Goal: Task Accomplishment & Management: Complete application form

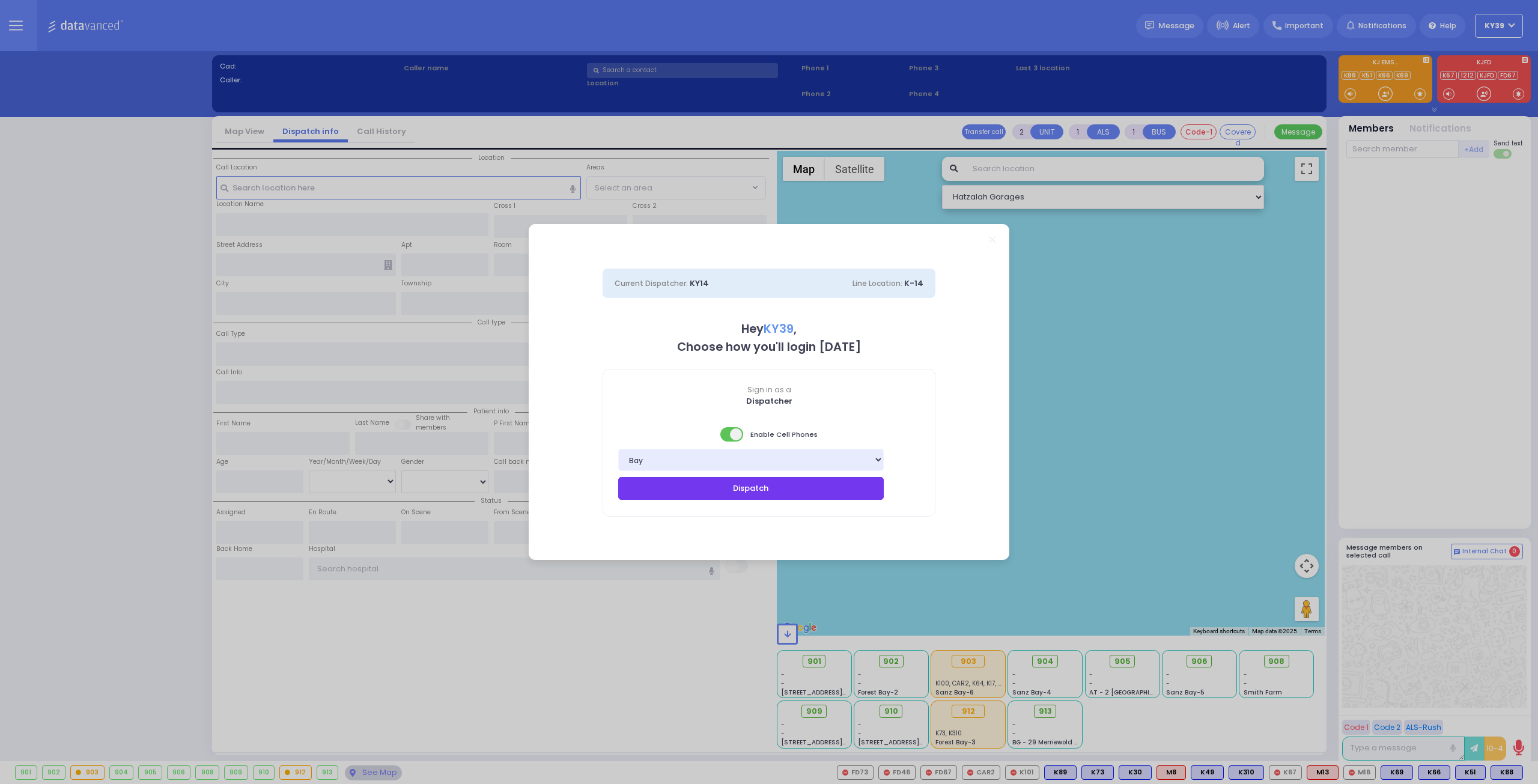
click at [758, 499] on button "Dispatch" at bounding box center [751, 488] width 265 height 23
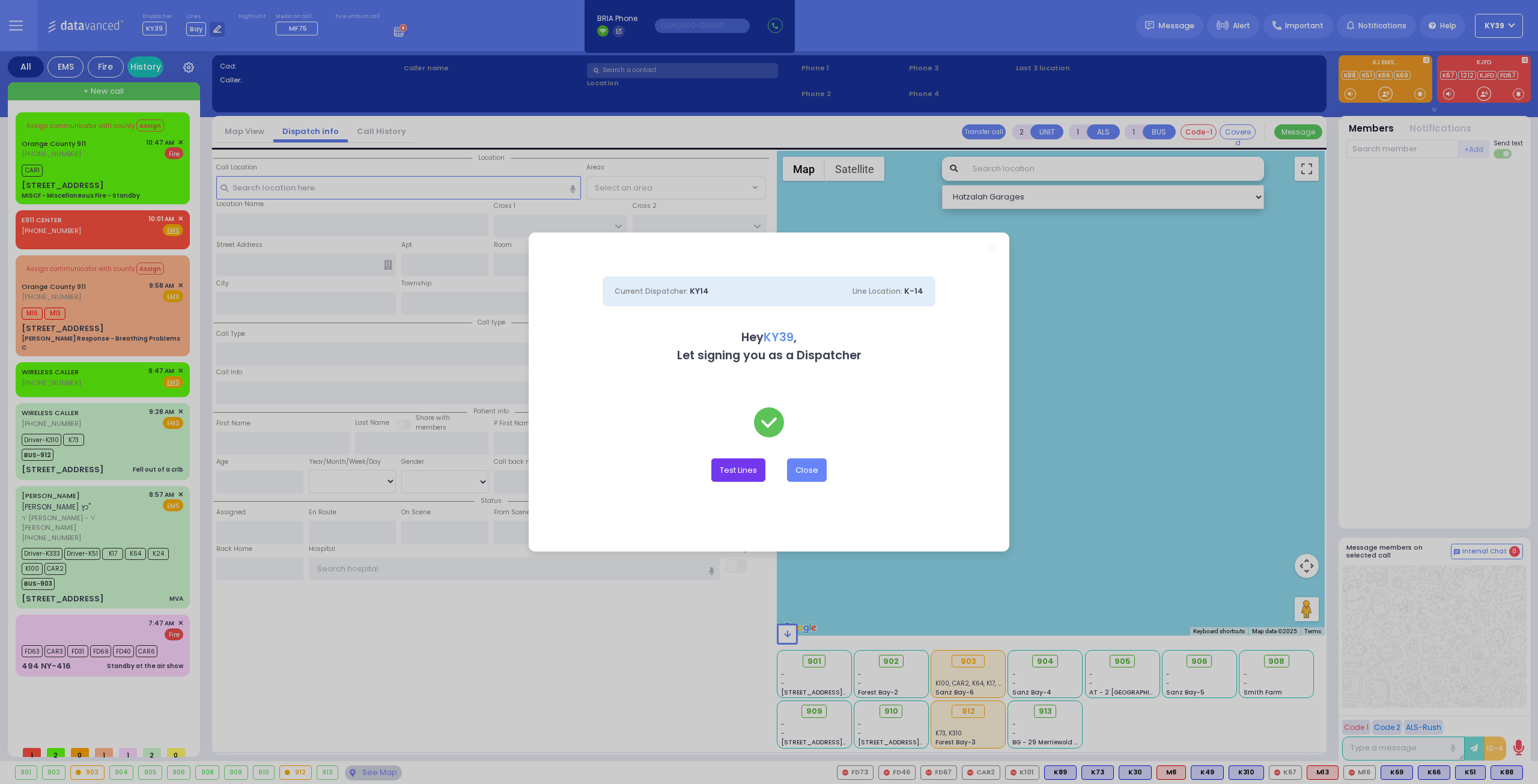
click at [745, 466] on button "Test Lines" at bounding box center [738, 469] width 54 height 23
type input "8457831212"
click at [743, 471] on button "Test Lines" at bounding box center [738, 469] width 54 height 23
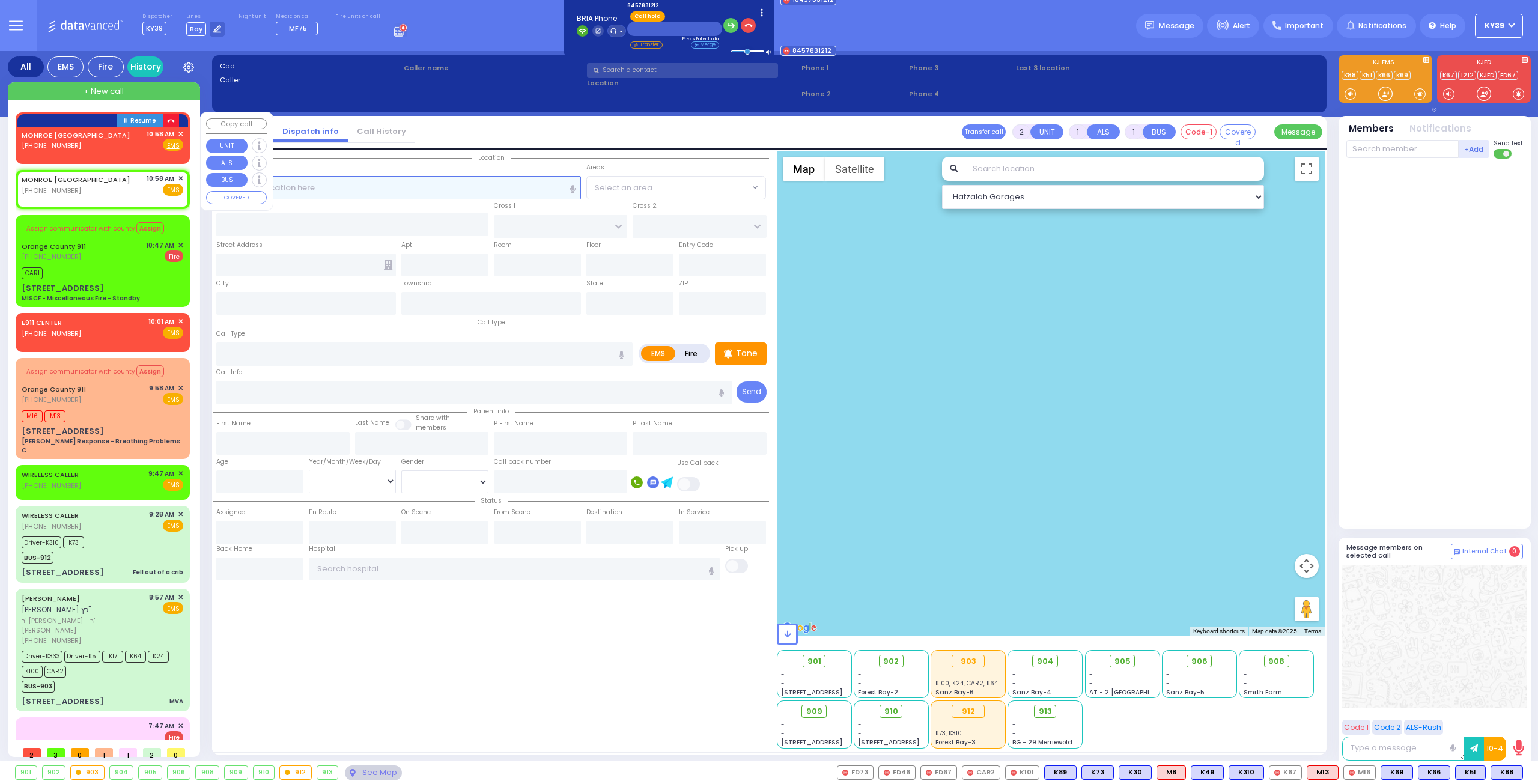
select select
radio input "true"
select select
type input "10:58"
select select "Hatzalah Garages"
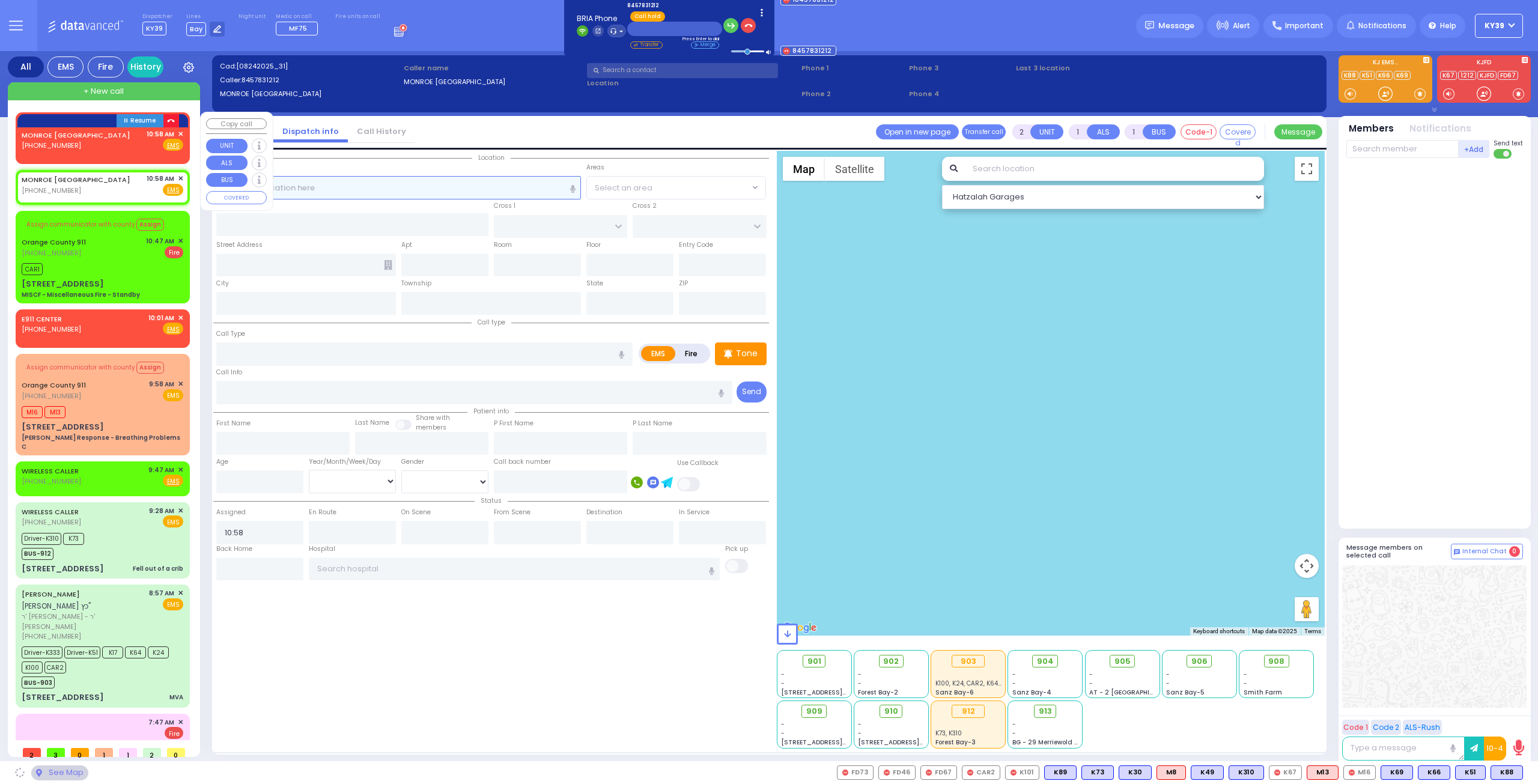
select select
radio input "true"
select select
select select "Hatzalah Garages"
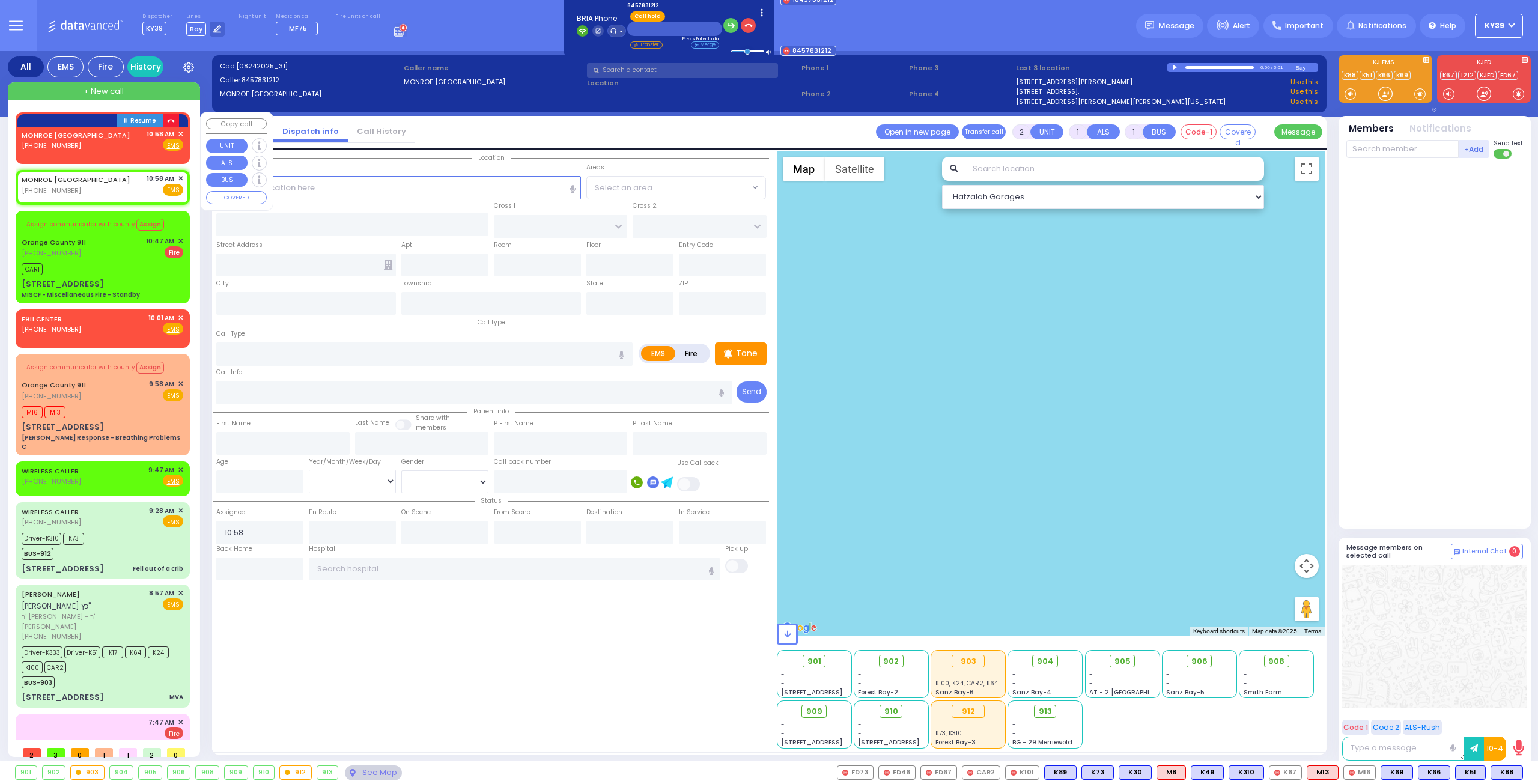
click at [168, 120] on icon "button" at bounding box center [171, 121] width 8 height 8
select select
radio input "true"
select select
select select "Hatzalah Garages"
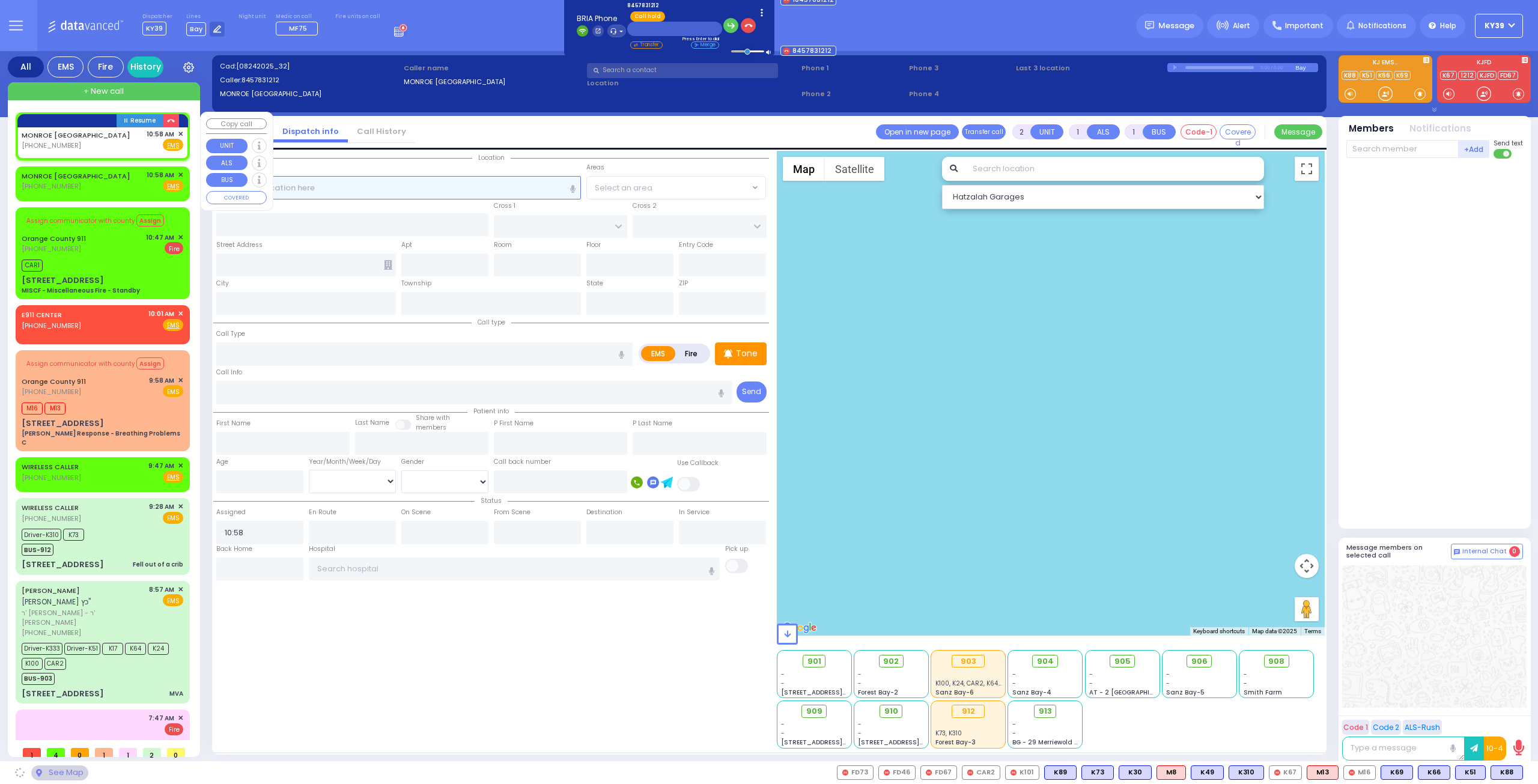
select select
radio input "true"
select select
select select "Hatzalah Garages"
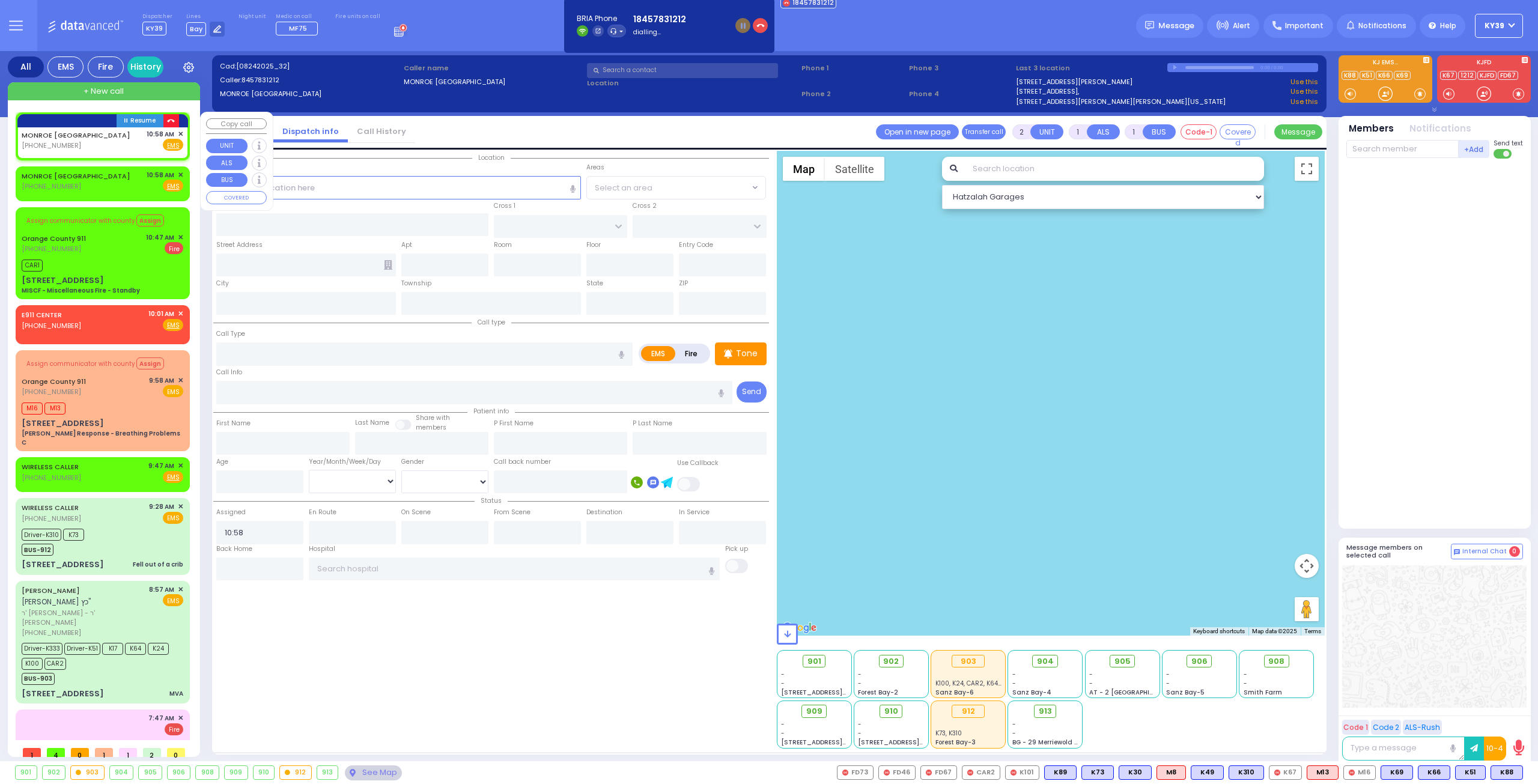
click at [173, 123] on button "button" at bounding box center [171, 120] width 15 height 13
select select
radio input "true"
select select
select select "Hatzalah Garages"
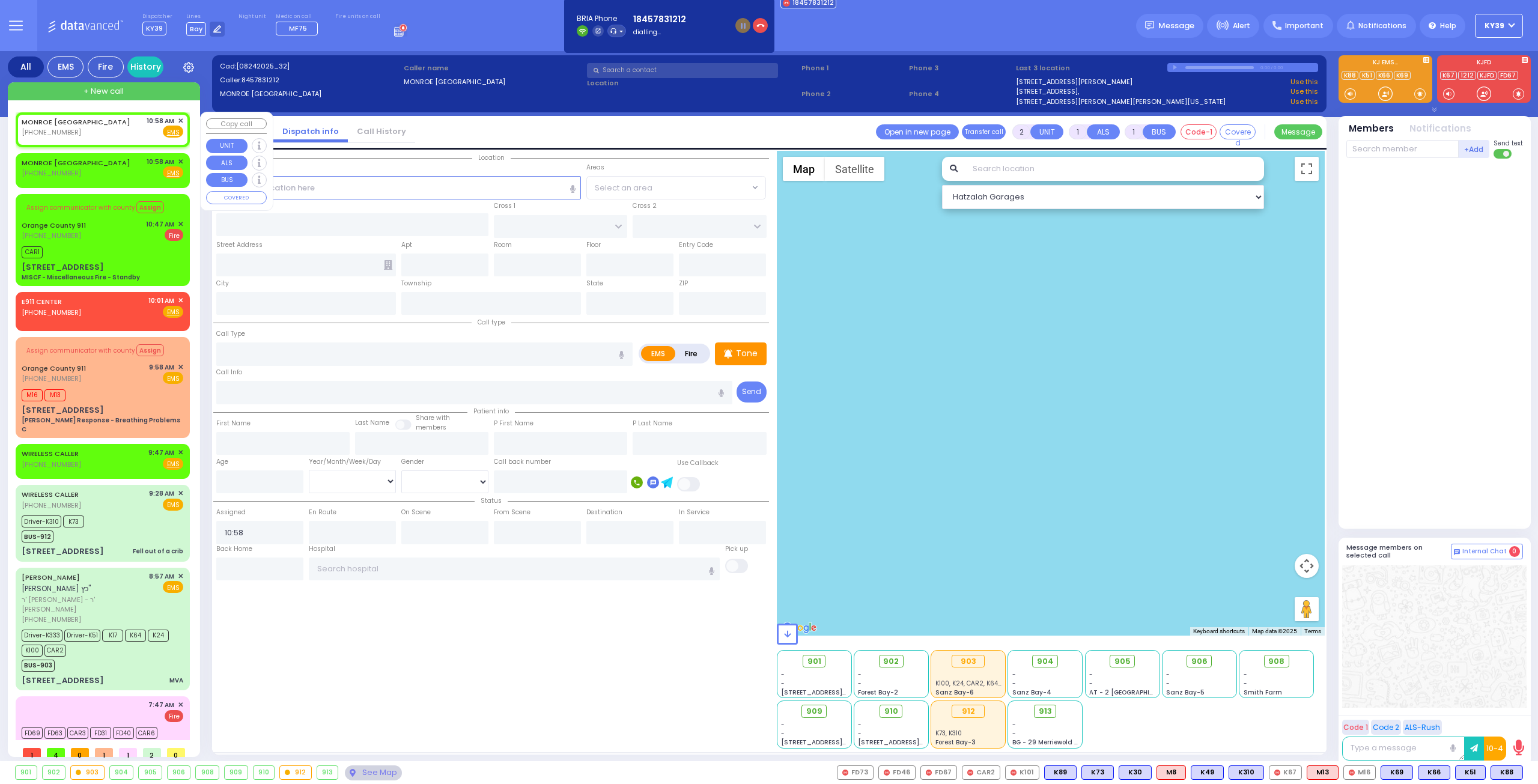
click at [178, 118] on span "✕" at bounding box center [180, 121] width 5 height 10
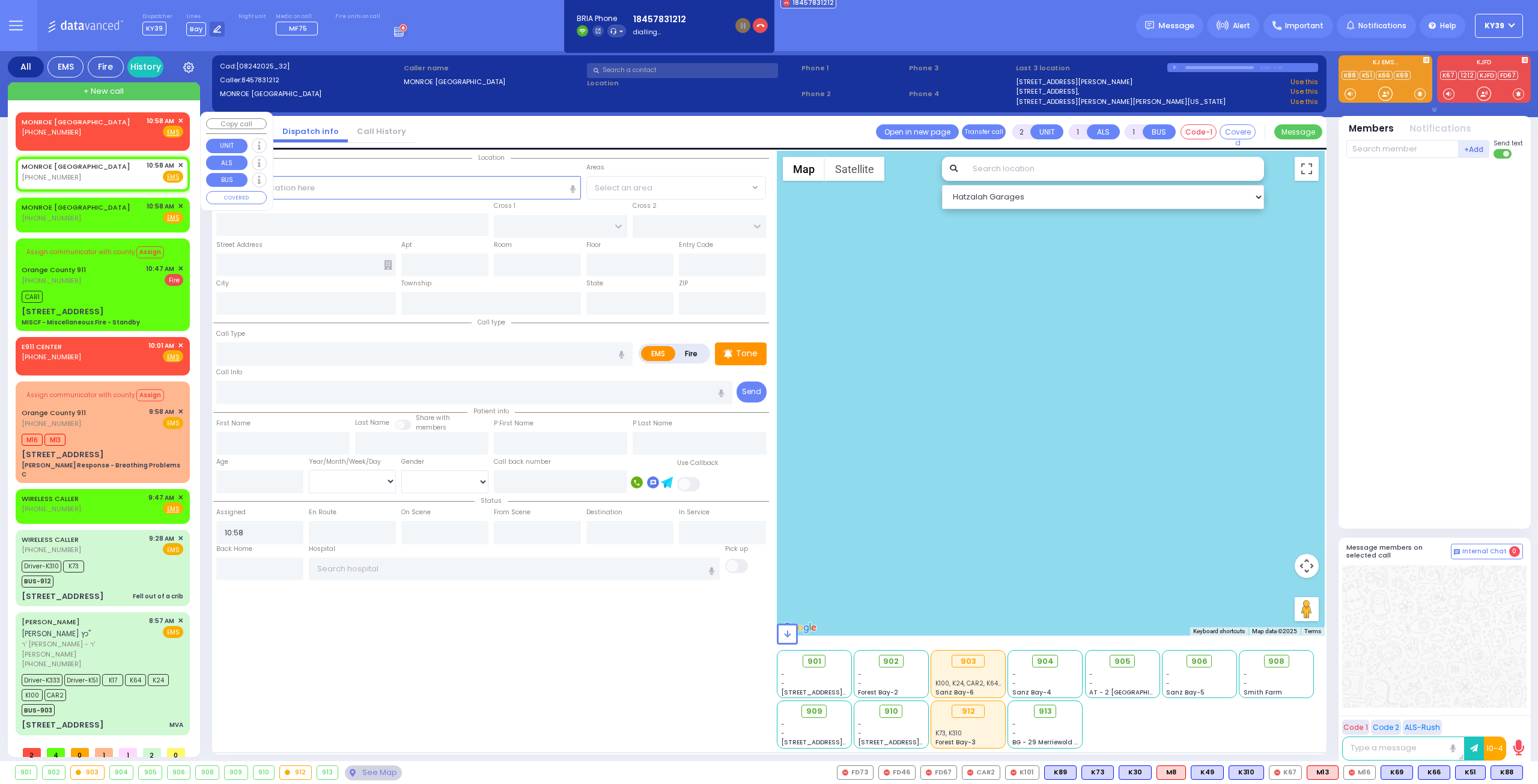
click at [178, 117] on span "✕" at bounding box center [180, 121] width 5 height 10
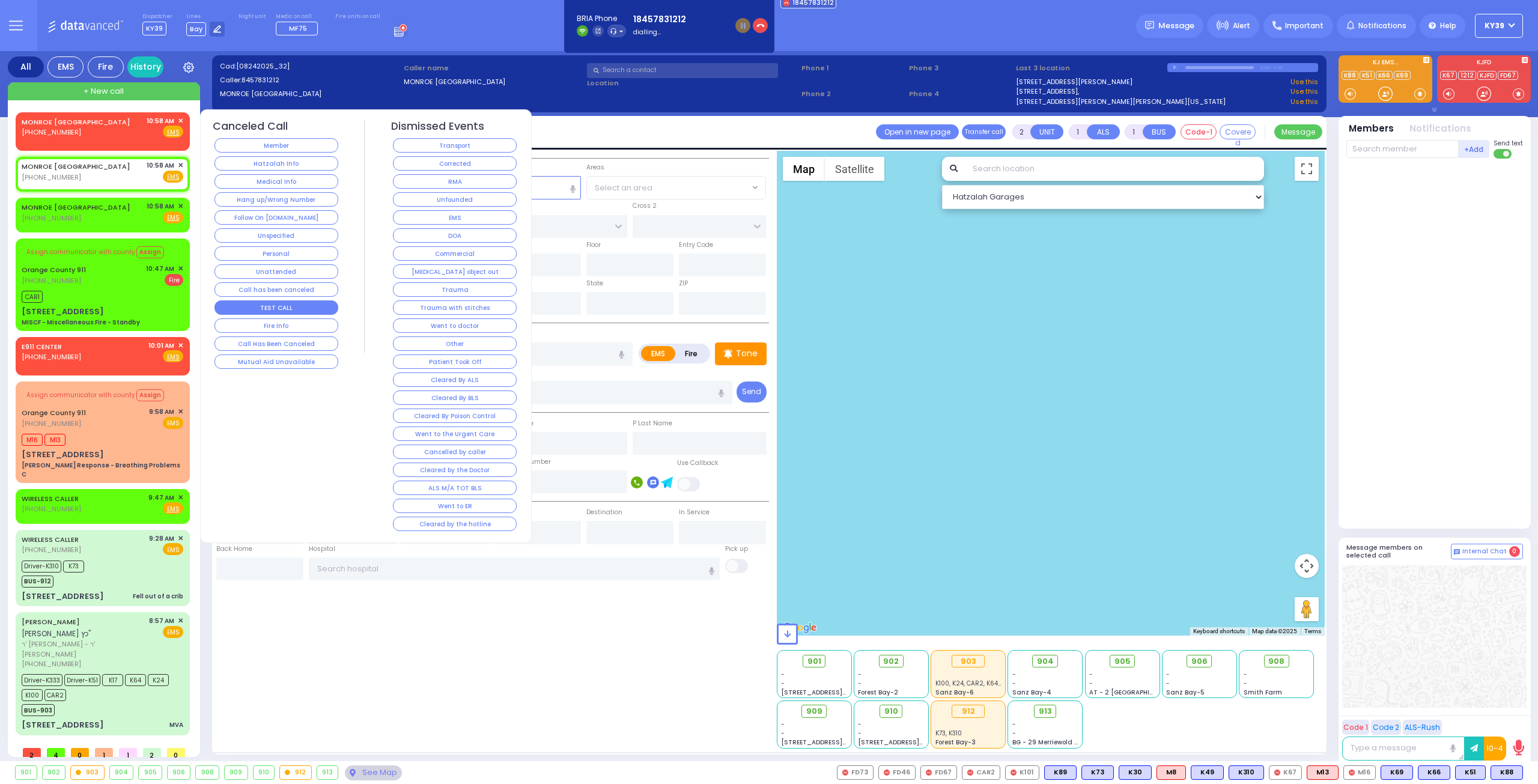
click at [298, 304] on button "TEST CALL" at bounding box center [275, 308] width 123 height 15
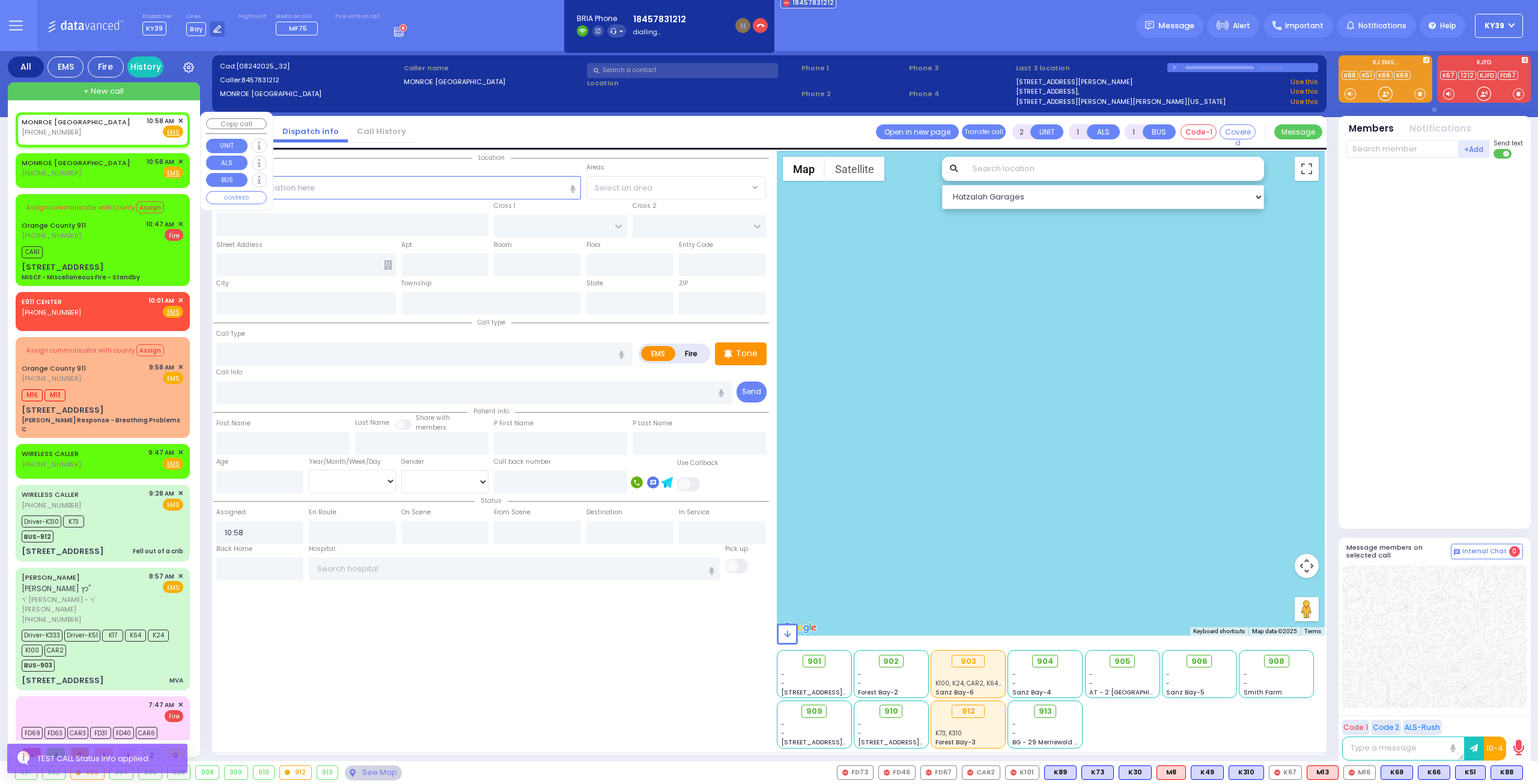
click at [179, 120] on div "MONROE NY (845) 783-1212 10:58 AM ✕ Fire EMS" at bounding box center [103, 129] width 170 height 31
select select
radio input "true"
select select
select select "Hatzalah Garages"
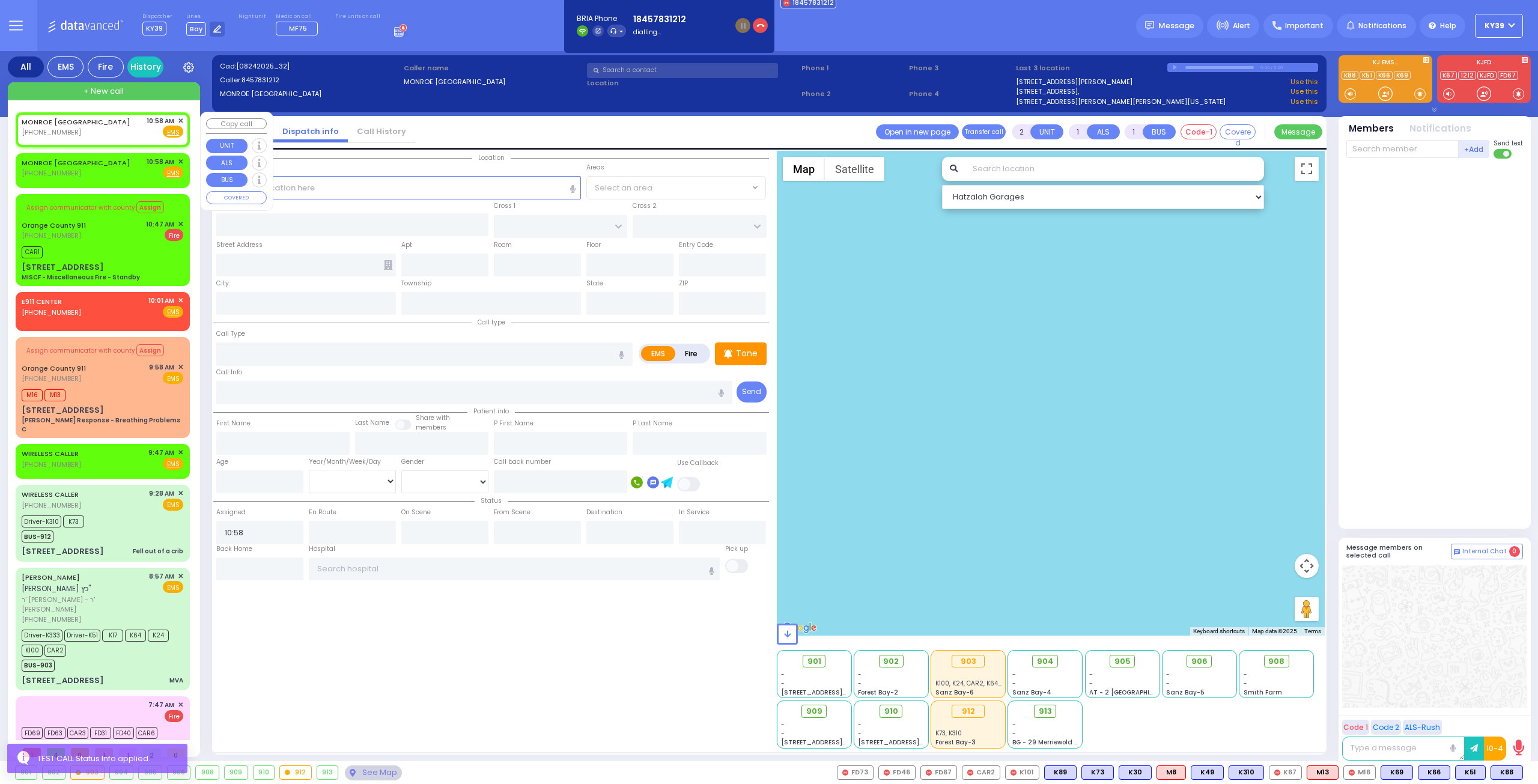
click at [178, 122] on span "✕" at bounding box center [180, 121] width 5 height 10
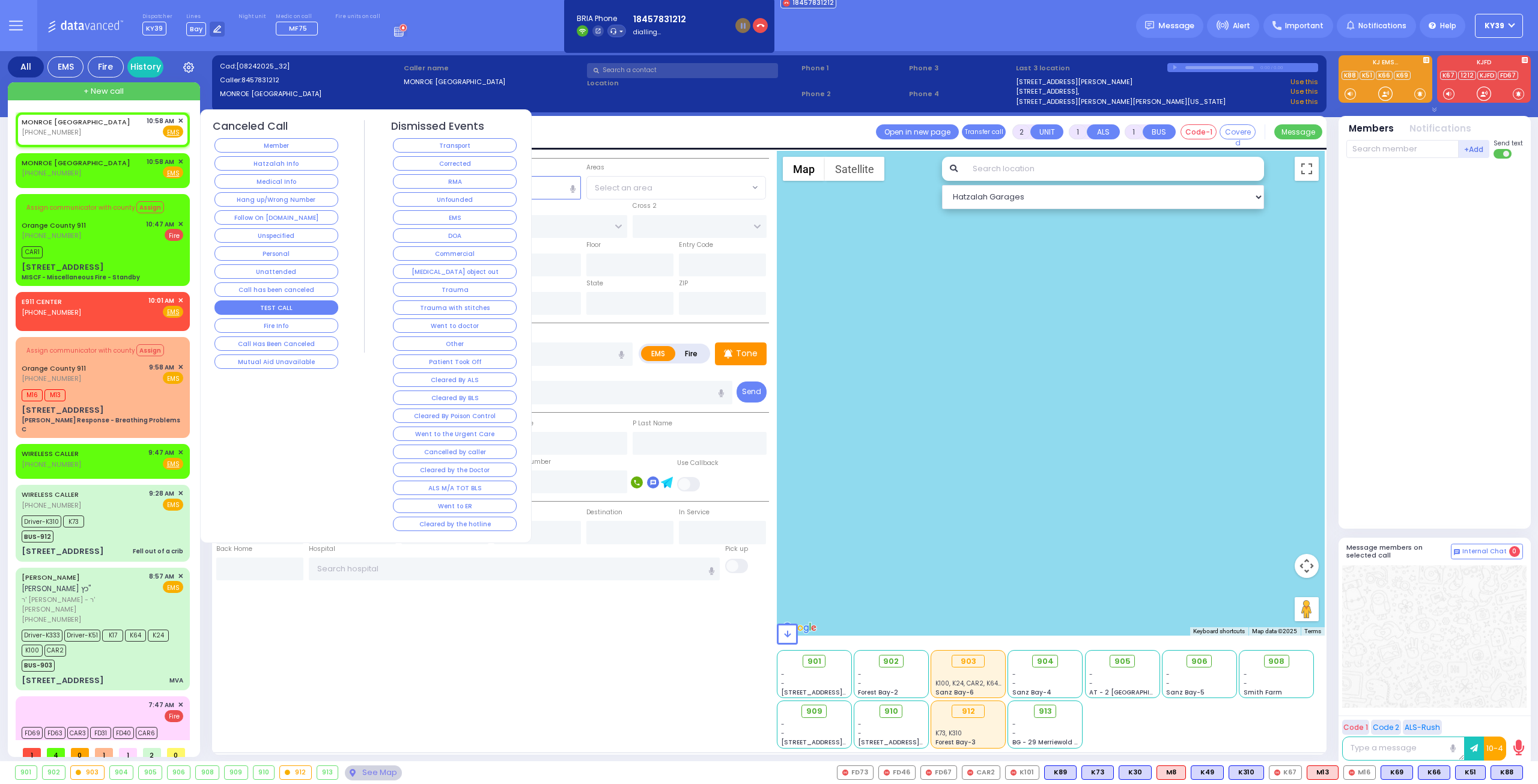
click at [289, 301] on button "TEST CALL" at bounding box center [275, 308] width 123 height 15
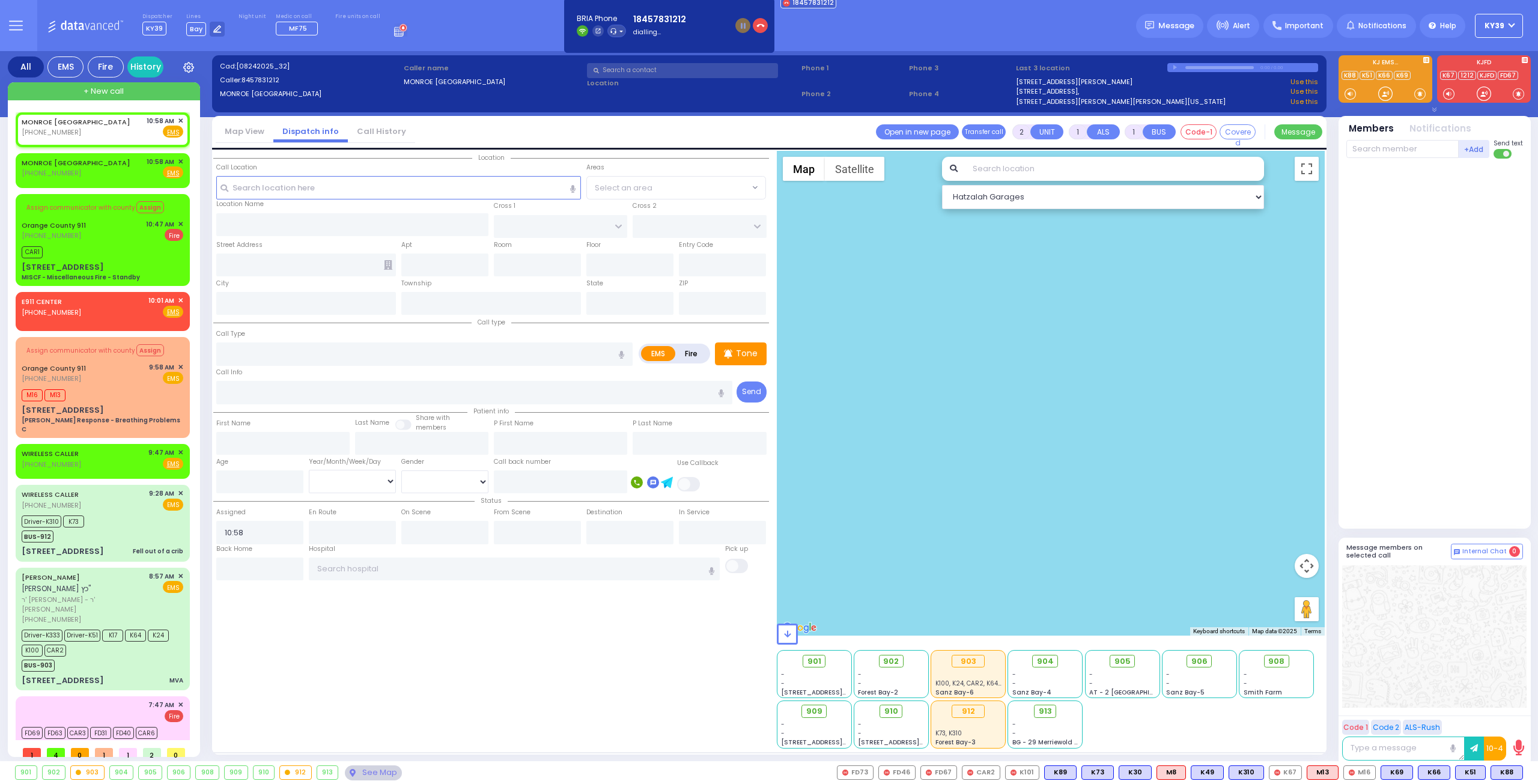
select select
radio input "true"
select select
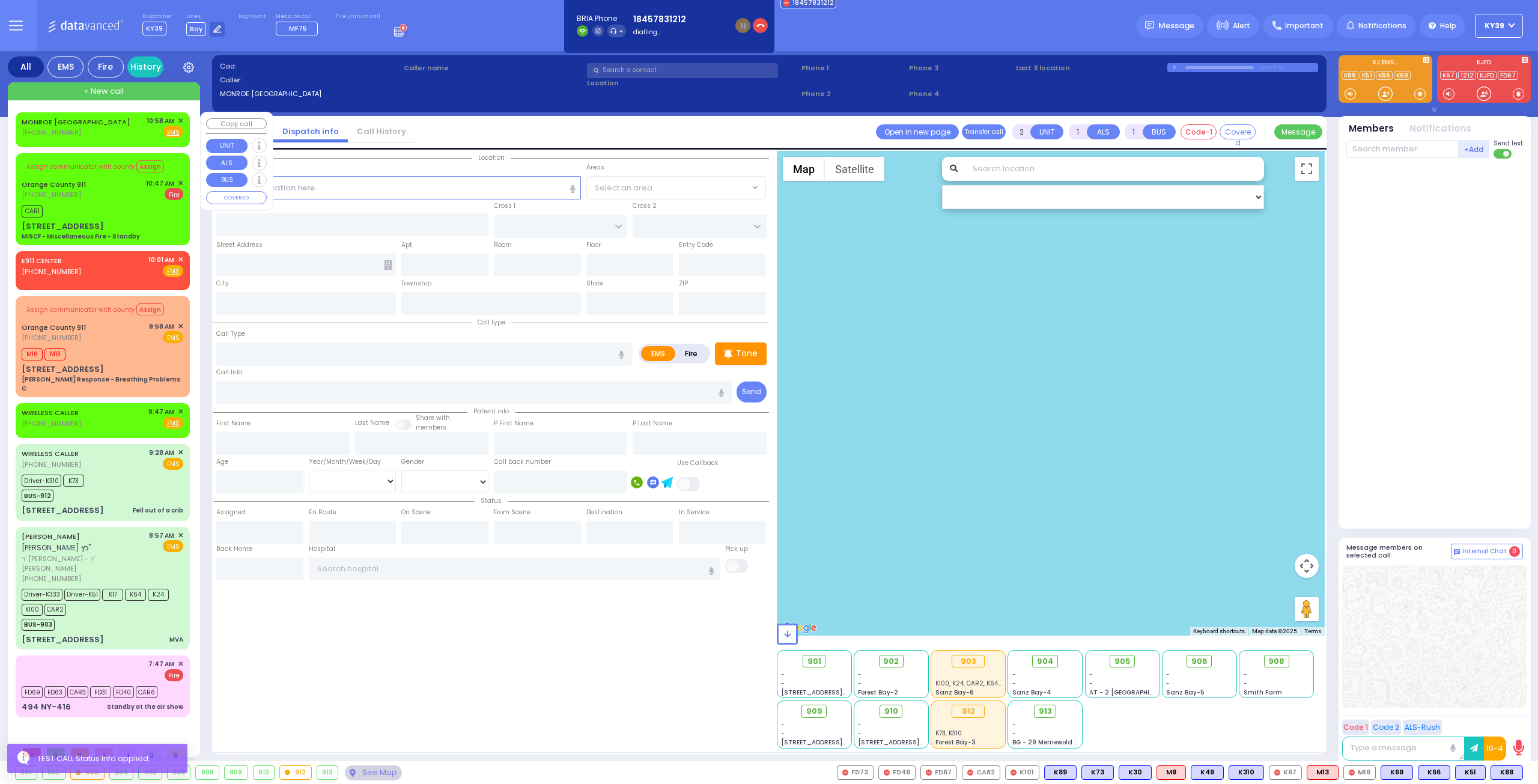
click at [182, 120] on span "✕" at bounding box center [180, 121] width 5 height 10
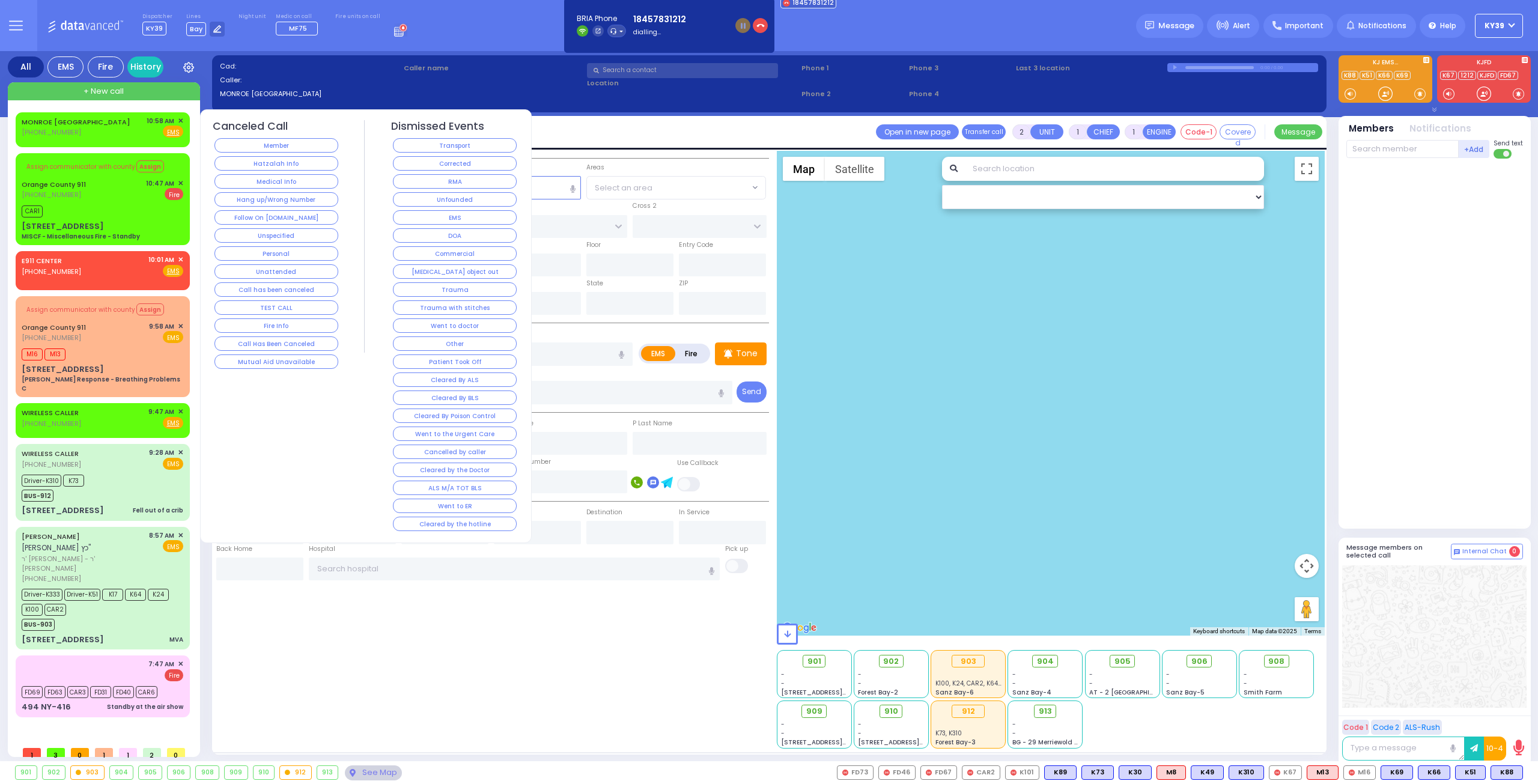
click at [235, 301] on button "TEST CALL" at bounding box center [275, 308] width 123 height 15
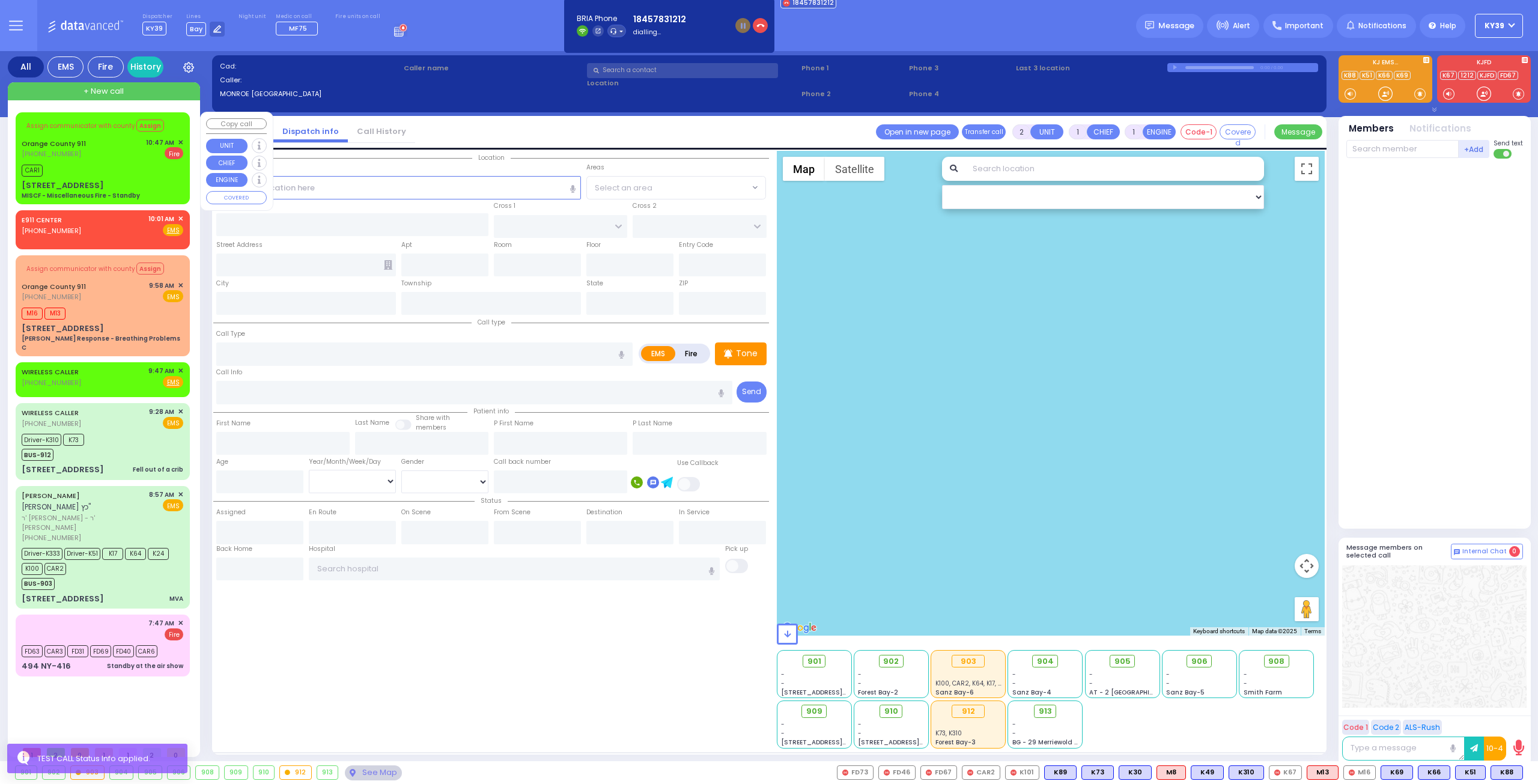
click at [118, 164] on div "CAR1" at bounding box center [103, 169] width 162 height 15
type input "6"
select select
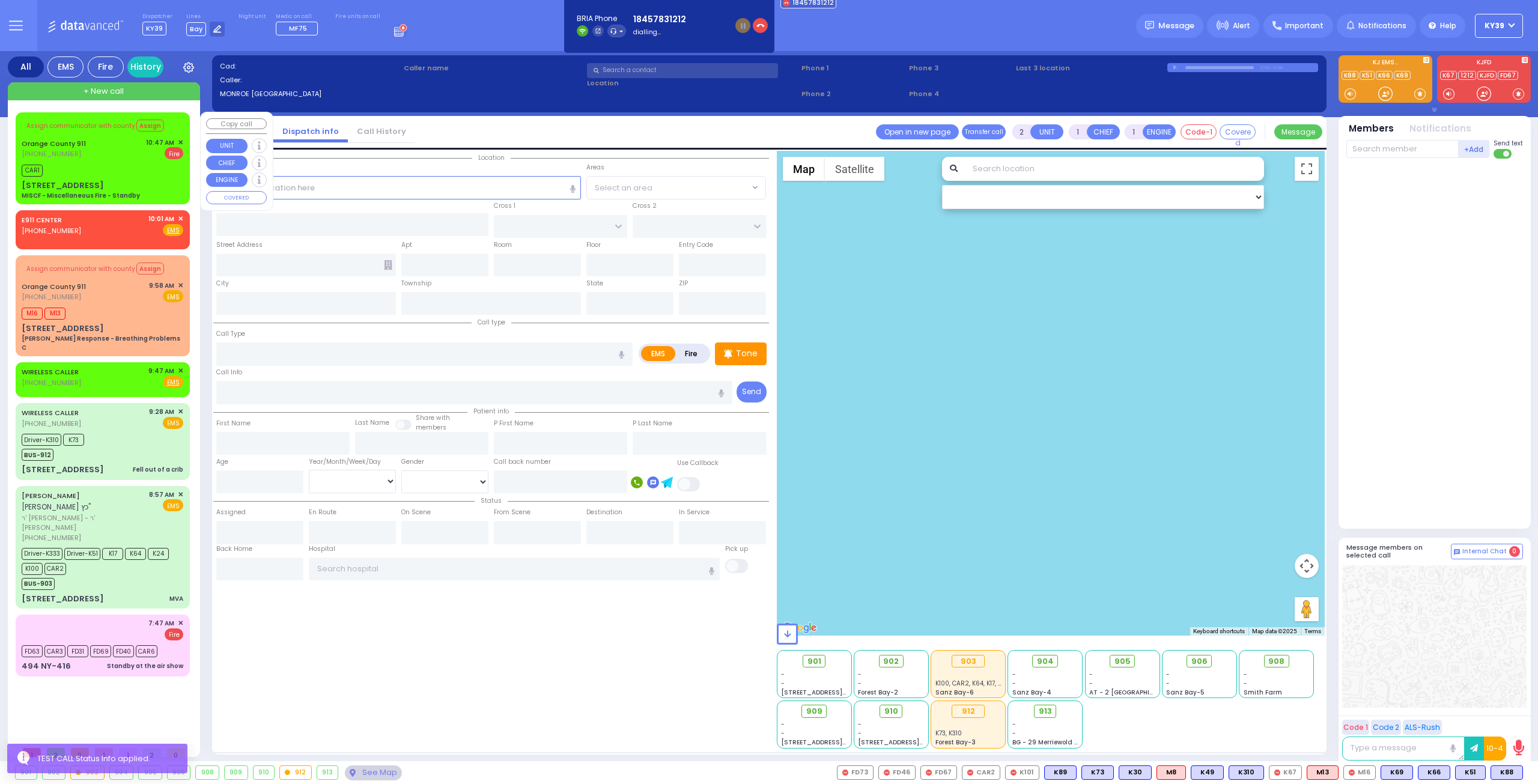
type input "MISCF - Miscellaneous Fire - Standby"
radio input "false"
radio input "true"
type input "Nature: : MISCF - Miscellaneous Fire - Standby Address: : [STREET_ADDRESS]: : […"
select select
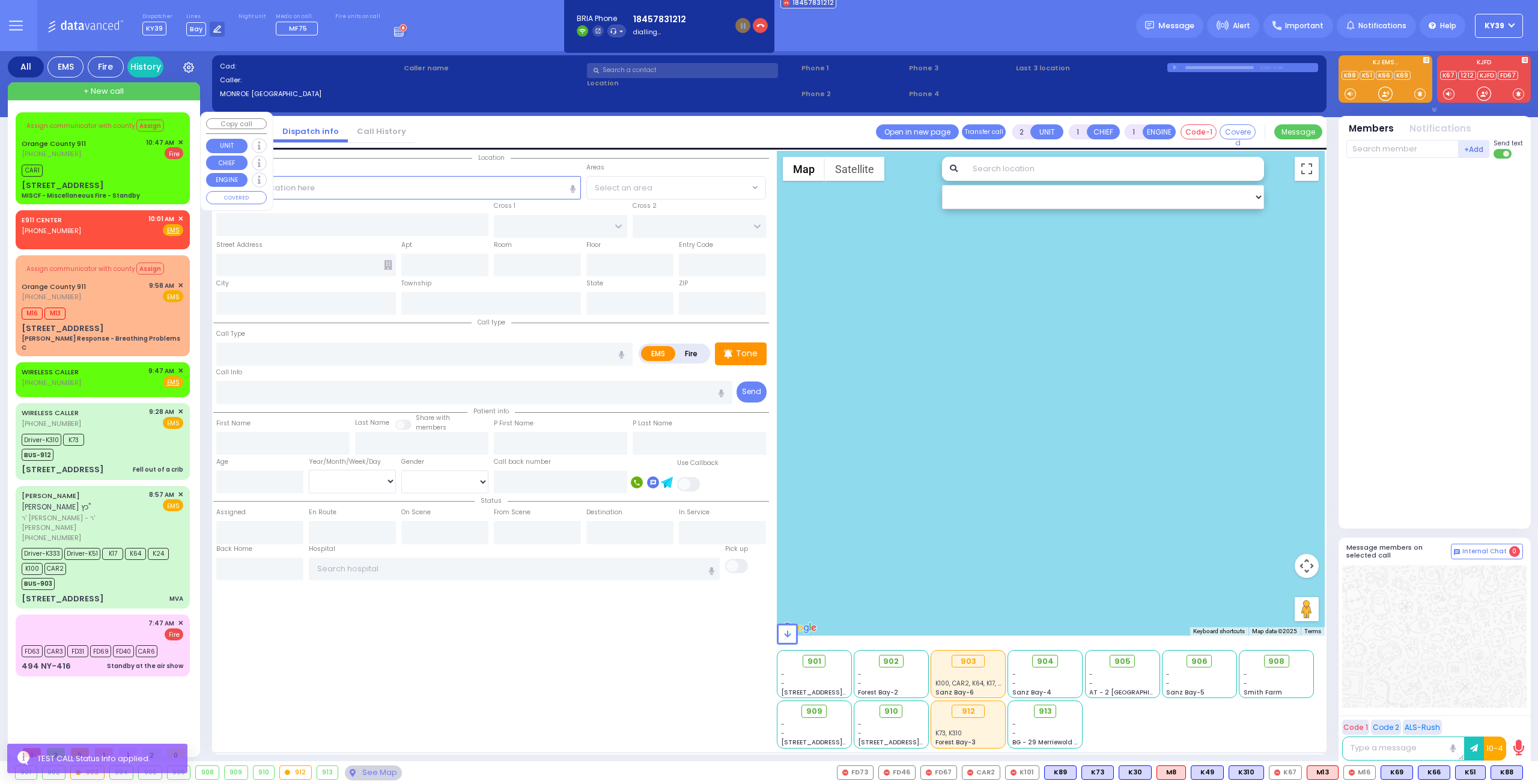
type input "10:47"
select select "Hatzalah Garages"
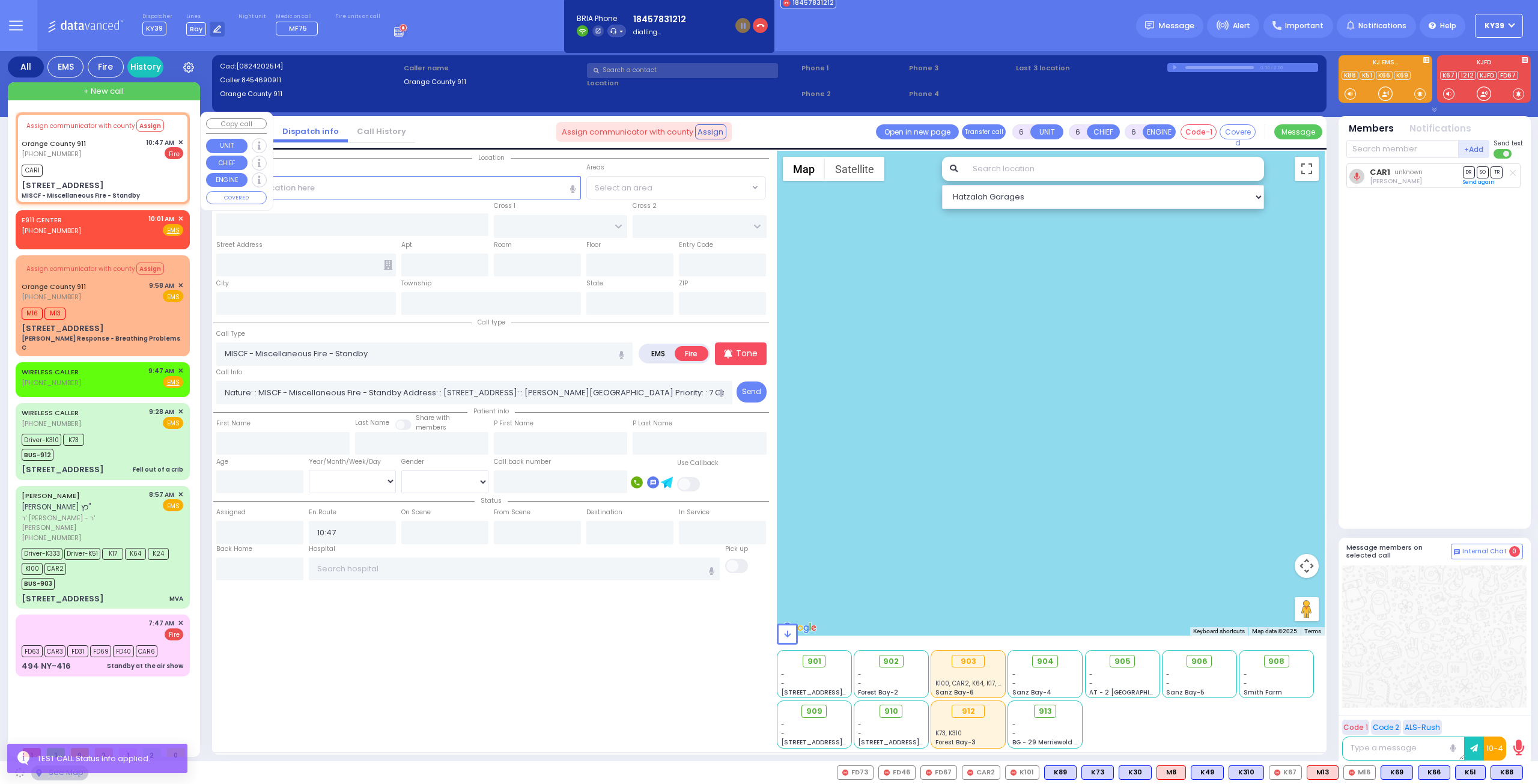
select select
radio input "true"
select select
select select "Hatzalah Garages"
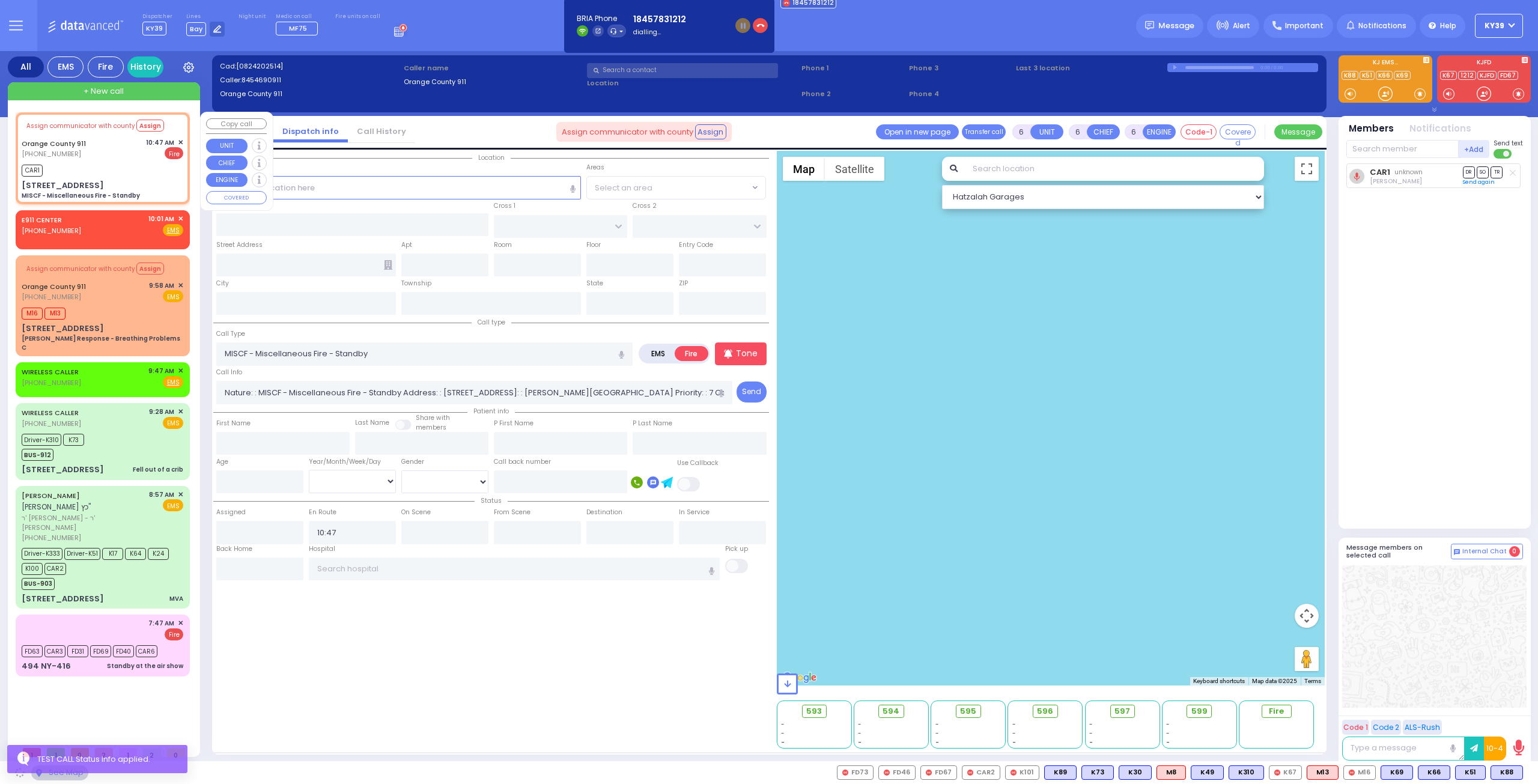
type input "[STREET_ADDRESS]"
type input "Monroe"
type input "[US_STATE]"
type input "12549"
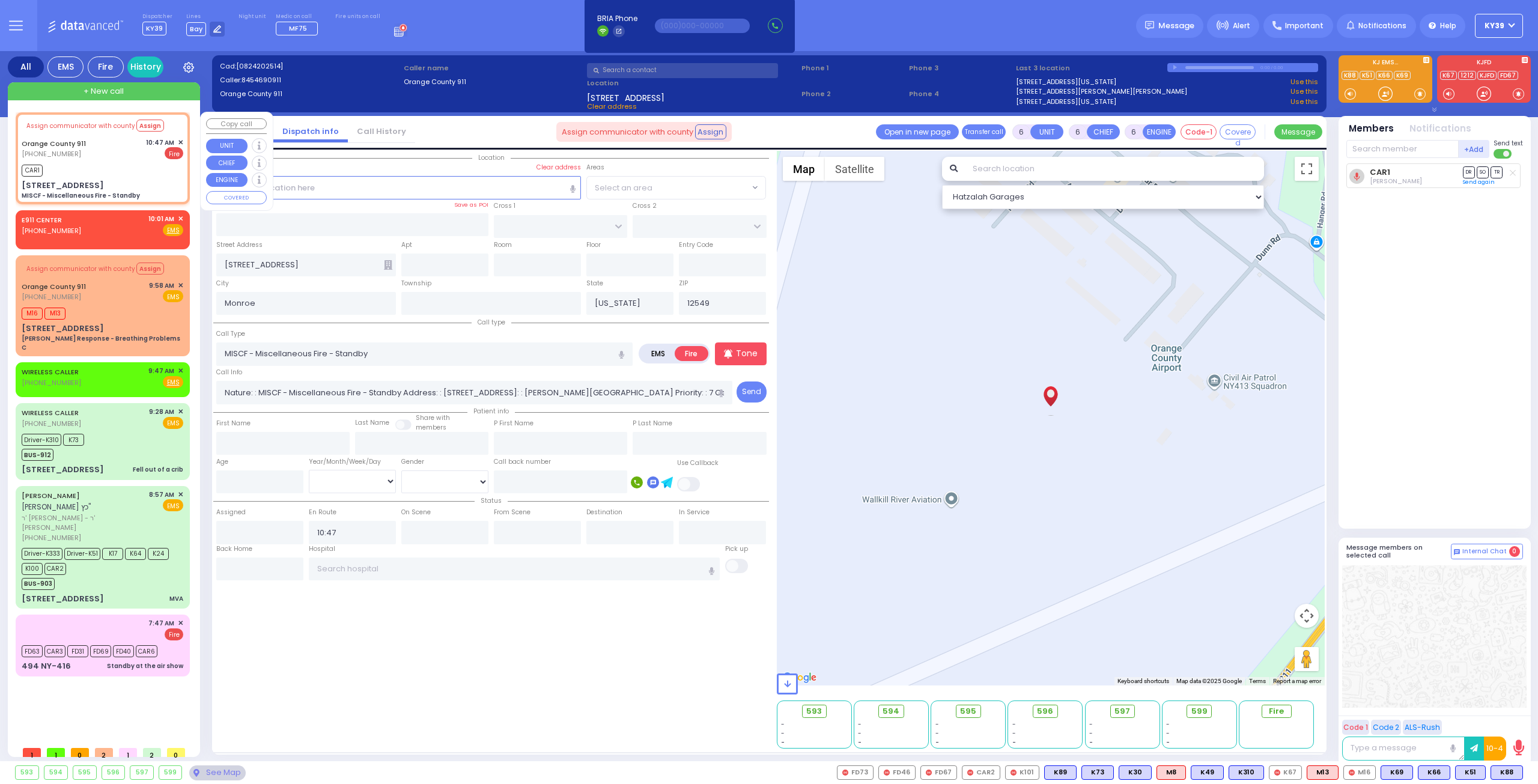
click at [137, 175] on div "CAR1" at bounding box center [103, 169] width 162 height 15
select select
radio input "true"
select select
select select "Hatzalah Garages"
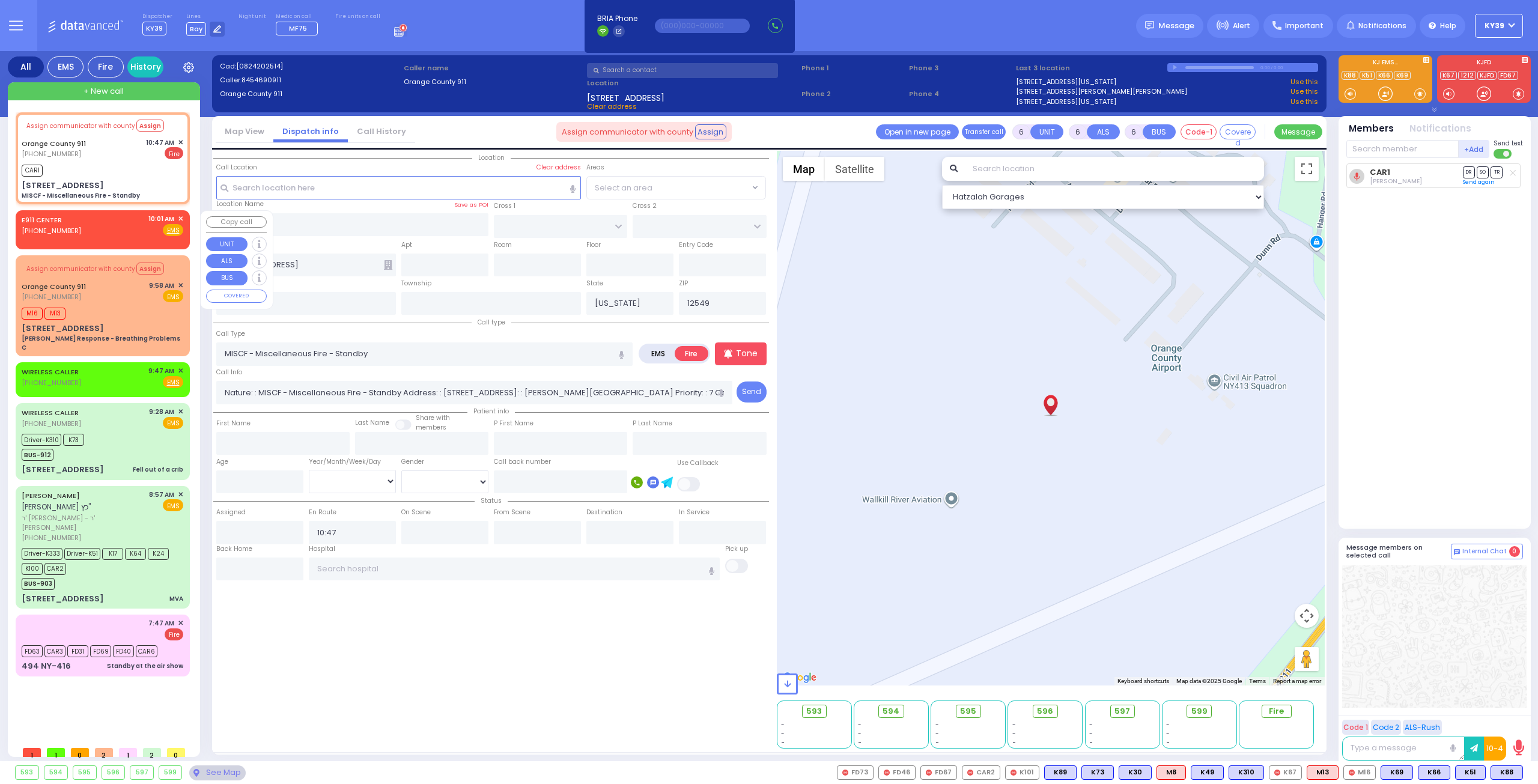
click at [111, 234] on div "E911 CENTER (845) 615-0400 10:01 AM ✕ Fire EMS" at bounding box center [103, 225] width 162 height 23
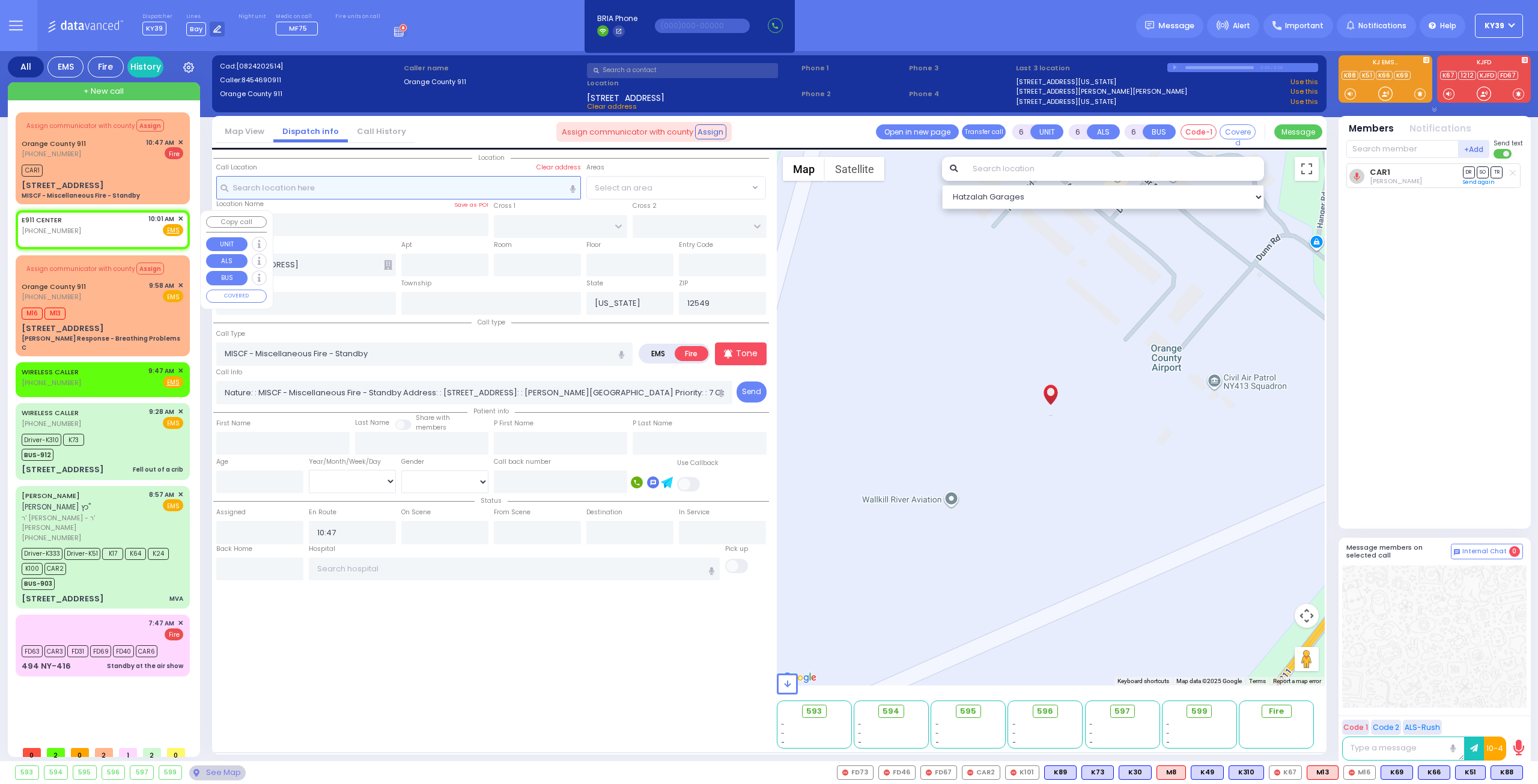
type input "2"
type input "1"
select select
radio input "true"
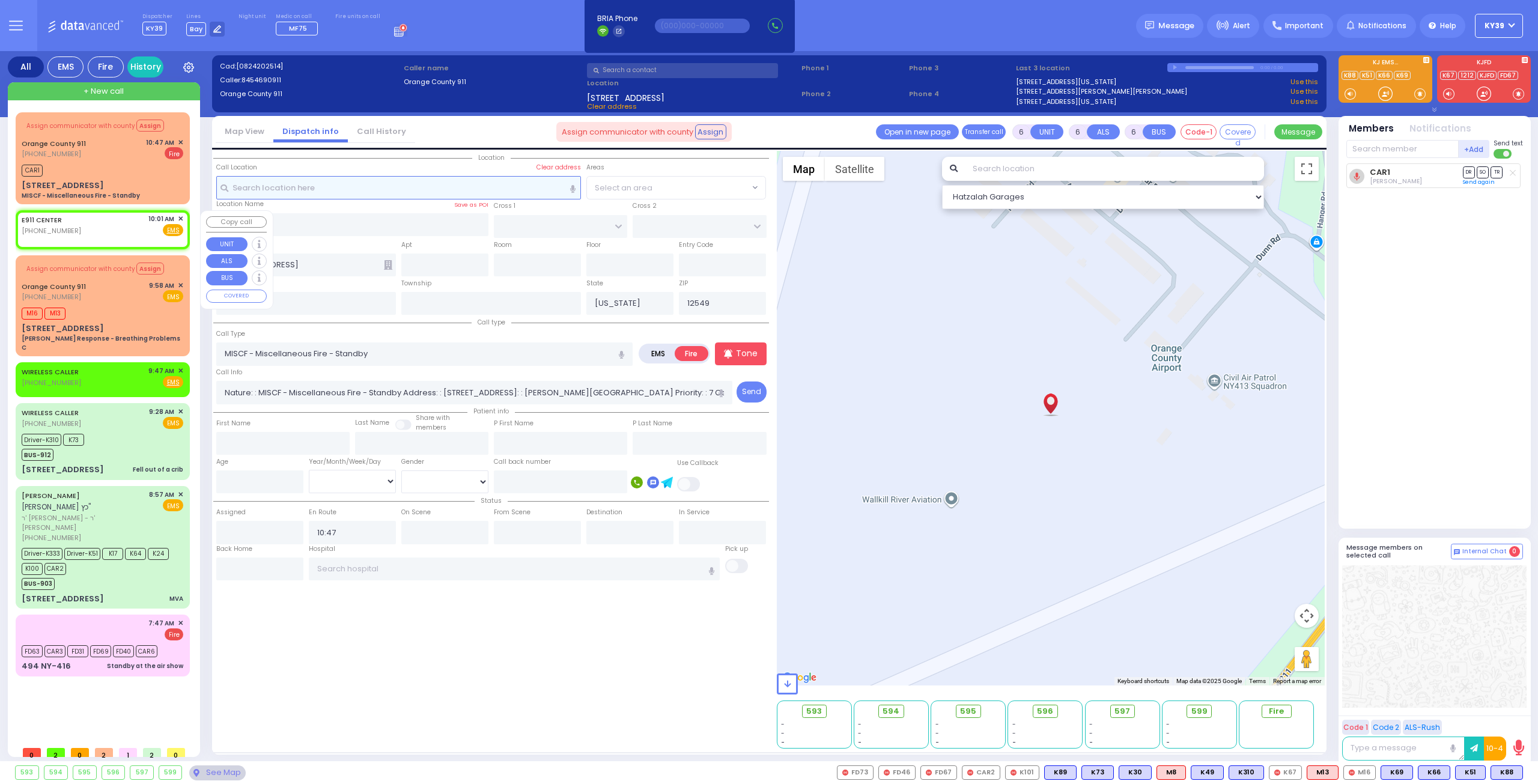
select select
type input "10:01"
select select "Hatzalah Garages"
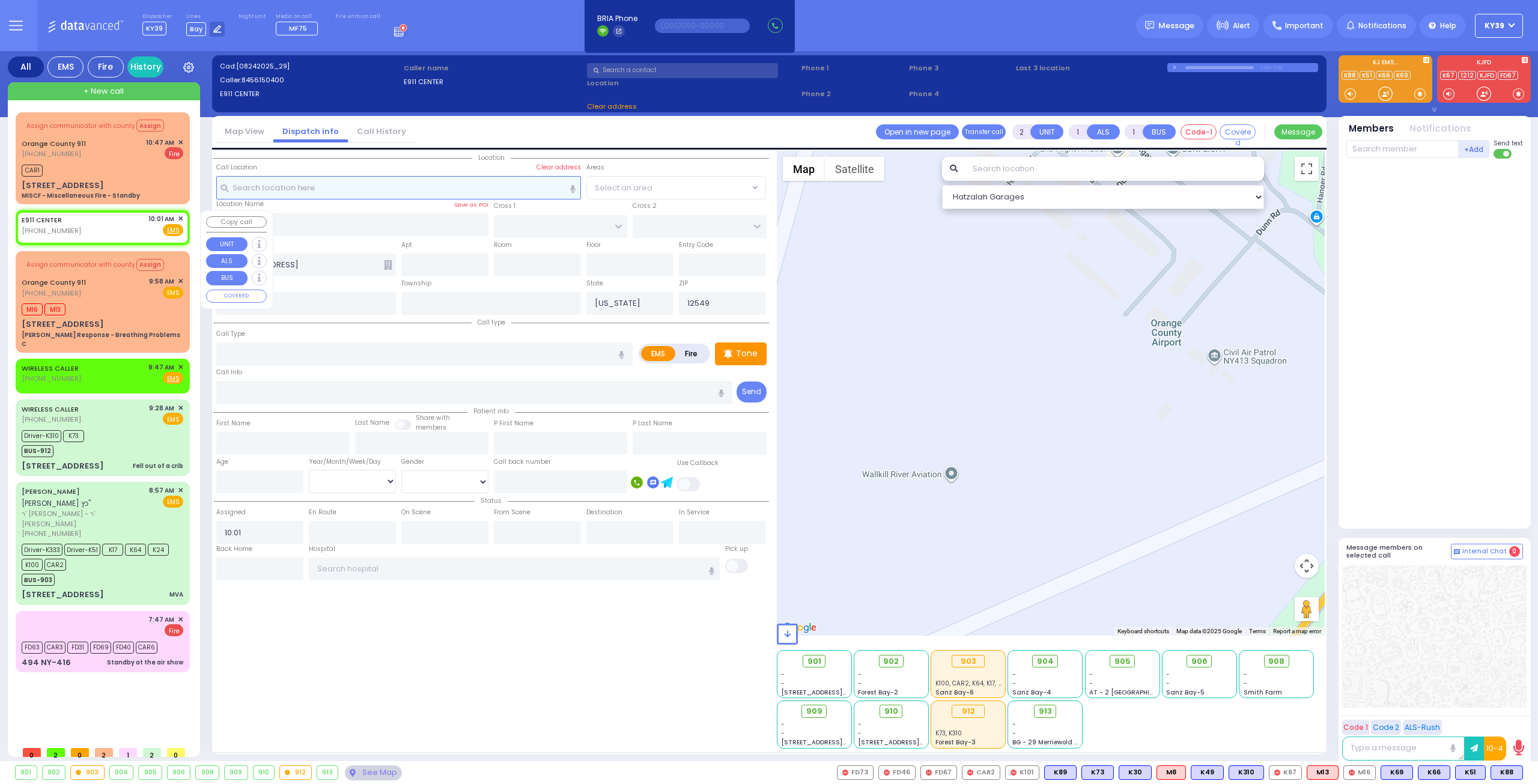
select select
radio input "true"
select select
select select "Hatzalah Garages"
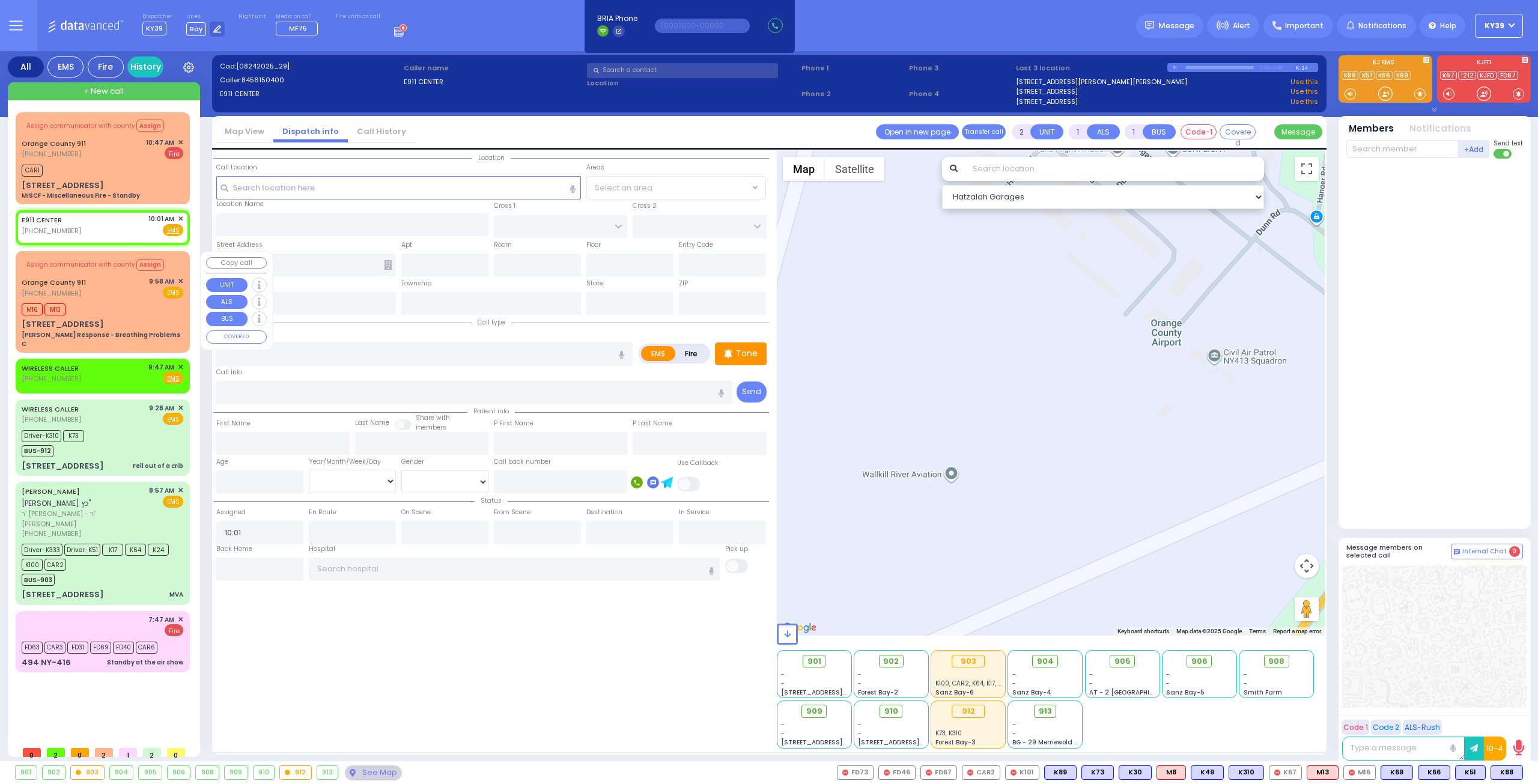
click at [150, 283] on span "9:58 AM" at bounding box center [162, 281] width 26 height 9
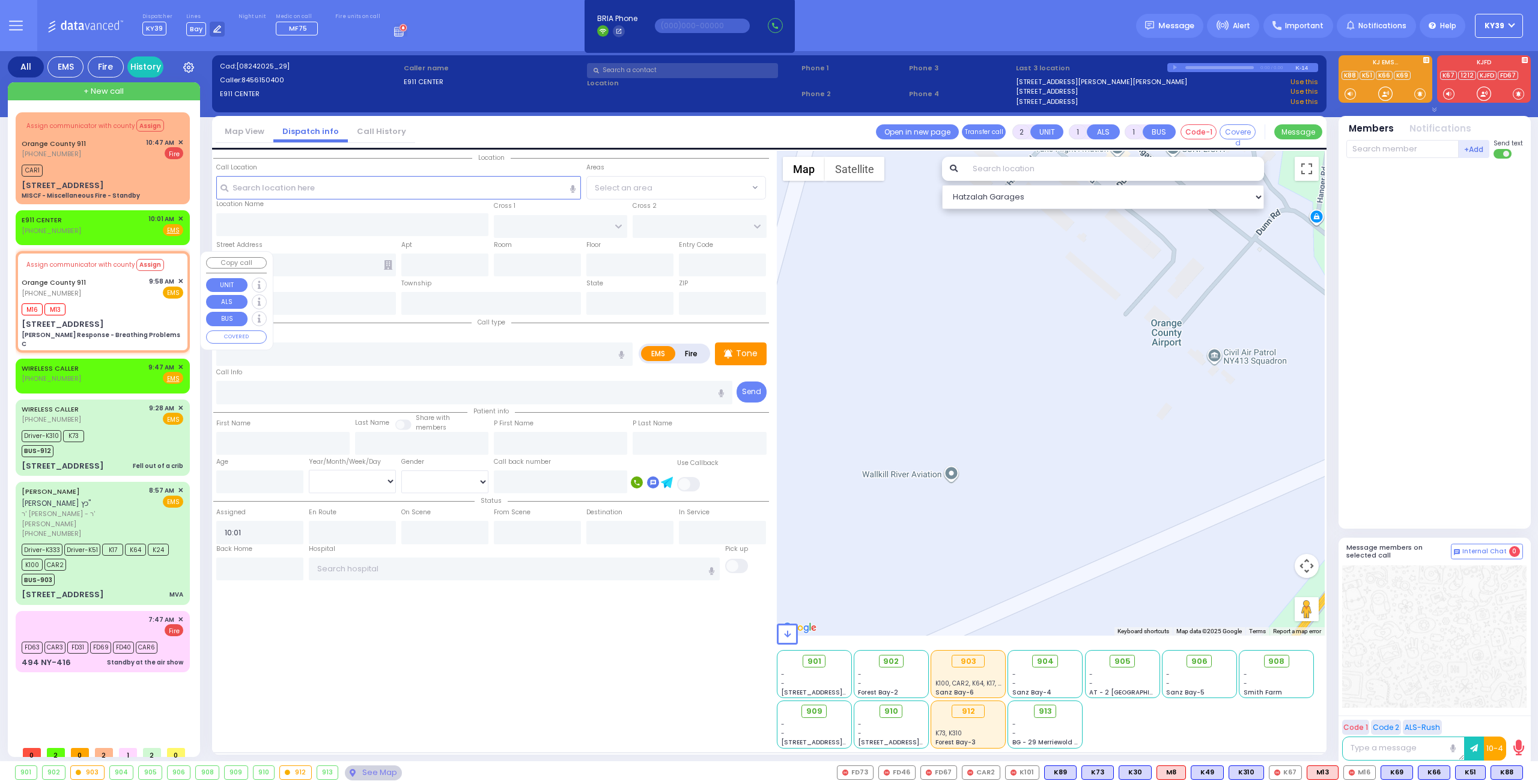
type input "6"
select select
type input "Charlie Response - Breathing Problems C"
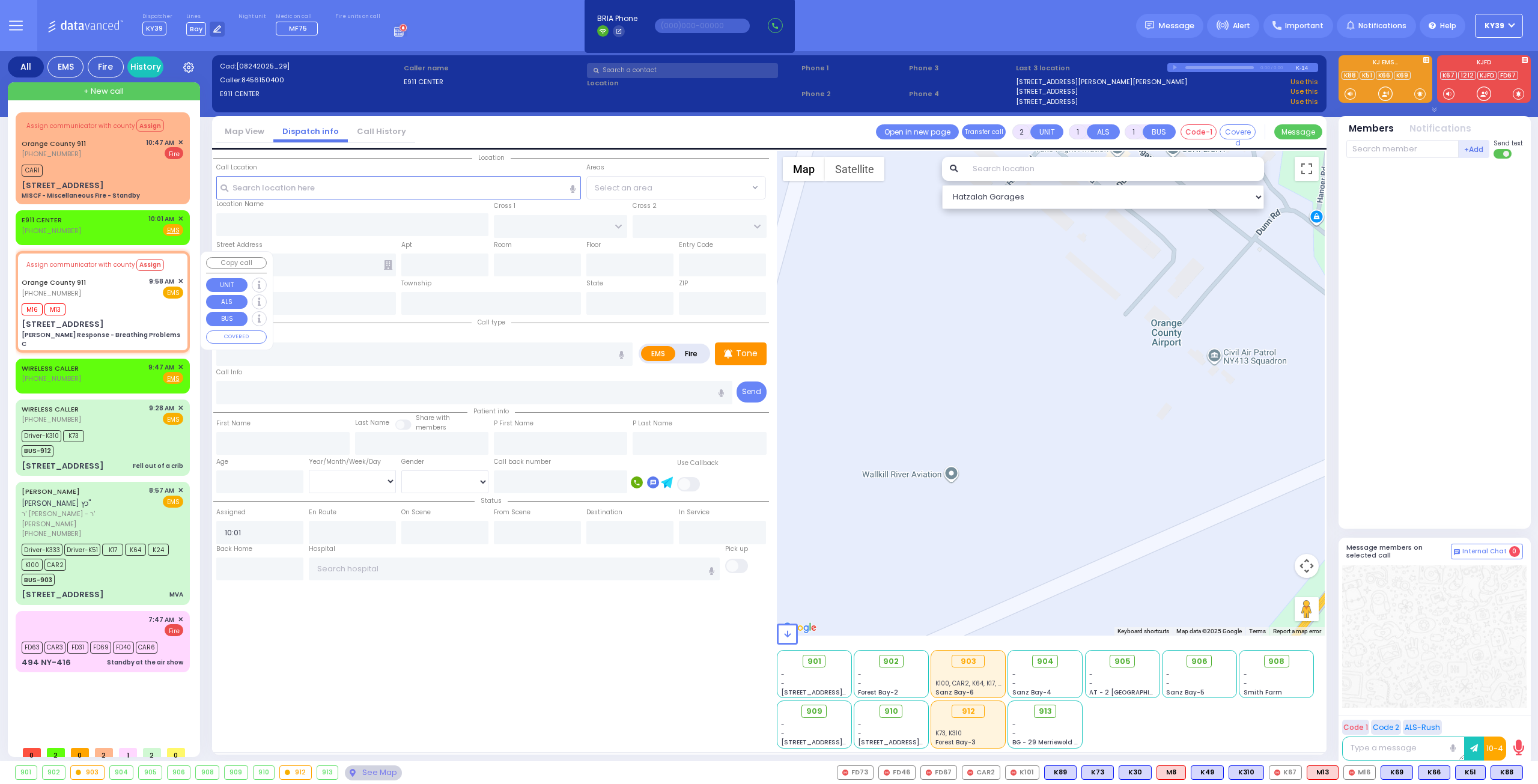
radio input "true"
type input "Nature: : Charlie Response - Breathing Problems C Address: : 716 St Rte 32, 109…"
select select
type input "10:03"
type input "716 St Rte 32"
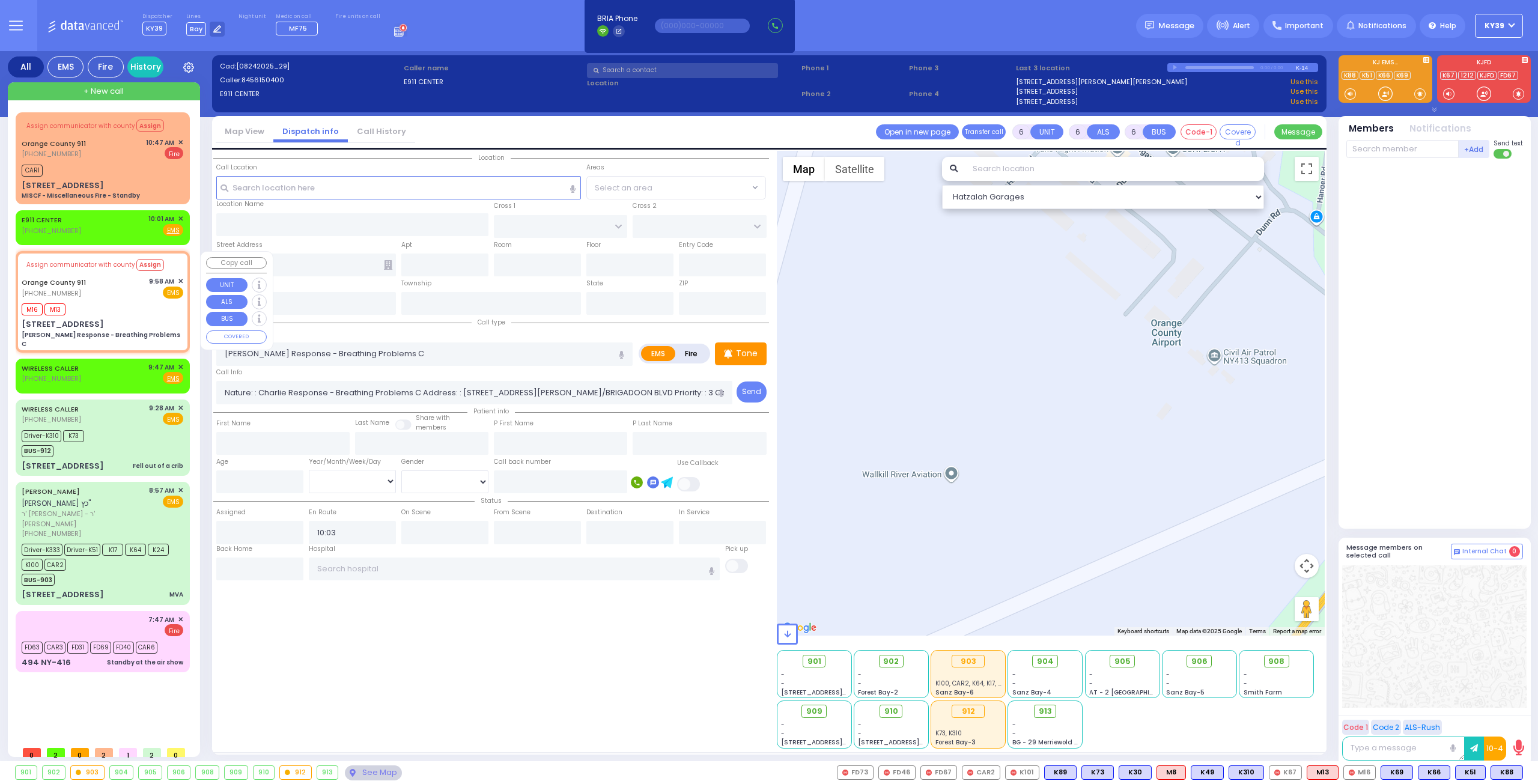
type input "Monroe"
type input "[US_STATE]"
type input "10930"
select select "Hatzalah Garages"
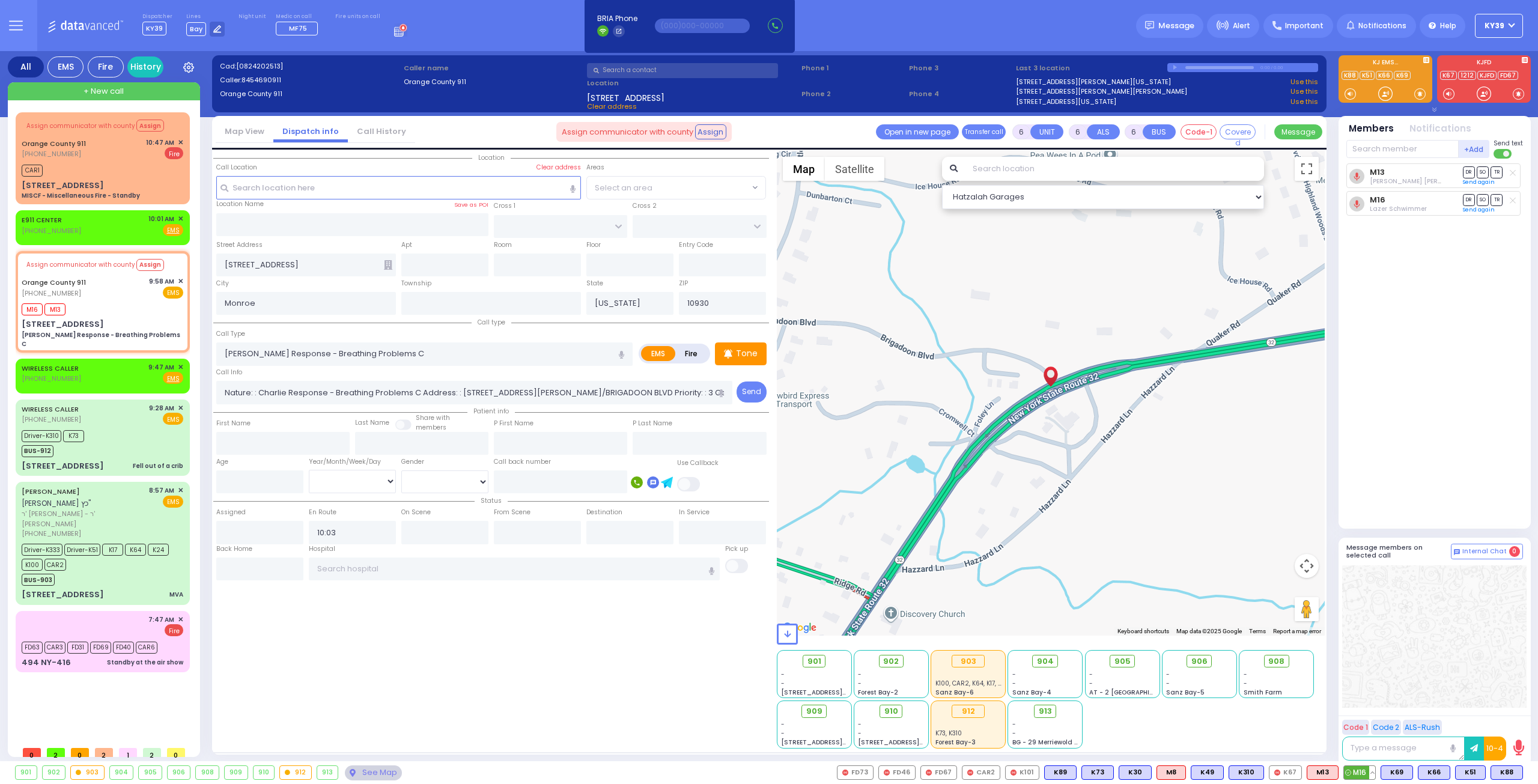
click at [1375, 776] on button at bounding box center [1372, 772] width 6 height 13
click at [1365, 720] on icon at bounding box center [1363, 719] width 13 height 13
click at [1414, 485] on div "M13 Levy Friedman DR SO TR" at bounding box center [1436, 341] width 180 height 355
drag, startPoint x: 103, startPoint y: 295, endPoint x: 128, endPoint y: 328, distance: 41.4
click at [103, 295] on div "Orange County 911 (845) 469-0911 9:58 AM ✕ EMS" at bounding box center [103, 287] width 162 height 23
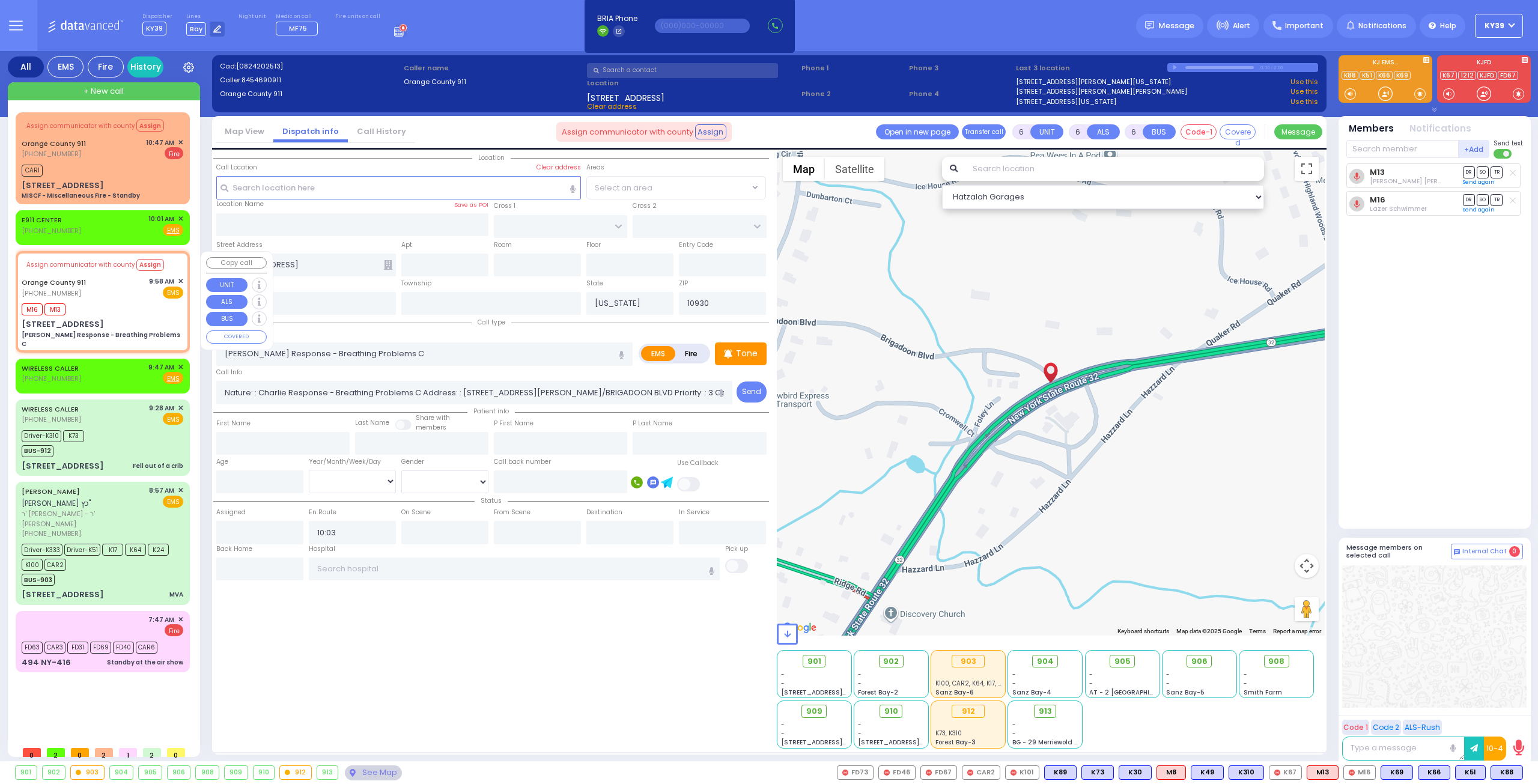
select select
radio input "true"
select select
select select "Hatzalah Garages"
click at [235, 559] on input "text" at bounding box center [259, 568] width 87 height 23
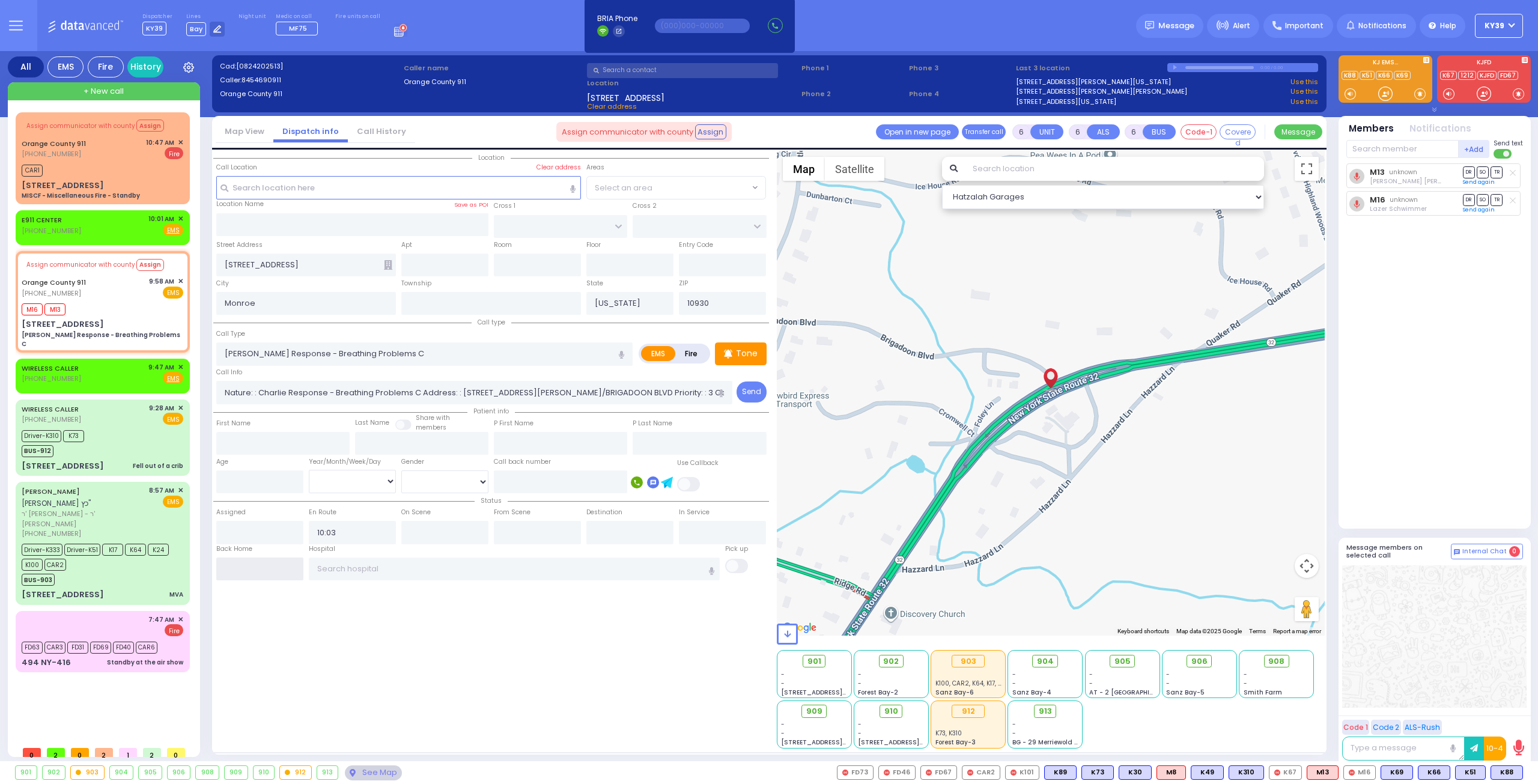
click at [235, 559] on input "text" at bounding box center [259, 568] width 87 height 23
type input "10:59"
click at [235, 559] on input "10:59" at bounding box center [259, 568] width 87 height 23
select select
radio input "true"
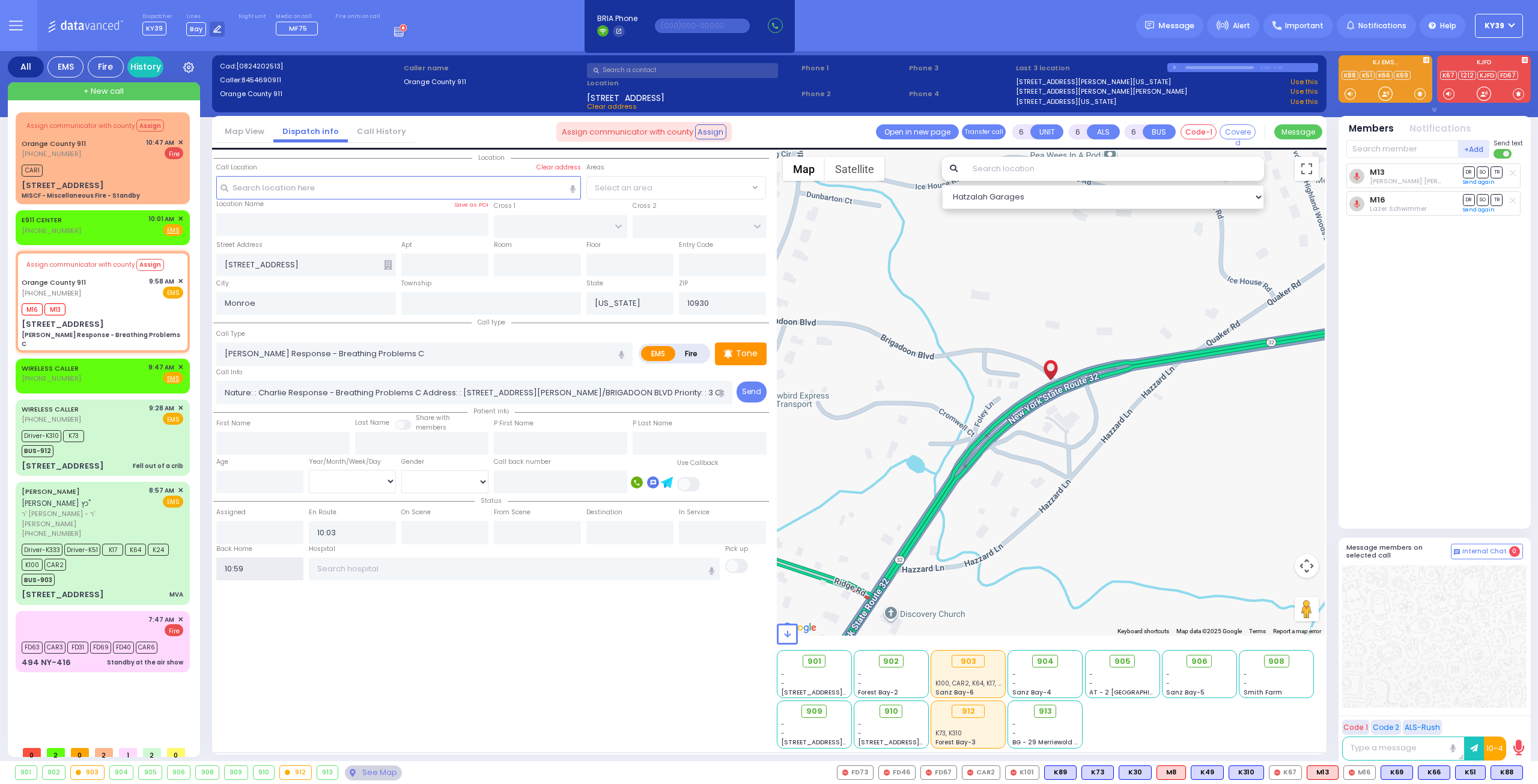
select select
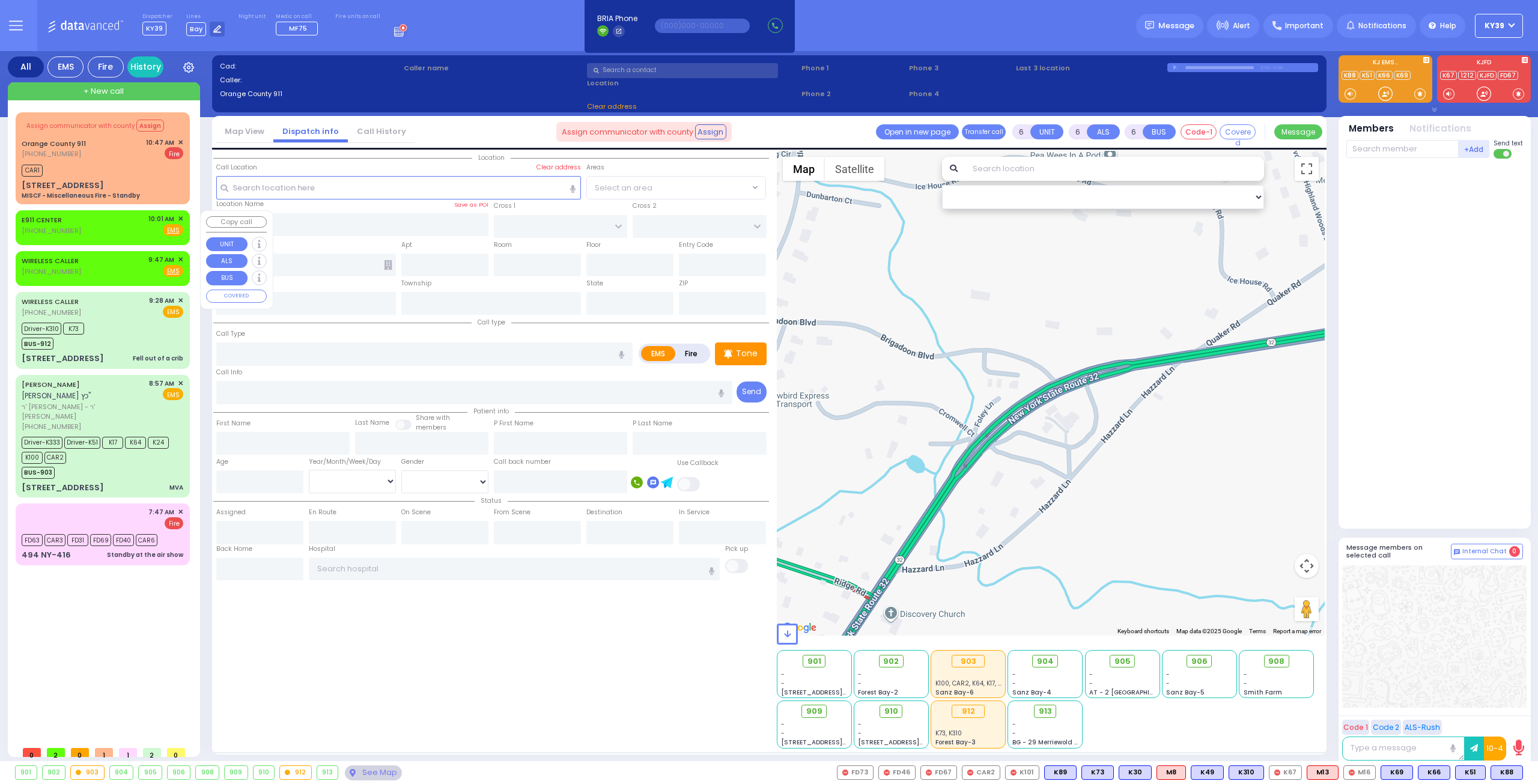
click at [180, 218] on span "✕" at bounding box center [180, 219] width 5 height 10
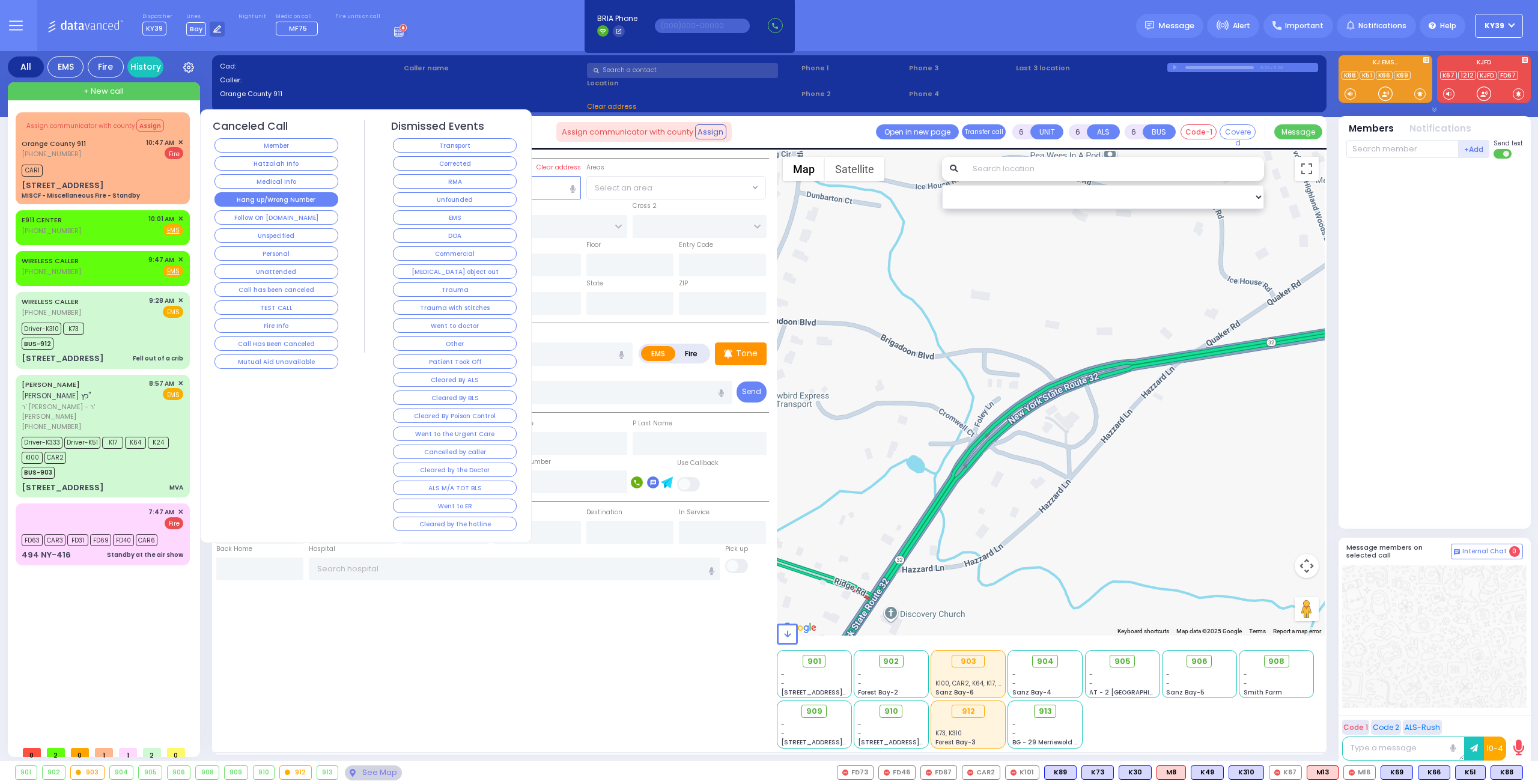
click at [302, 200] on button "Hang up/Wrong Number" at bounding box center [275, 199] width 123 height 15
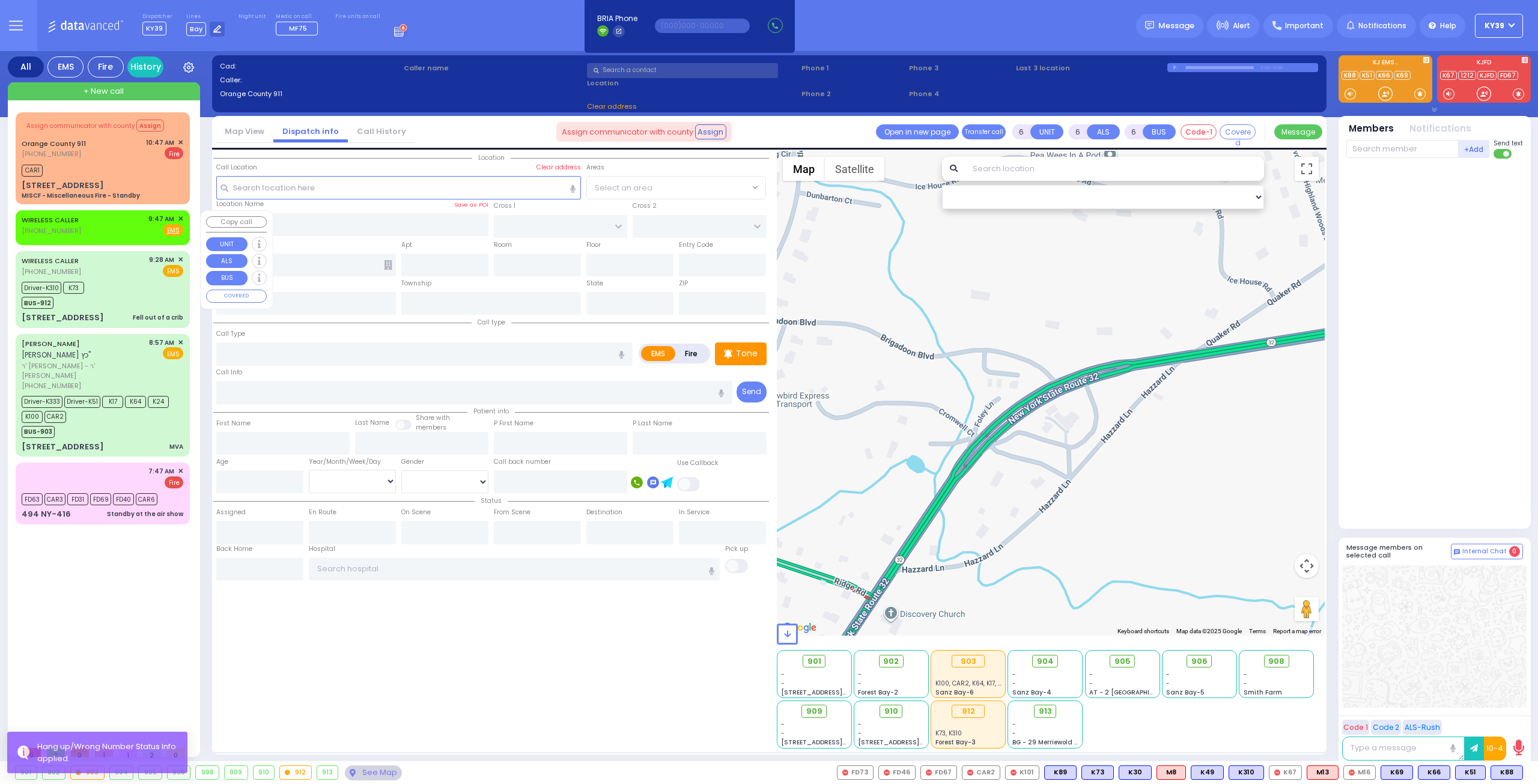
click at [118, 233] on div "WIRELESS CALLER (845) 751-2694 9:47 AM ✕ Fire EMS" at bounding box center [103, 225] width 162 height 23
type input "2"
type input "1"
select select
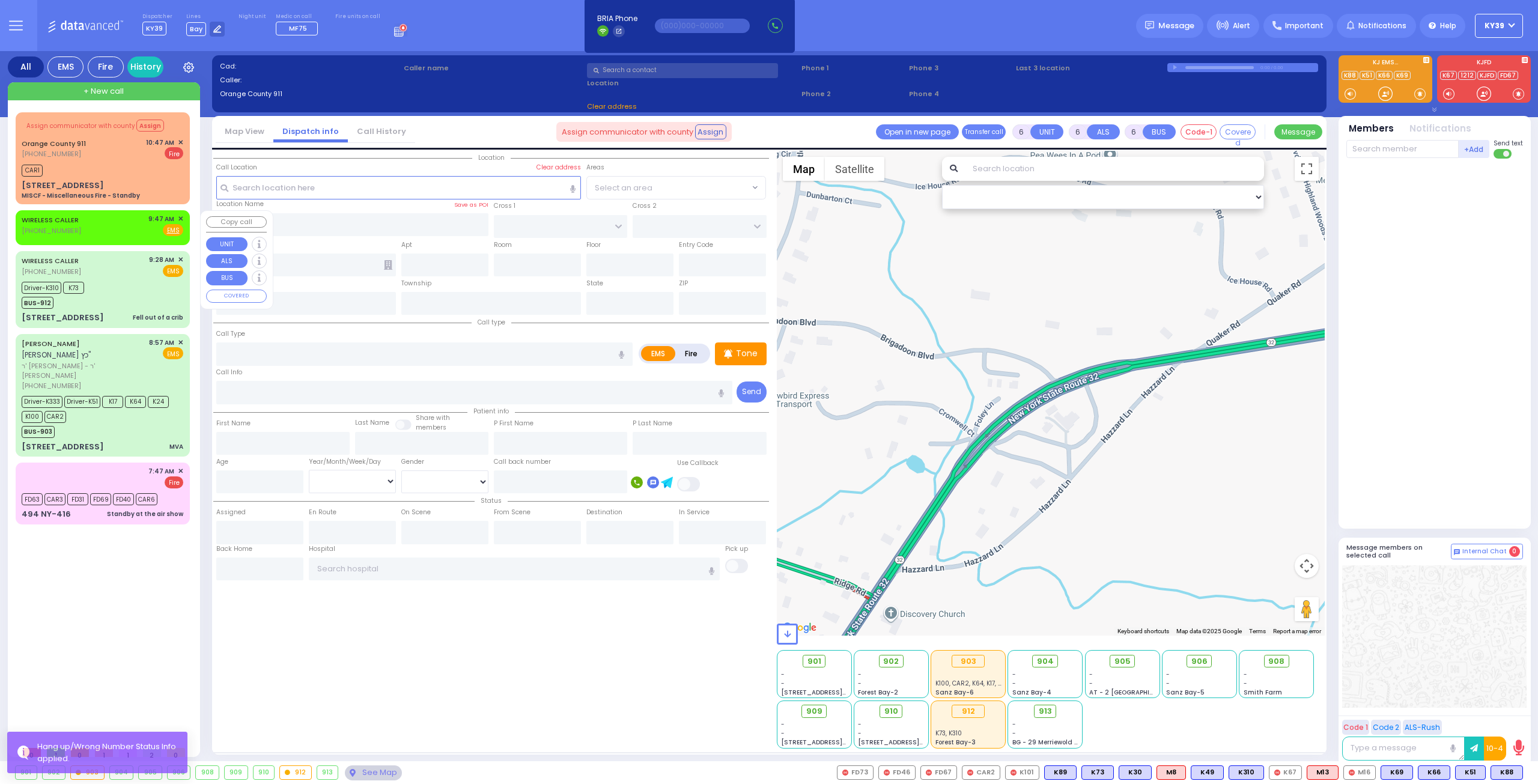
radio input "true"
select select
type input "09:47"
select select "Hatzalah Garages"
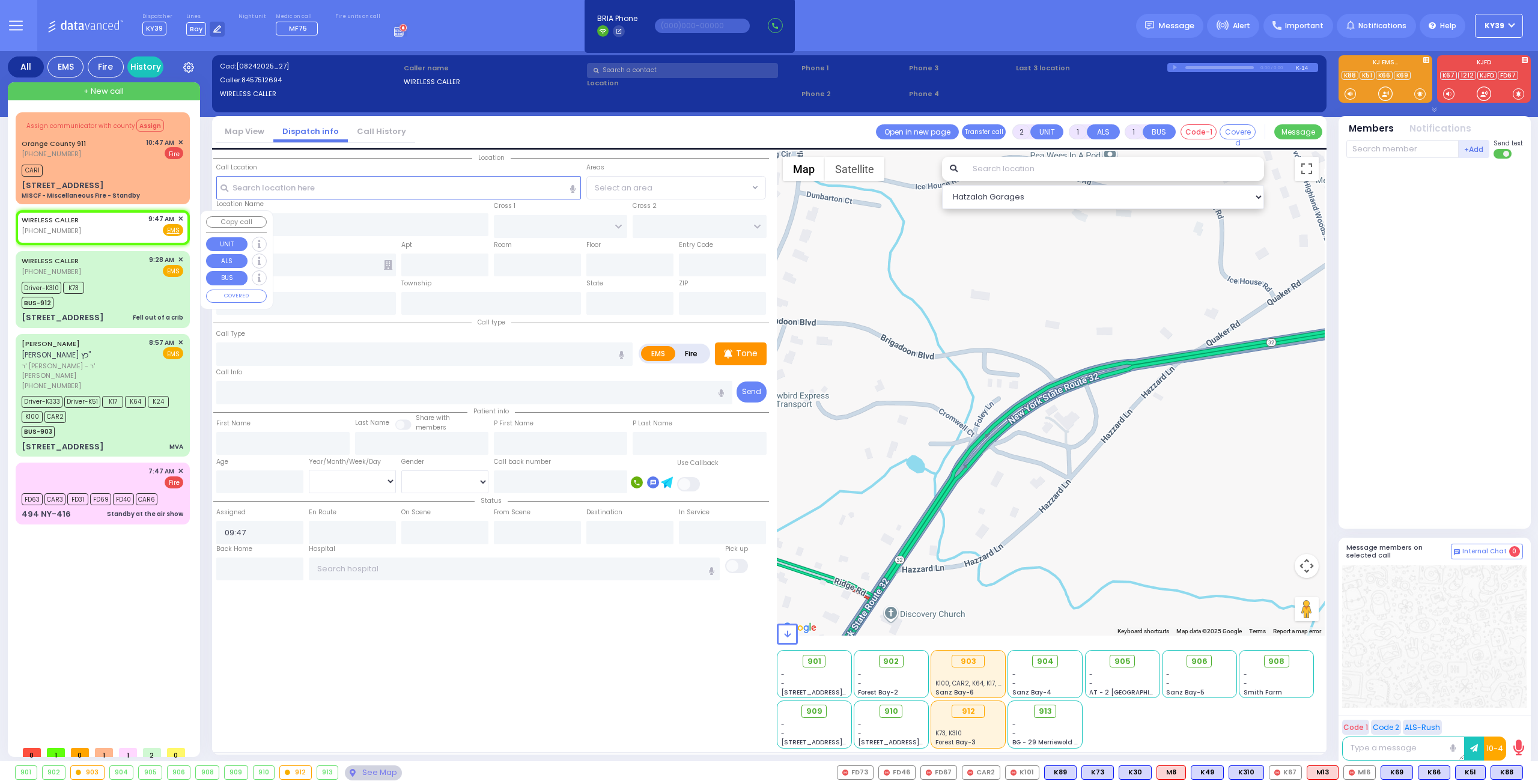
click at [180, 218] on span "✕" at bounding box center [180, 219] width 5 height 10
click at [182, 218] on span "✕" at bounding box center [180, 219] width 5 height 10
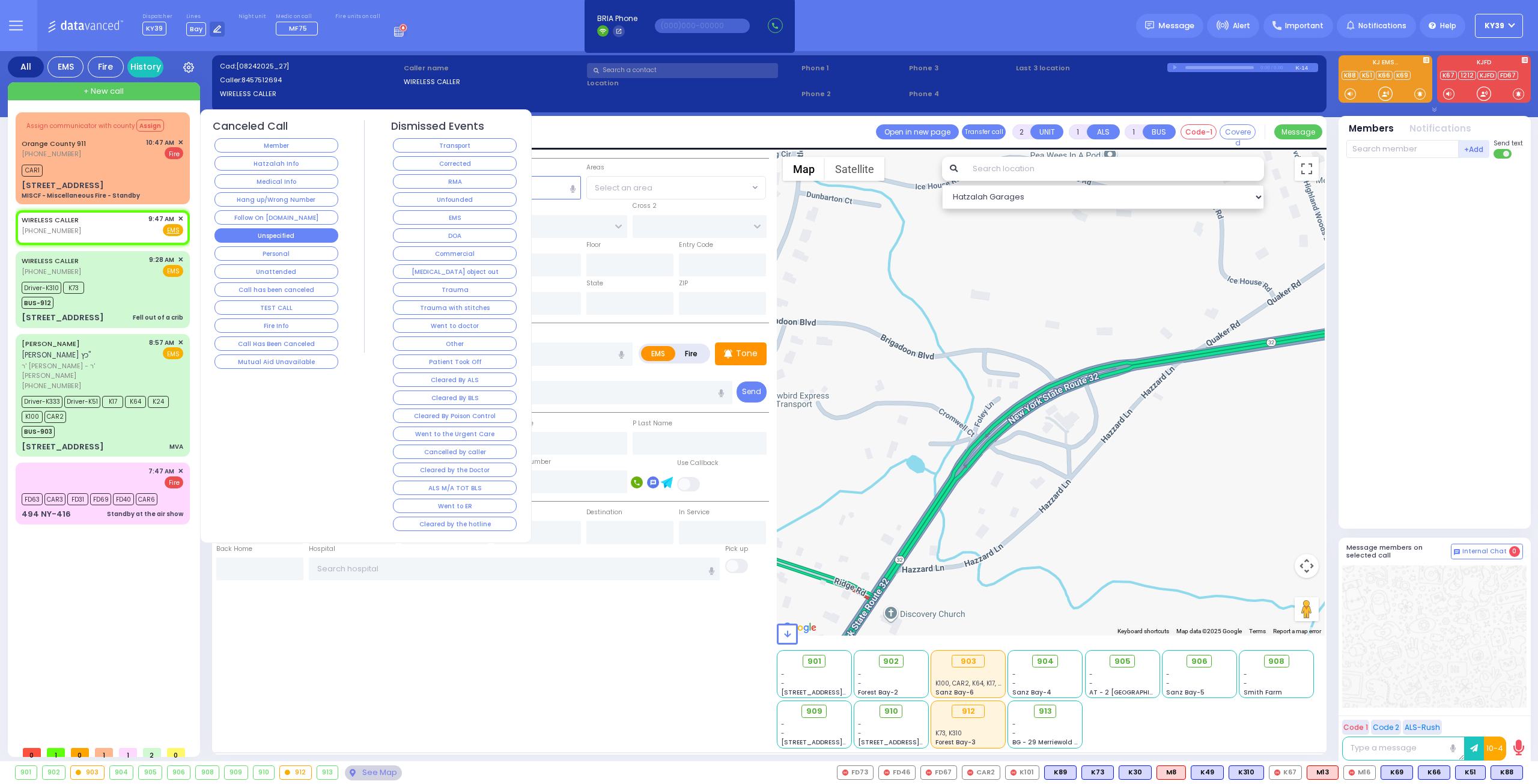
click at [274, 230] on button "Unspecified" at bounding box center [275, 235] width 123 height 15
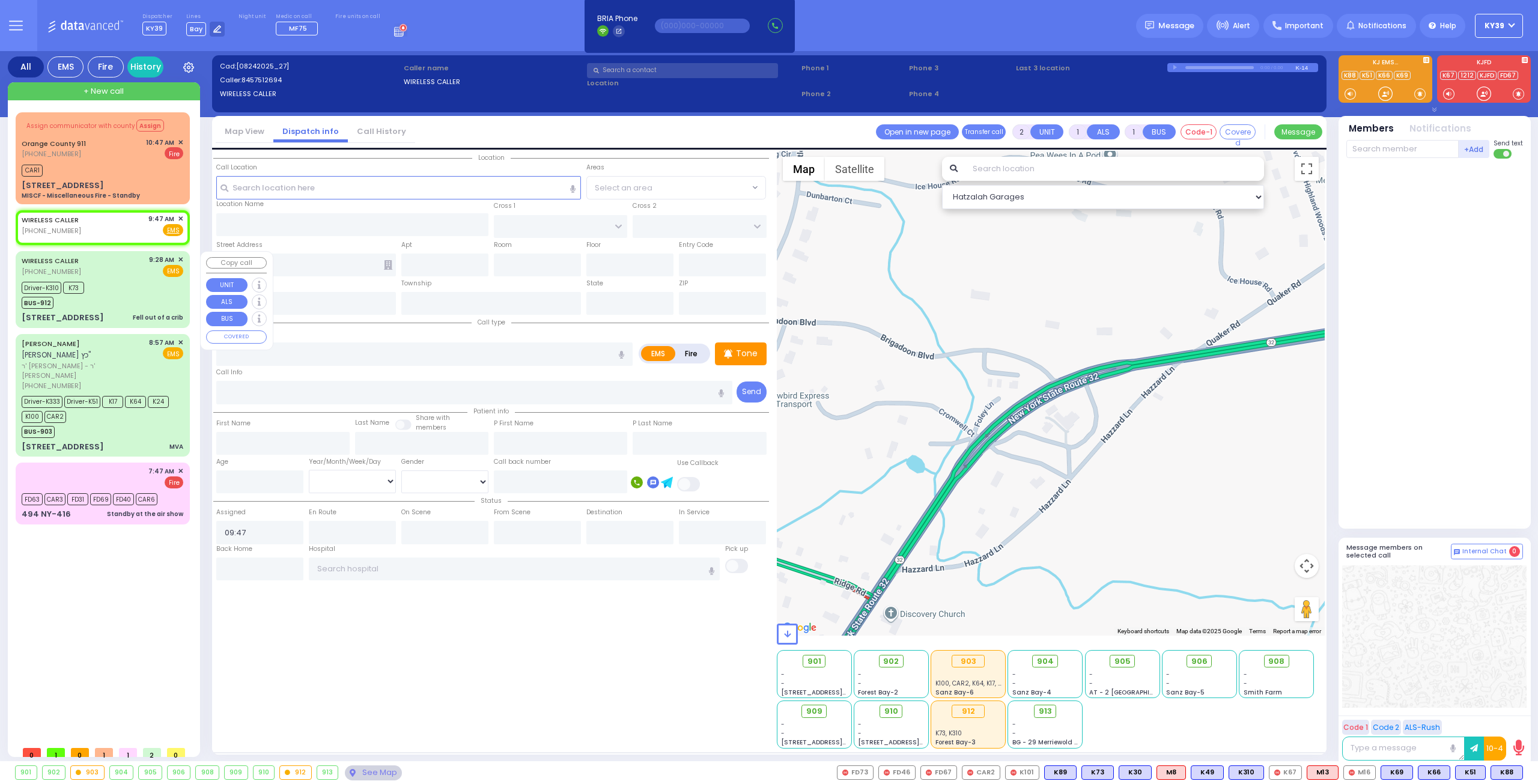
select select
radio input "true"
select select
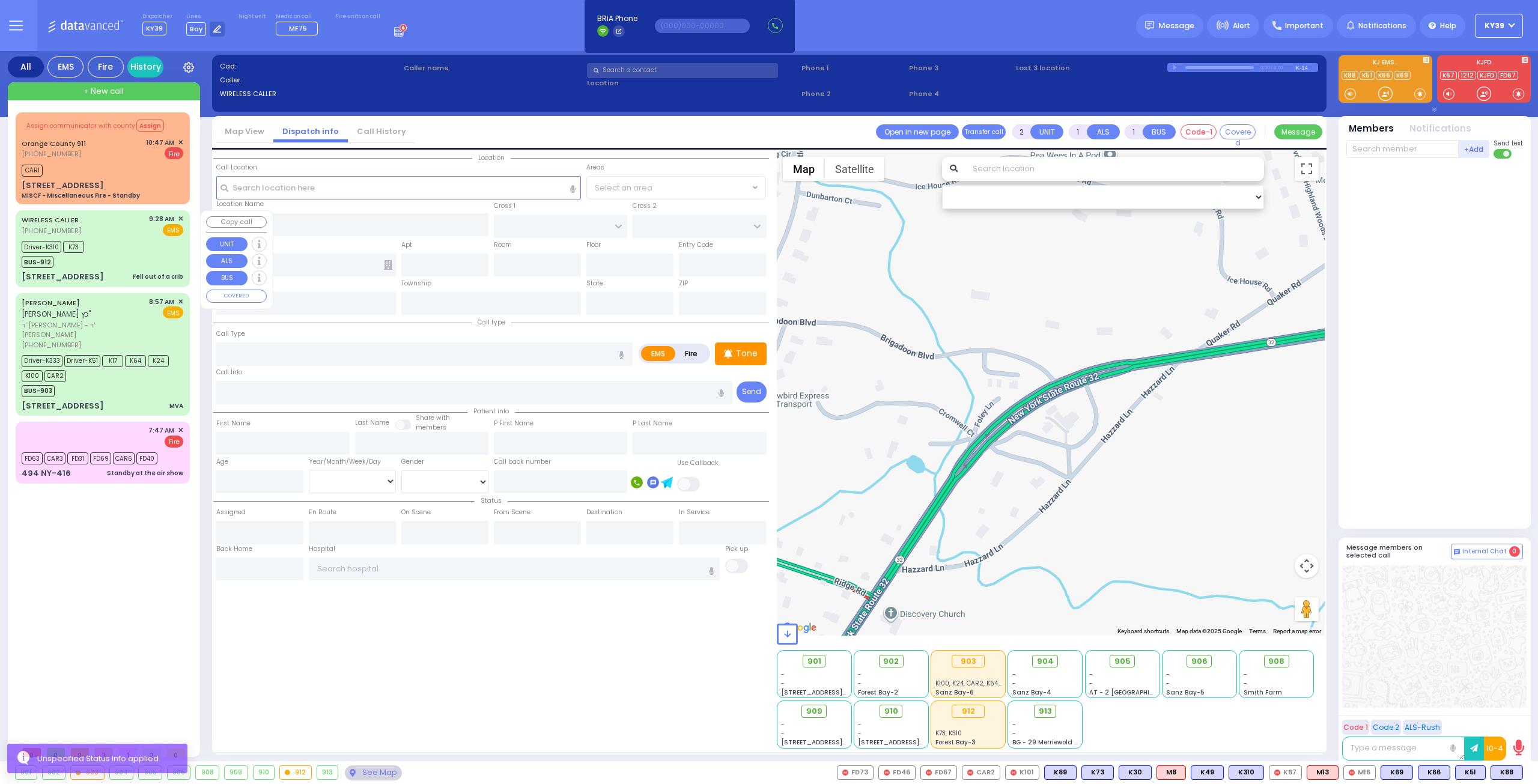
click at [114, 238] on div "WIRELESS CALLER (929) 486-6932 9:28 AM ✕ EMS Driver-K310 K73" at bounding box center [103, 249] width 170 height 73
type input "6"
select select
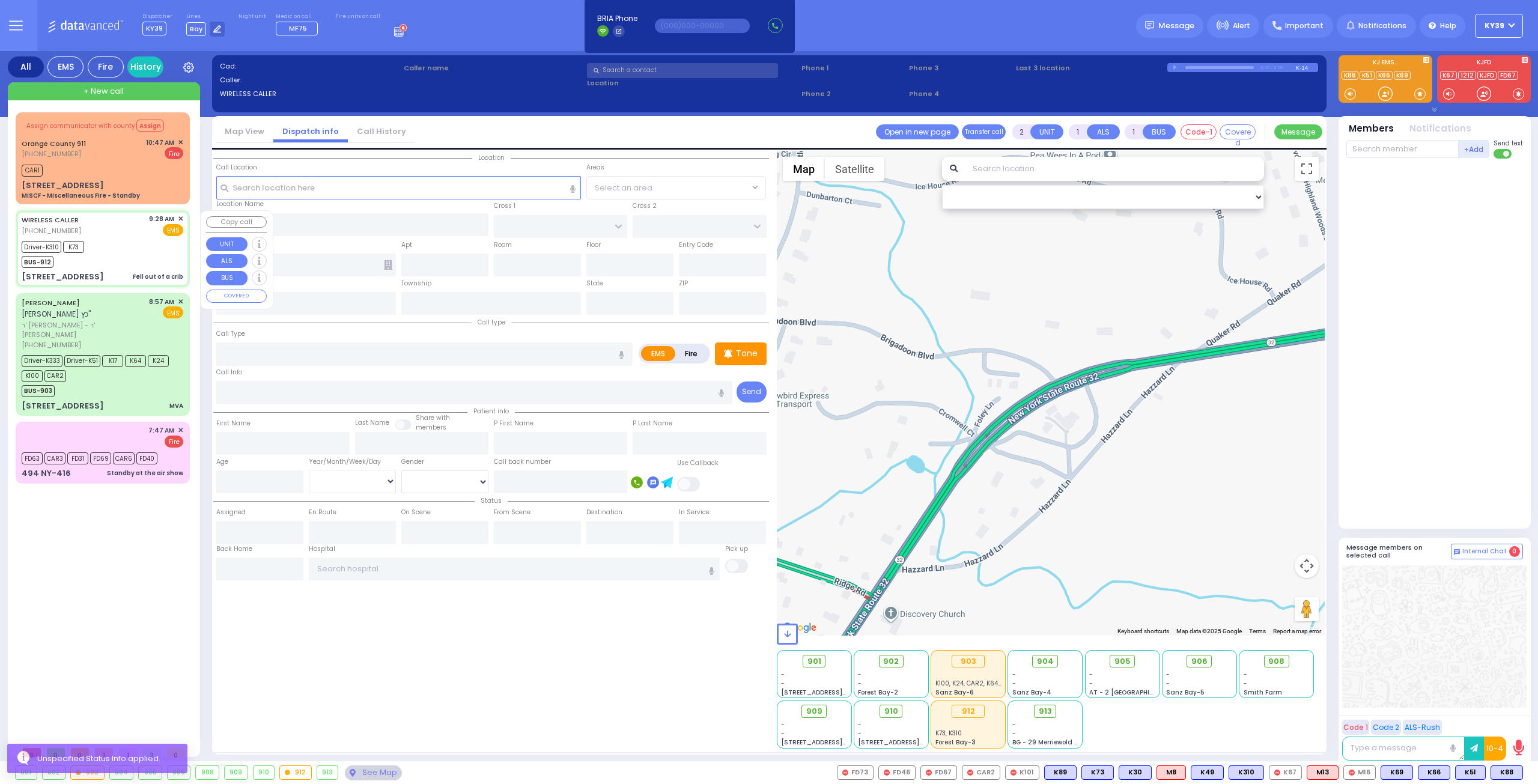
type input "Fell out of a crib"
radio input "true"
type input "Idy"
type input "Mendlovic"
type input "9"
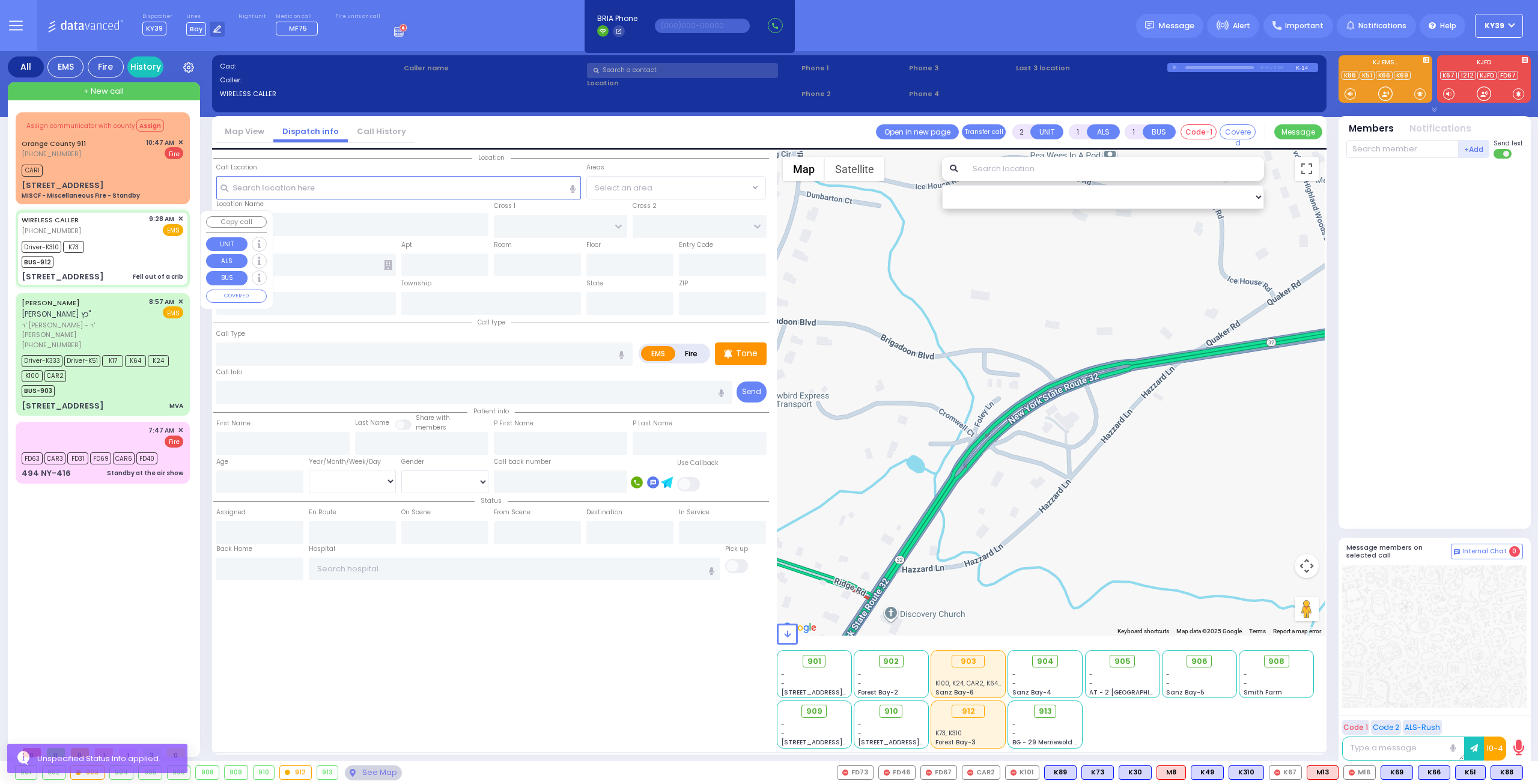
select select "Month"
select select "[DEMOGRAPHIC_DATA]"
type input "09:28"
type input "09:29"
type input "09:32"
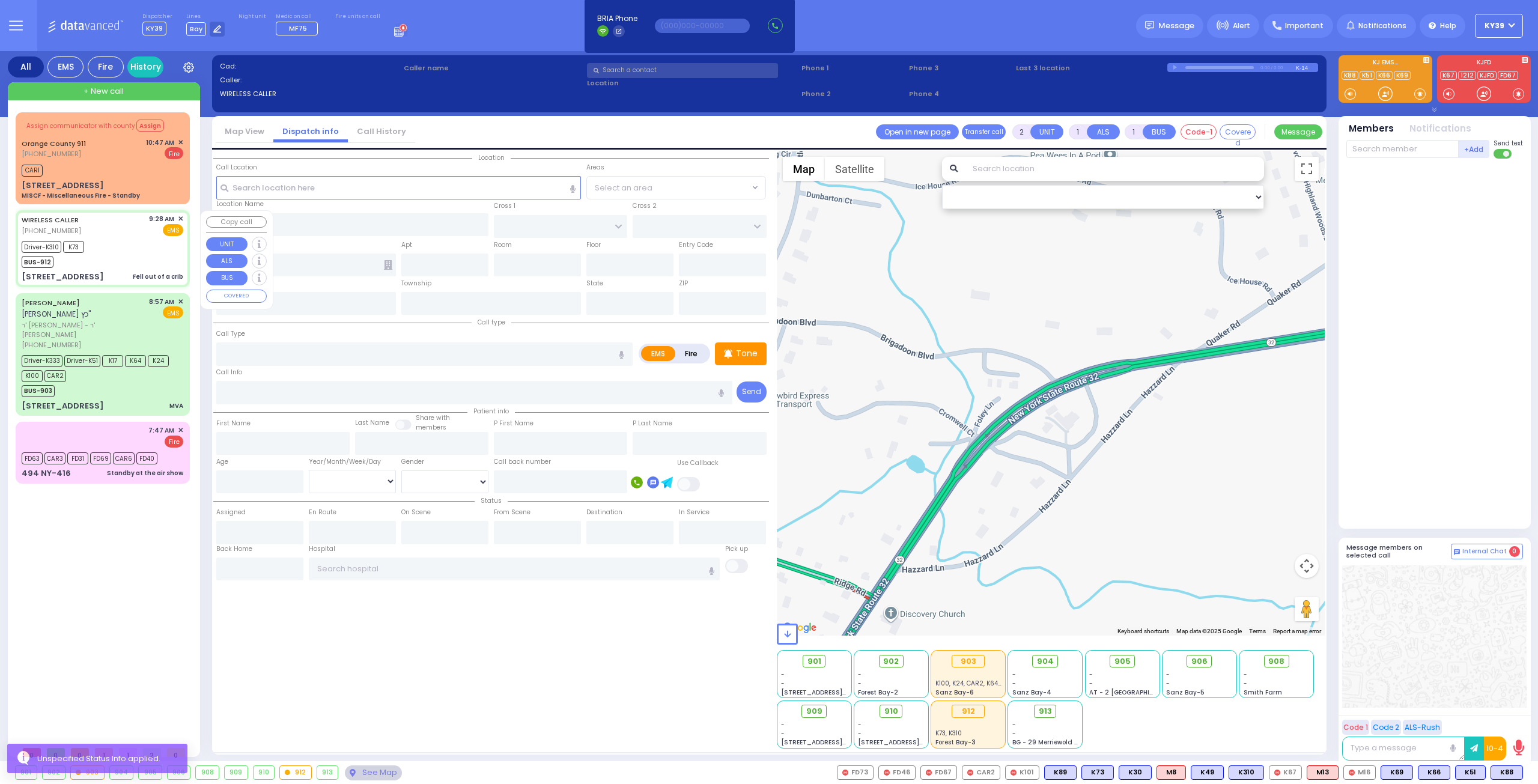
type input "09:44"
type input "09:47"
type input "CHUST RD"
type input "S.M. ROSMER RD"
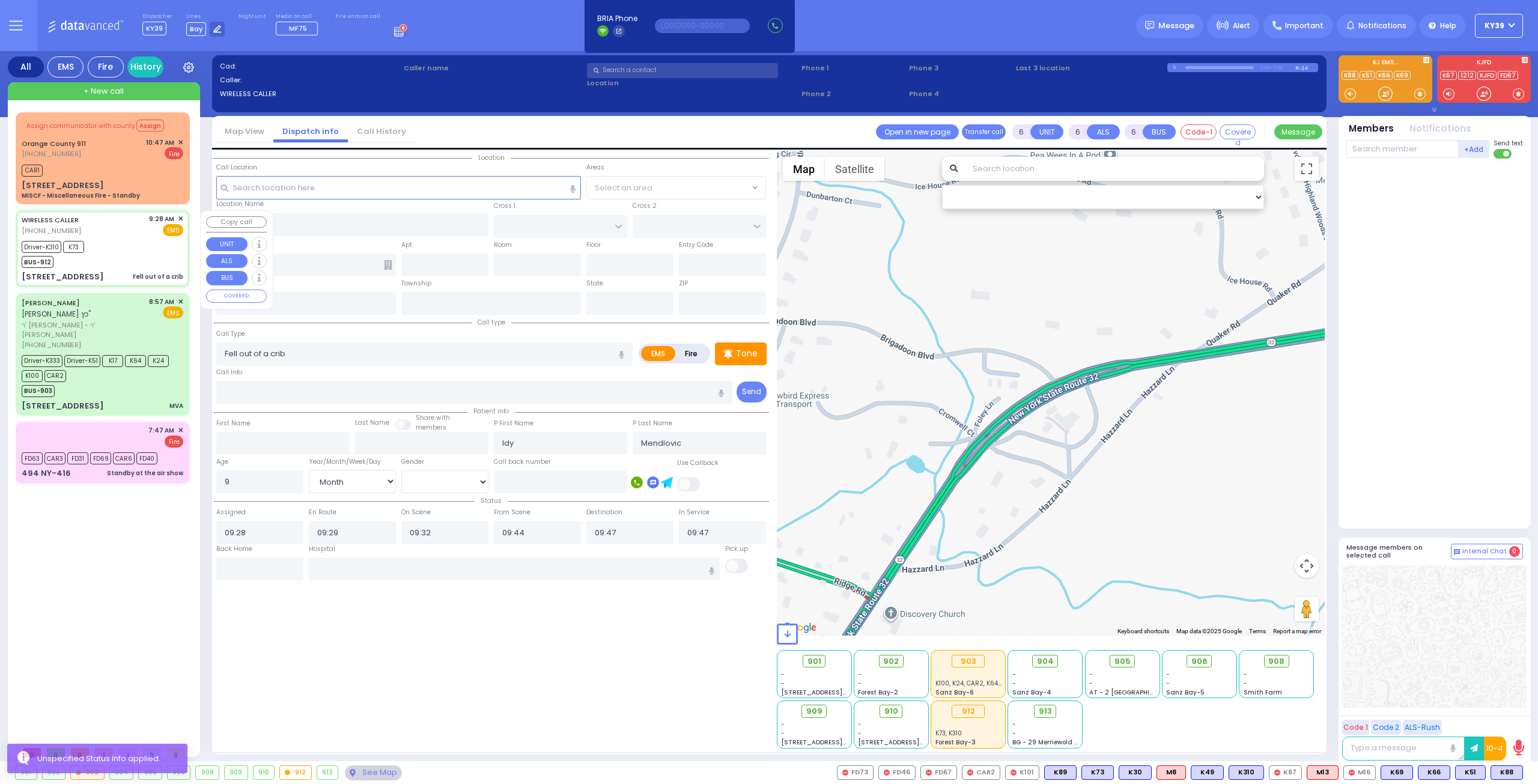
type input "4 Austra Parkway"
type input "011"
type input "Kiryas Joel"
type input "[US_STATE]"
type input "10950"
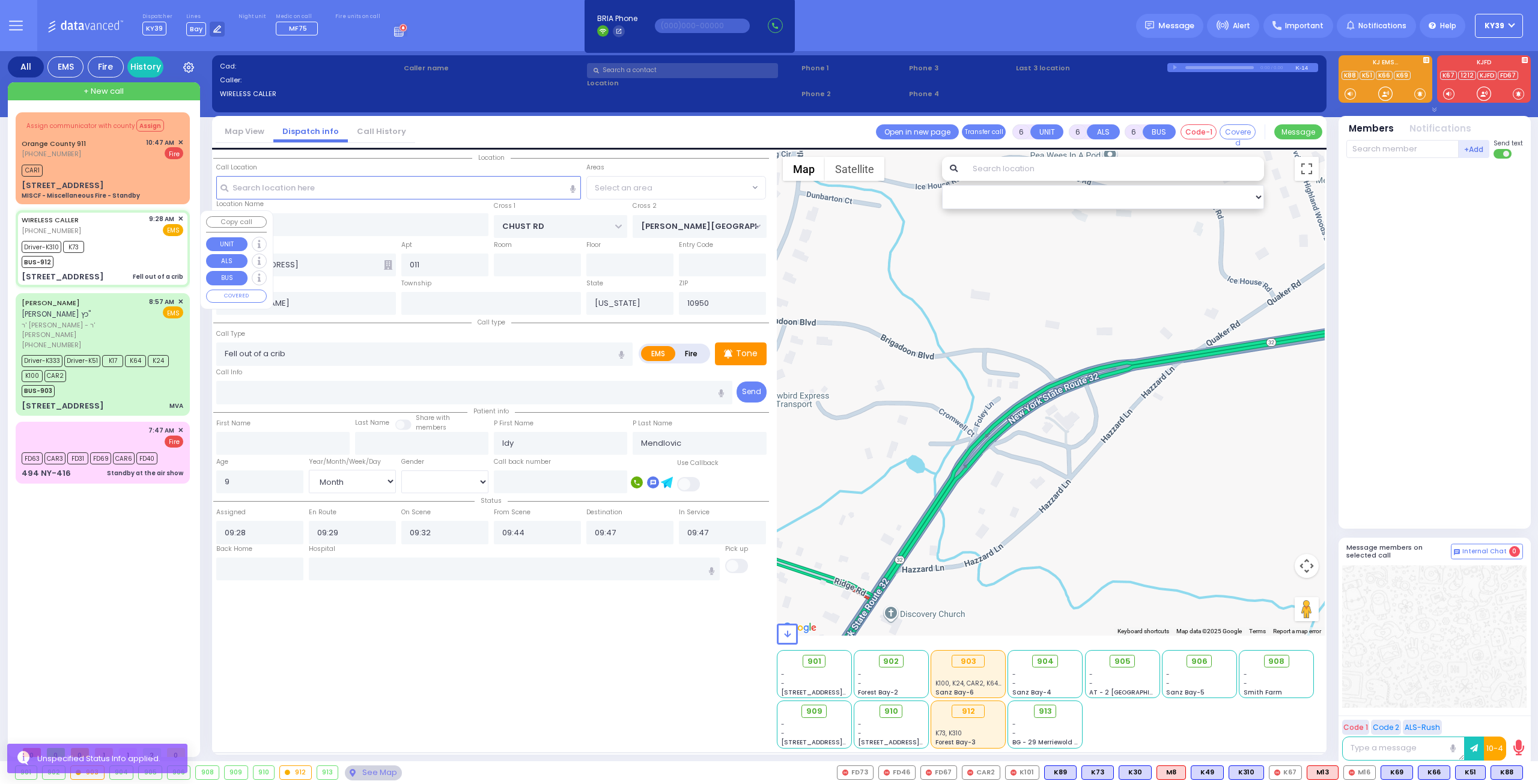
select select "VYOEL MOSHE"
select select "Hatzalah Garages"
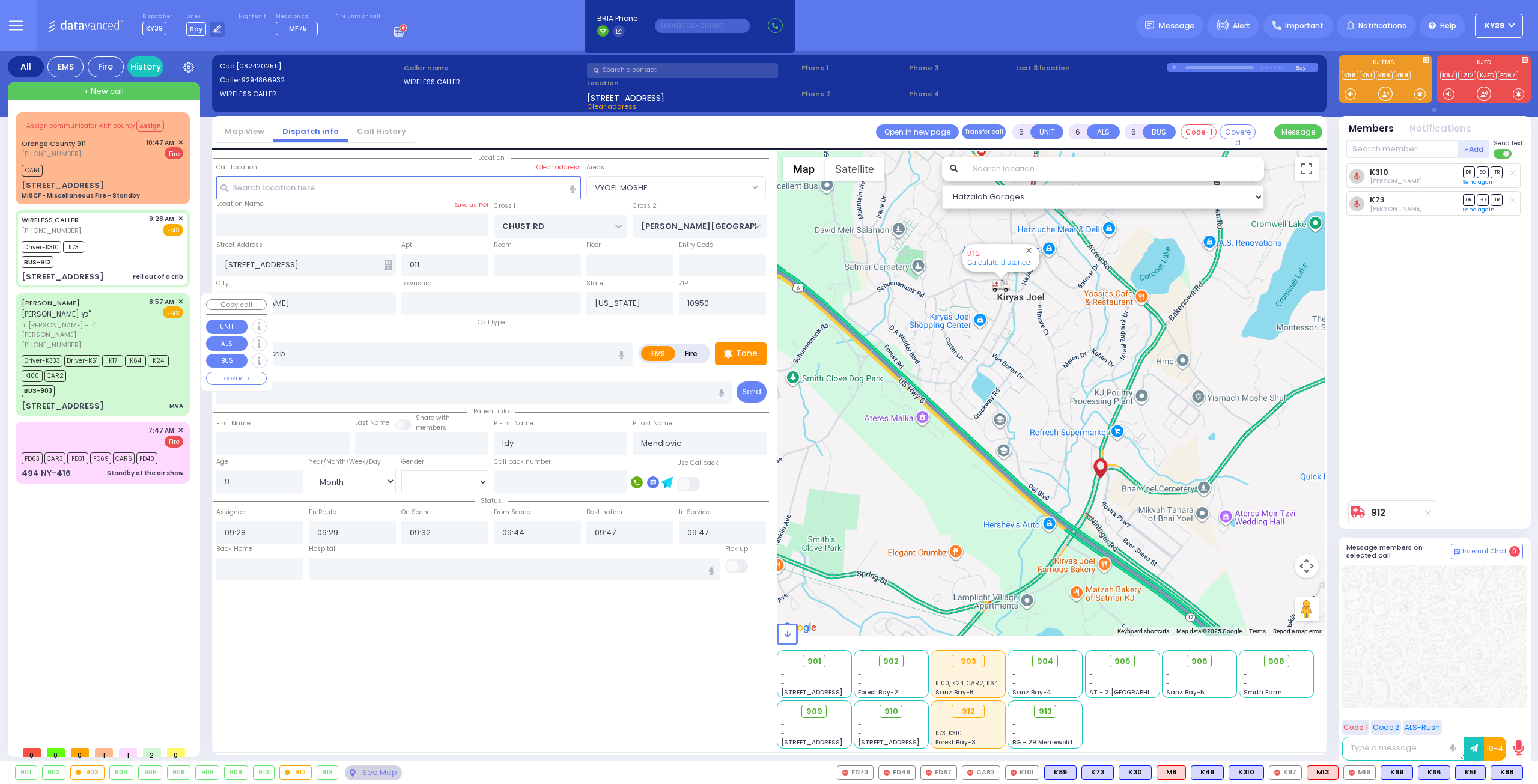
click at [125, 382] on div "BUS-903" at bounding box center [97, 389] width 150 height 15
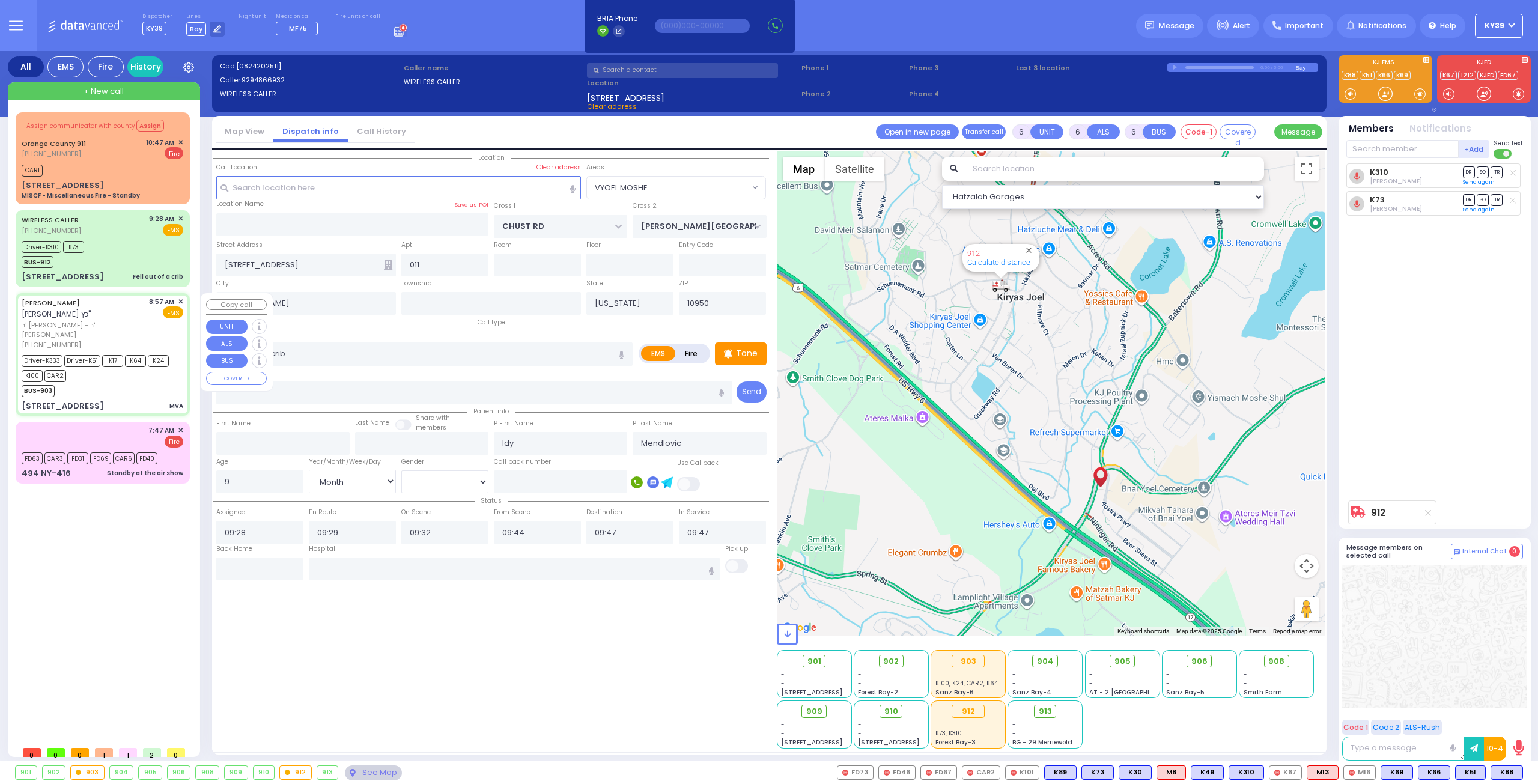
select select
type input "MVA"
radio input "true"
type input "YECHESKEL SHRAGA"
type input "KATZ"
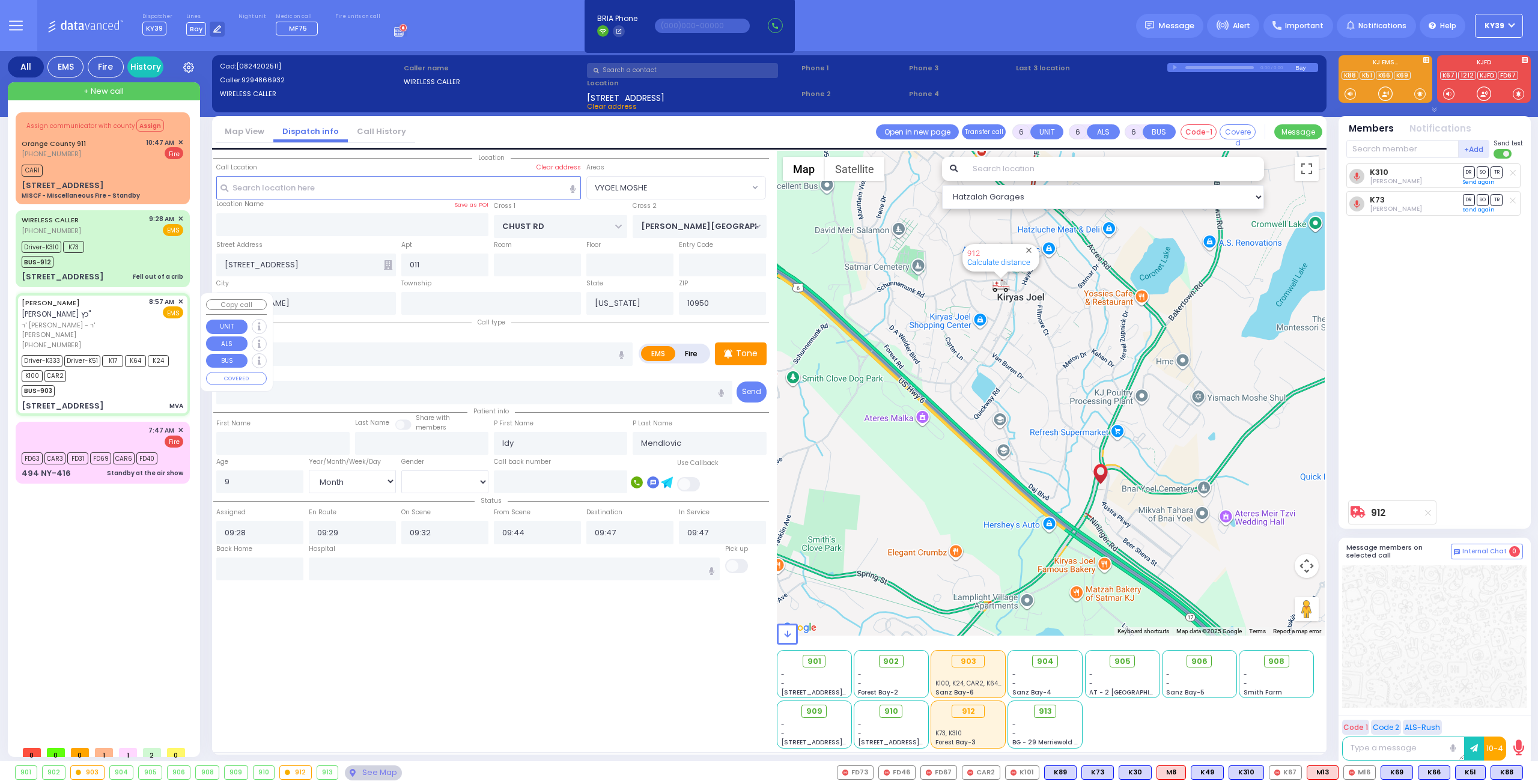
type input "Mortecha"
type input "Katina"
type input "32"
select select "Year"
select select "[DEMOGRAPHIC_DATA]"
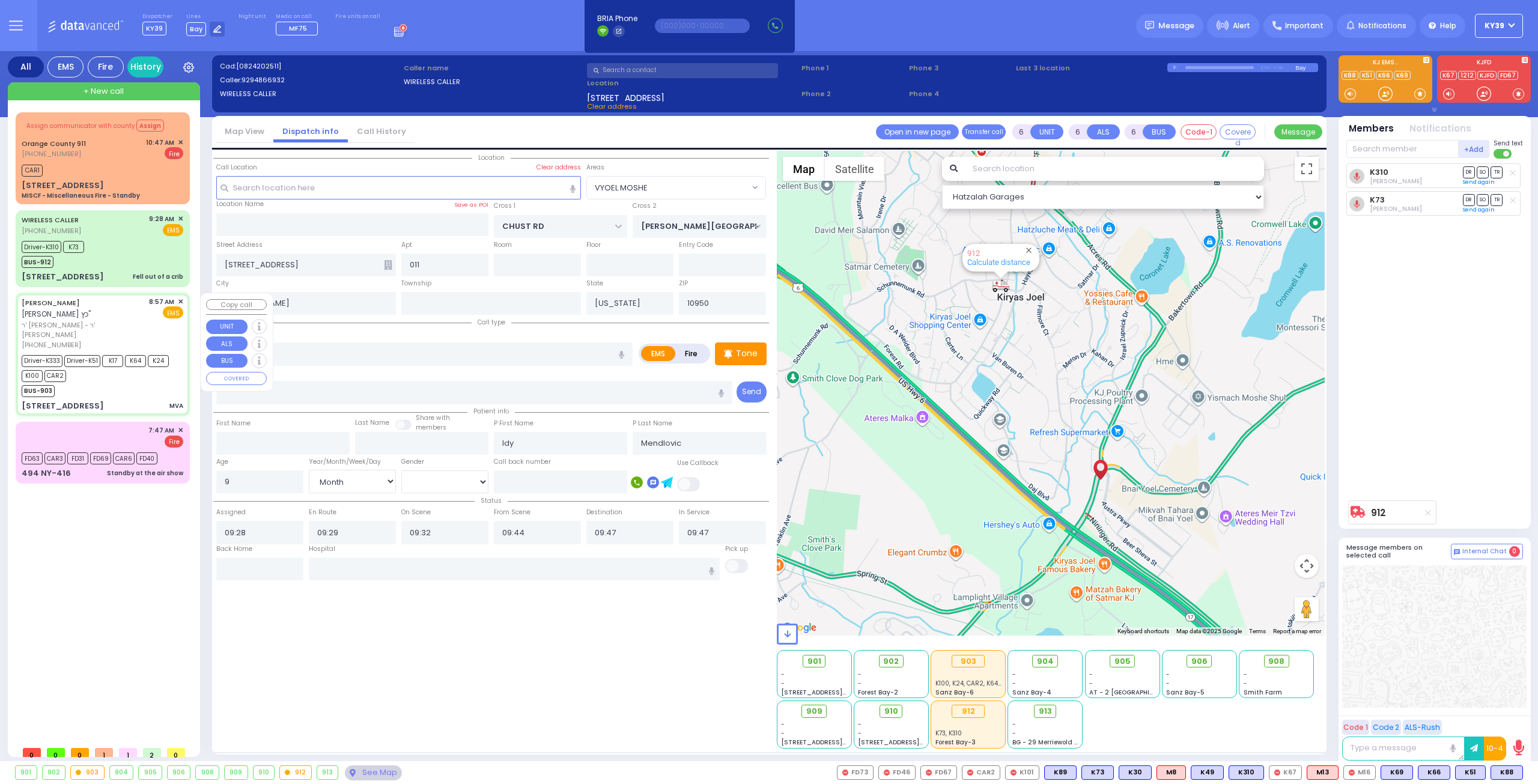
type input "08:57"
type input "08:59"
type input "09:00"
type input "09:25"
type input "09:55"
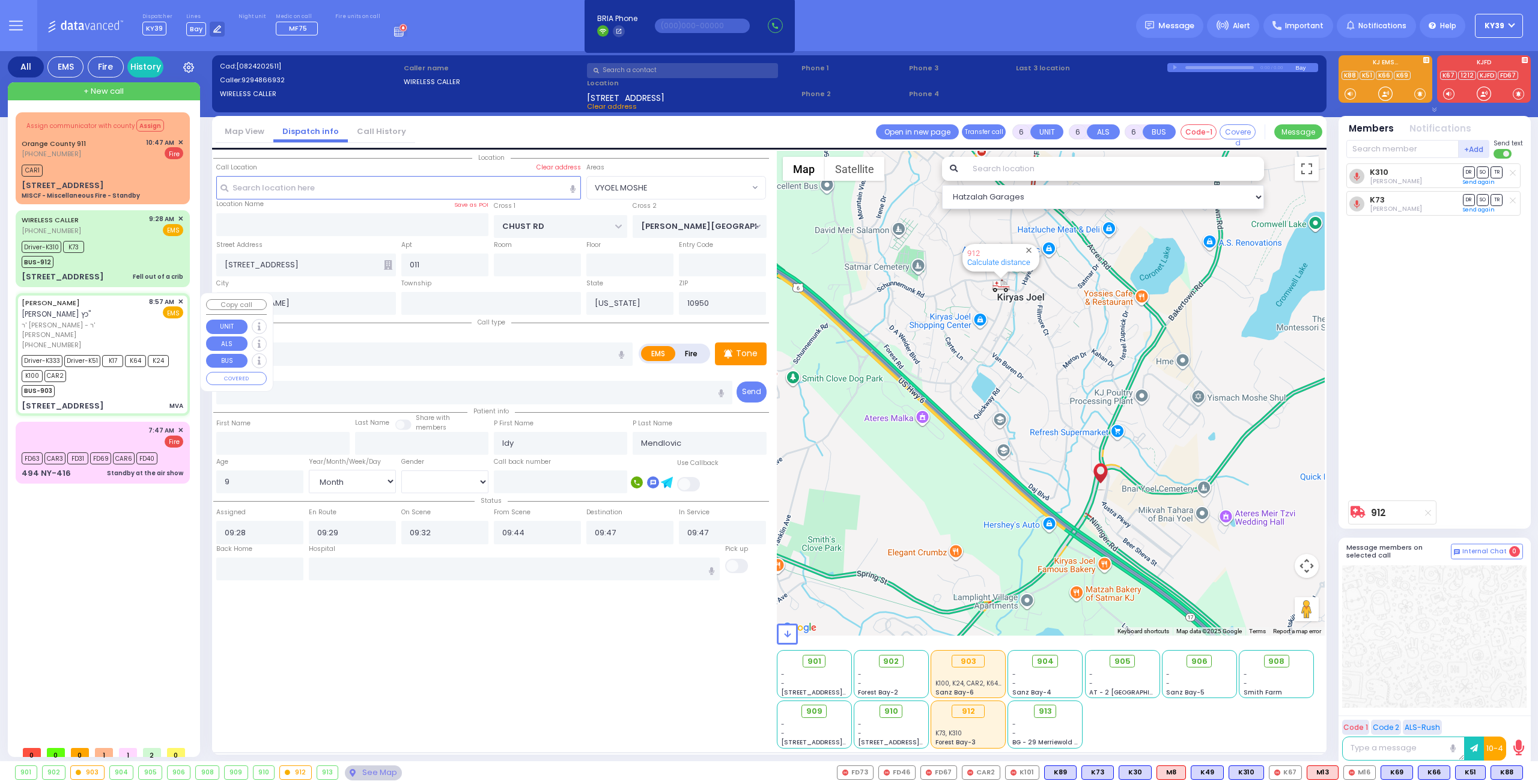
type input "10:15"
type input "Good Samaritan Hospital"
type input "EAHAL COURT"
type input "12 Garfield Road"
select select "SECTION 1"
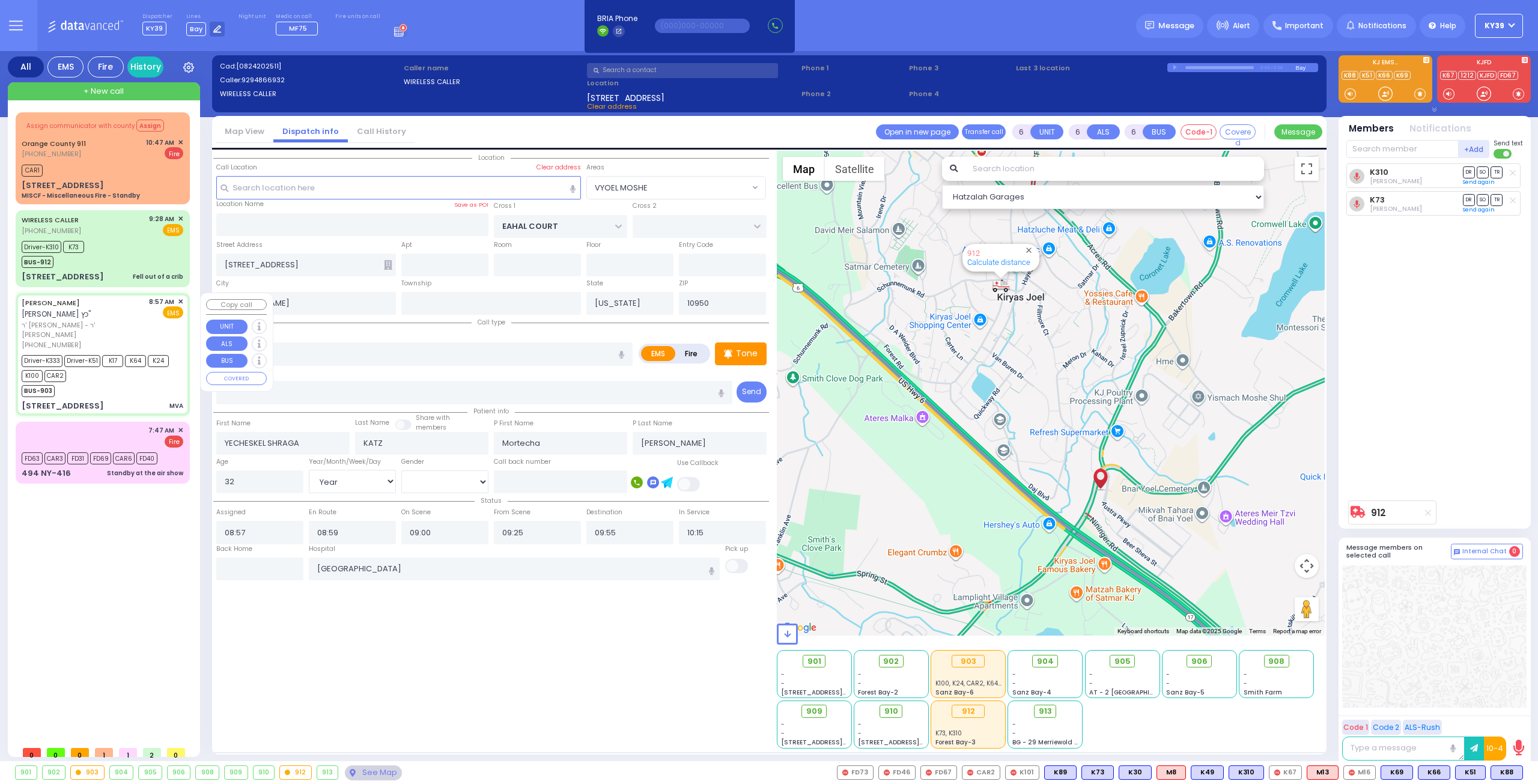
select select "Hatzalah Garages"
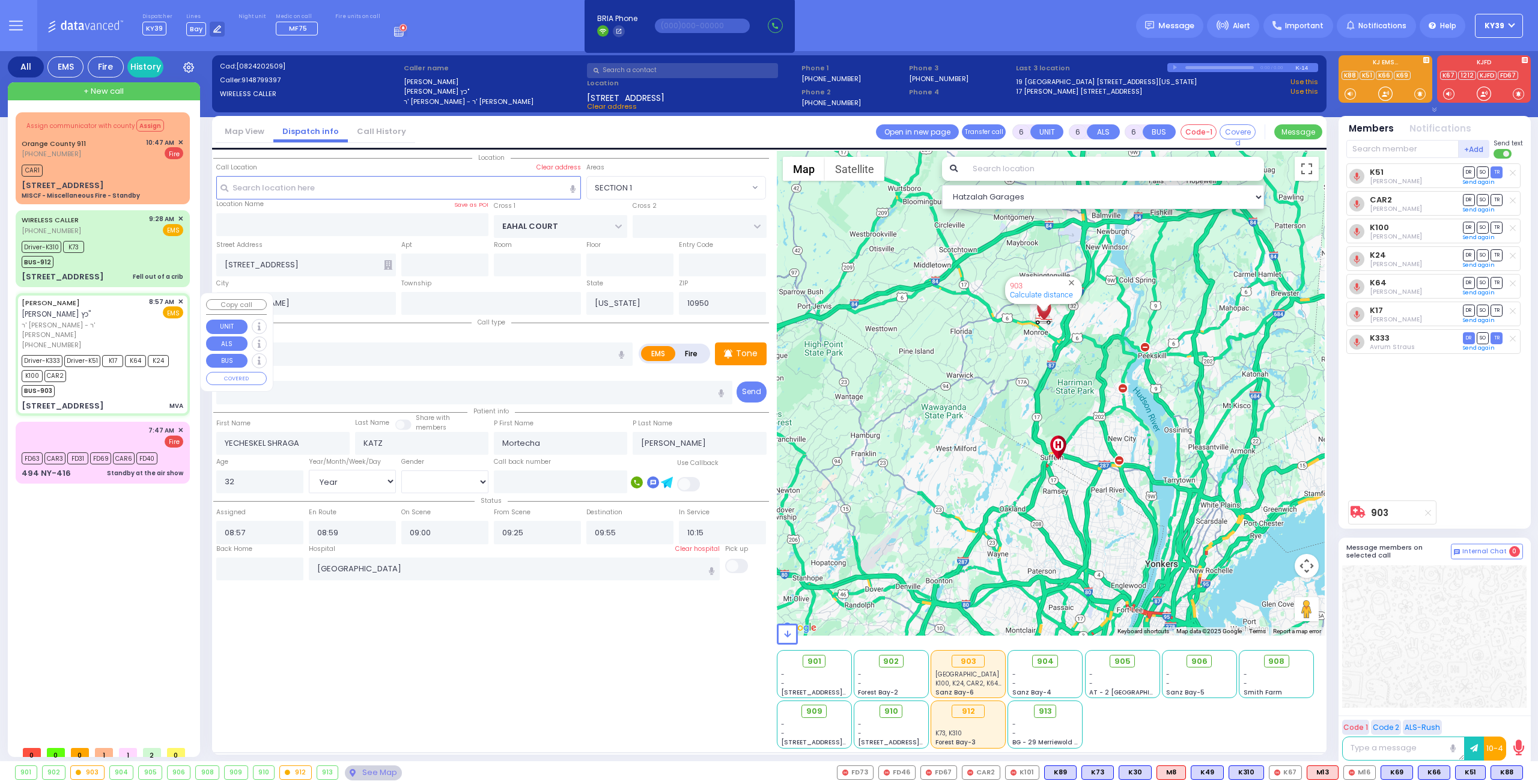
click at [108, 384] on div "BUS-903" at bounding box center [97, 389] width 150 height 15
select select
radio input "true"
select select "Year"
select select "[DEMOGRAPHIC_DATA]"
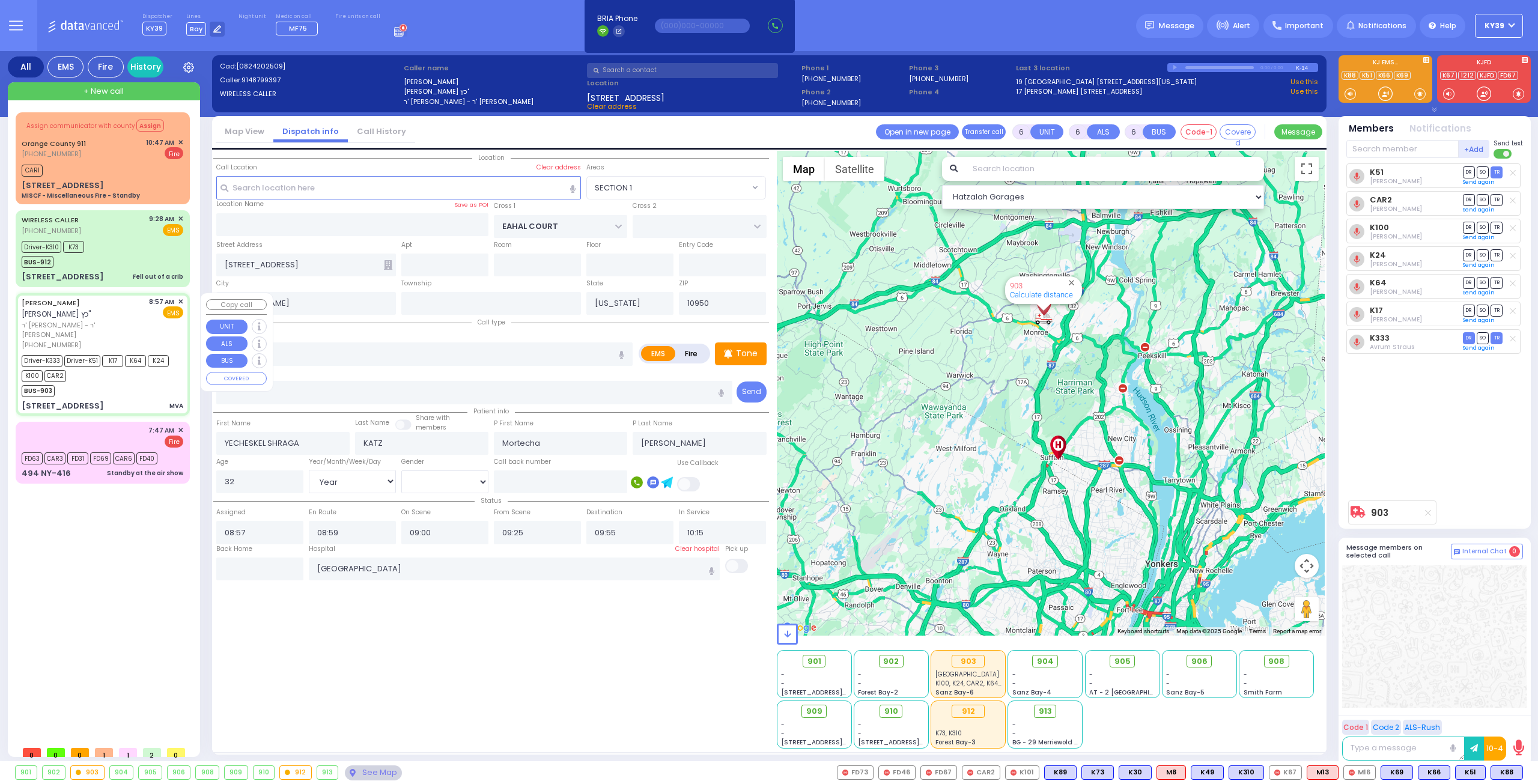
select select "SECTION 1"
select select "Hatzalah Garages"
click at [111, 247] on div "Driver-K310 K73 BUS-912" at bounding box center [103, 252] width 162 height 30
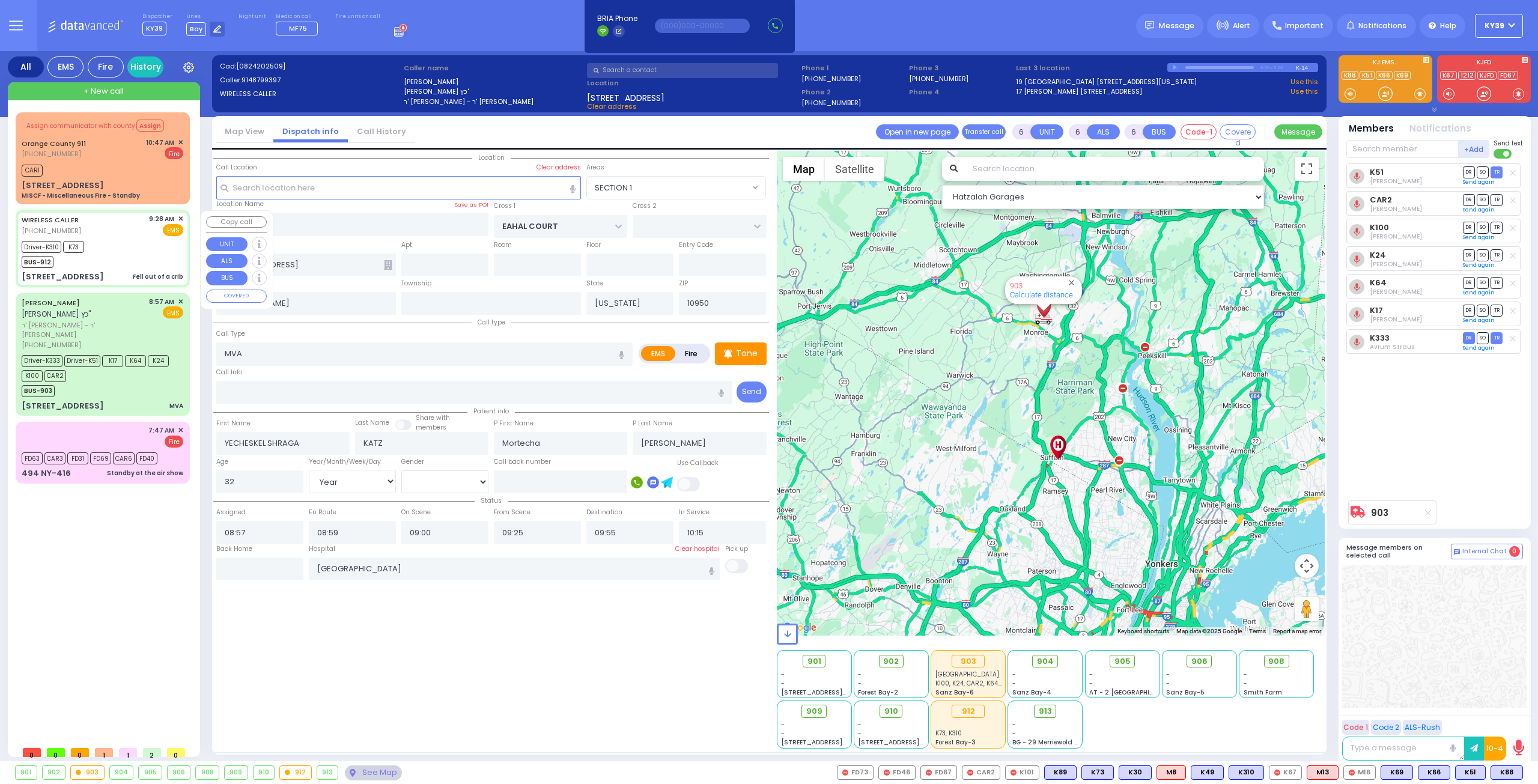
select select
type input "Fell out of a crib"
radio input "true"
type input "Idy"
type input "Mendlovic"
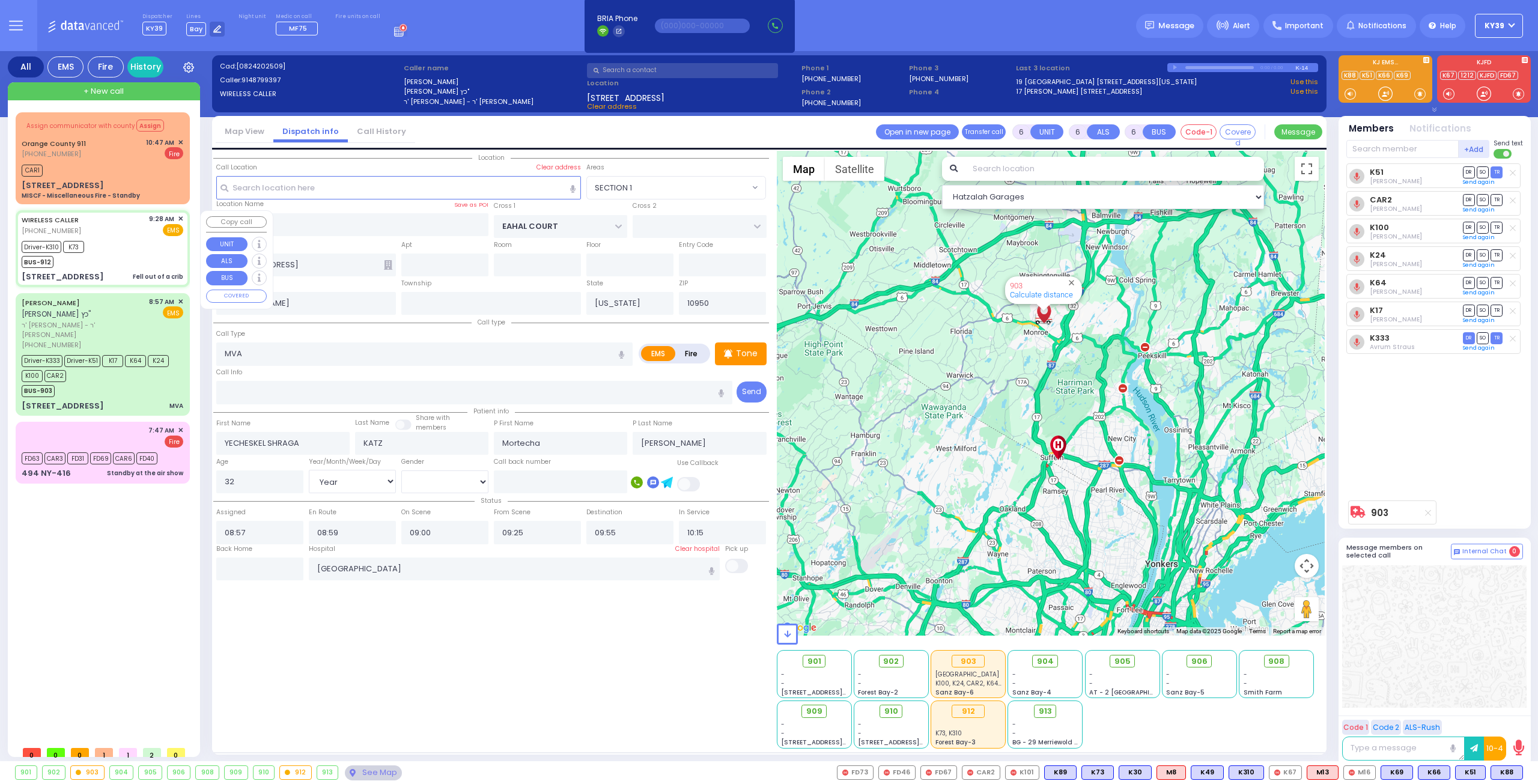
type input "9"
select select "Month"
select select "[DEMOGRAPHIC_DATA]"
type input "09:28"
type input "09:29"
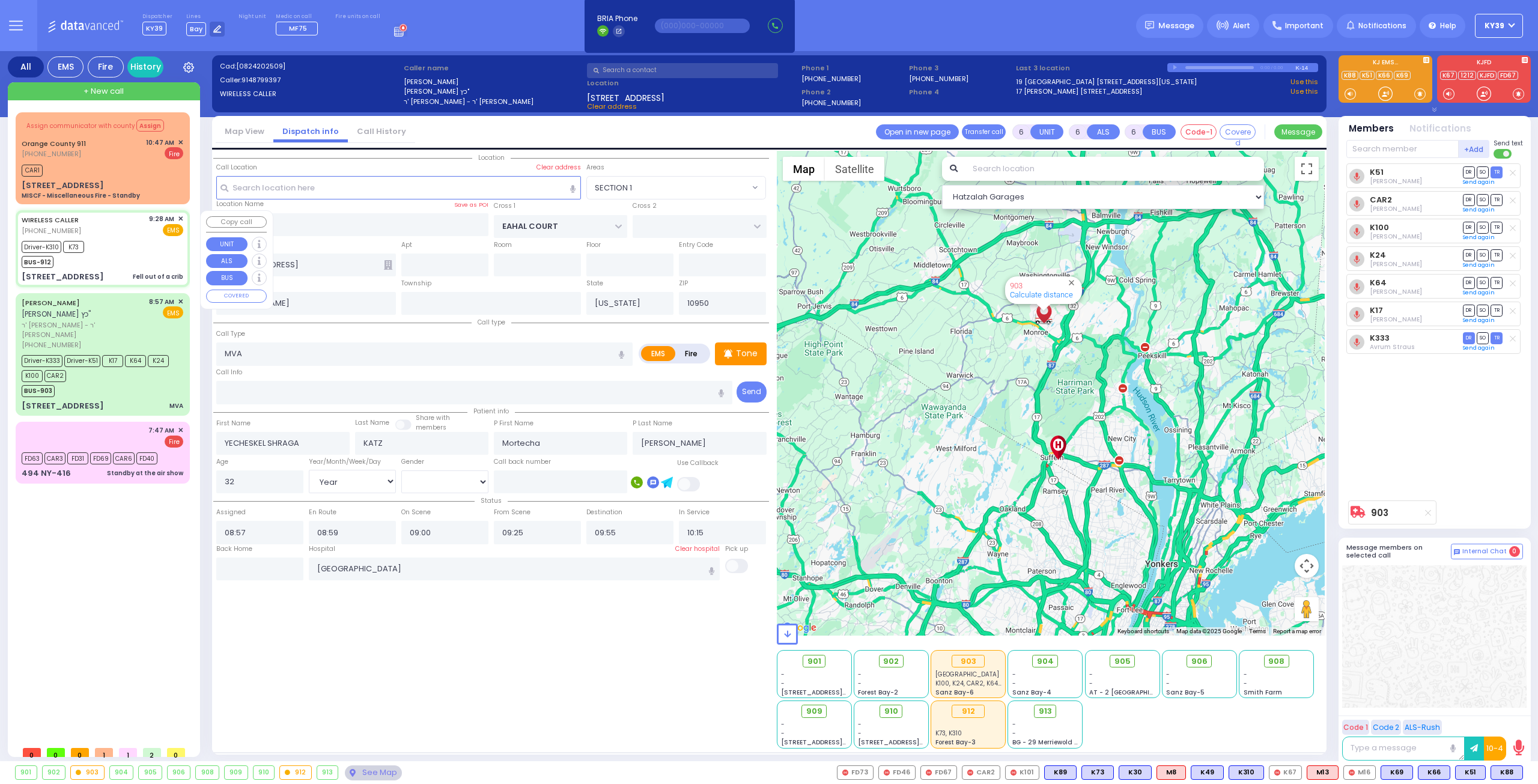
type input "09:32"
type input "09:44"
type input "09:47"
type input "CHUST RD"
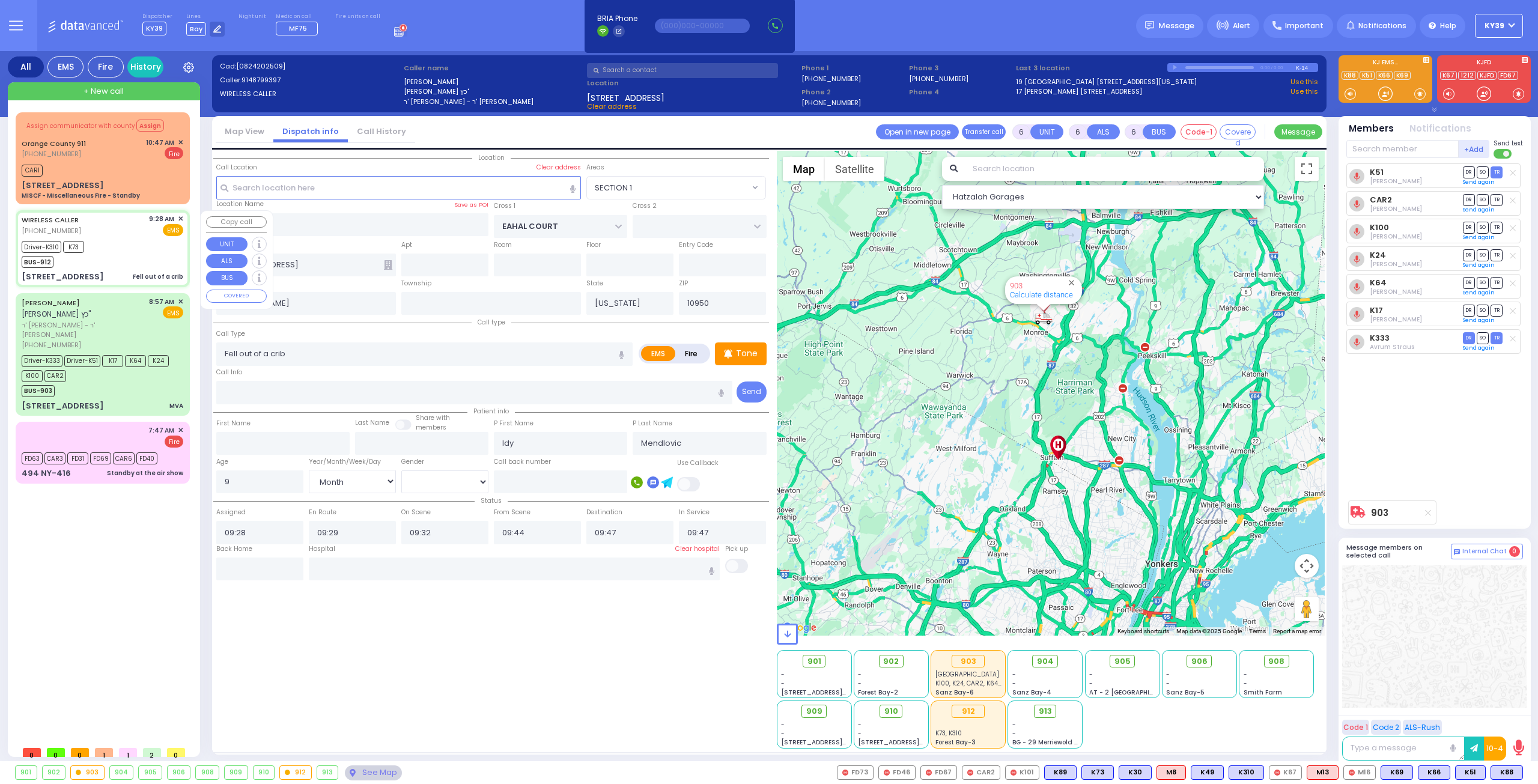
type input "S.M. ROSMER RD"
type input "4 Austra Parkway"
type input "011"
select select "VYOEL MOSHE"
select select "Hatzalah Garages"
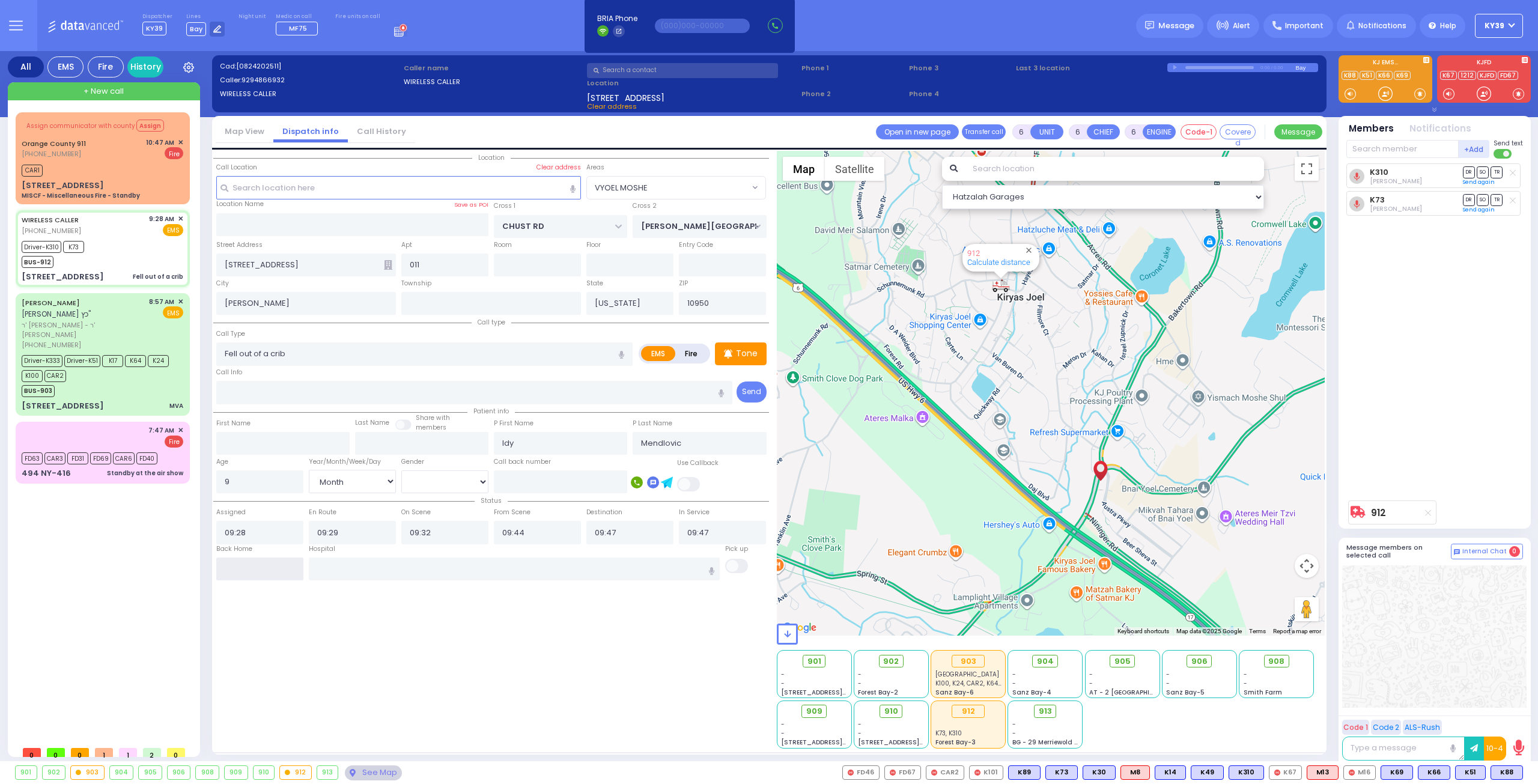
click at [247, 573] on input "text" at bounding box center [259, 568] width 87 height 23
type input "11:00"
select select
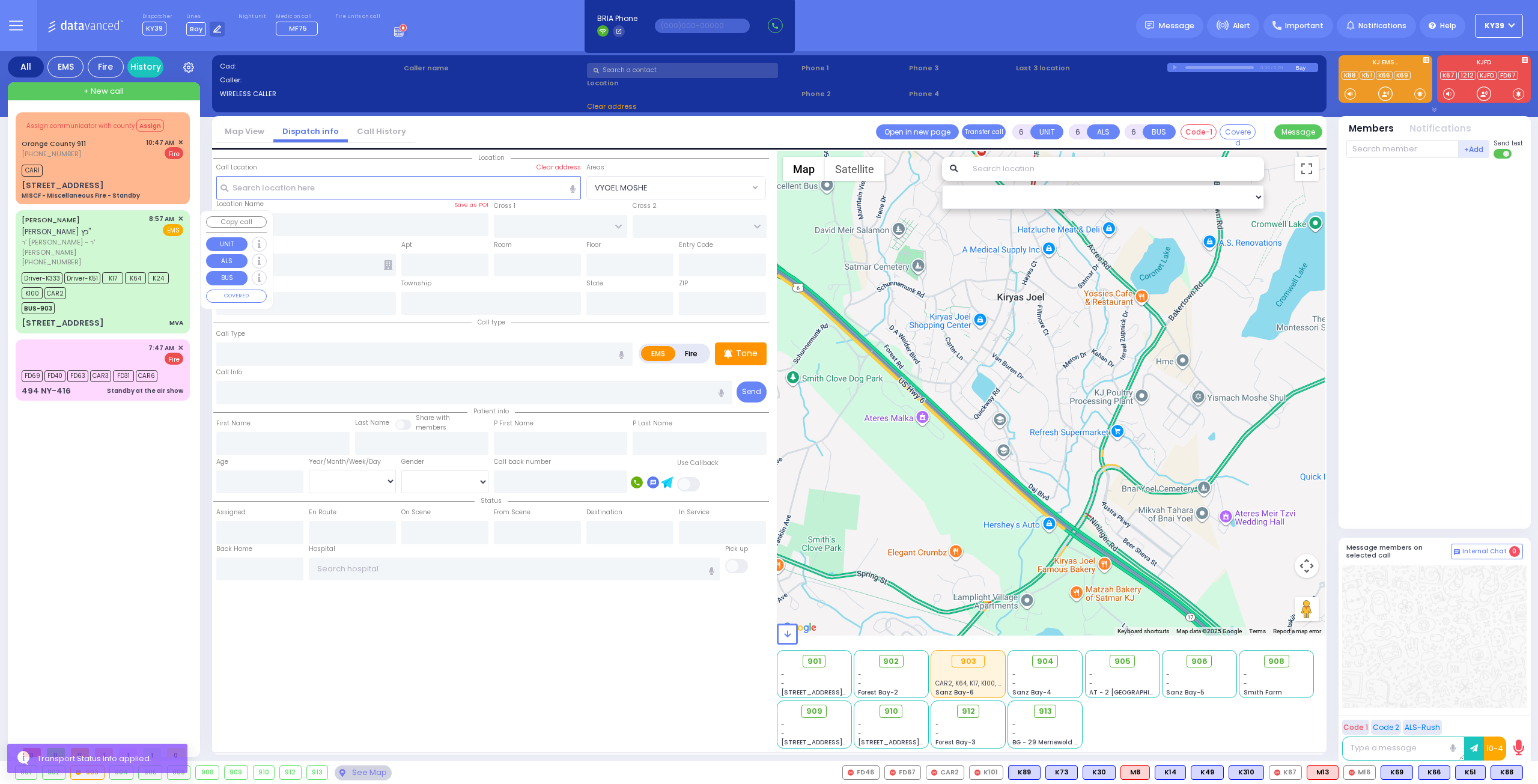
click at [145, 299] on div "BUS-903" at bounding box center [97, 306] width 150 height 15
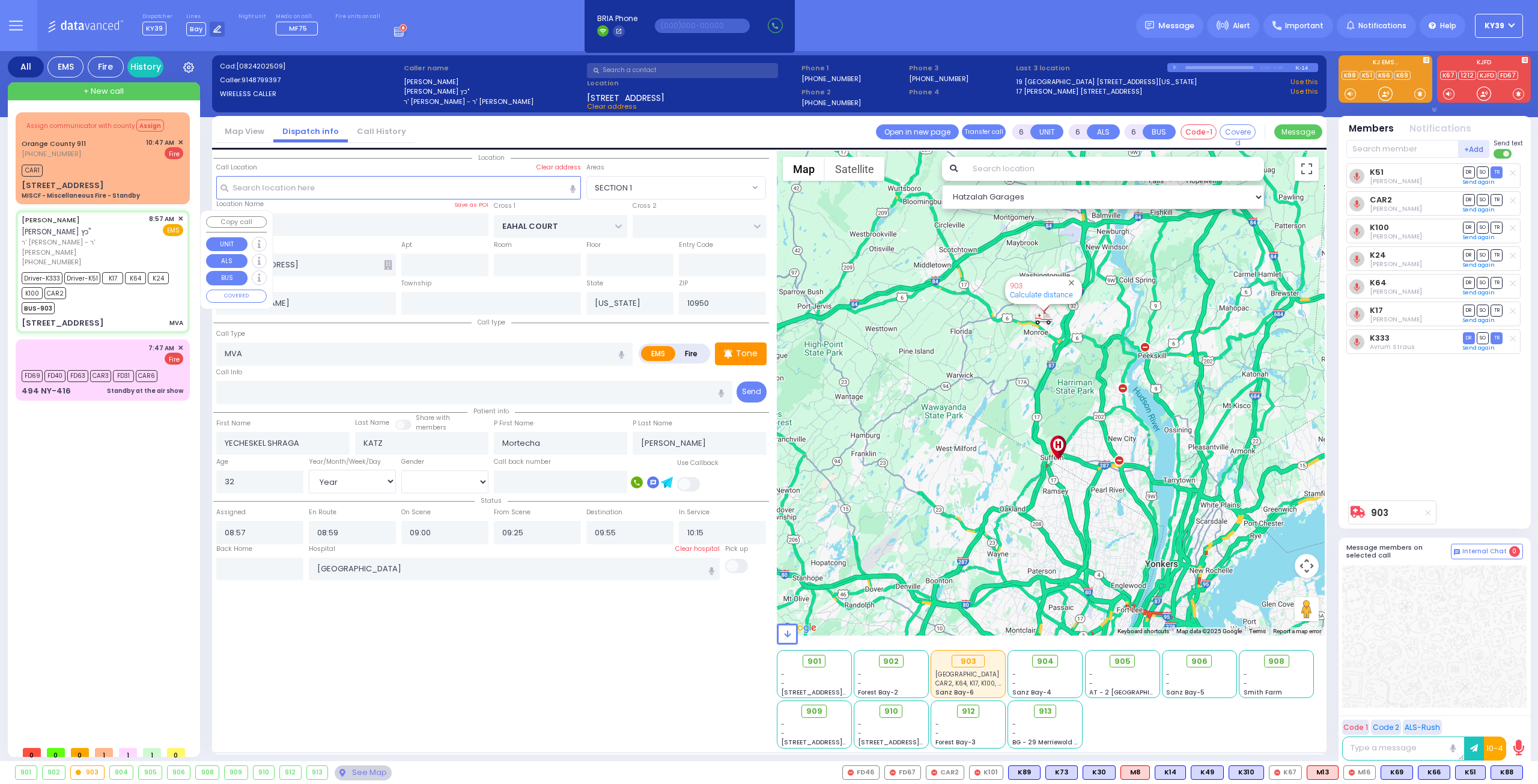
click at [111, 302] on div "BUS-903" at bounding box center [97, 306] width 150 height 15
click at [249, 565] on input "text" at bounding box center [259, 568] width 87 height 23
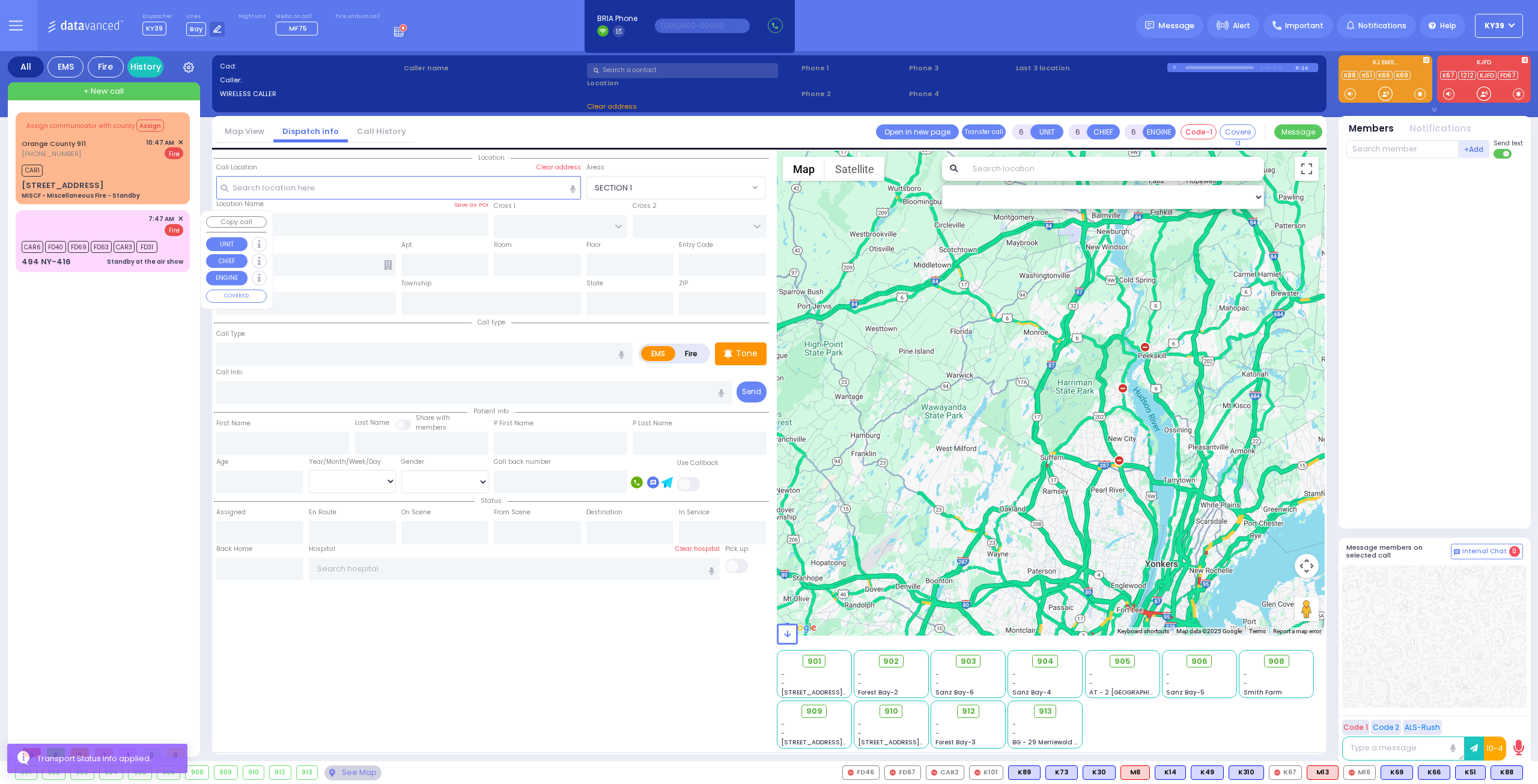
click at [124, 222] on div "7:47 AM ✕ Fire" at bounding box center [103, 225] width 162 height 23
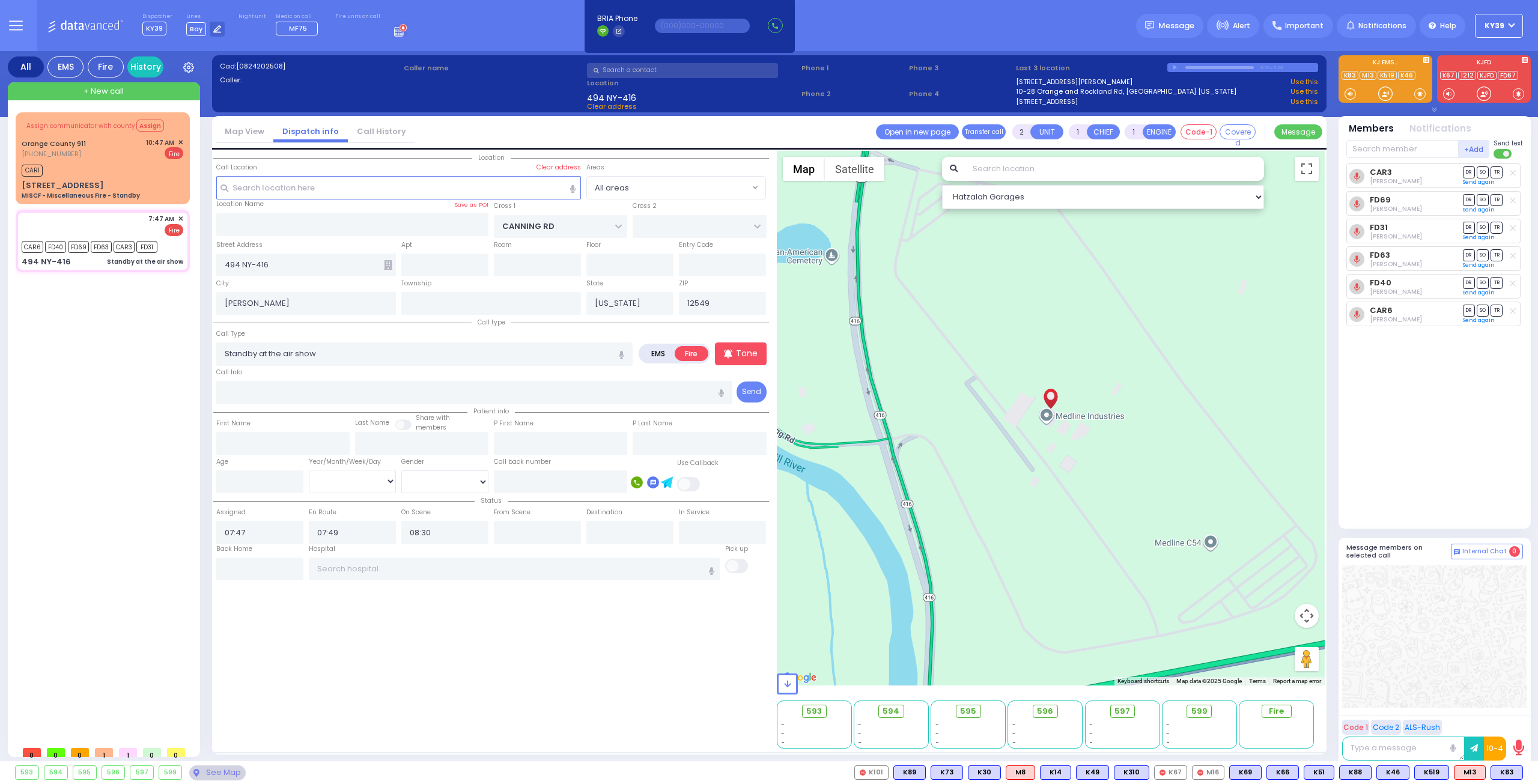
click at [1432, 400] on div "CAR3 Joseph Blumenthal DR SO TR Sending text DR" at bounding box center [1436, 341] width 180 height 355
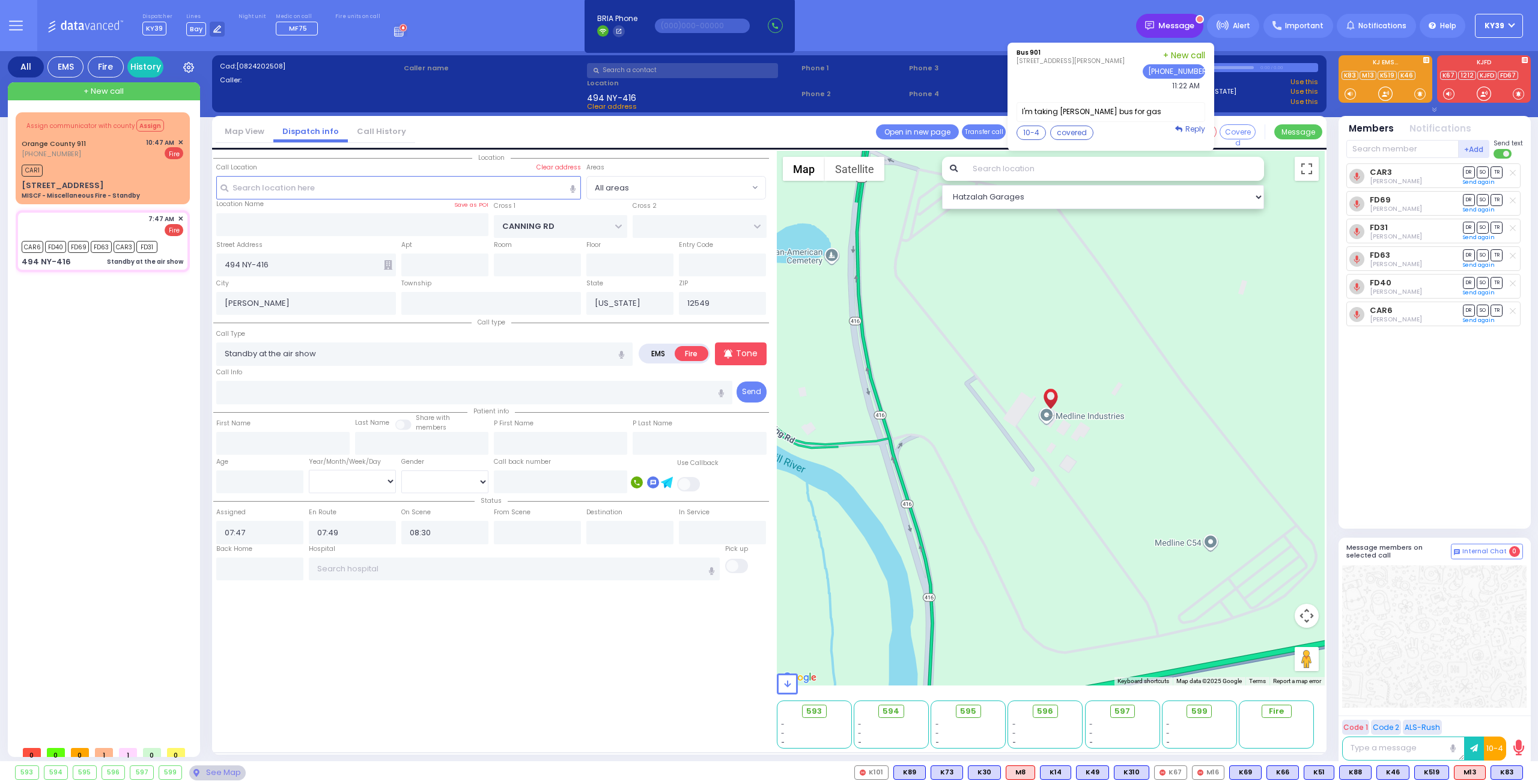
click at [1191, 25] on span "Message" at bounding box center [1176, 26] width 37 height 12
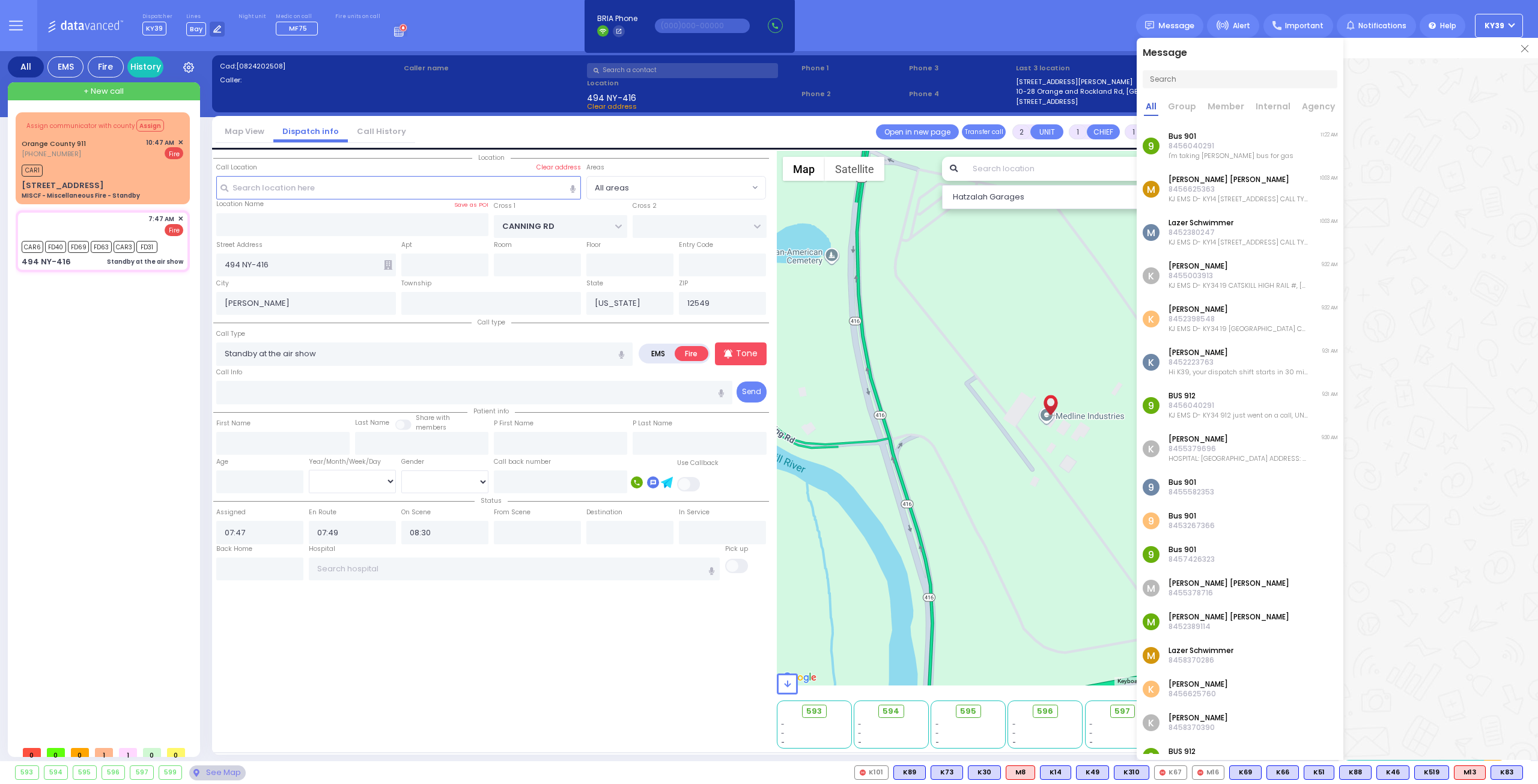
click at [1200, 150] on p "8456040291" at bounding box center [1231, 146] width 125 height 10
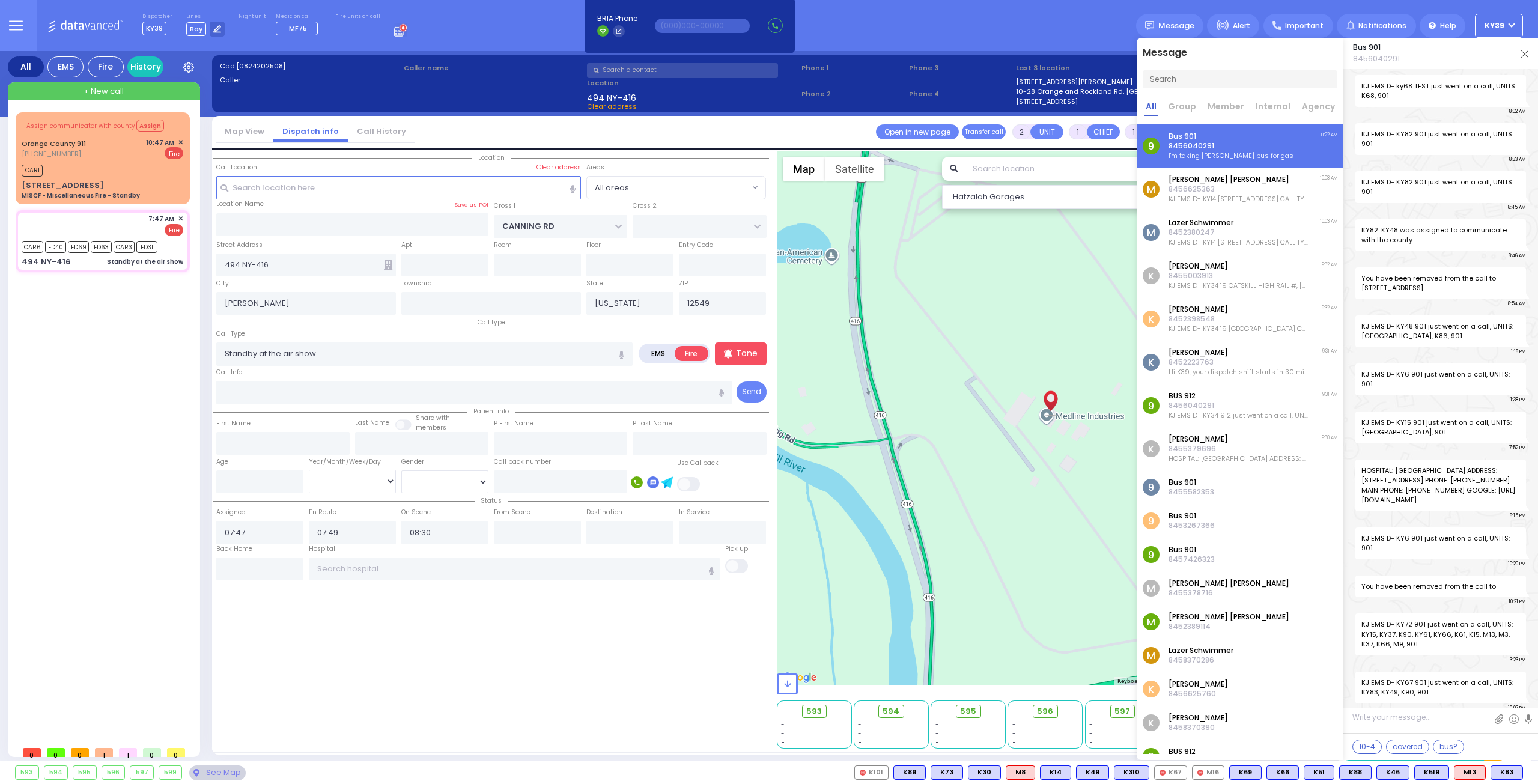
scroll to position [952, 0]
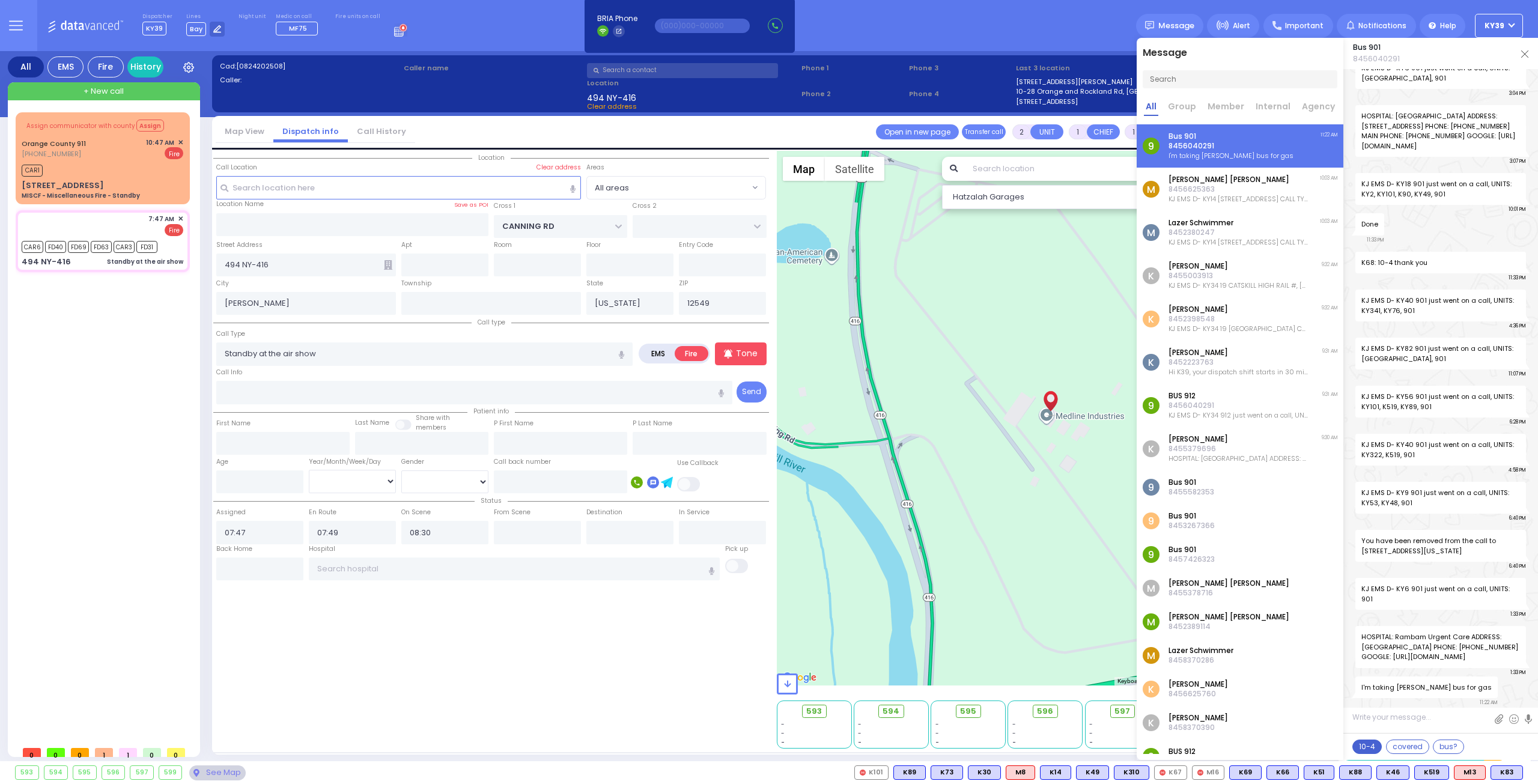
click at [1354, 748] on button "10-4" at bounding box center [1367, 747] width 30 height 15
click at [1494, 723] on div "10-4 thank you Attach Phone Number Attach file" at bounding box center [1440, 721] width 194 height 26
click at [1414, 711] on textarea "10-4 thank you" at bounding box center [1440, 722] width 194 height 23
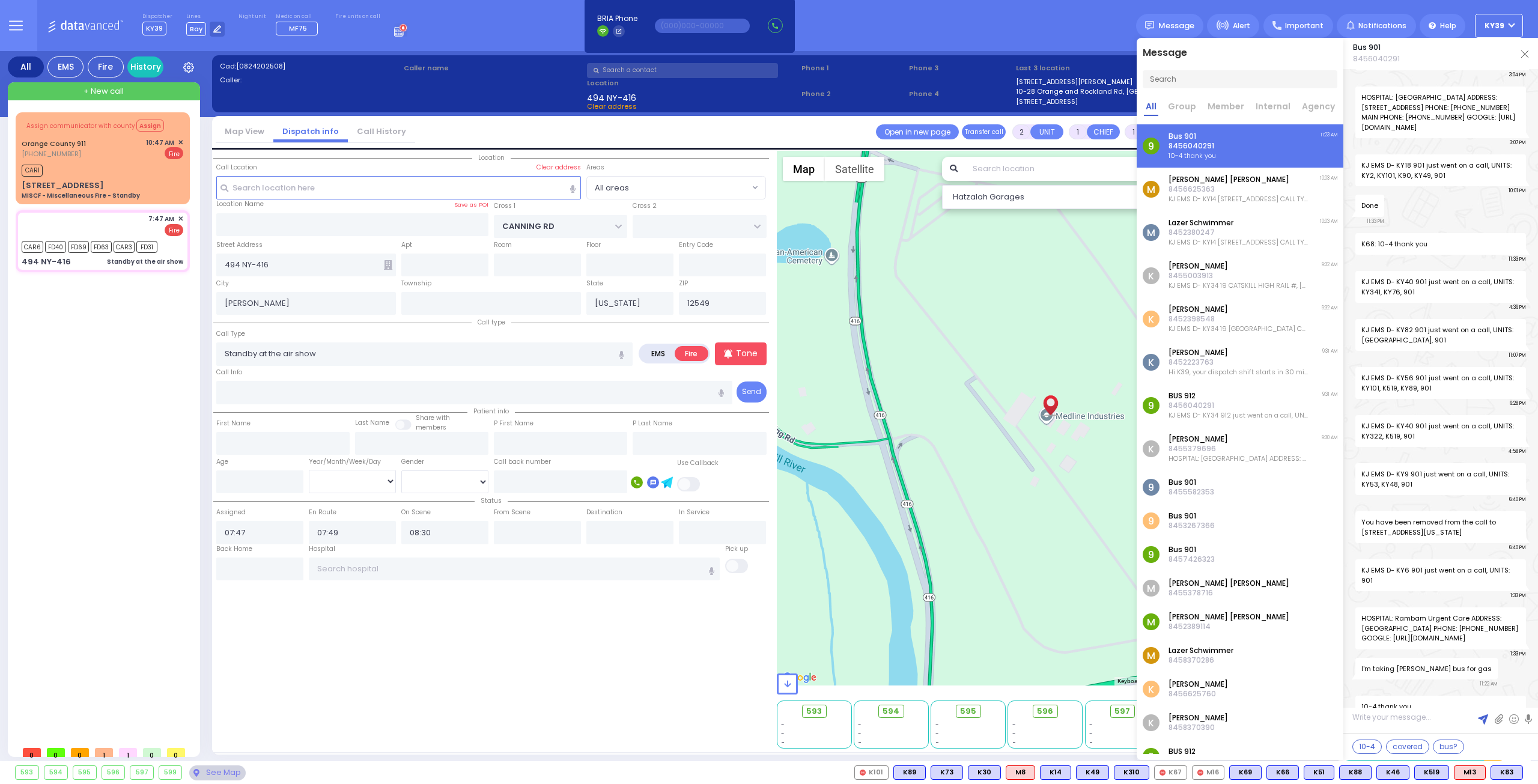
scroll to position [0, 0]
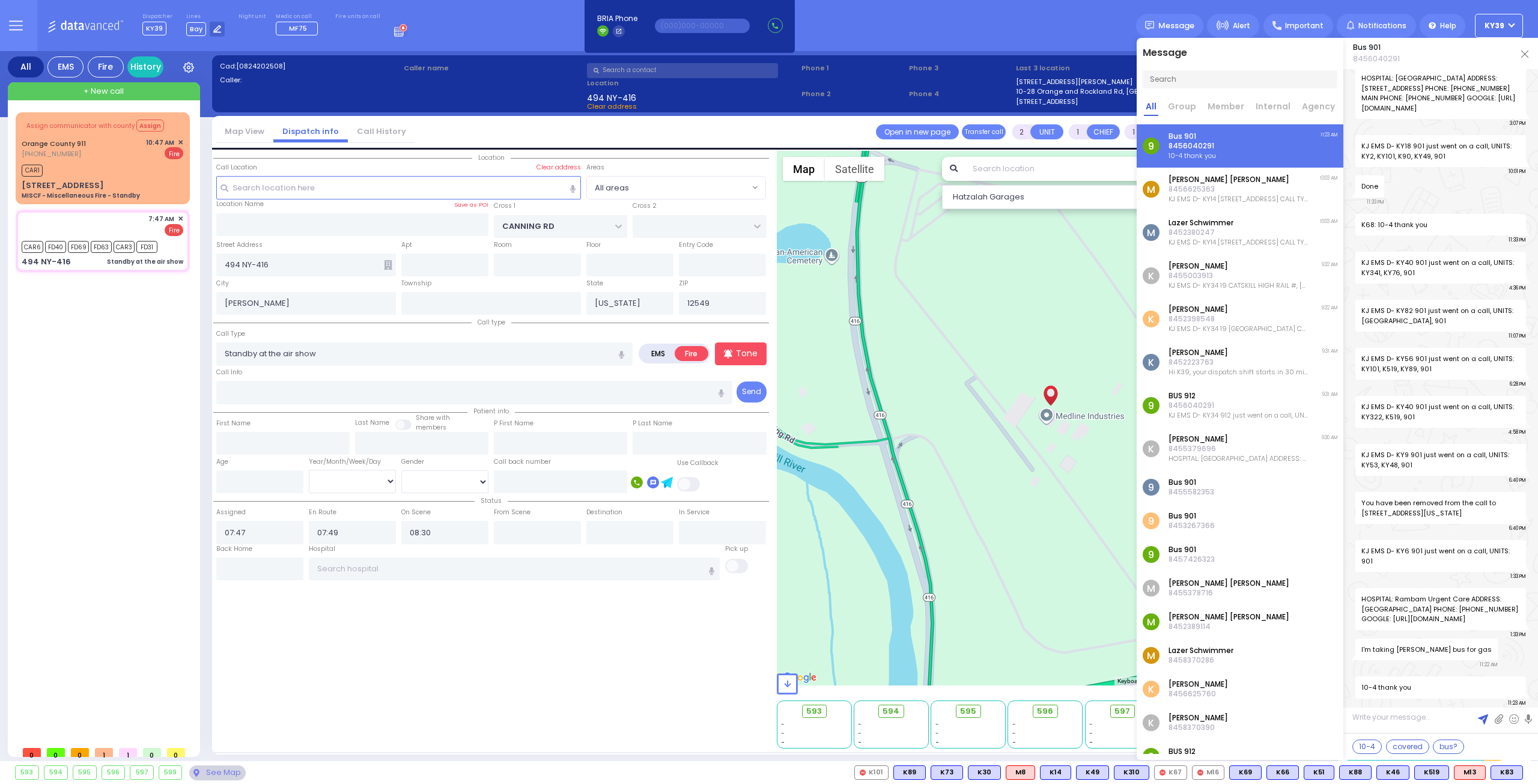
click at [1524, 53] on img at bounding box center [1524, 53] width 7 height 7
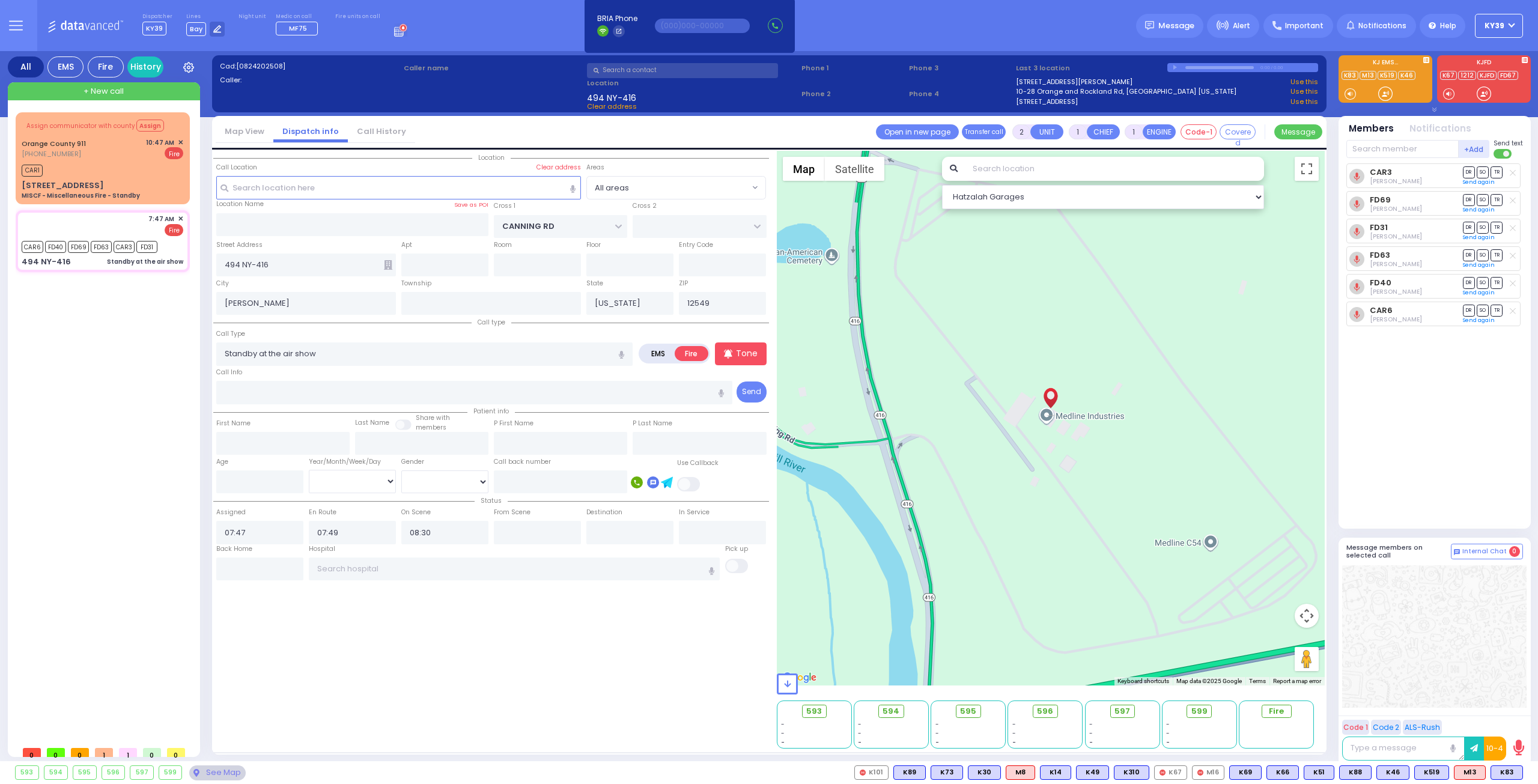
click at [1165, 41] on div "Dispatcher KY39 shift has started. Are you ? Lines Bay" at bounding box center [769, 26] width 1538 height 51
click at [1168, 31] on span "Message" at bounding box center [1176, 26] width 37 height 12
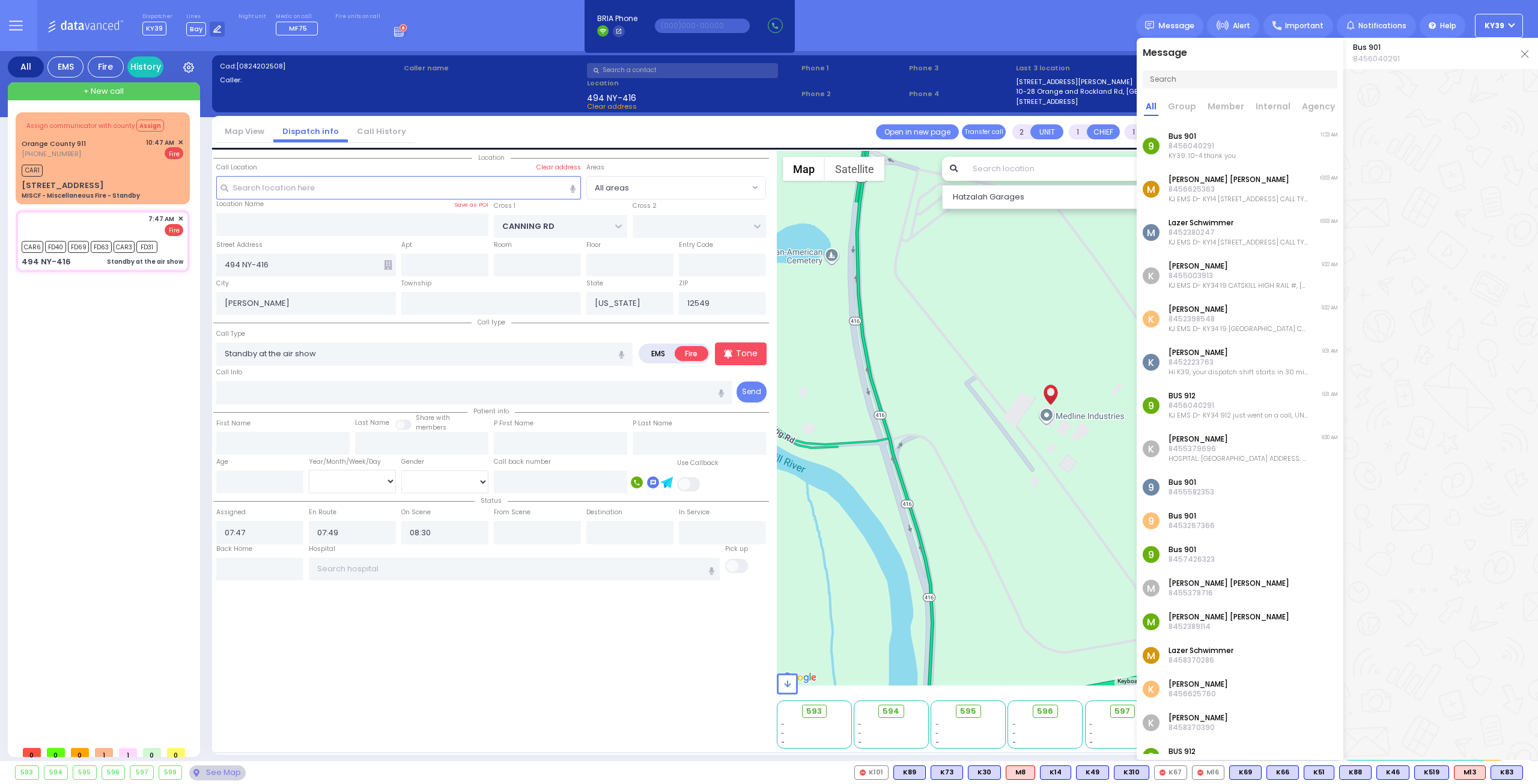
click at [1526, 57] on img at bounding box center [1524, 53] width 7 height 7
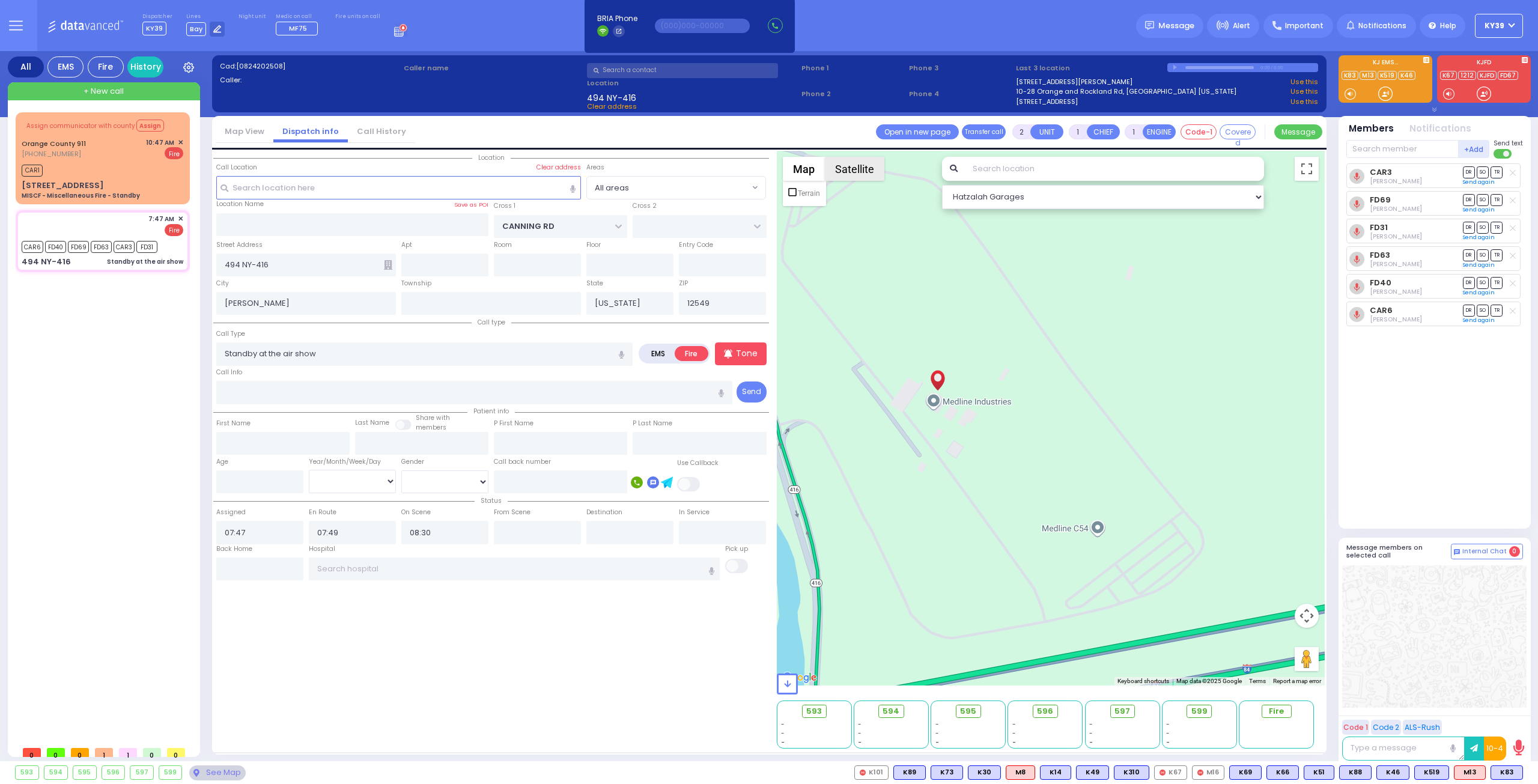
click at [871, 176] on button "Satellite" at bounding box center [854, 169] width 59 height 24
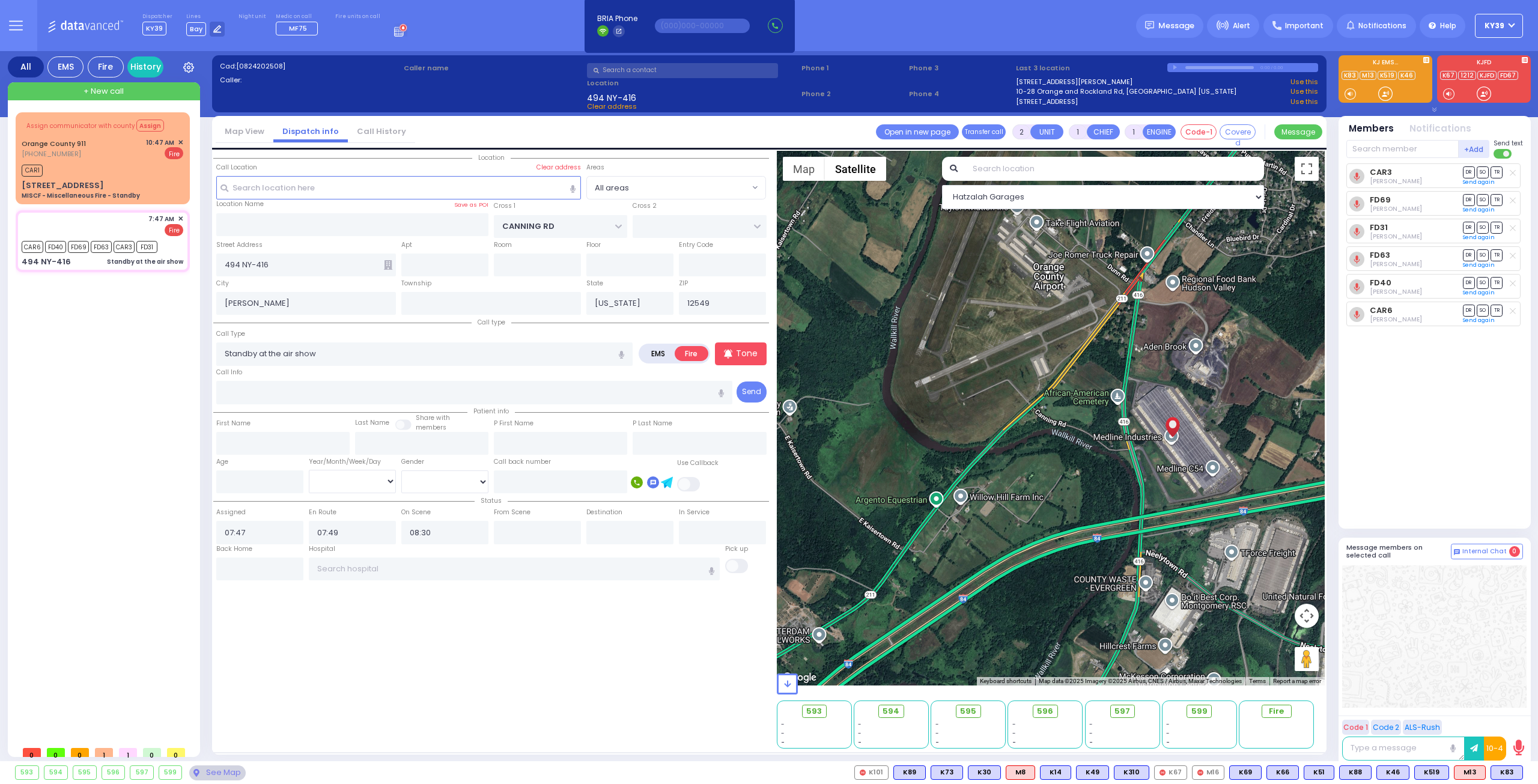
drag, startPoint x: 1002, startPoint y: 474, endPoint x: 1180, endPoint y: 448, distance: 179.9
click at [1179, 450] on div at bounding box center [1052, 418] width 549 height 535
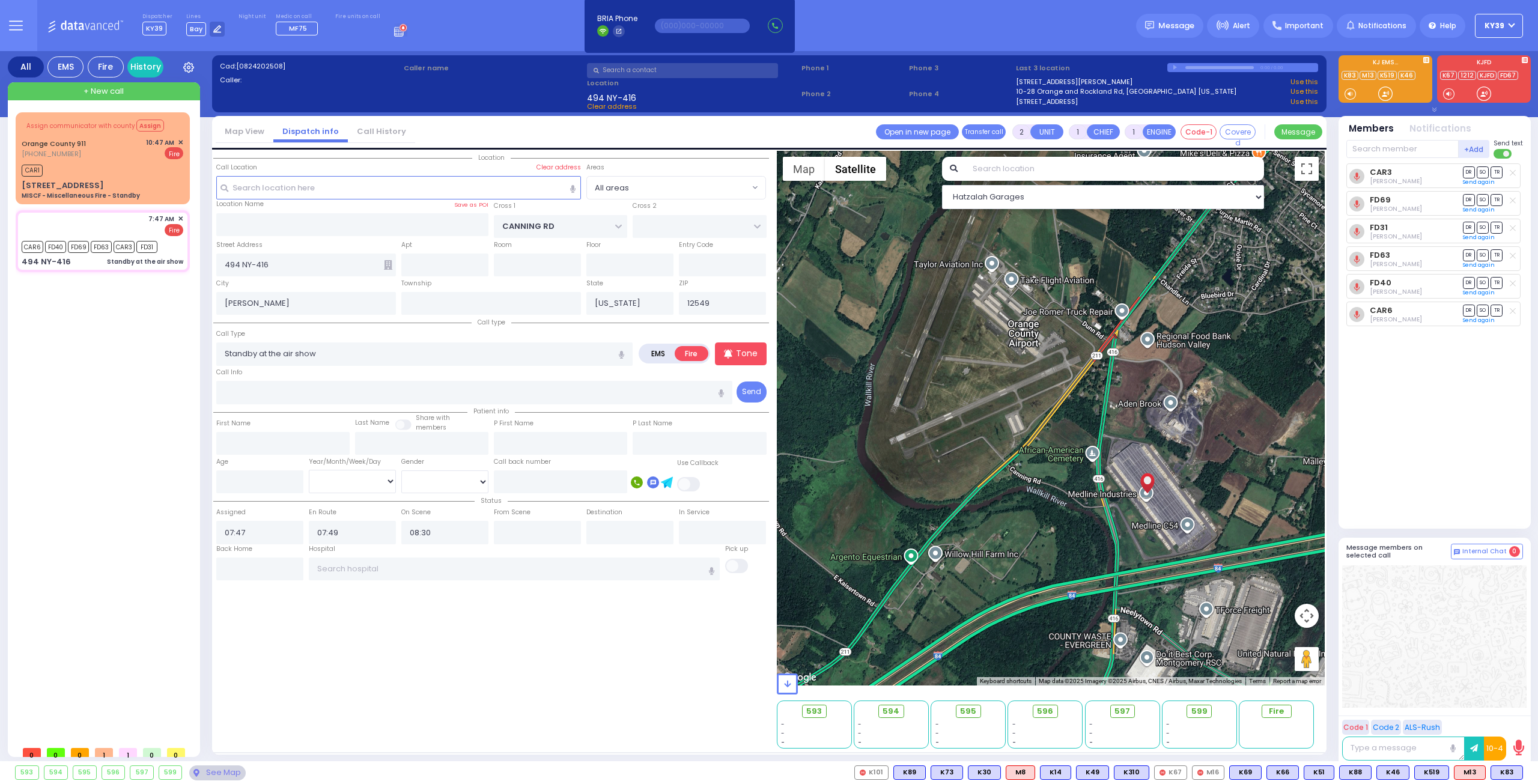
drag, startPoint x: 1074, startPoint y: 423, endPoint x: 1045, endPoint y: 479, distance: 63.1
click at [1045, 479] on div at bounding box center [1052, 418] width 549 height 535
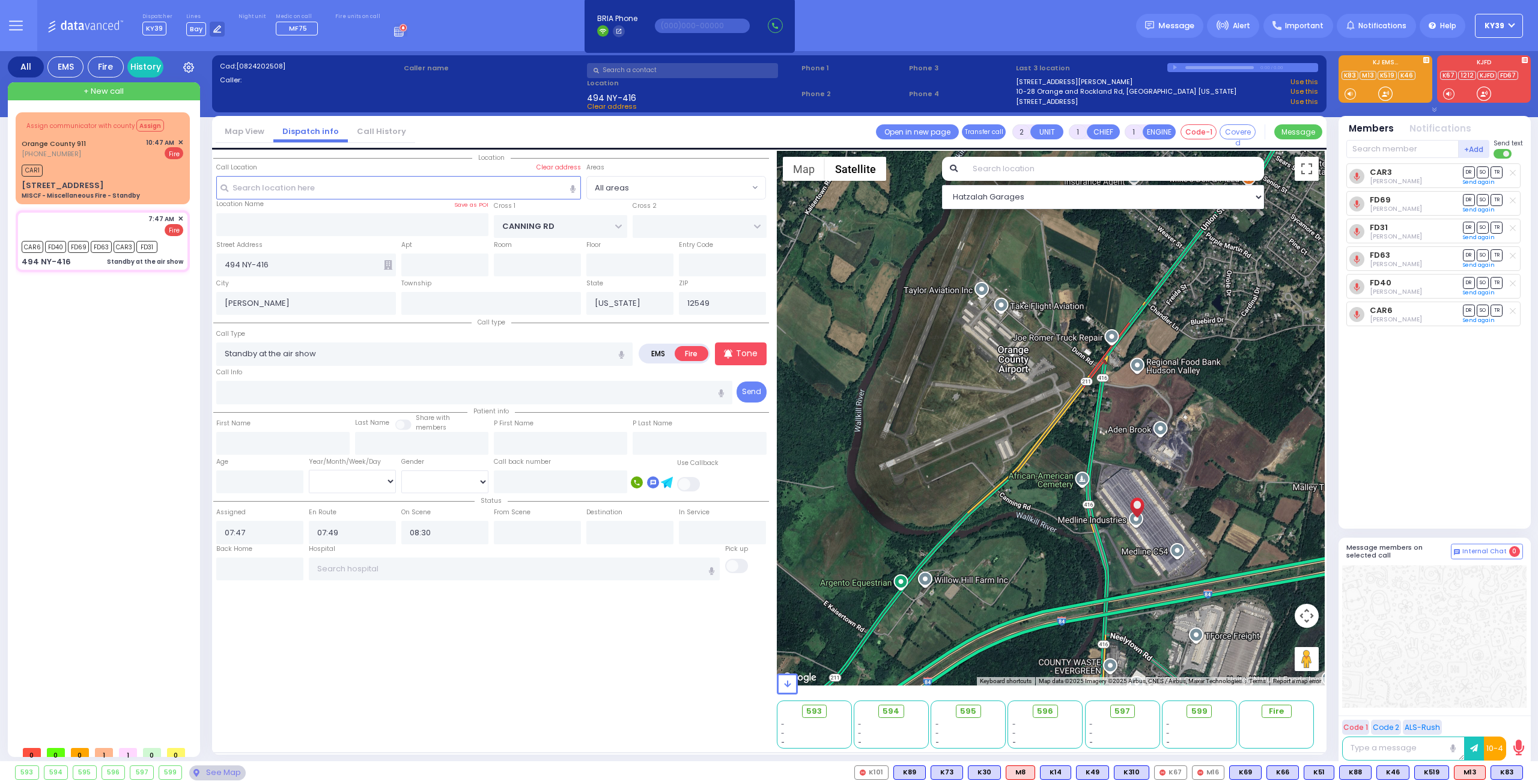
drag, startPoint x: 1062, startPoint y: 442, endPoint x: 1056, endPoint y: 470, distance: 28.6
click at [1056, 470] on div at bounding box center [1052, 418] width 549 height 535
click at [810, 178] on button "Map" at bounding box center [804, 169] width 42 height 24
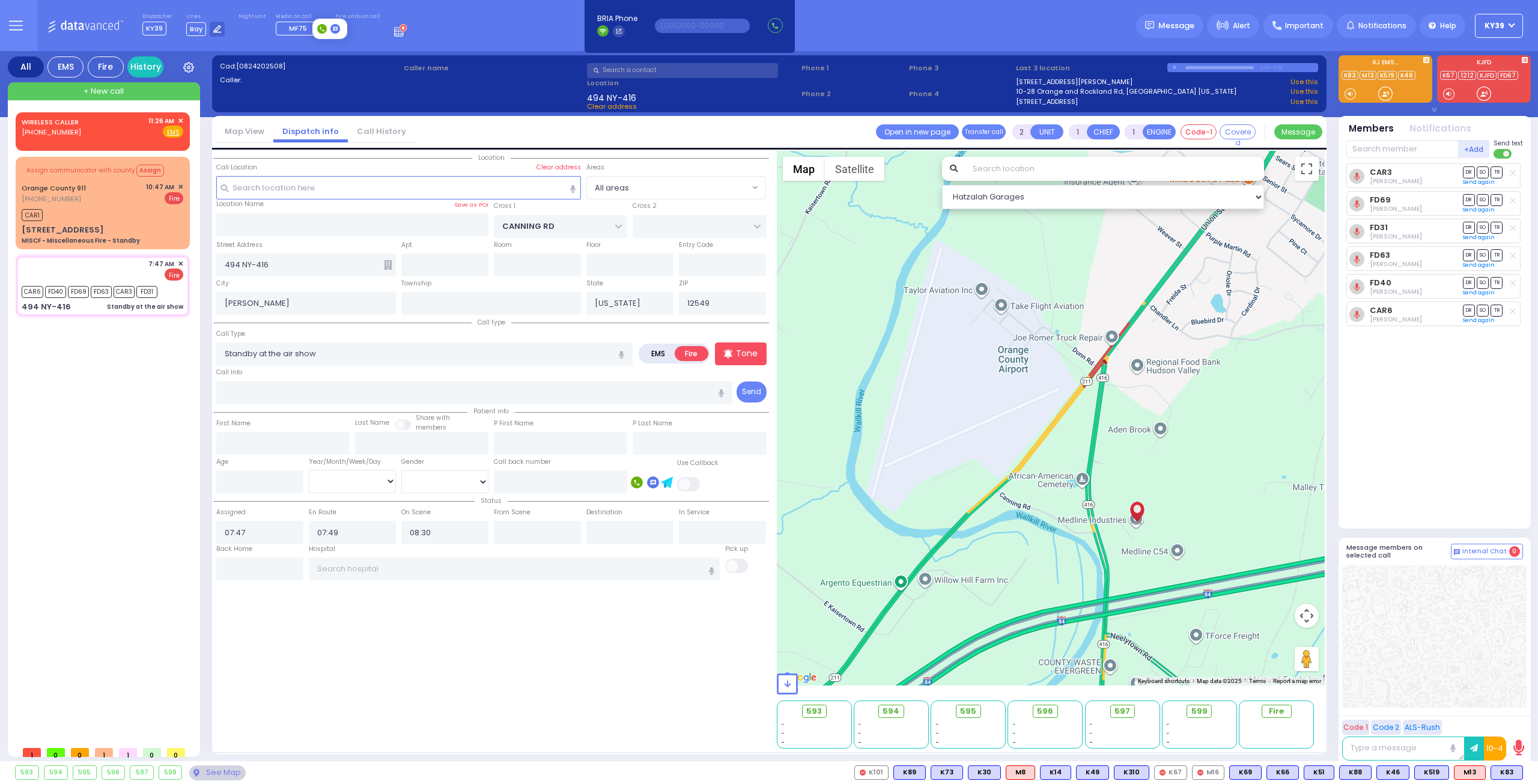
click at [321, 27] on icon at bounding box center [322, 29] width 4 height 4
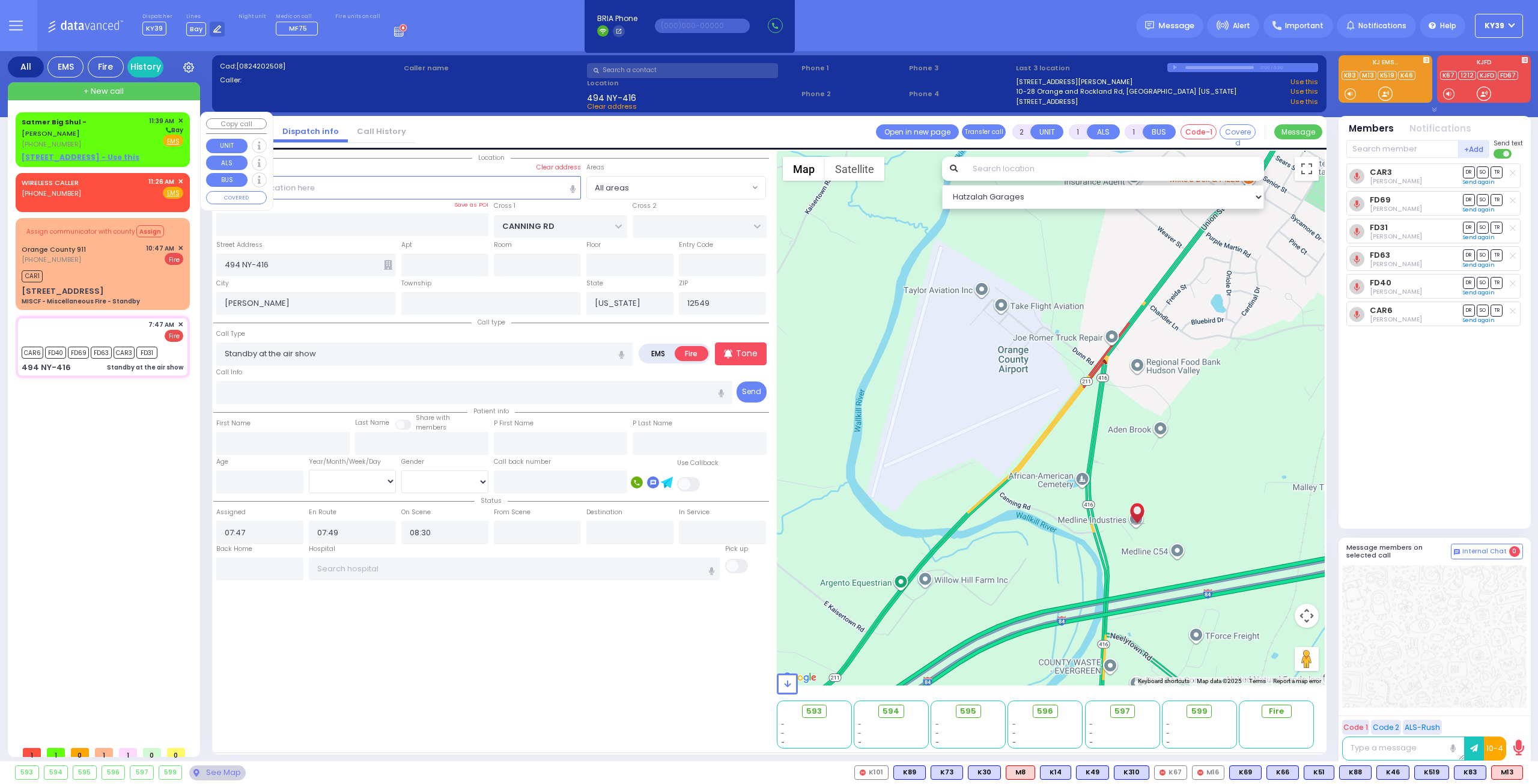
click at [118, 139] on div "[PHONE_NUMBER]" at bounding box center [83, 144] width 123 height 10
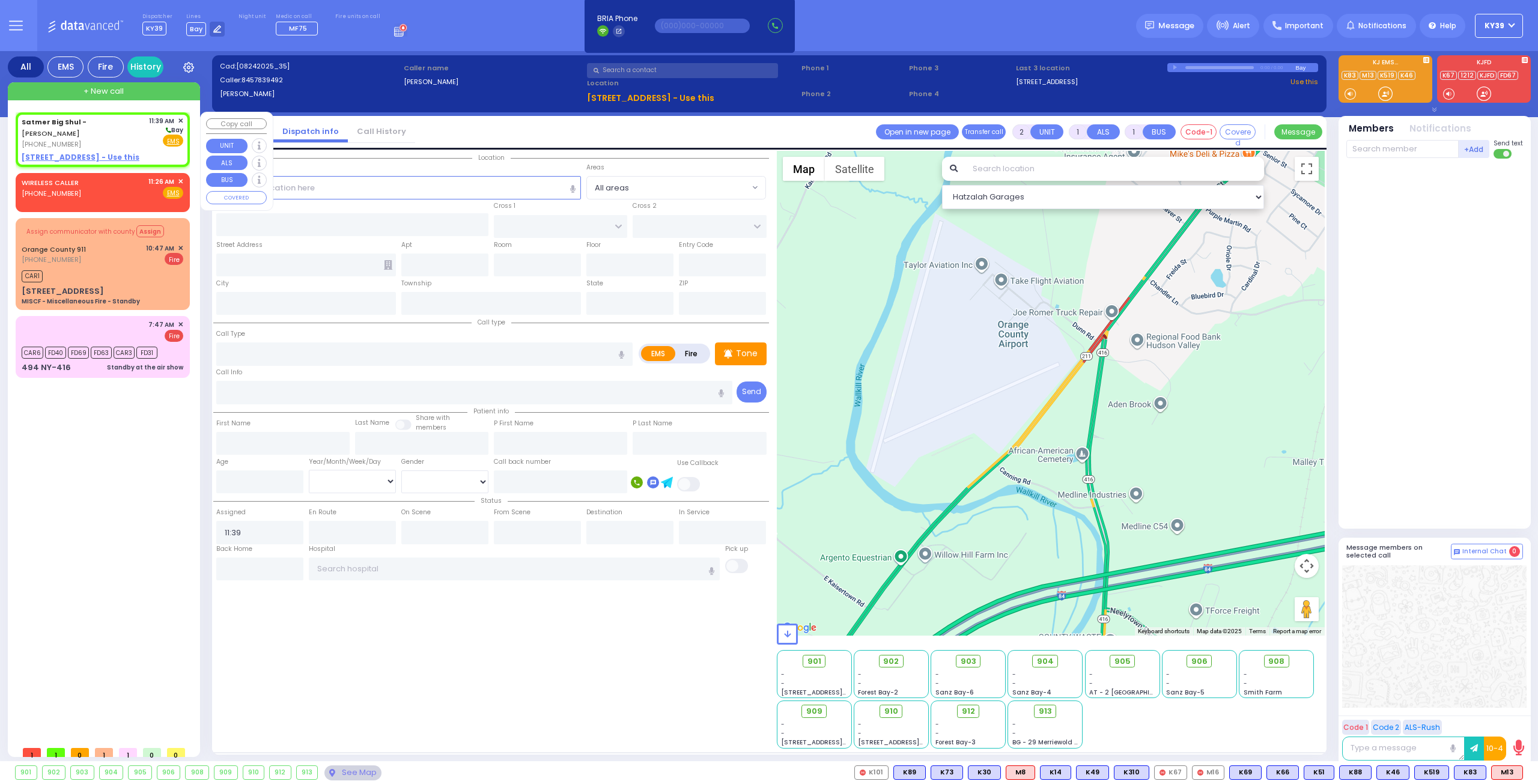
click at [181, 119] on span "✕" at bounding box center [180, 121] width 5 height 10
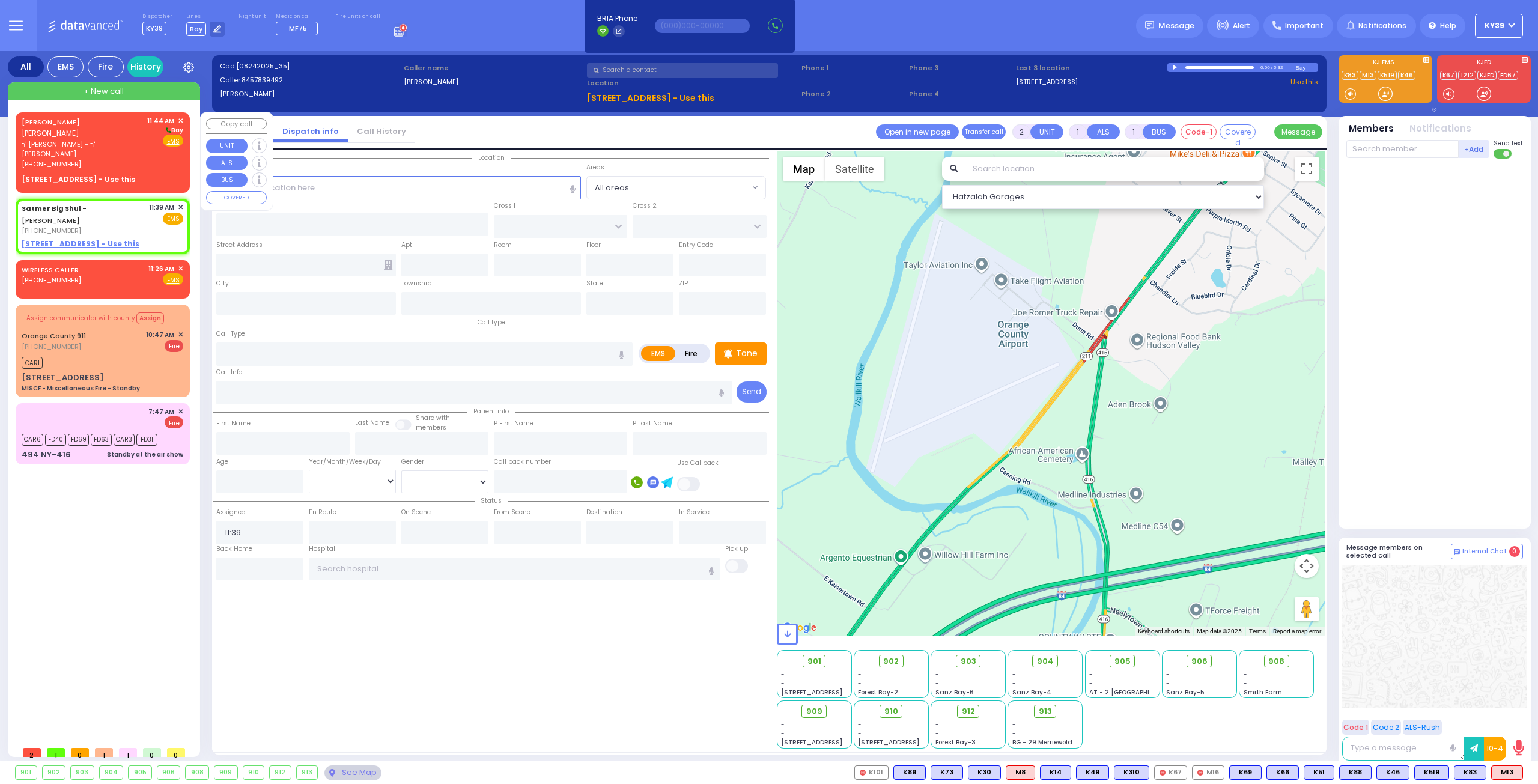
click at [134, 159] on div "(845) 637-6582" at bounding box center [82, 164] width 121 height 10
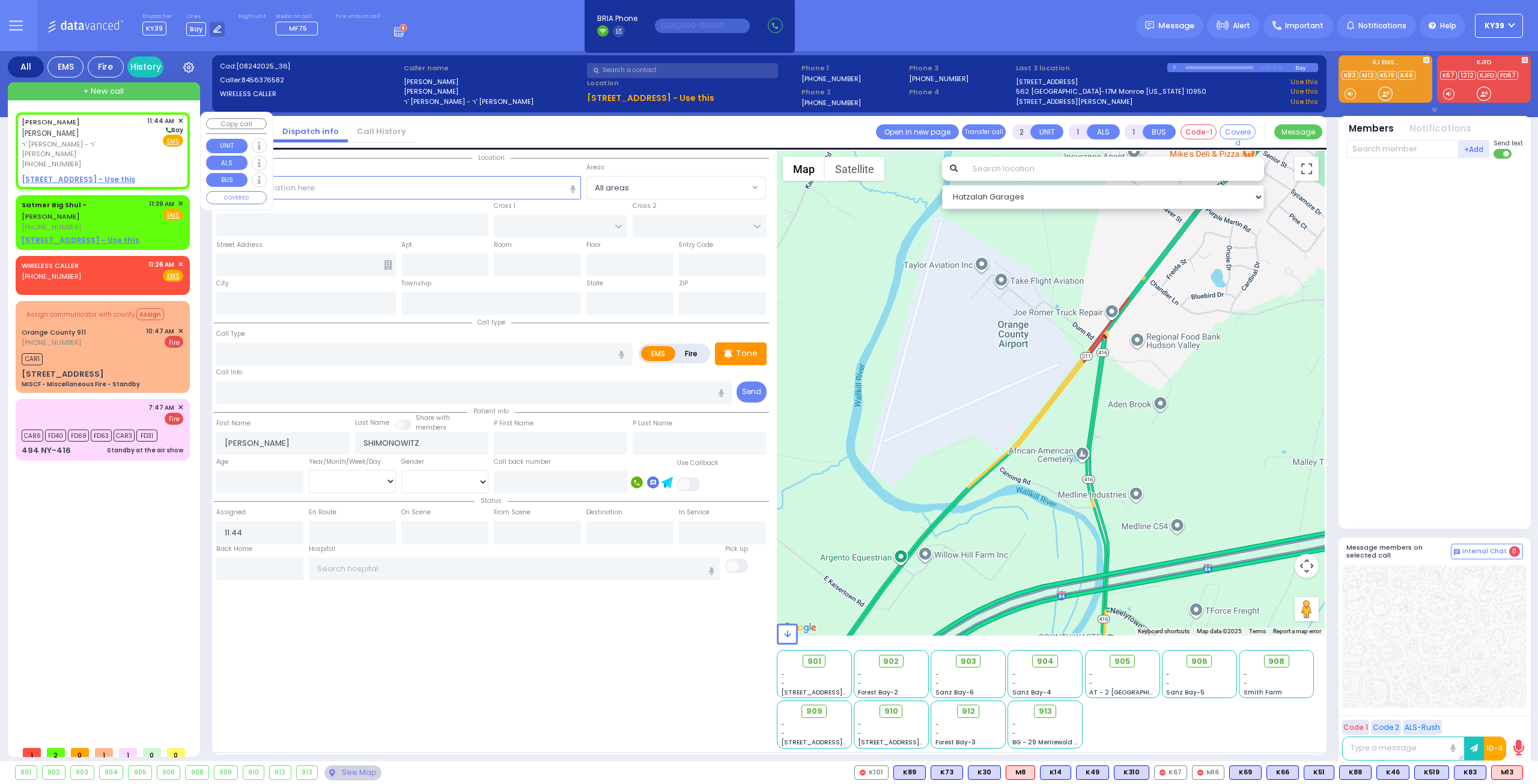
drag, startPoint x: 89, startPoint y: 159, endPoint x: 84, endPoint y: 155, distance: 6.4
click at [87, 175] on u "8 BERWYNN RD - Use this" at bounding box center [78, 179] width 113 height 10
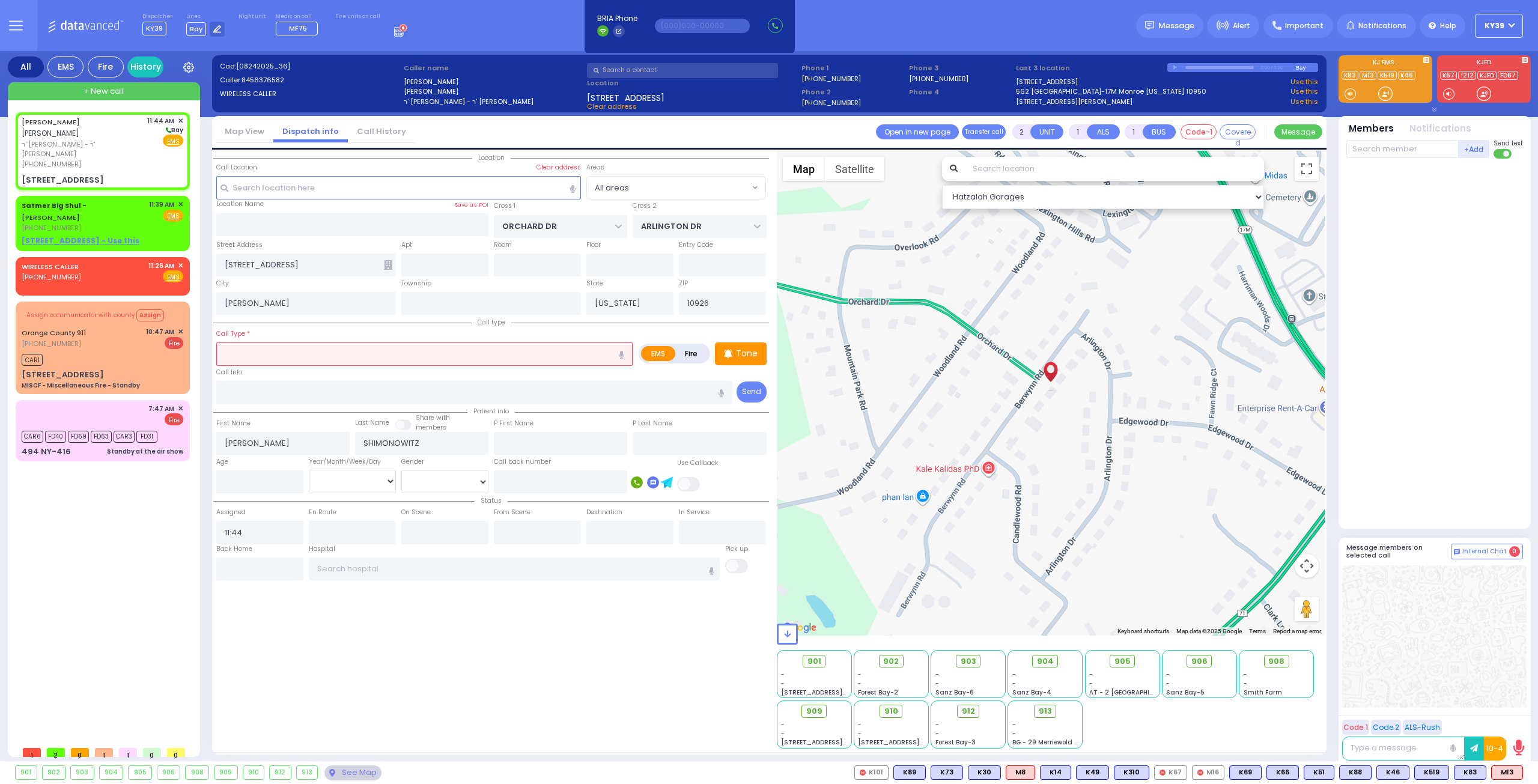
click at [352, 353] on input "text" at bounding box center [424, 353] width 416 height 23
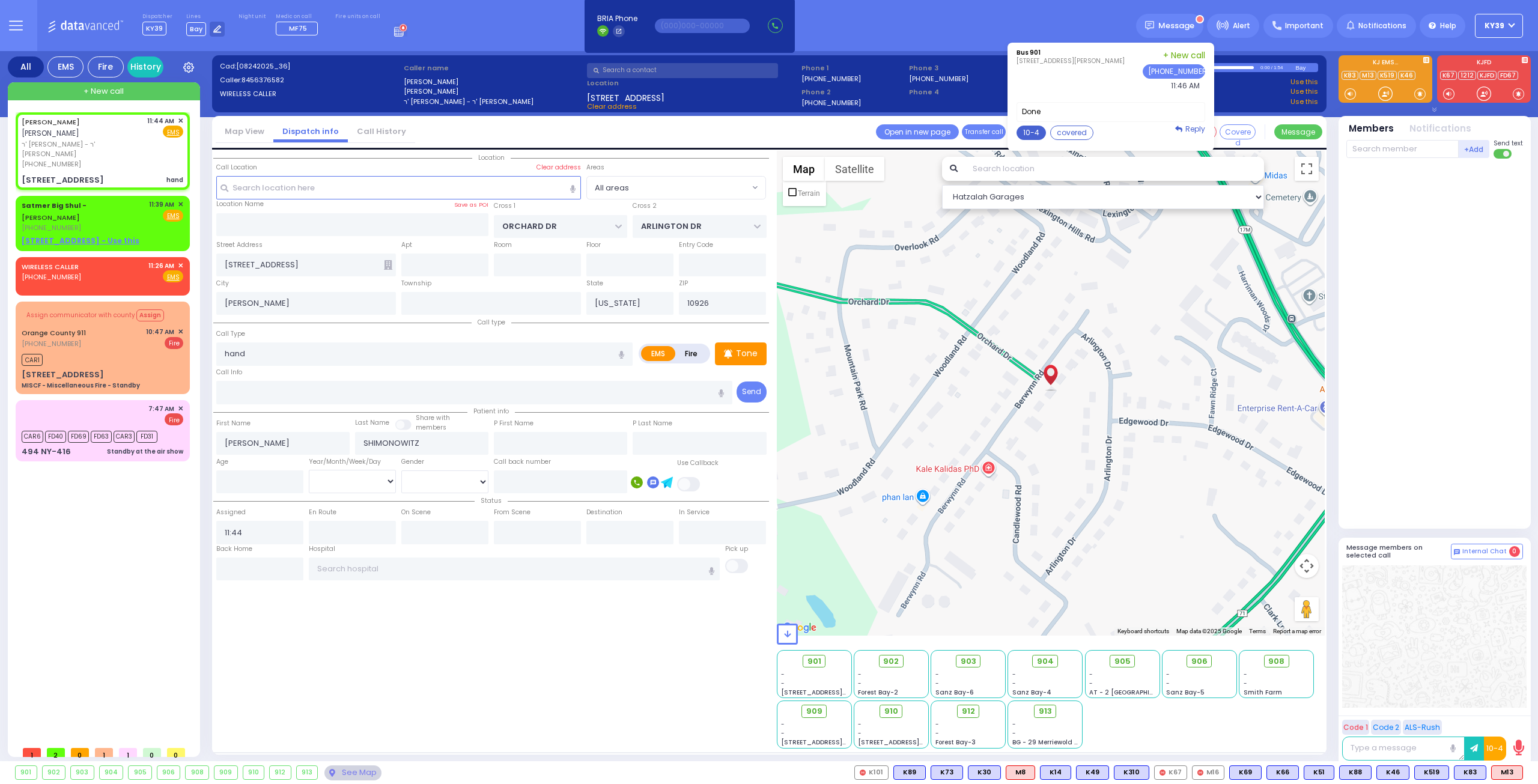
drag, startPoint x: 1050, startPoint y: 134, endPoint x: 1022, endPoint y: 142, distance: 29.1
click at [1047, 134] on button "10-4" at bounding box center [1032, 132] width 30 height 15
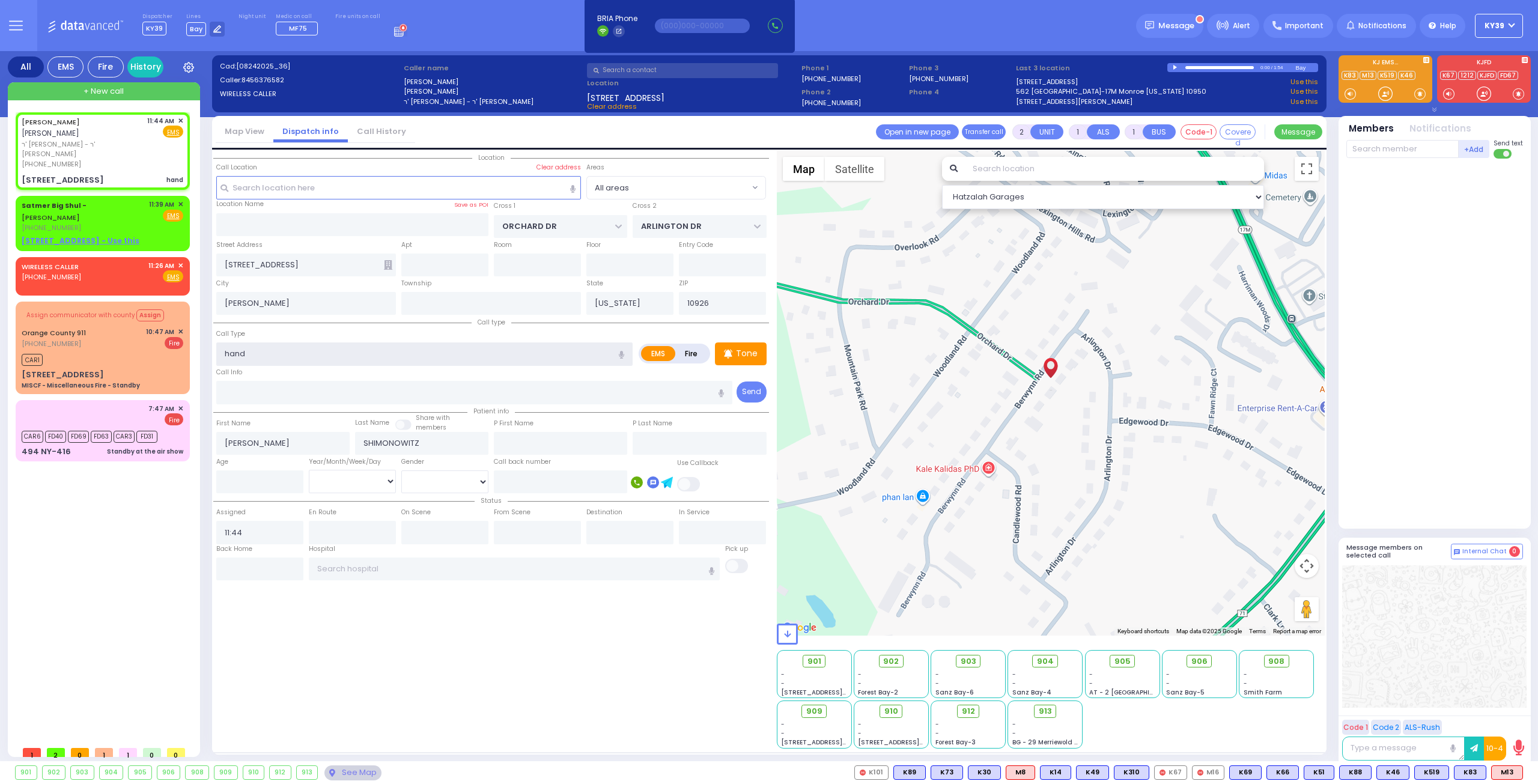
drag, startPoint x: 359, startPoint y: 349, endPoint x: 342, endPoint y: 352, distance: 17.3
click at [356, 349] on input "hand" at bounding box center [424, 353] width 416 height 23
drag, startPoint x: 1499, startPoint y: 768, endPoint x: 1462, endPoint y: 767, distance: 37.0
click at [0, 0] on span "K310" at bounding box center [0, 0] width 0 height 0
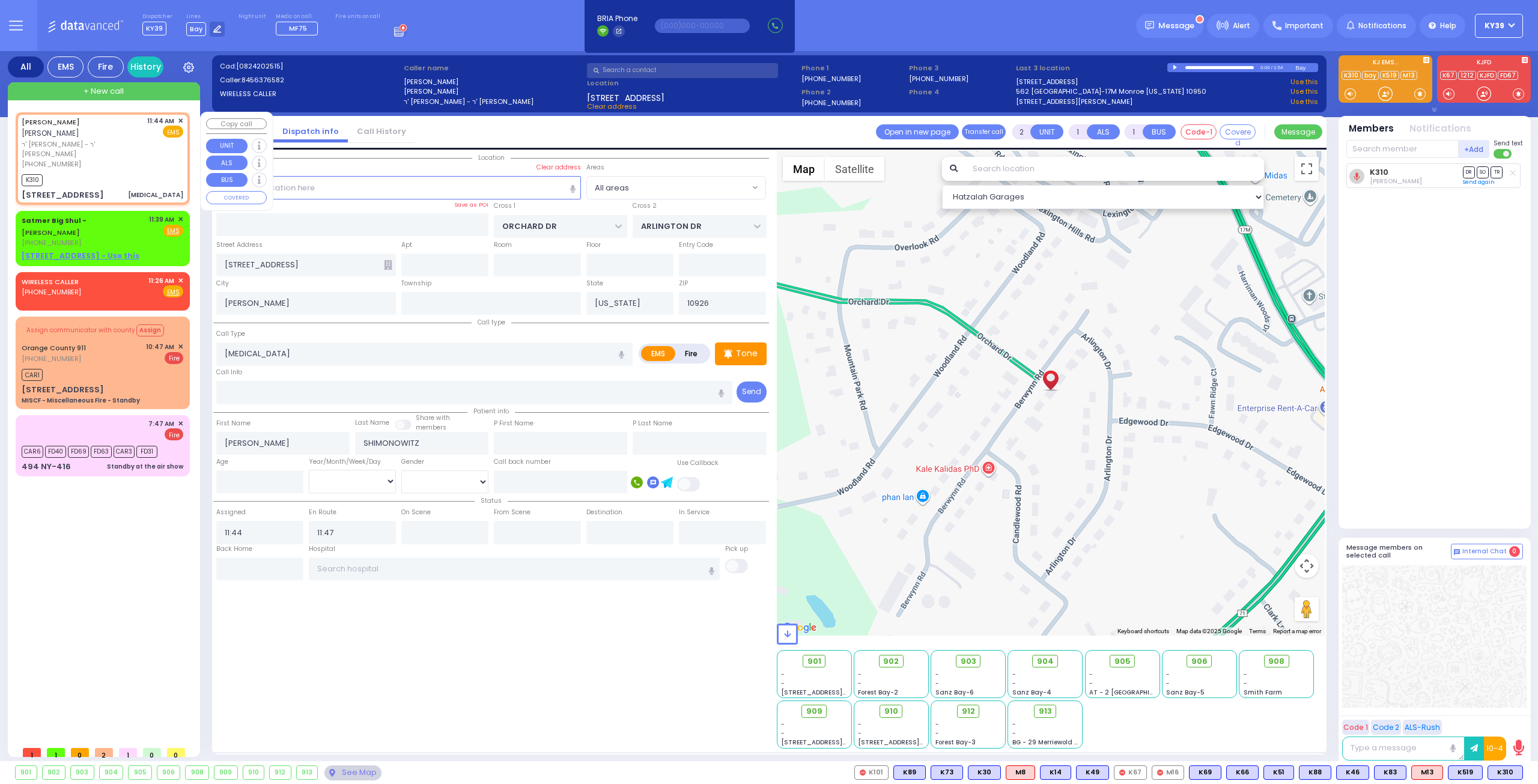
click at [141, 172] on div "K310" at bounding box center [103, 178] width 162 height 15
drag, startPoint x: 1479, startPoint y: 773, endPoint x: 1486, endPoint y: 749, distance: 25.0
click at [1477, 764] on div "901 902 903 904 905 906" at bounding box center [769, 772] width 1538 height 23
click at [1506, 774] on span "K28" at bounding box center [1507, 772] width 32 height 13
select select
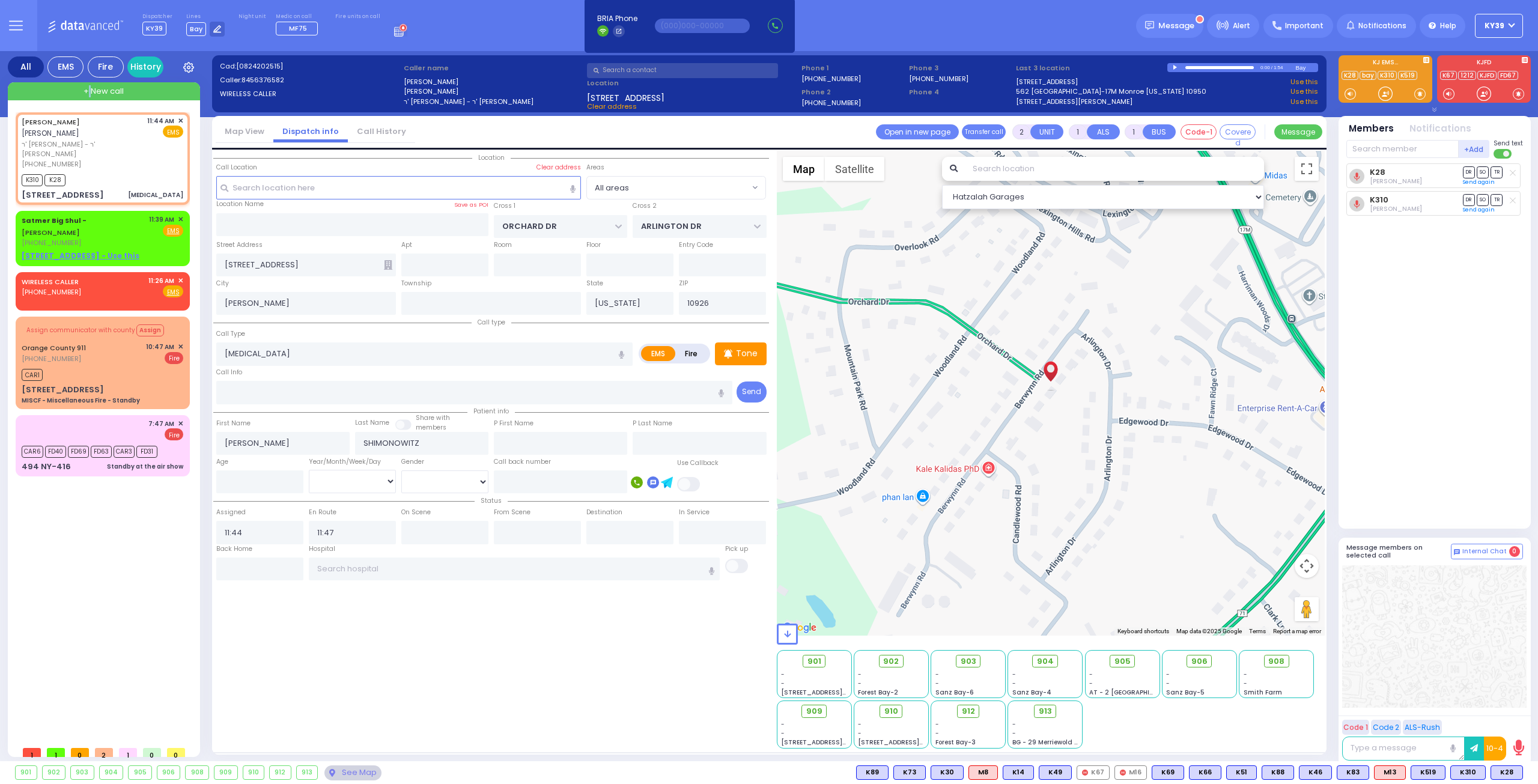
click at [89, 89] on span "+ New call" at bounding box center [104, 92] width 40 height 12
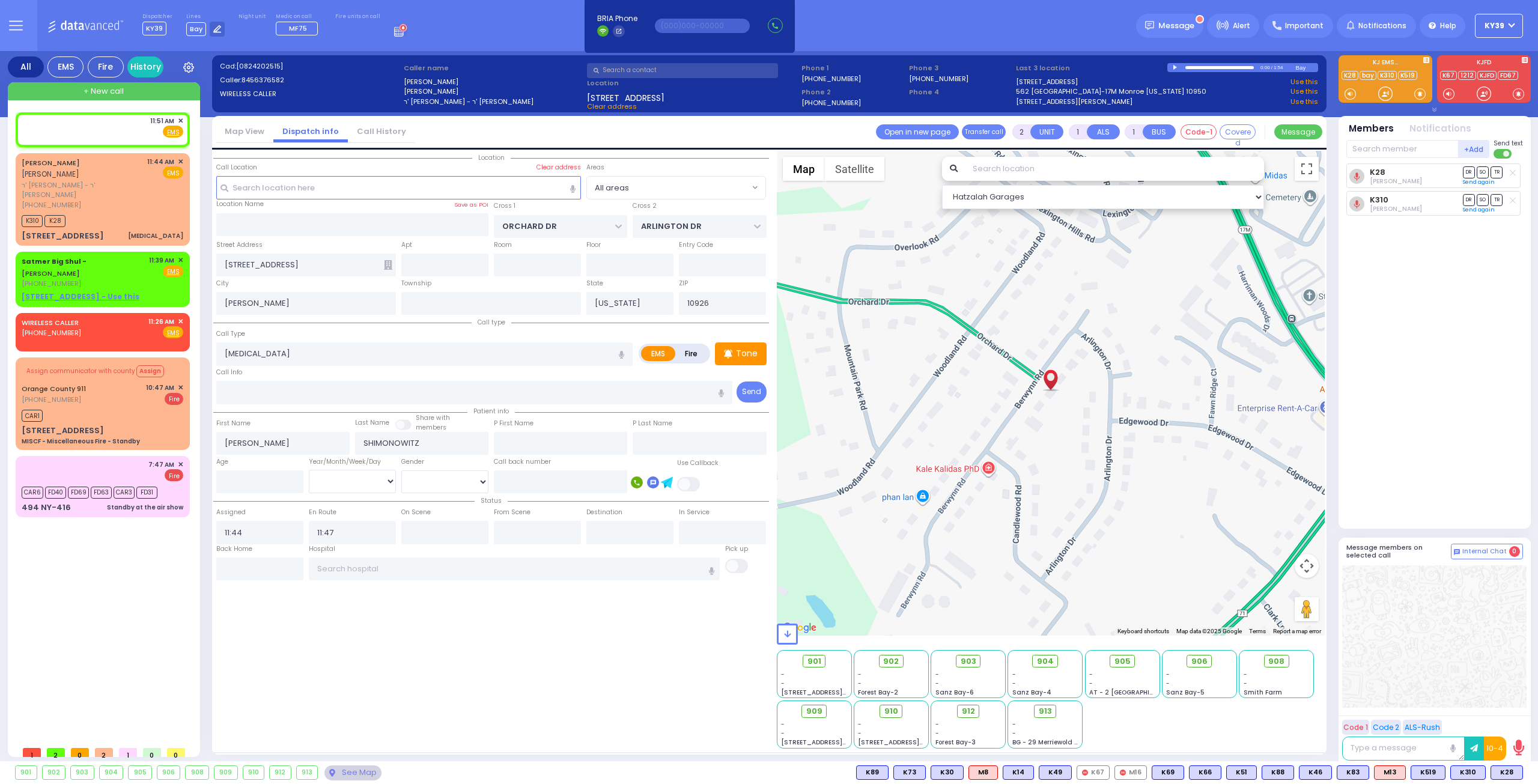
select select
radio input "true"
select select
type input "11:51"
select select "Hatzalah Garages"
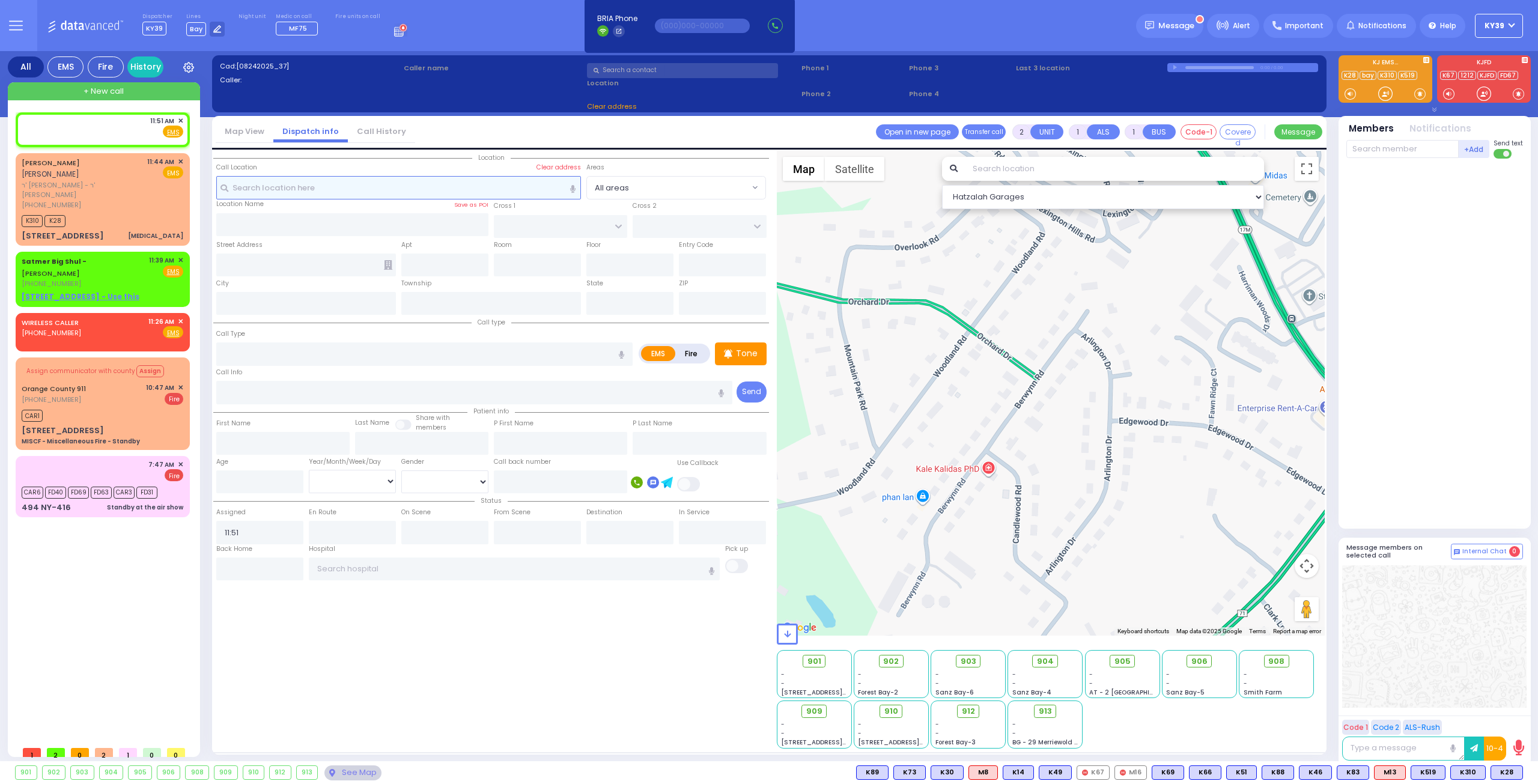
click at [298, 182] on input "text" at bounding box center [399, 186] width 365 height 23
select select
radio input "true"
select select
select select "Hatzalah Garages"
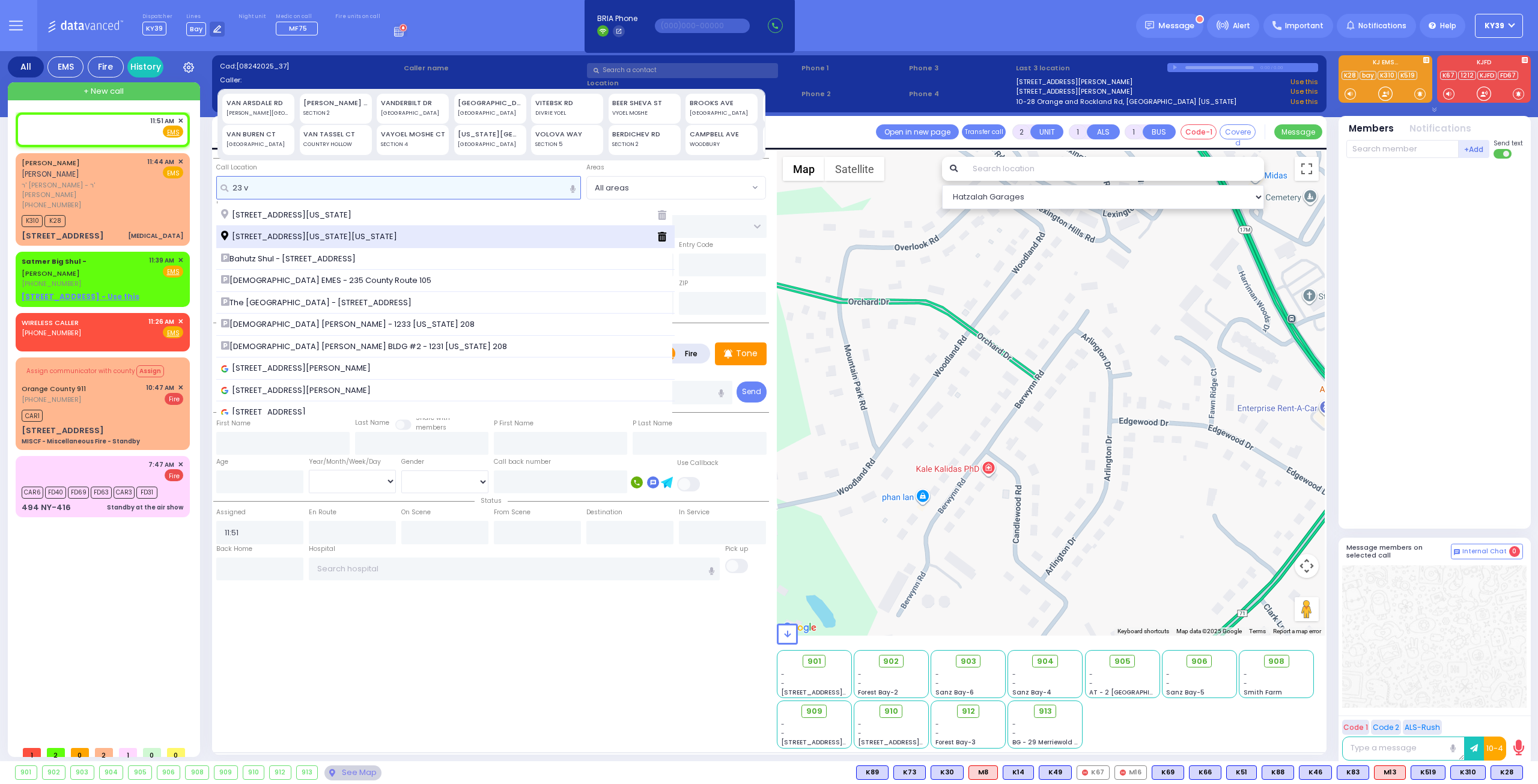
type input "23 v"
click at [317, 232] on span "[STREET_ADDRESS][US_STATE][US_STATE]" at bounding box center [311, 237] width 181 height 12
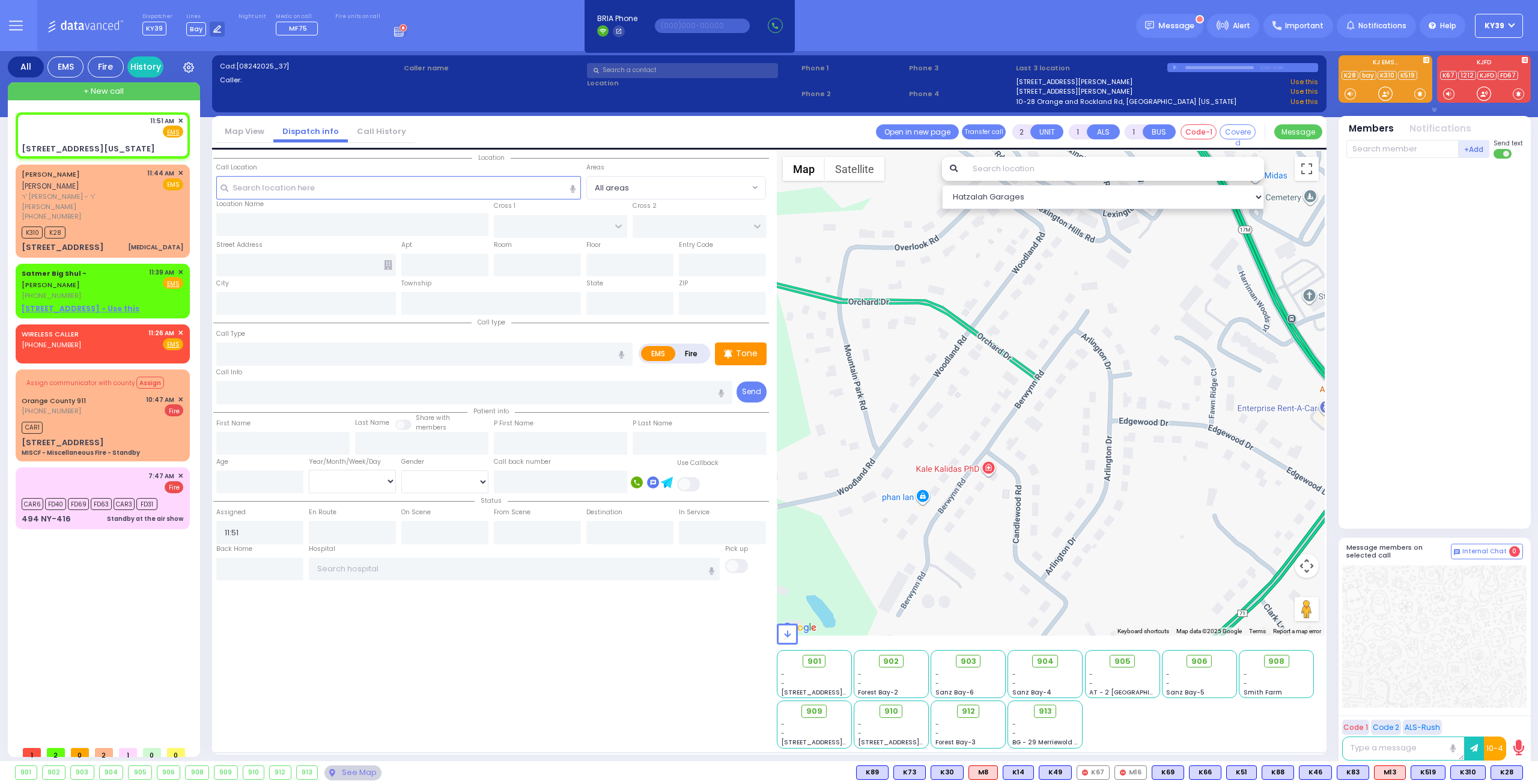
select select
radio input "true"
select select
select select "Hatzalah Garages"
type input "ROANOKE DR"
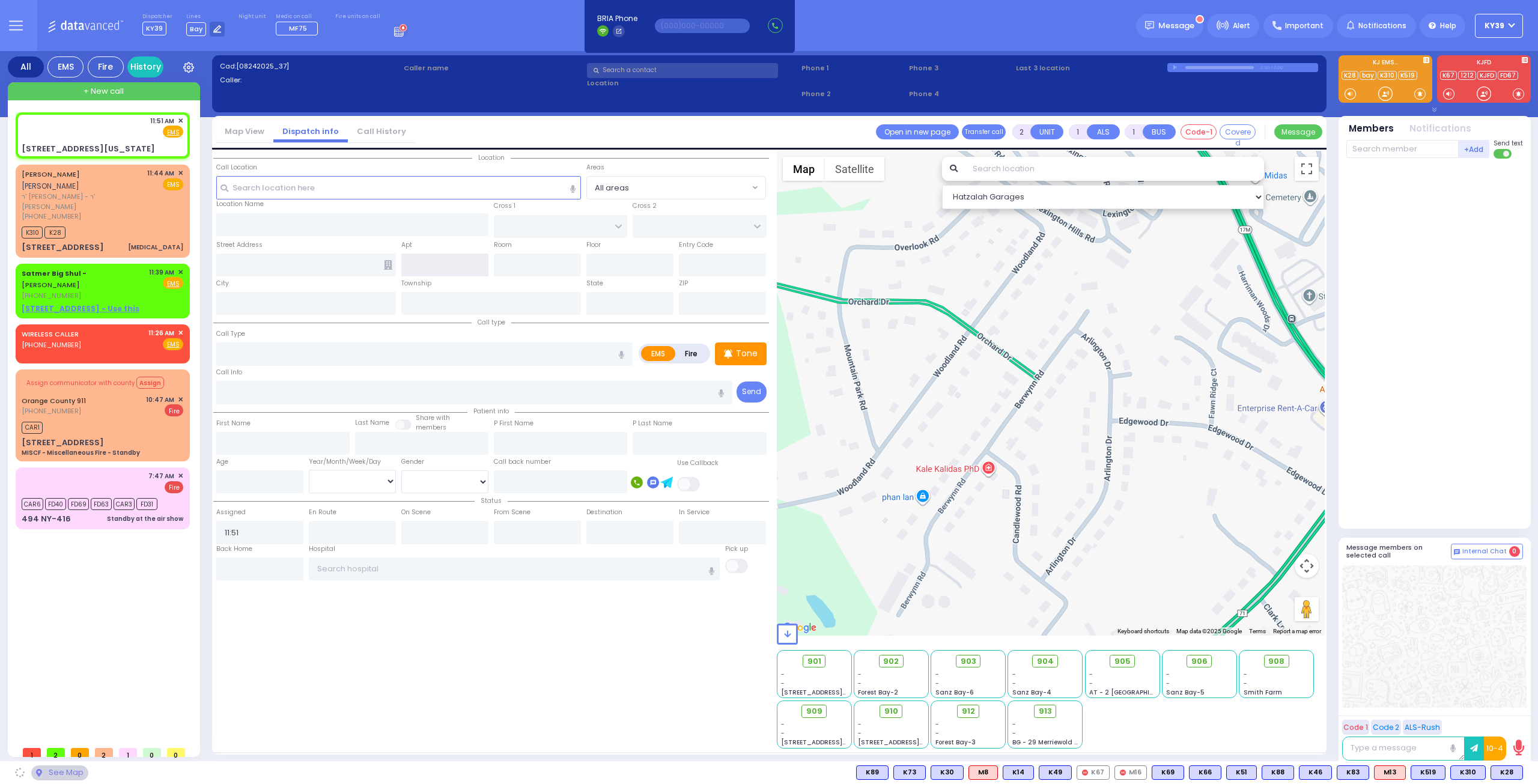
type input "ARLINGTON DR"
type input "[STREET_ADDRESS][US_STATE]"
type input "Monroe"
type input "[US_STATE]"
type input "10950"
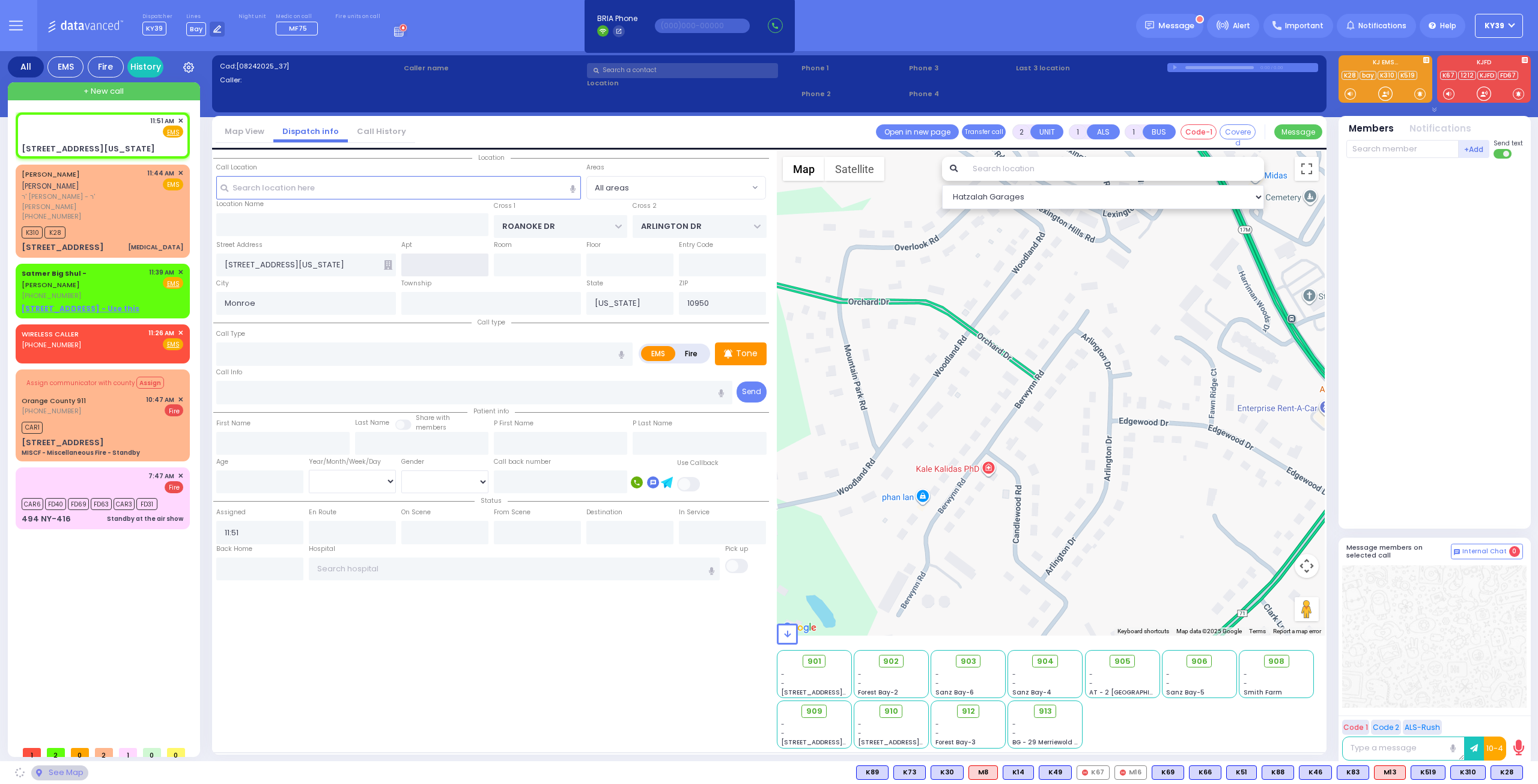
select select "[GEOGRAPHIC_DATA]"
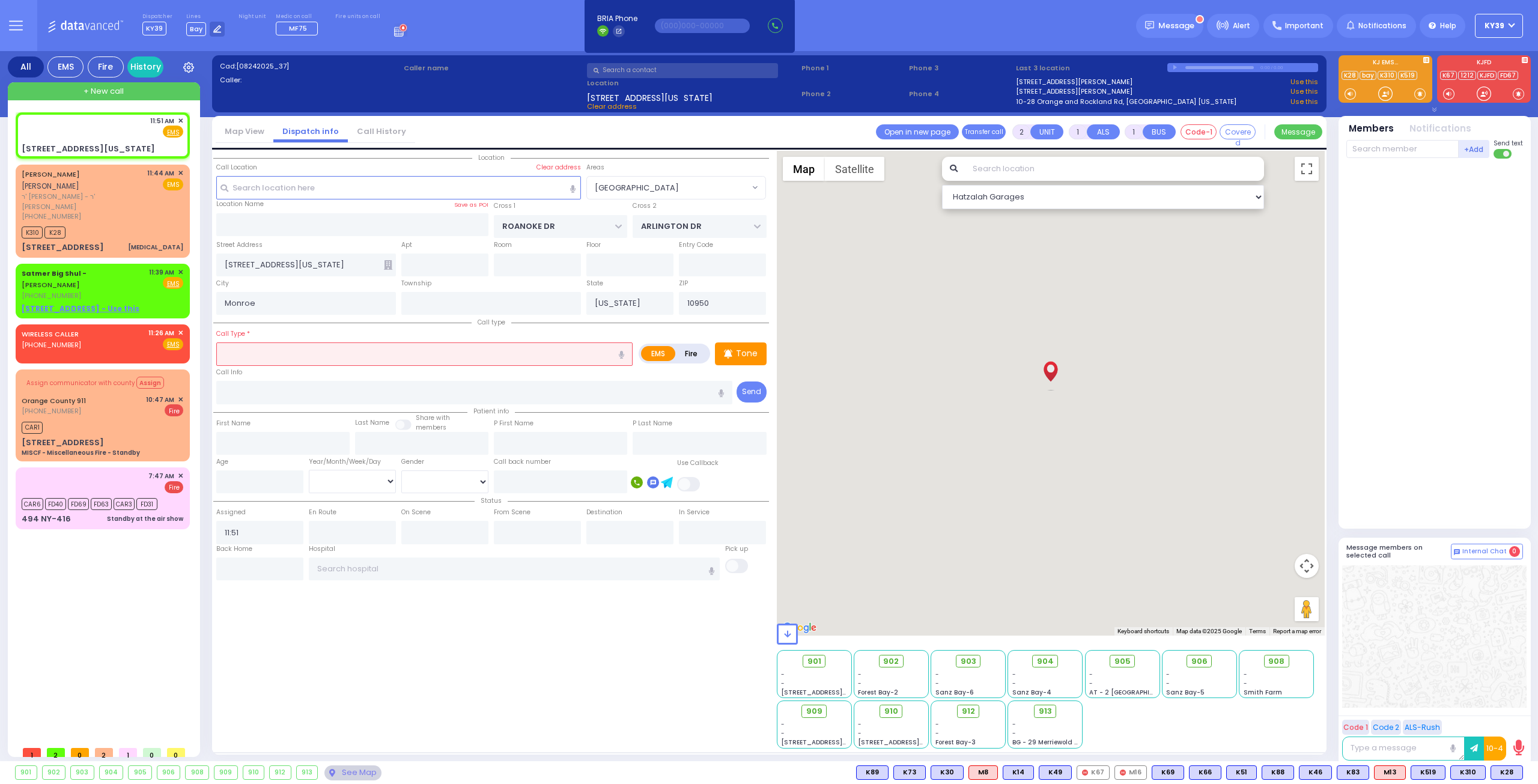
click at [305, 350] on input "text" at bounding box center [424, 353] width 416 height 23
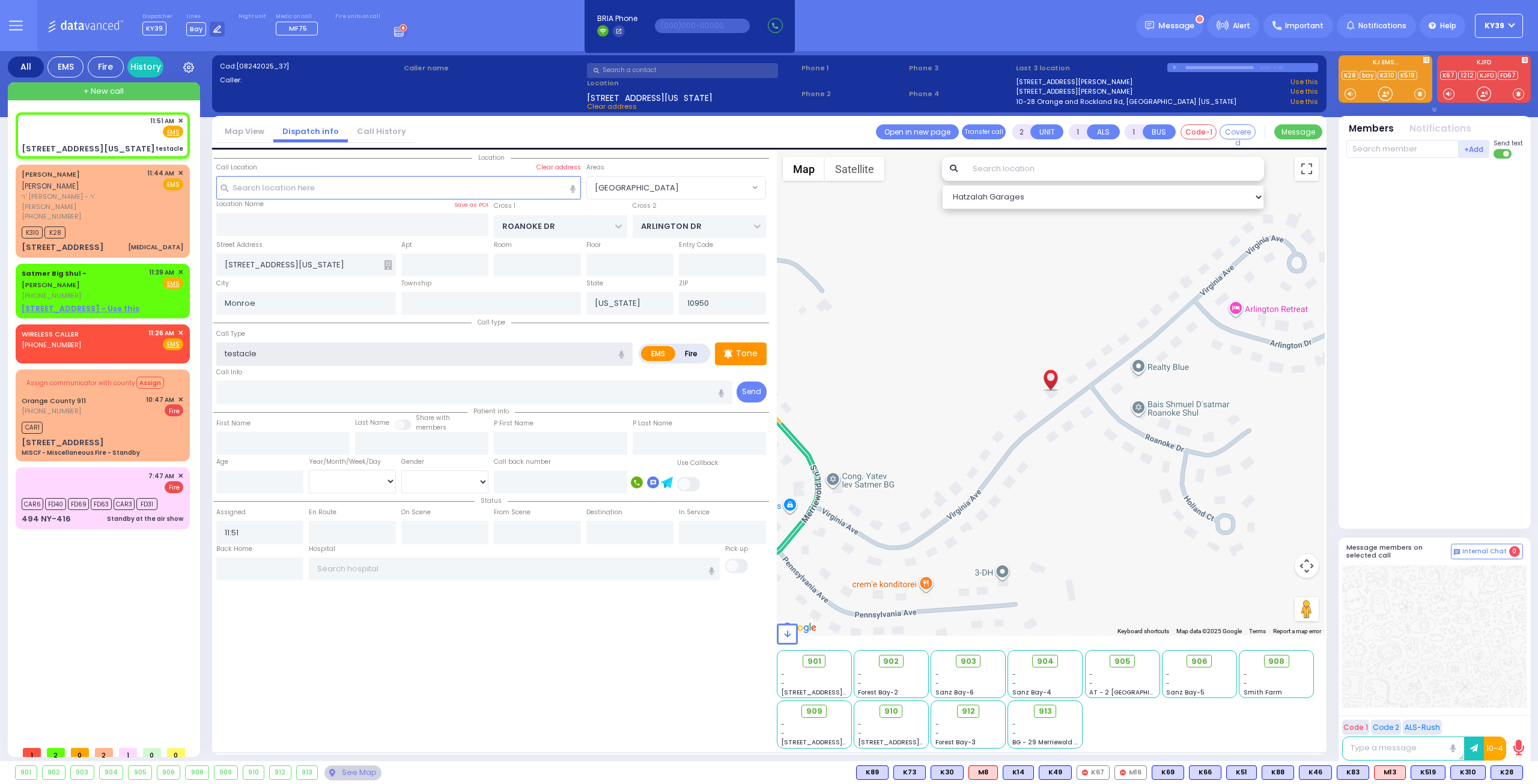
type input "tentacle"
select select
radio input "true"
select select
select select "Hatzalah Garages"
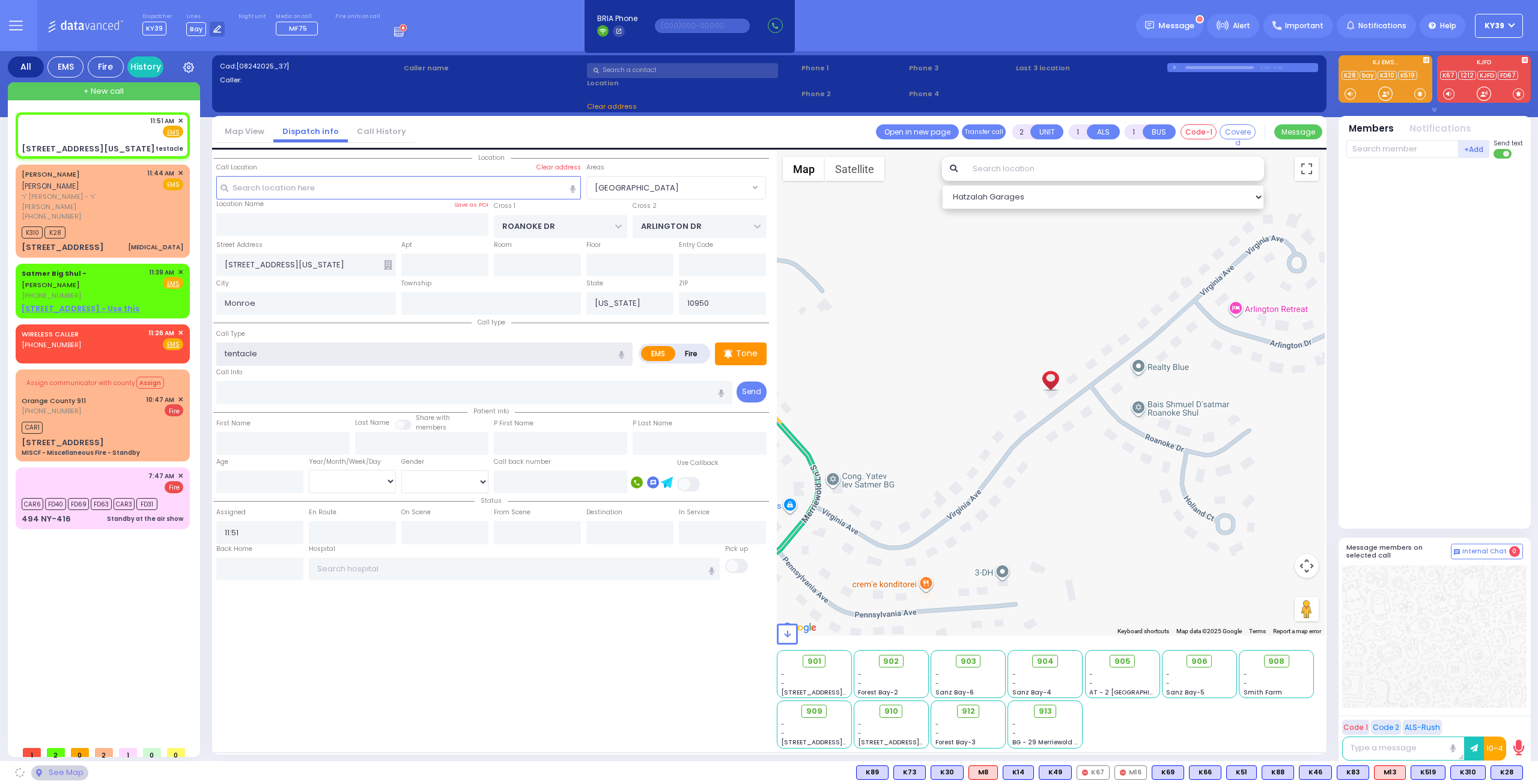
click at [295, 360] on input "tentacle" at bounding box center [424, 353] width 416 height 23
select select "[GEOGRAPHIC_DATA]"
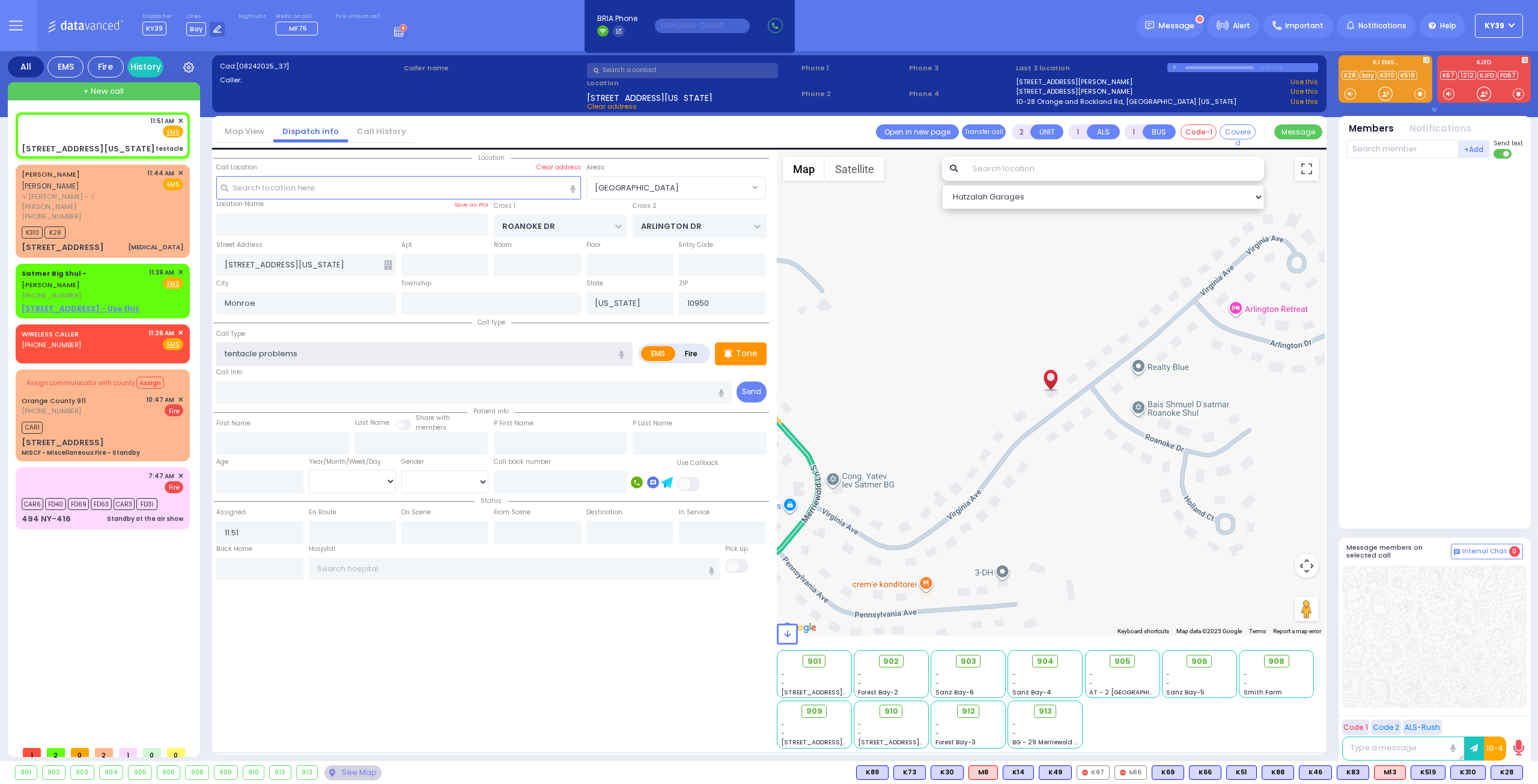
type input "tentacle problems"
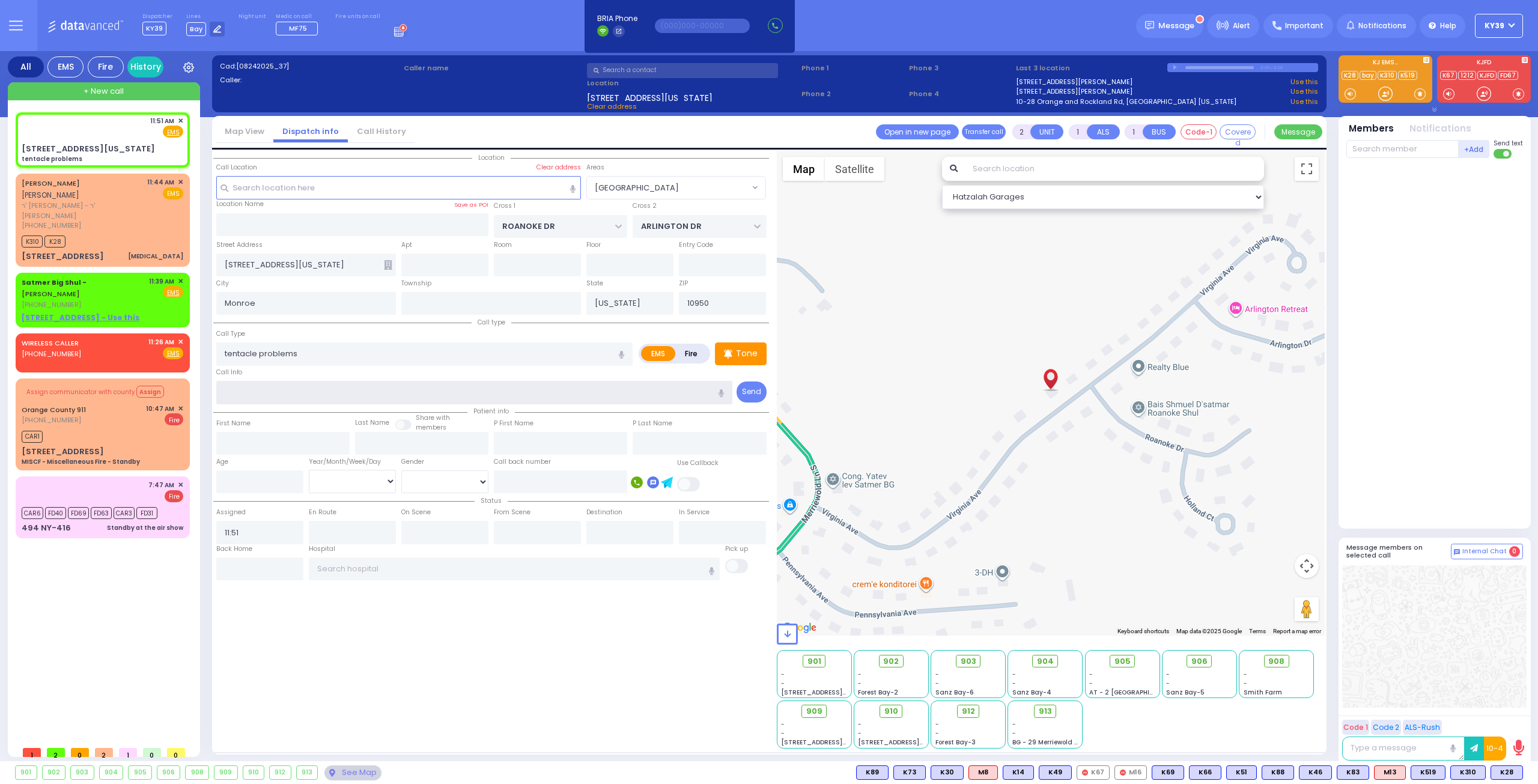
select select
radio input "true"
select select
select select "Hatzalah Garages"
select select "[GEOGRAPHIC_DATA]"
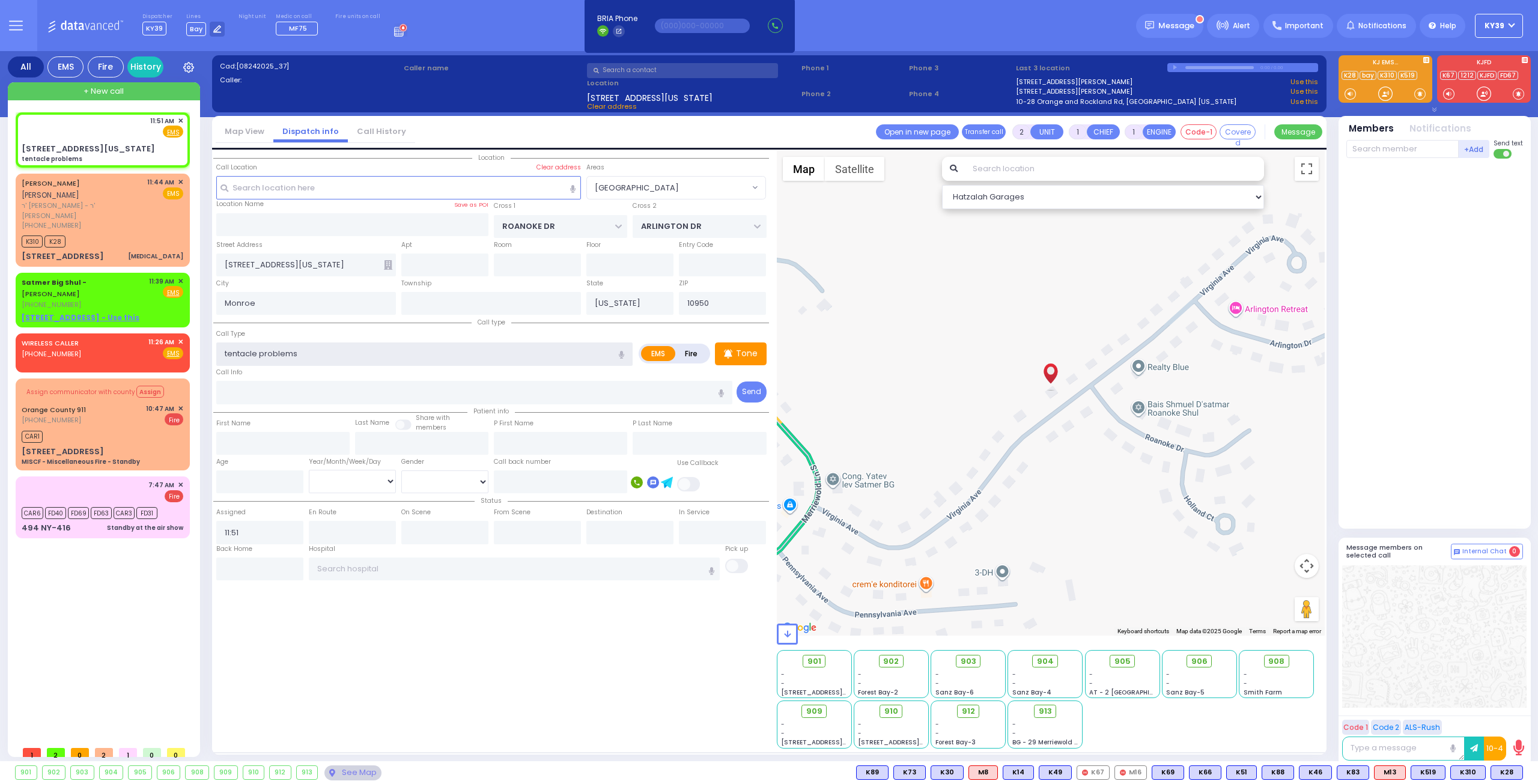
click at [232, 351] on input "tentacle problems" at bounding box center [424, 353] width 416 height 23
type input "testacle problems"
select select
radio input "true"
select select
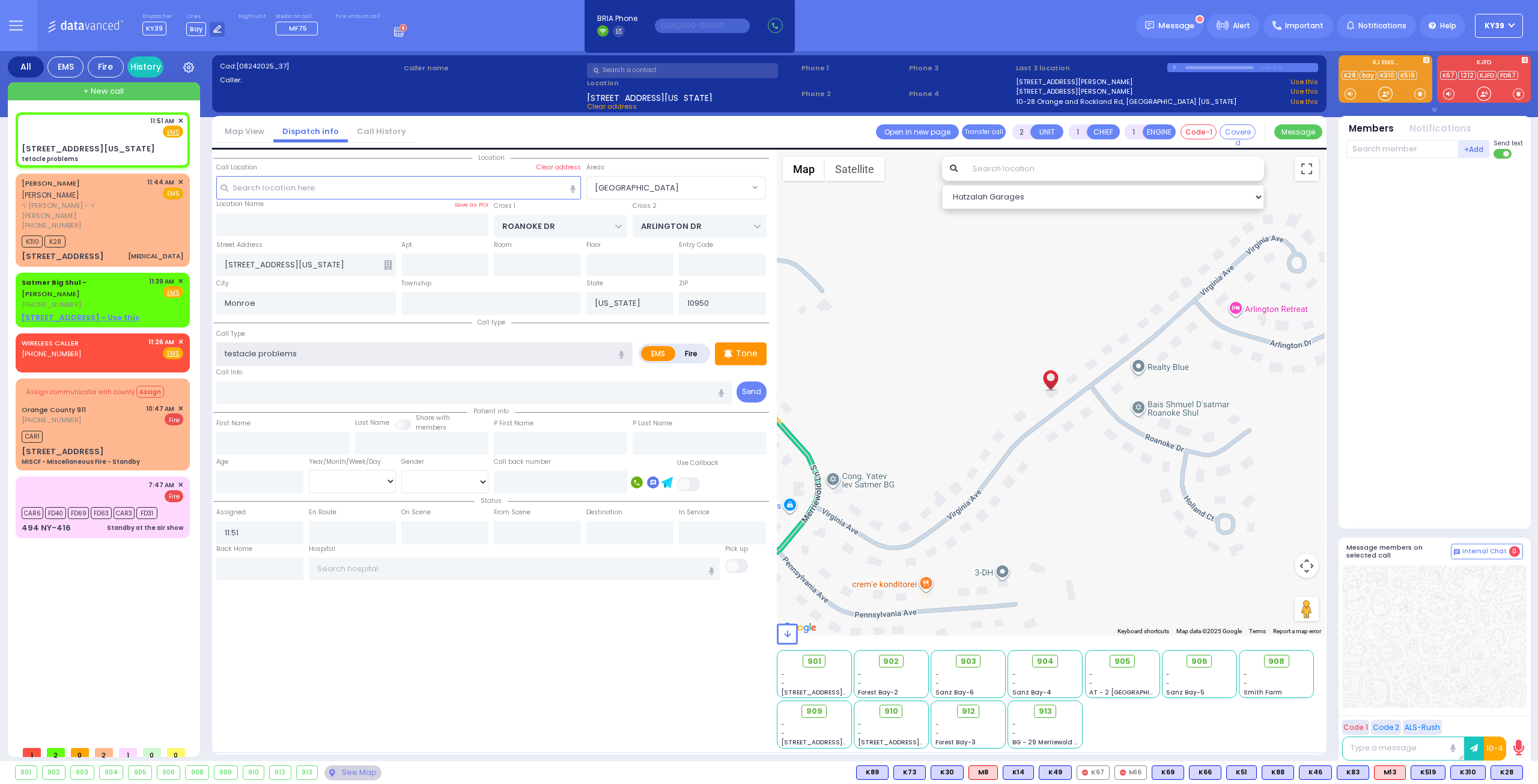
select select "Hatzalah Garages"
select select "[GEOGRAPHIC_DATA]"
select select
radio input "true"
select select
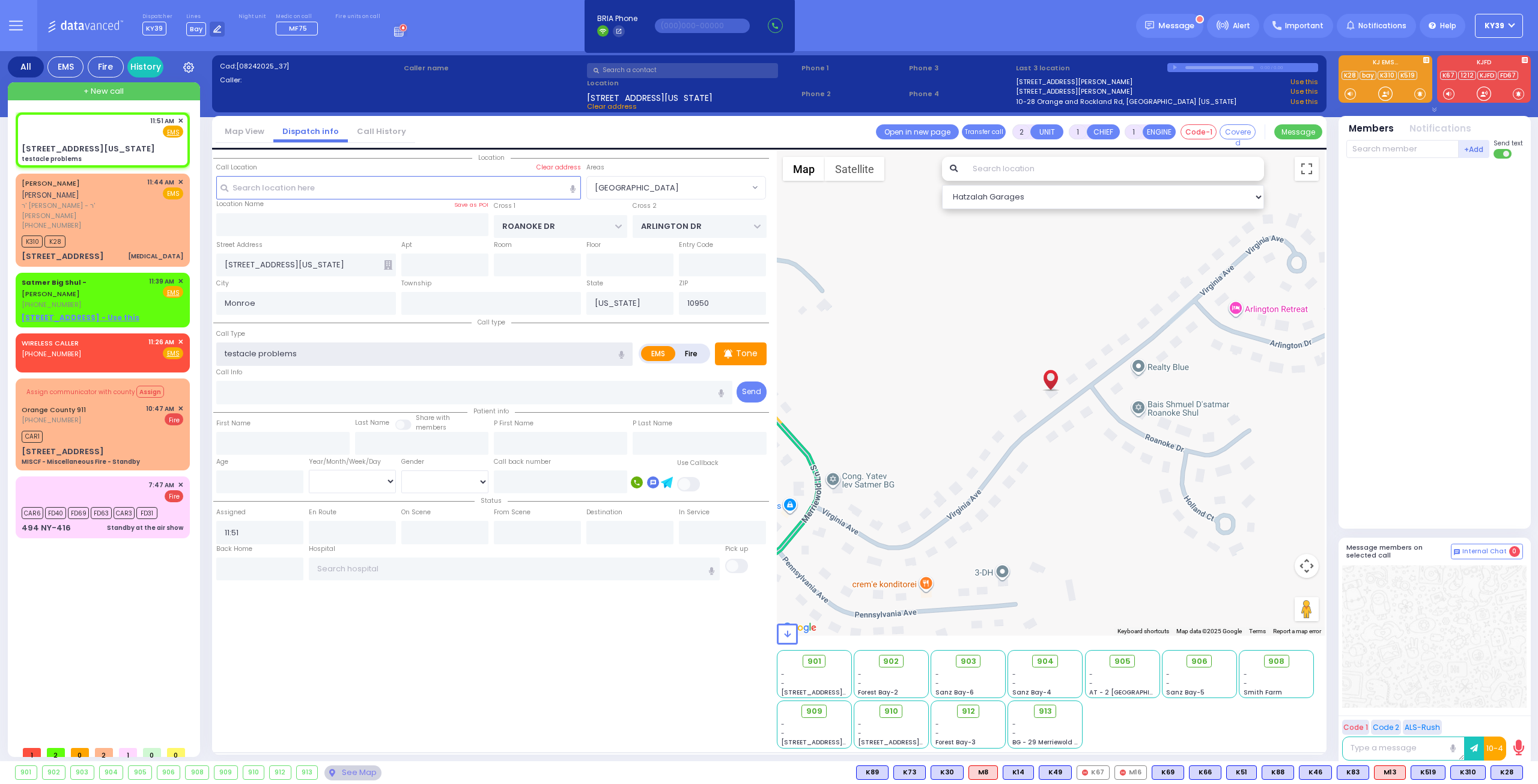
select select "Hatzalah Garages"
select select "[GEOGRAPHIC_DATA]"
type input "testacle problems"
drag, startPoint x: 233, startPoint y: 348, endPoint x: 456, endPoint y: 645, distance: 371.4
click at [458, 652] on div "Location" at bounding box center [490, 450] width 555 height 598
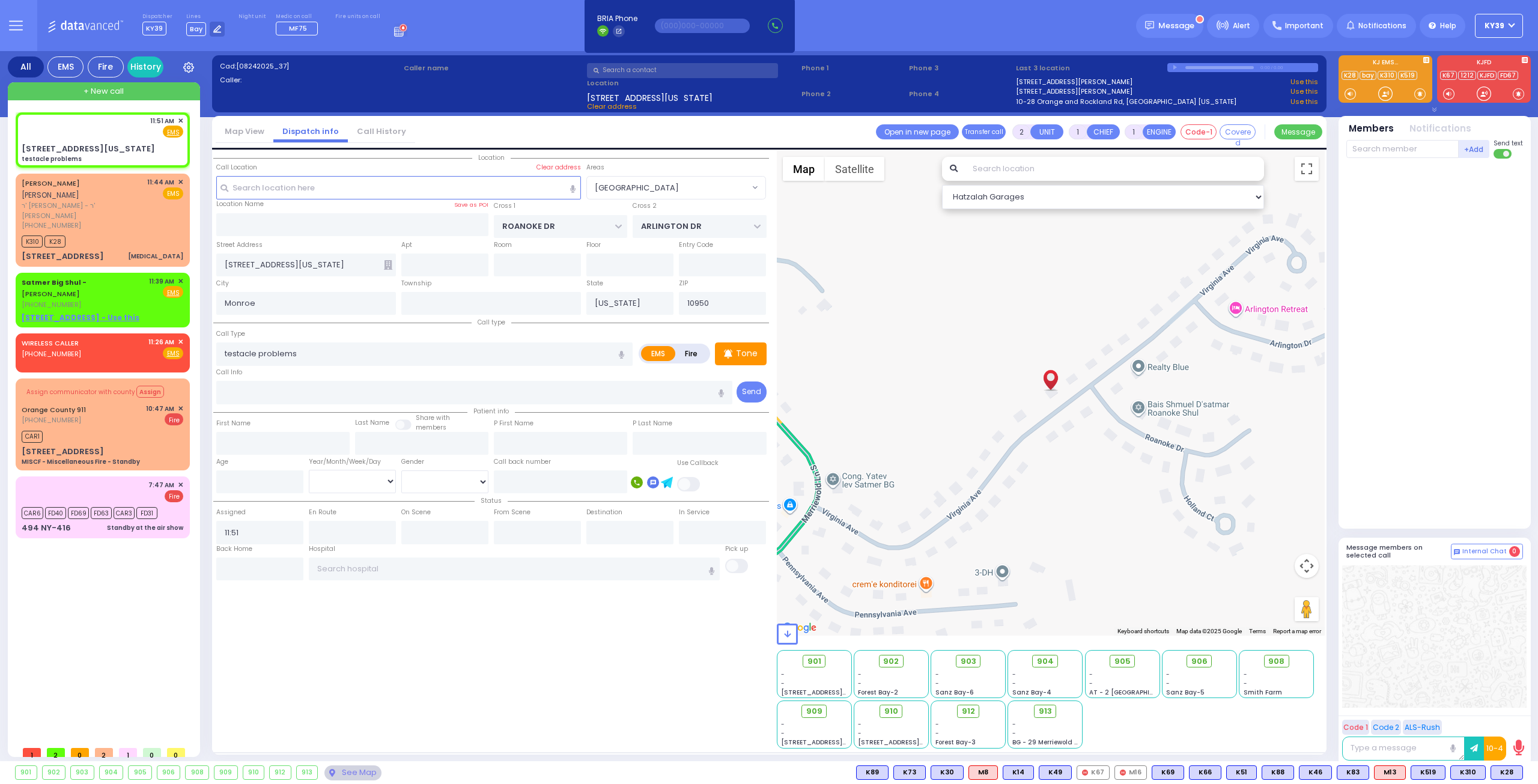
select select
radio input "true"
select select
select select "Hatzalah Garages"
select select "[GEOGRAPHIC_DATA]"
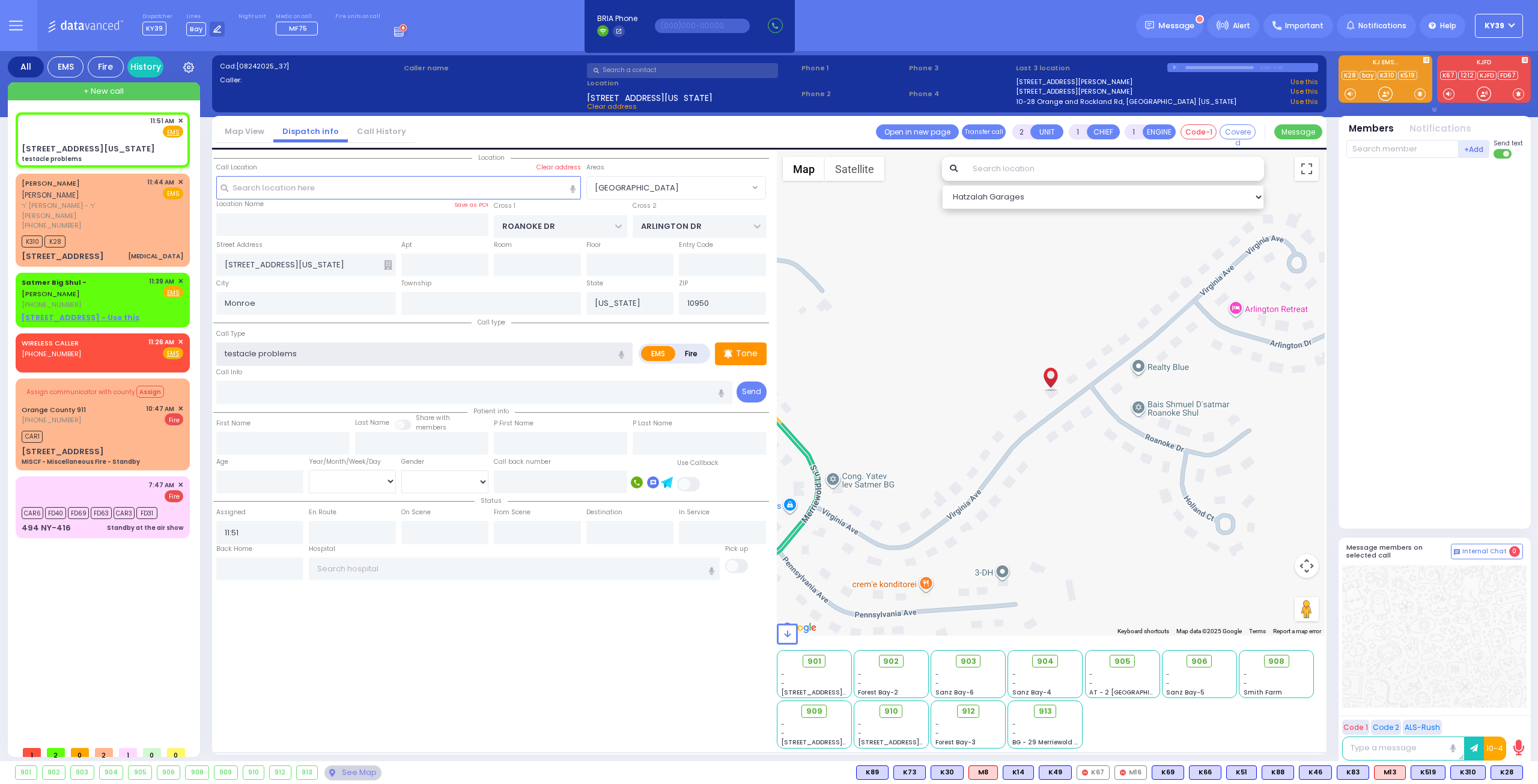
click at [241, 354] on input "testacle problems" at bounding box center [424, 353] width 416 height 23
type input "testicle problems"
drag, startPoint x: 386, startPoint y: 646, endPoint x: 387, endPoint y: 639, distance: 7.1
click at [386, 641] on div "Location" at bounding box center [490, 450] width 555 height 598
select select
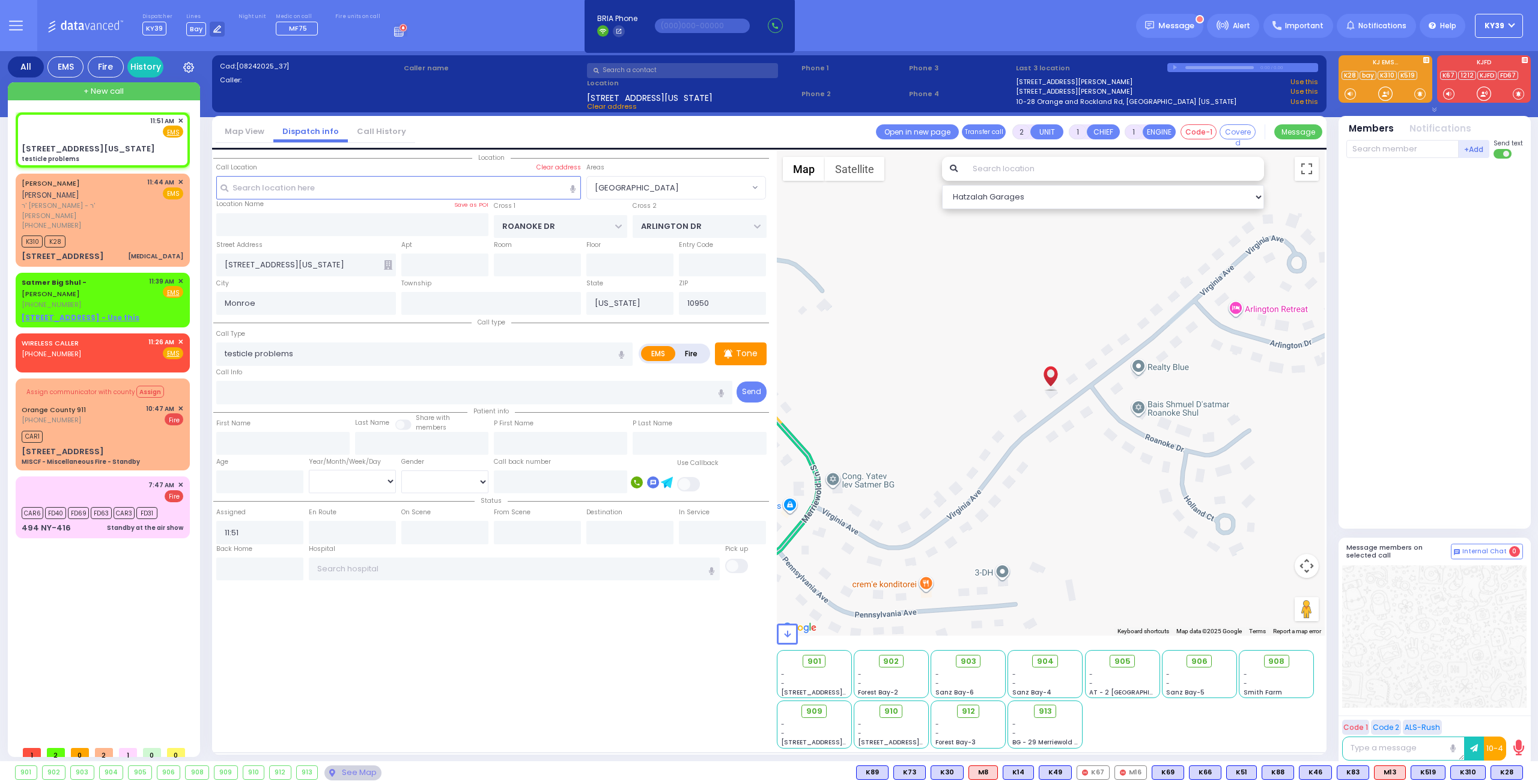
radio input "true"
select select
select select "Hatzalah Garages"
select select "[GEOGRAPHIC_DATA]"
click at [247, 353] on input "testicle problems" at bounding box center [424, 353] width 416 height 23
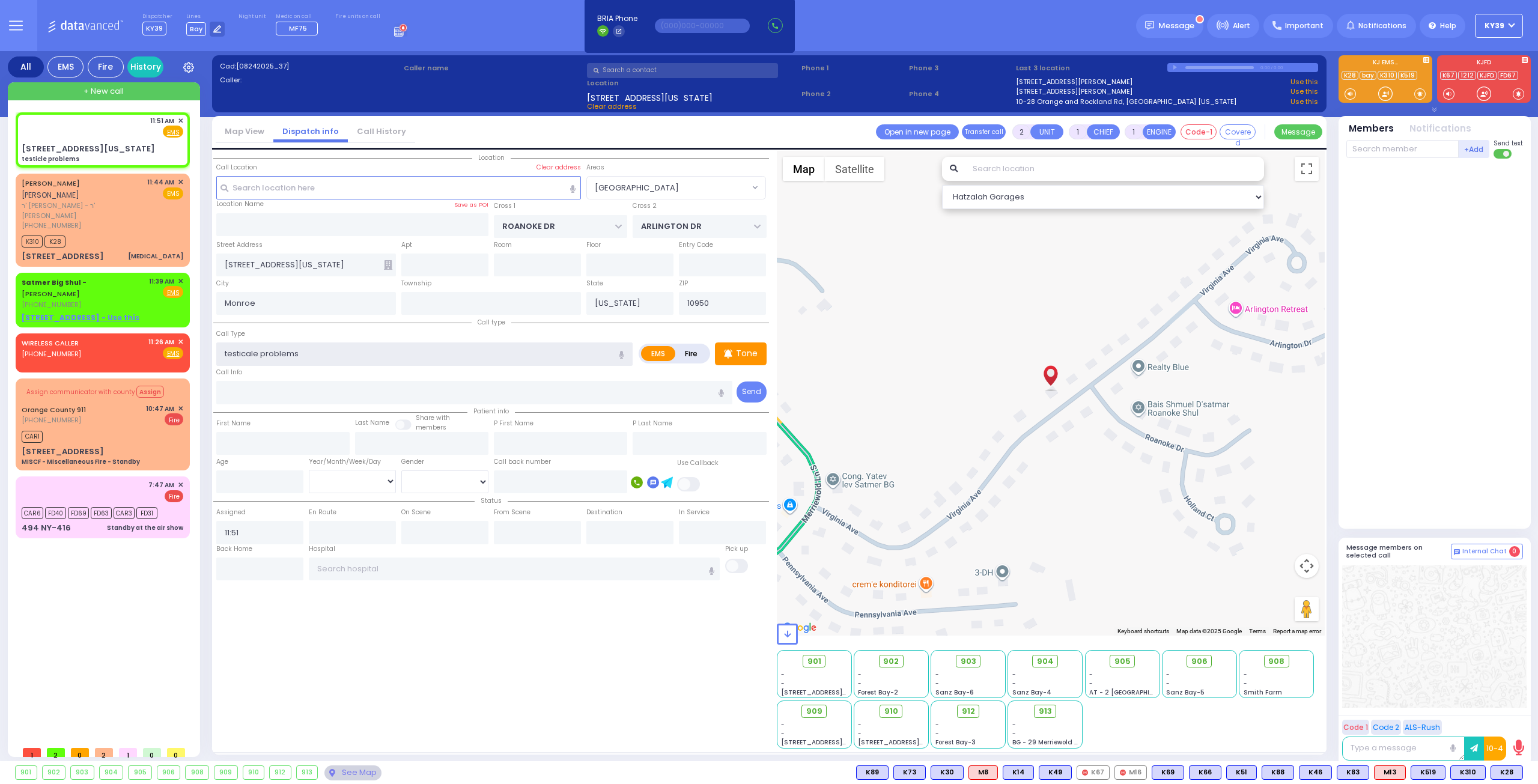
type input "testicale problems"
click at [319, 387] on input "text" at bounding box center [475, 392] width 517 height 23
select select
radio input "true"
select select
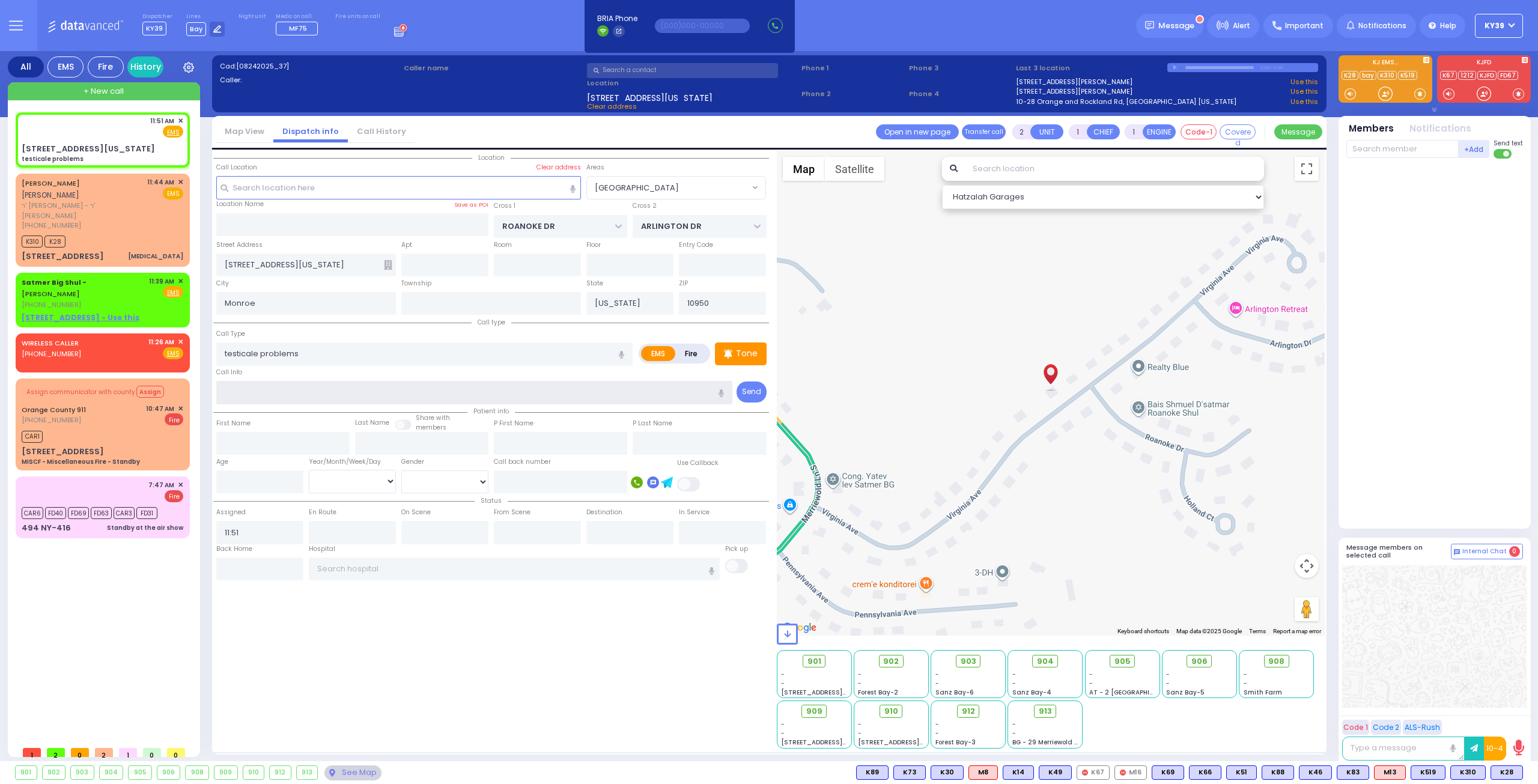
select select "Hatzalah Garages"
select select "[GEOGRAPHIC_DATA]"
click at [247, 354] on input "testicale problems" at bounding box center [424, 353] width 416 height 23
drag, startPoint x: 242, startPoint y: 349, endPoint x: 232, endPoint y: 349, distance: 10.0
drag, startPoint x: 232, startPoint y: 349, endPoint x: 423, endPoint y: 665, distance: 369.2
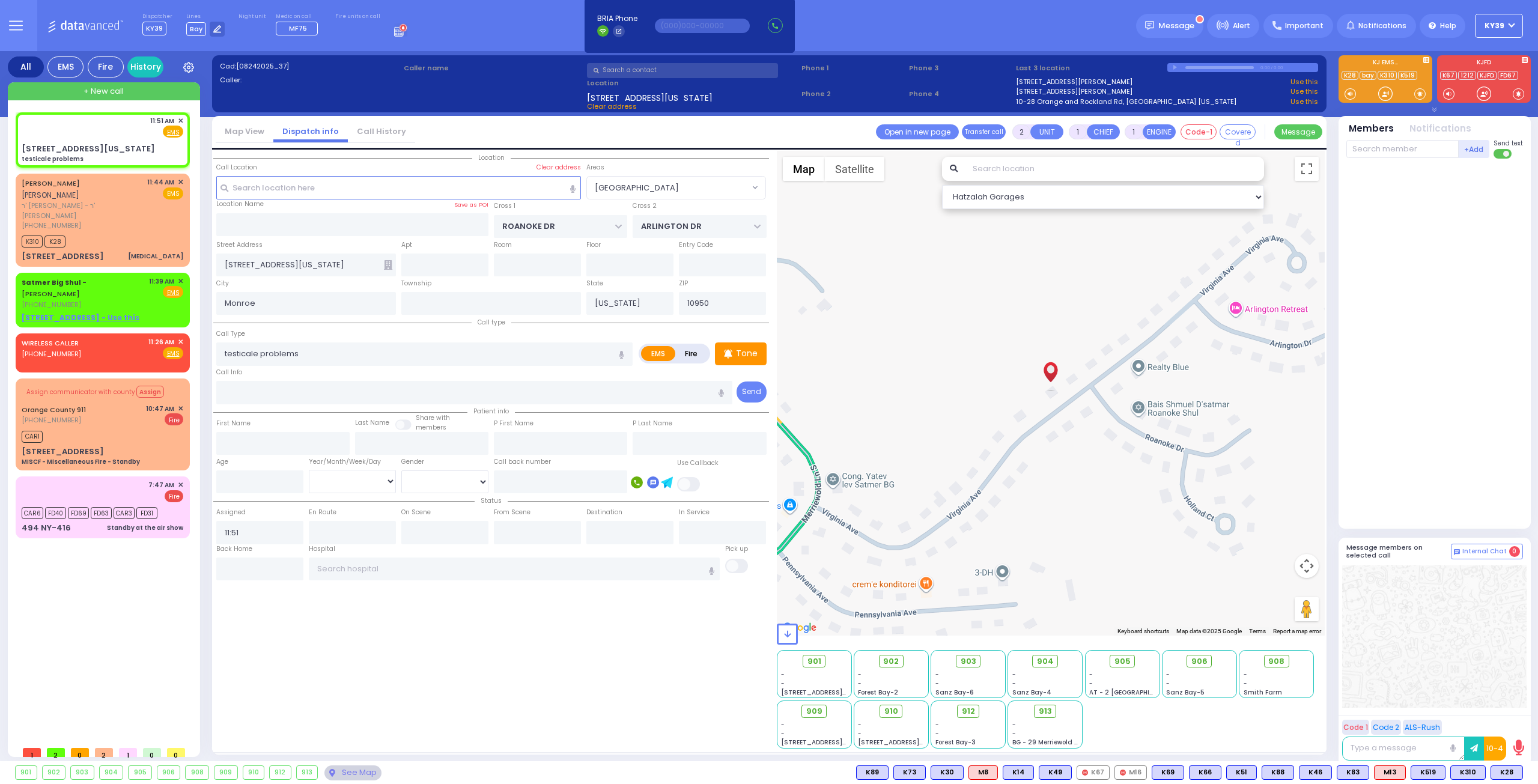
click at [438, 678] on div "Location" at bounding box center [490, 450] width 555 height 598
select select
radio input "true"
select select
select select "Hatzalah Garages"
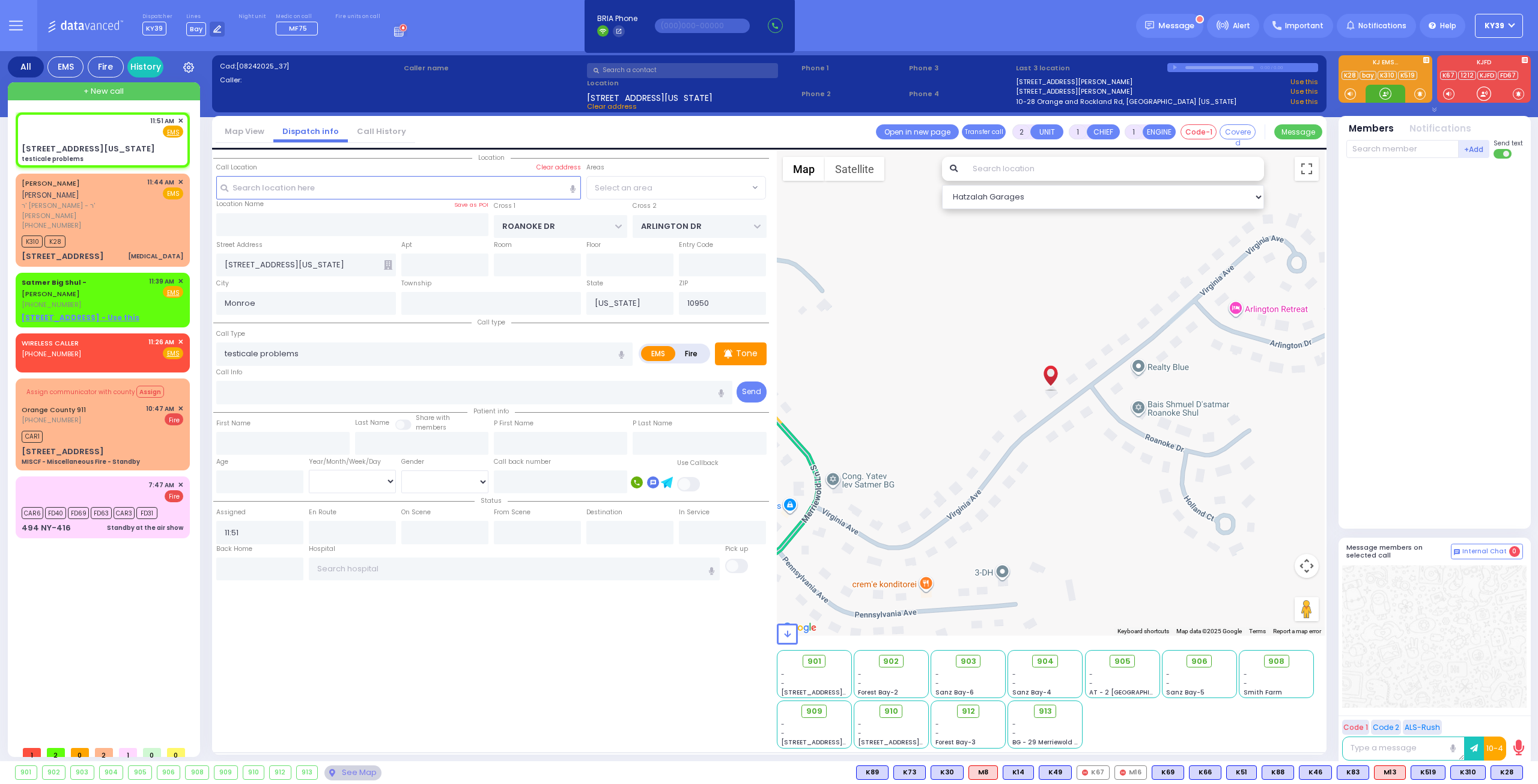
select select "[GEOGRAPHIC_DATA]"
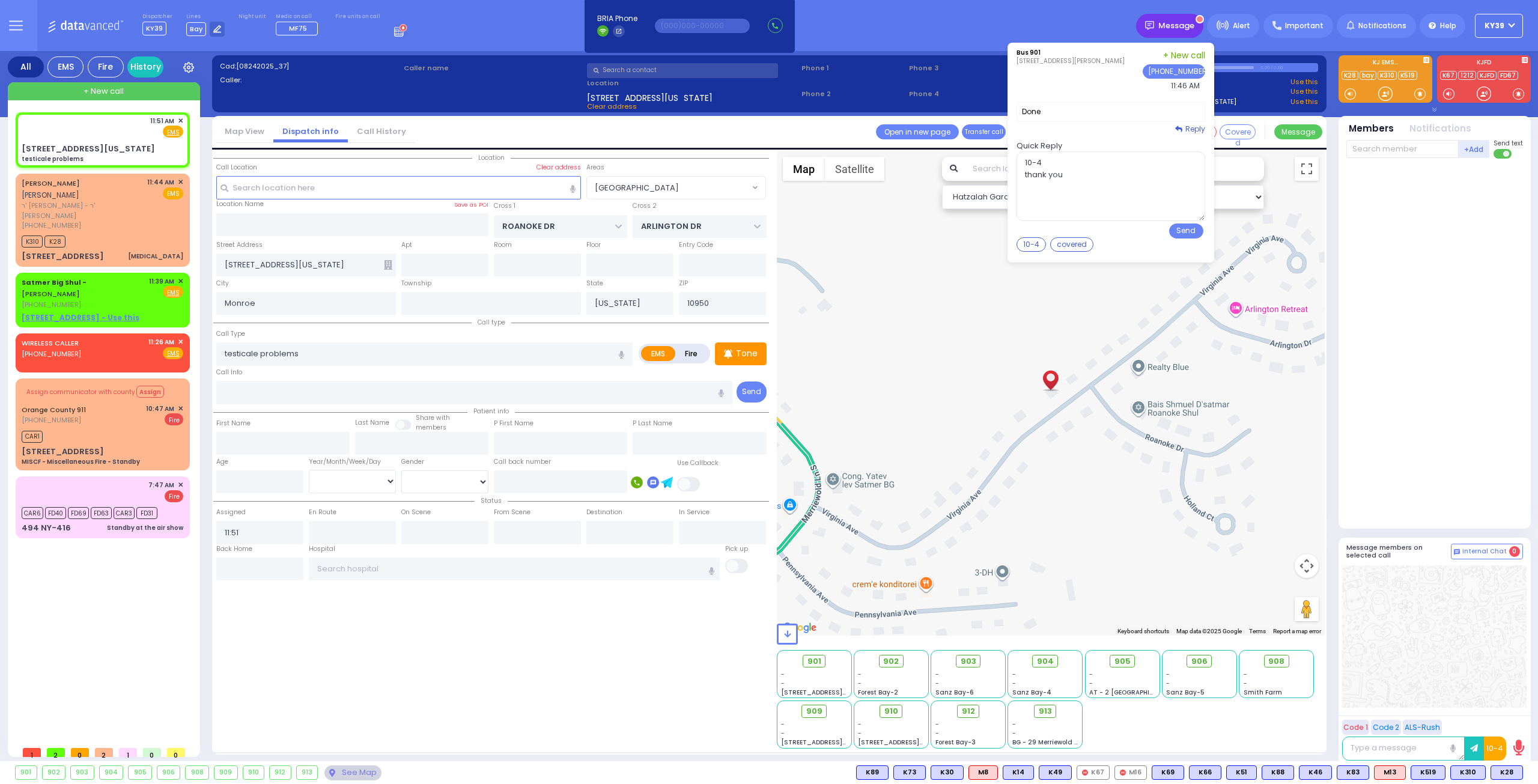
click at [1186, 34] on div "Message" at bounding box center [1170, 26] width 67 height 24
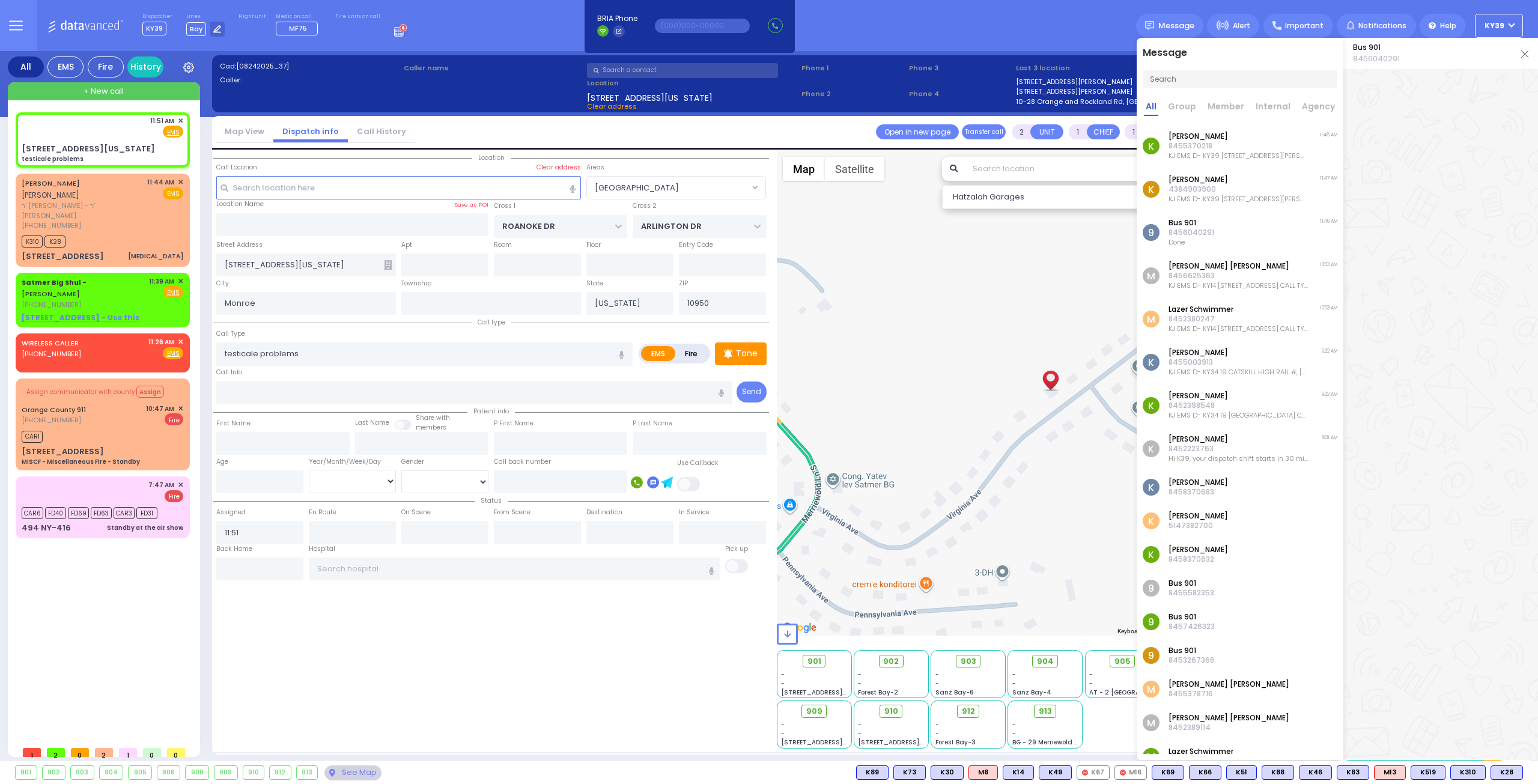
click at [1405, 150] on div at bounding box center [1440, 391] width 194 height 644
click at [1525, 59] on div "Bus 901 8456040291" at bounding box center [1440, 53] width 194 height 32
click at [1526, 52] on img at bounding box center [1524, 53] width 7 height 7
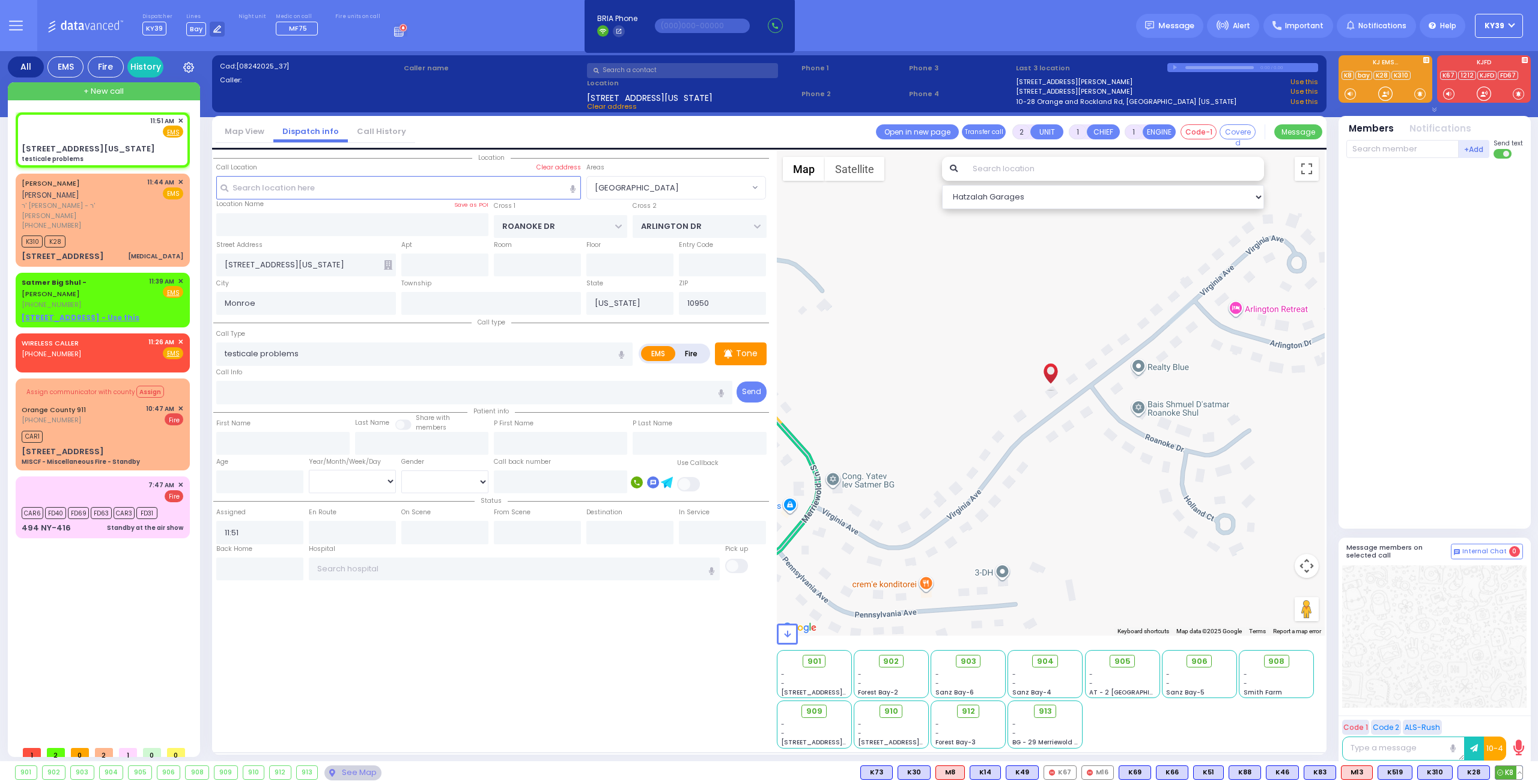
click at [1513, 772] on span "K8" at bounding box center [1508, 772] width 27 height 13
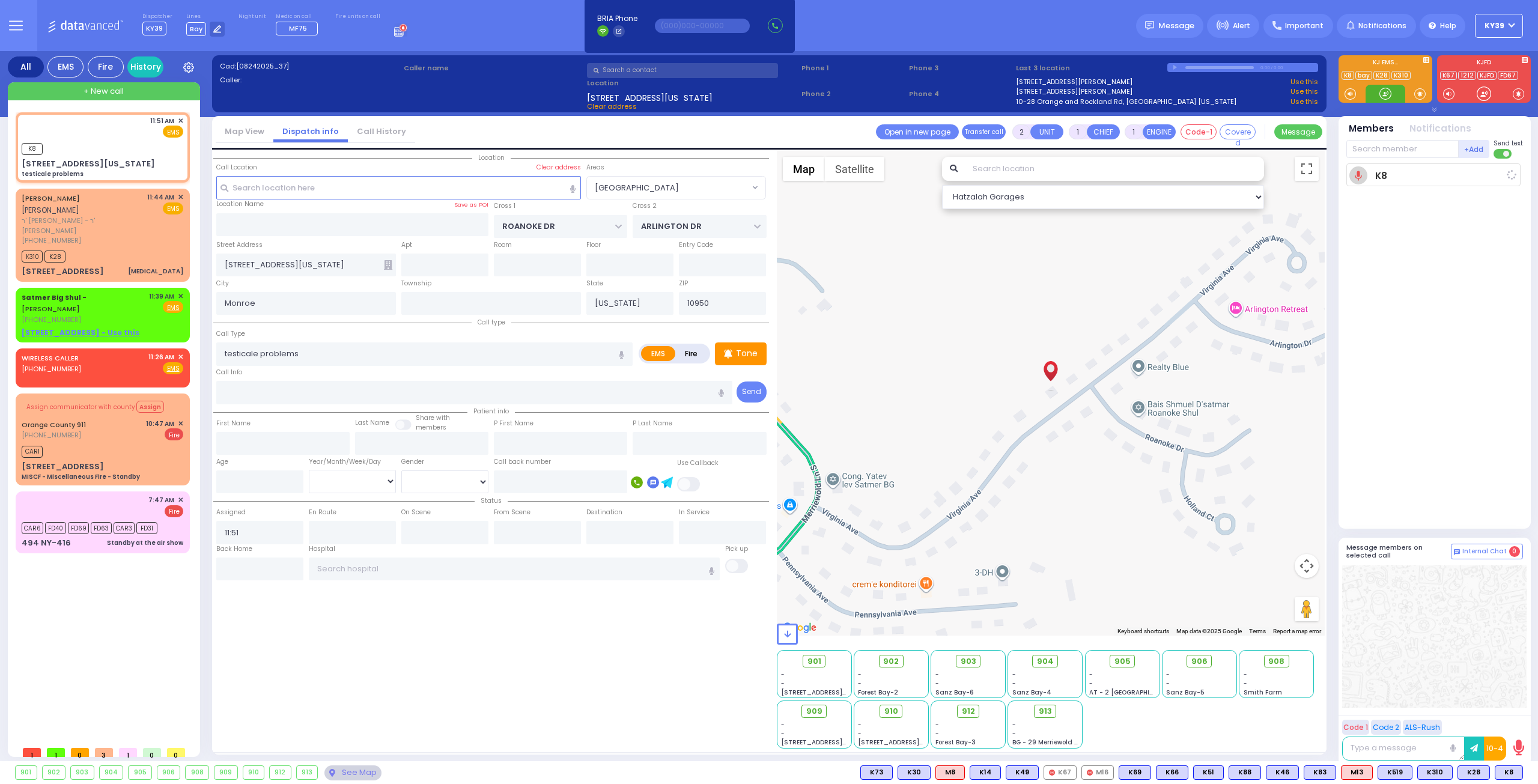
select select
radio input "true"
select select
type input "11:53"
select select "Hatzalah Garages"
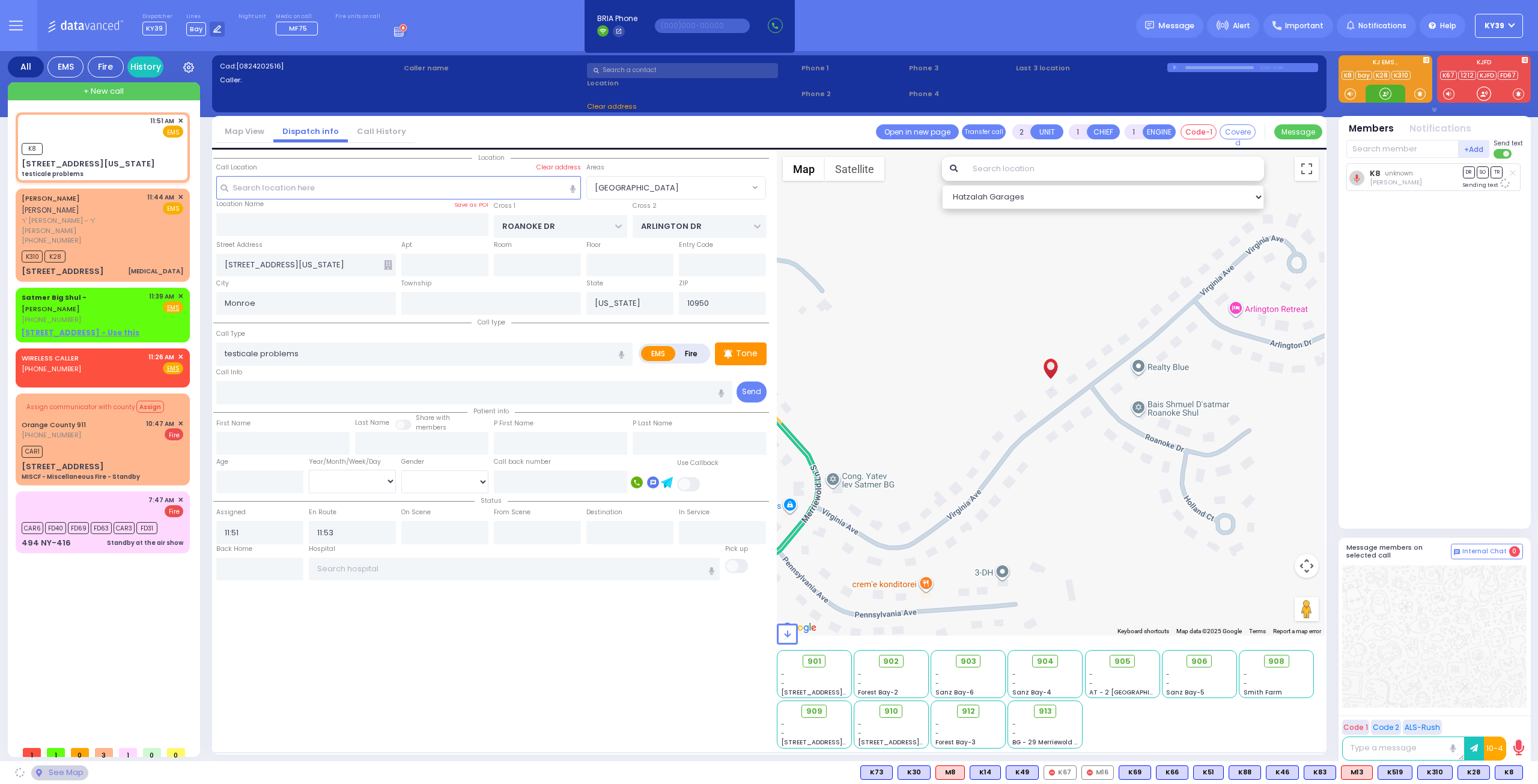
select select "[GEOGRAPHIC_DATA]"
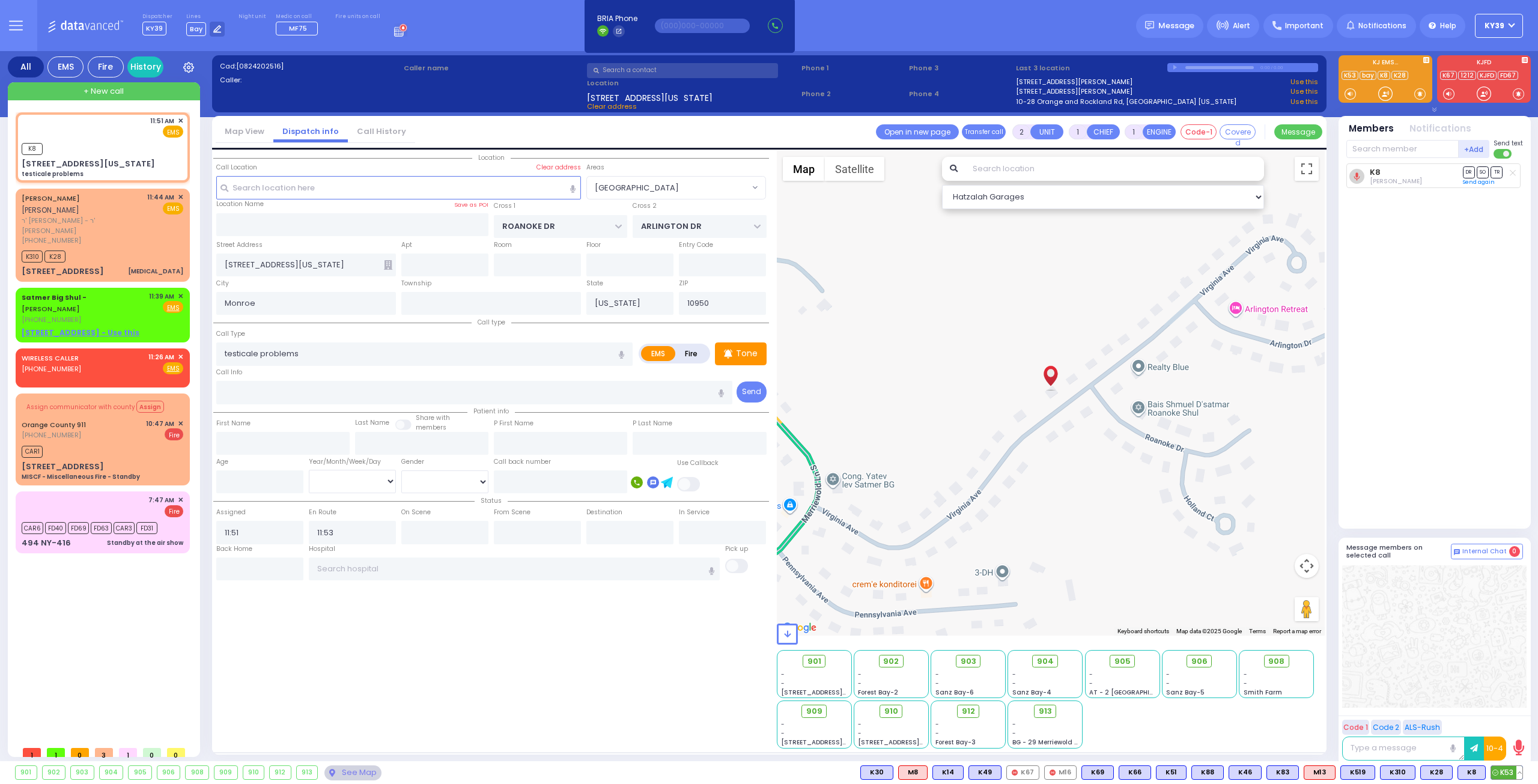
click at [1501, 774] on span "K53" at bounding box center [1507, 772] width 32 height 13
select select
radio input "true"
select select
select select "Hatzalah Garages"
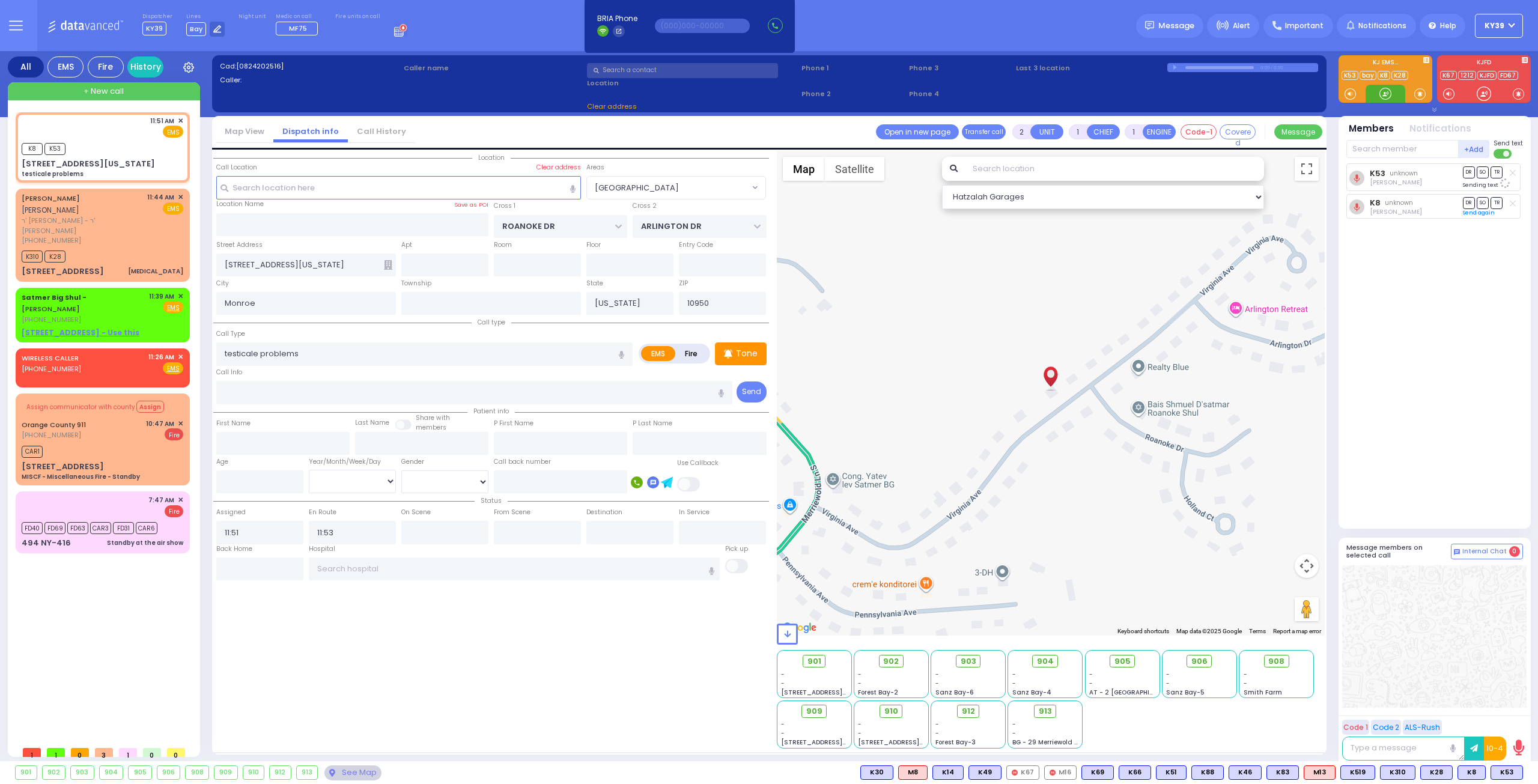
select select "[GEOGRAPHIC_DATA]"
click at [1048, 707] on span "913" at bounding box center [1050, 711] width 13 height 12
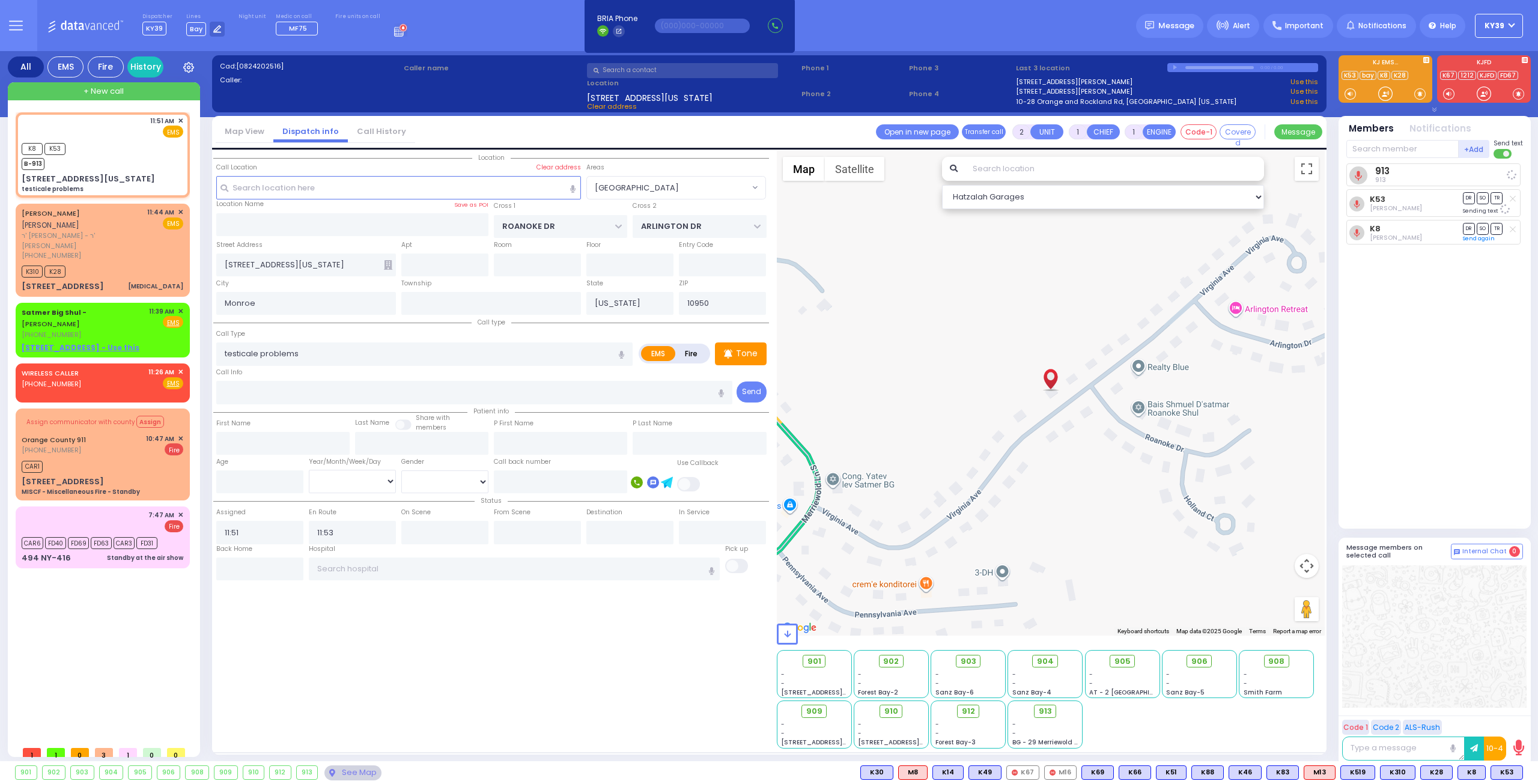
select select
radio input "true"
select select
select select "Hatzalah Garages"
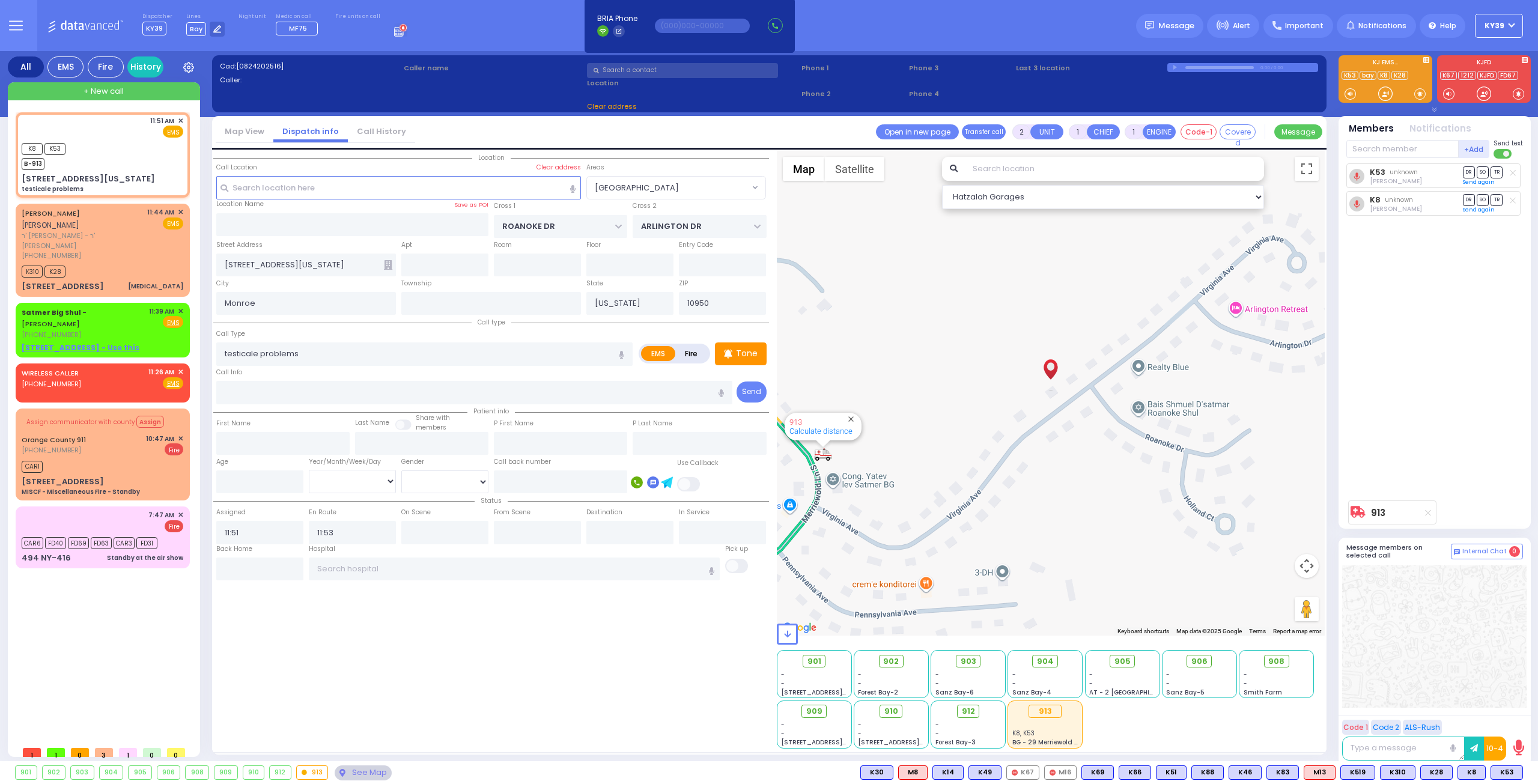
select select "[GEOGRAPHIC_DATA]"
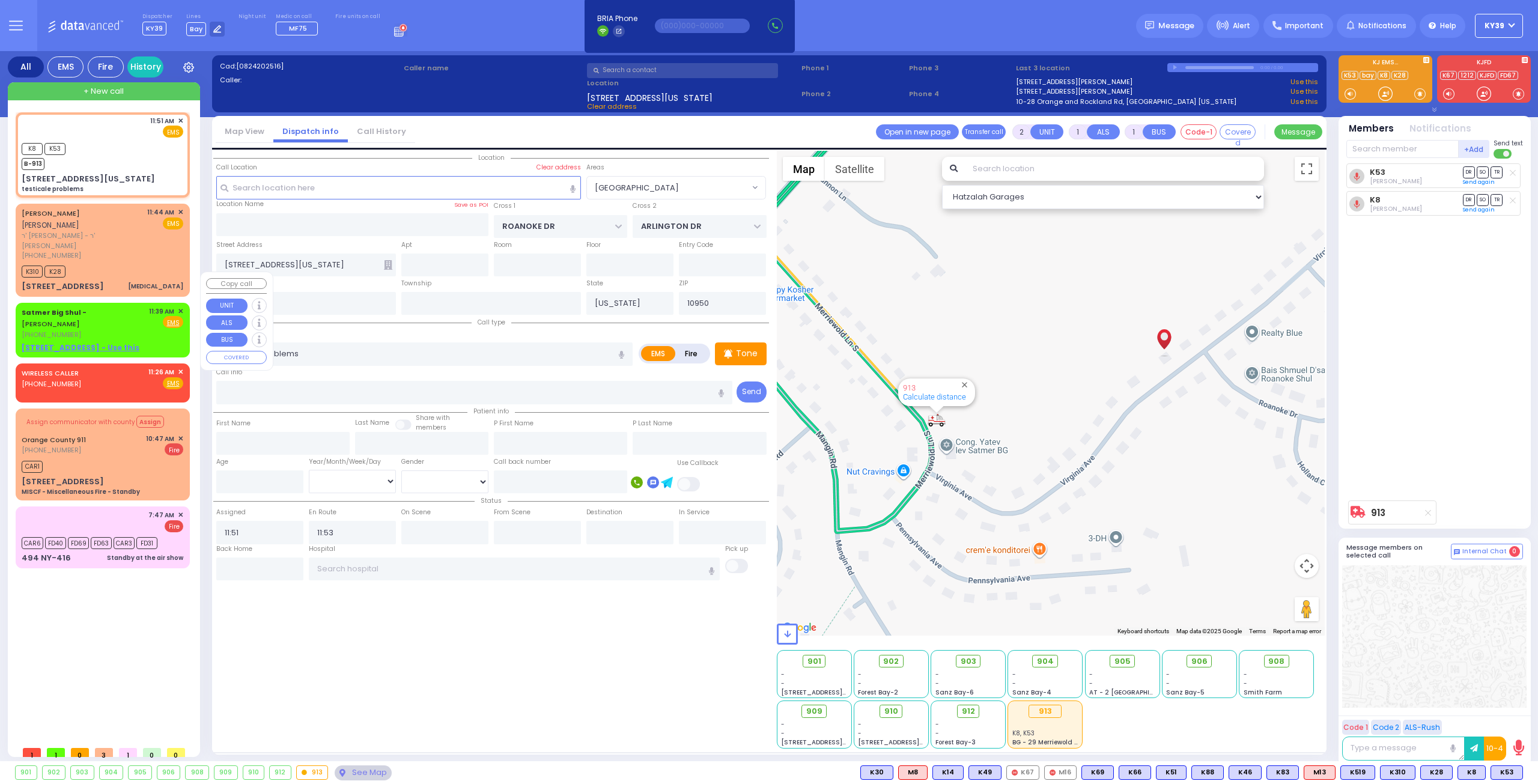
click at [115, 305] on div "Satmer Big Shul - TELER YEHOSHUA (845) 783-9492 11:39 AM ✕ Fire EMS" at bounding box center [103, 330] width 170 height 51
select select
radio input "true"
select select
type input "11:39"
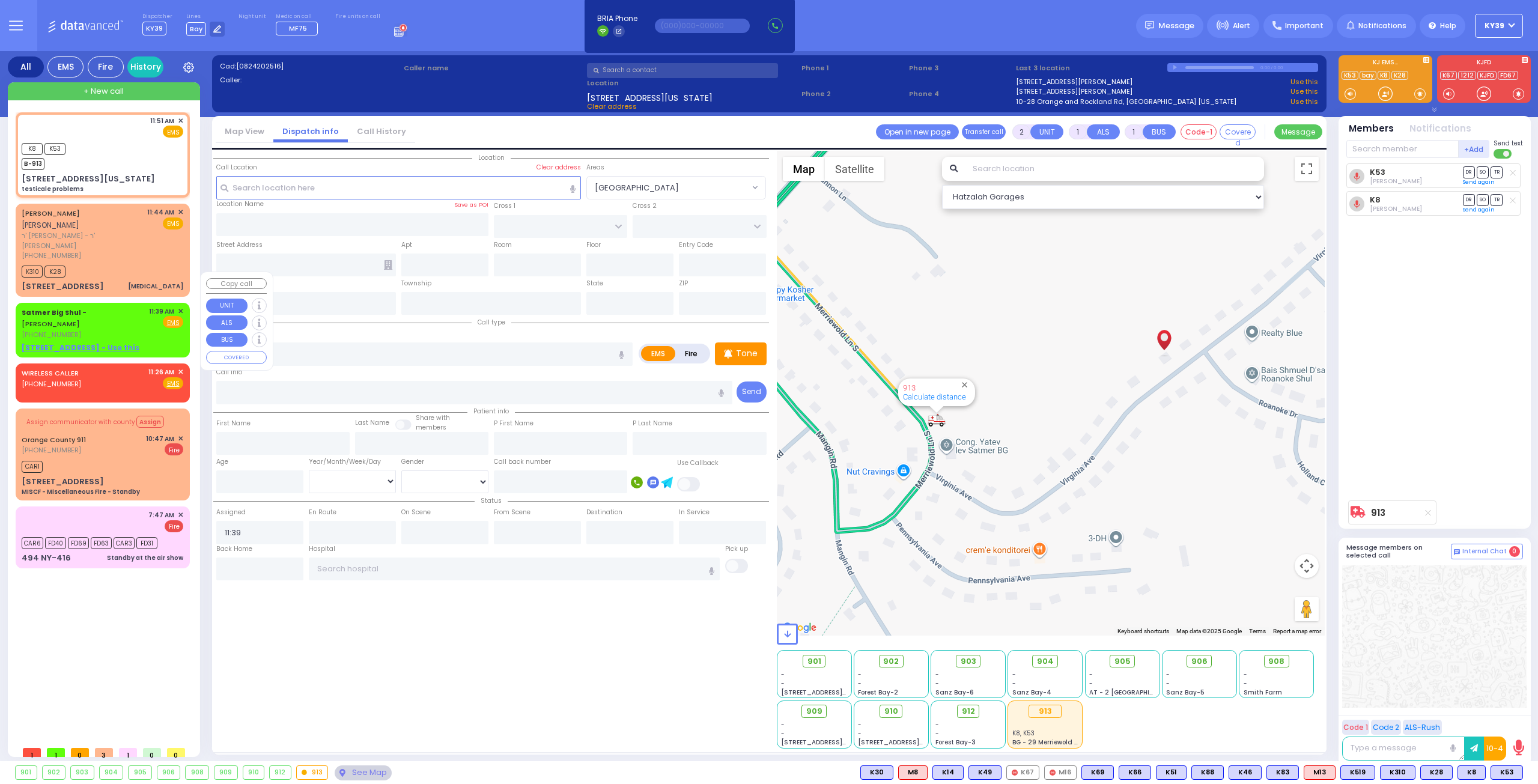
select select "Hatzalah Garages"
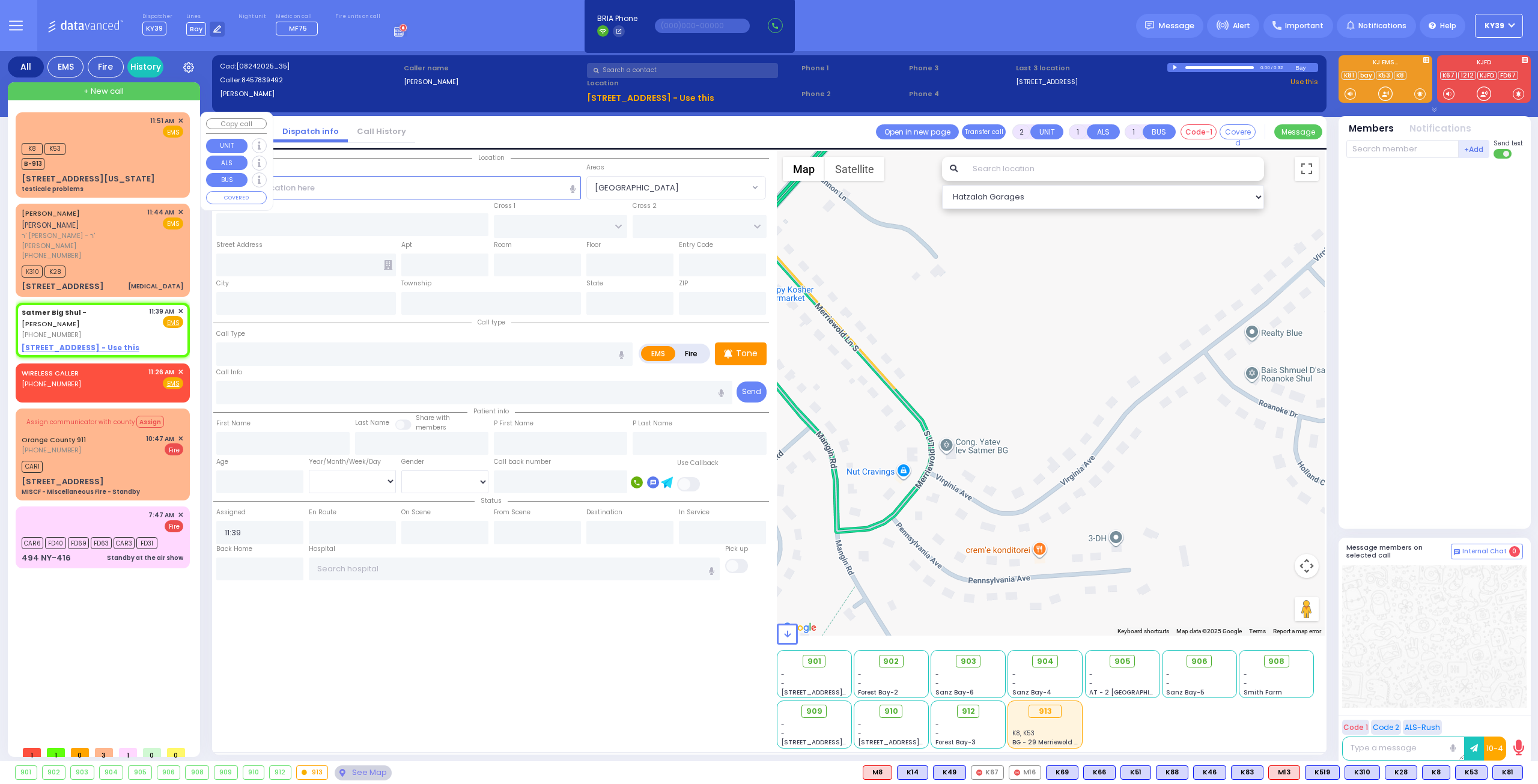
click at [110, 147] on div "K8 K53 B-913" at bounding box center [103, 155] width 162 height 30
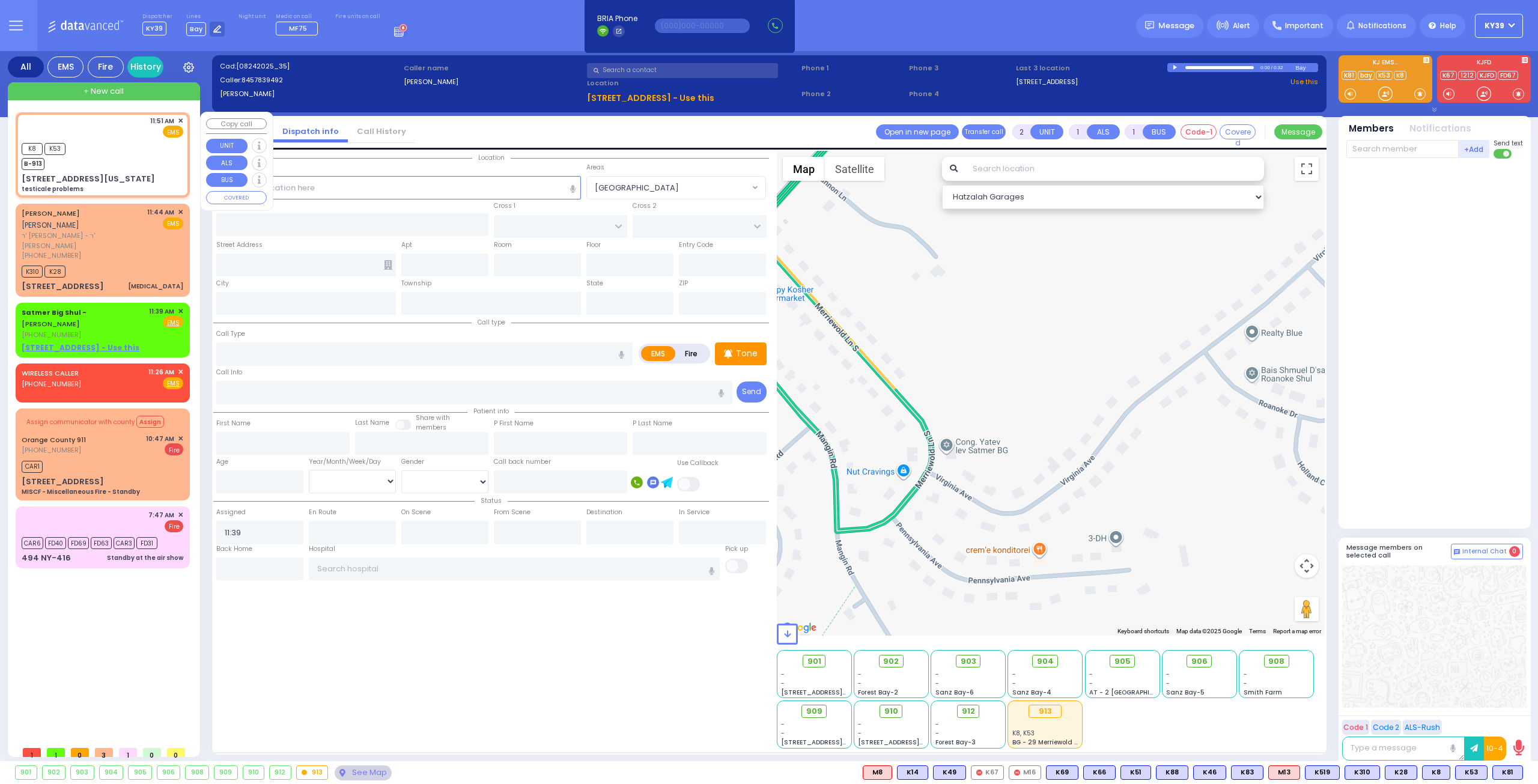
select select
type input "testicale problems"
radio input "true"
select select
type input "11:51"
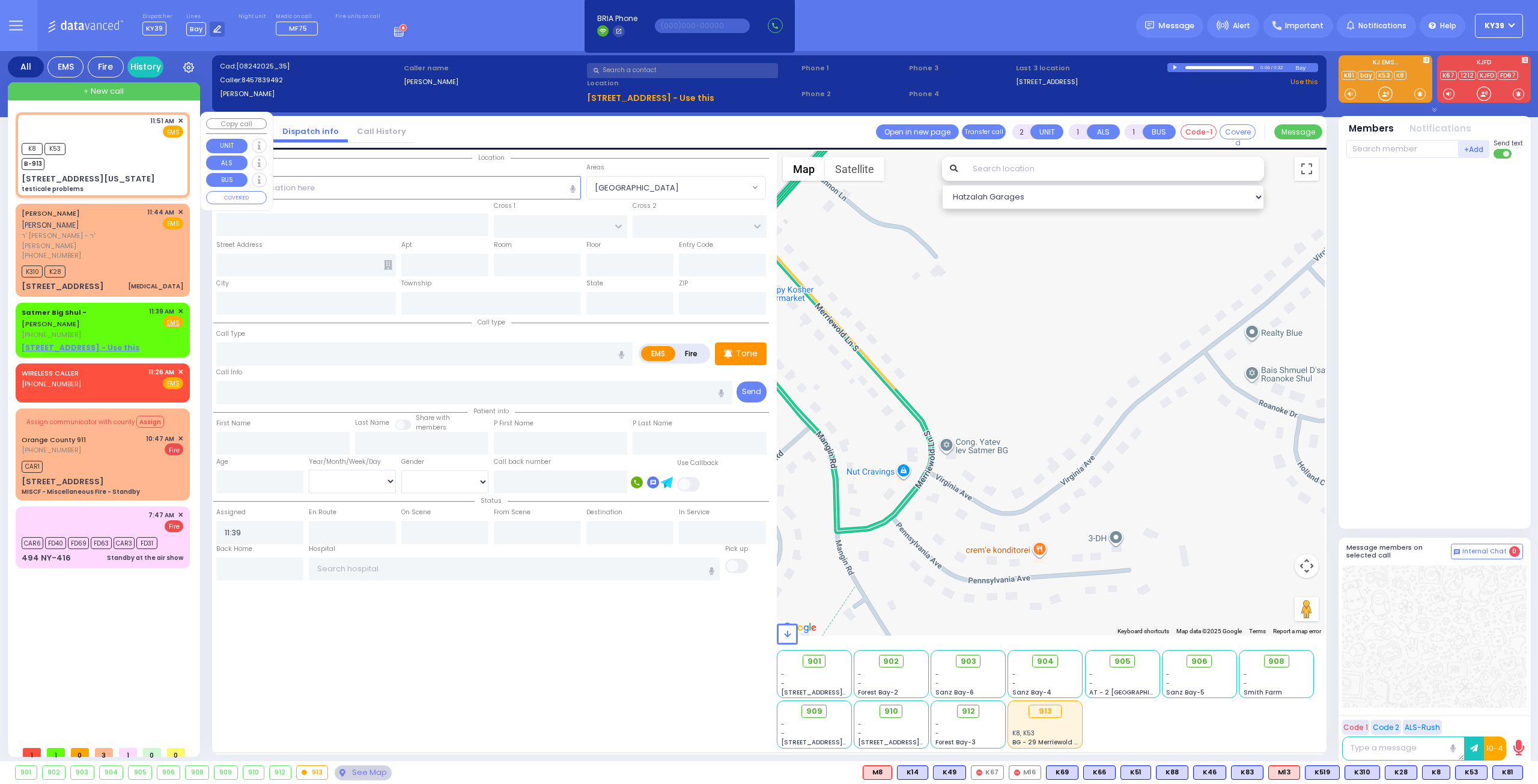
type input "11:53"
type input "ROANOKE DR"
type input "ARLINGTON DR"
type input "[STREET_ADDRESS][US_STATE]"
type input "Monroe"
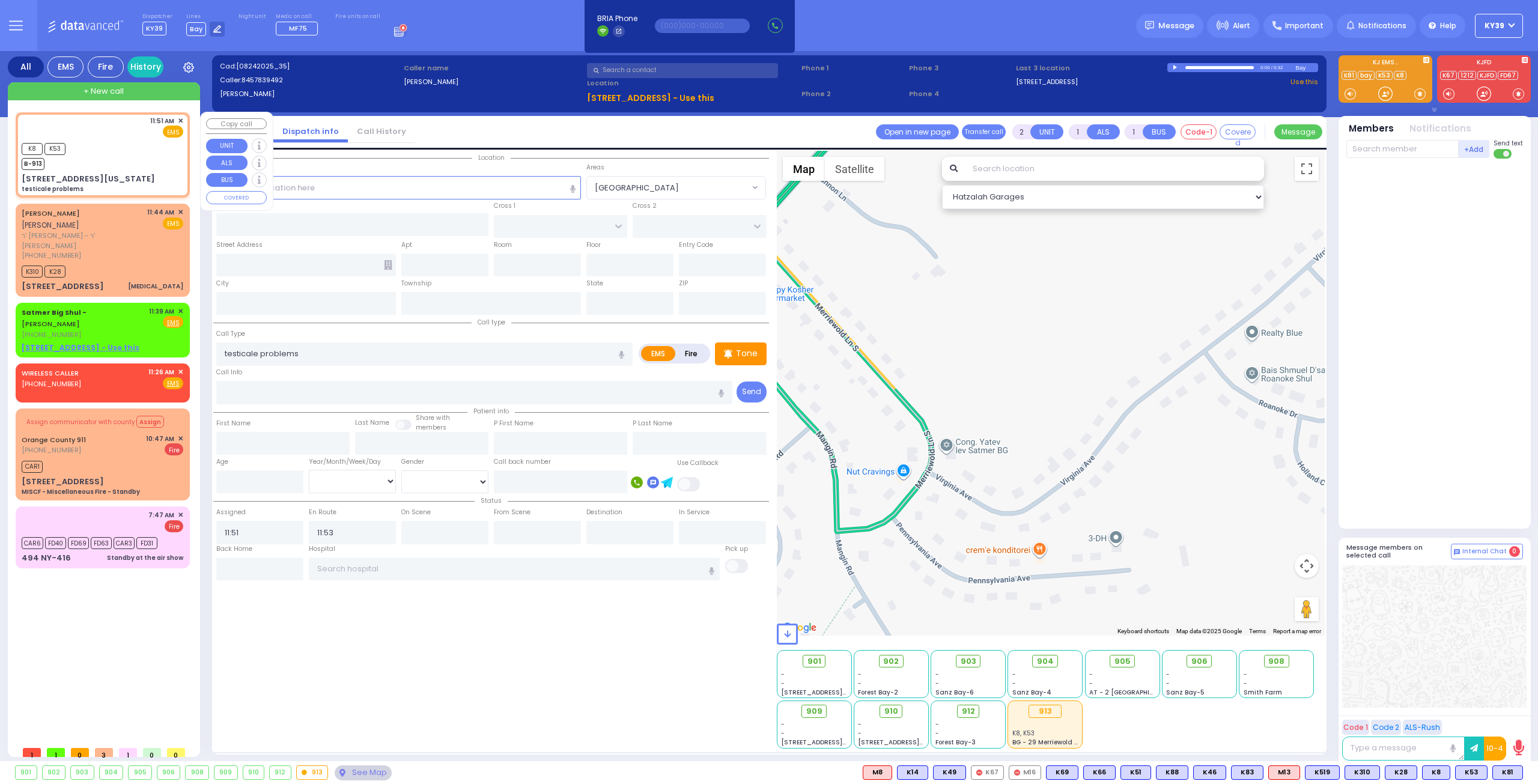
type input "[US_STATE]"
type input "10950"
select select "Hatzalah Garages"
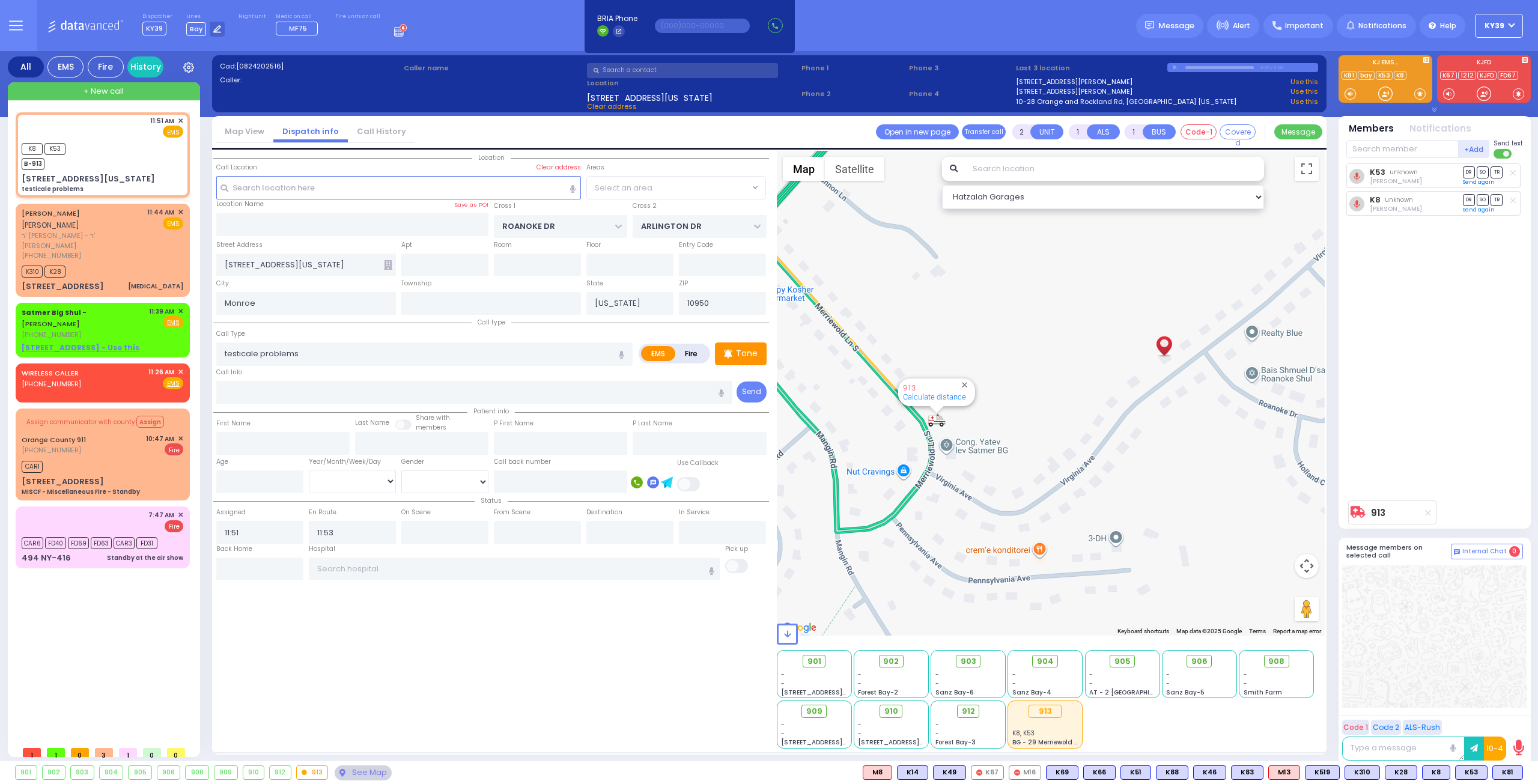
select select "[GEOGRAPHIC_DATA]"
click at [1507, 771] on span "K81" at bounding box center [1508, 772] width 30 height 13
select select
radio input "true"
select select
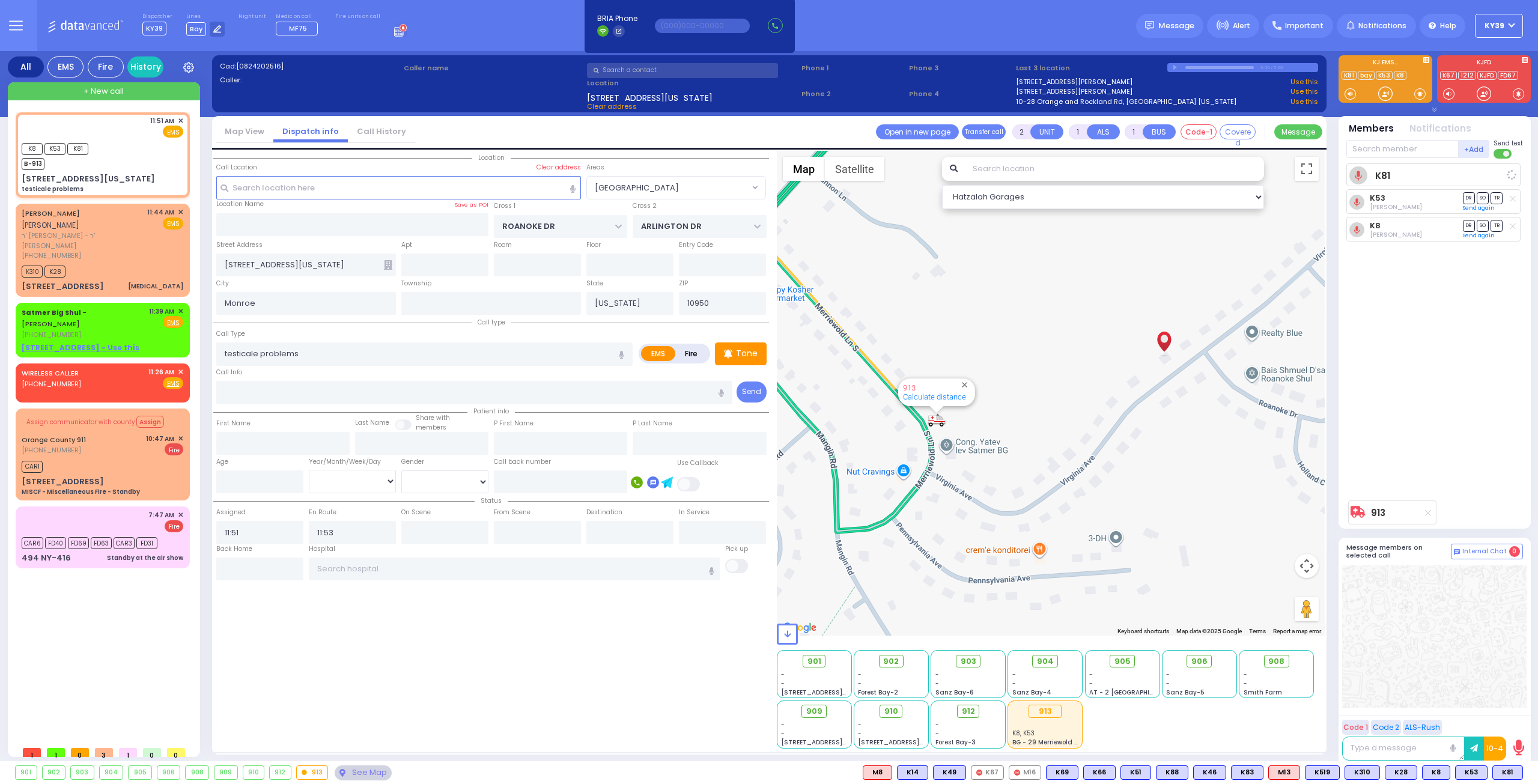
select select "Hatzalah Garages"
select select "[GEOGRAPHIC_DATA]"
click at [135, 329] on div "[PHONE_NUMBER]" at bounding box center [83, 334] width 123 height 10
select select
radio input "true"
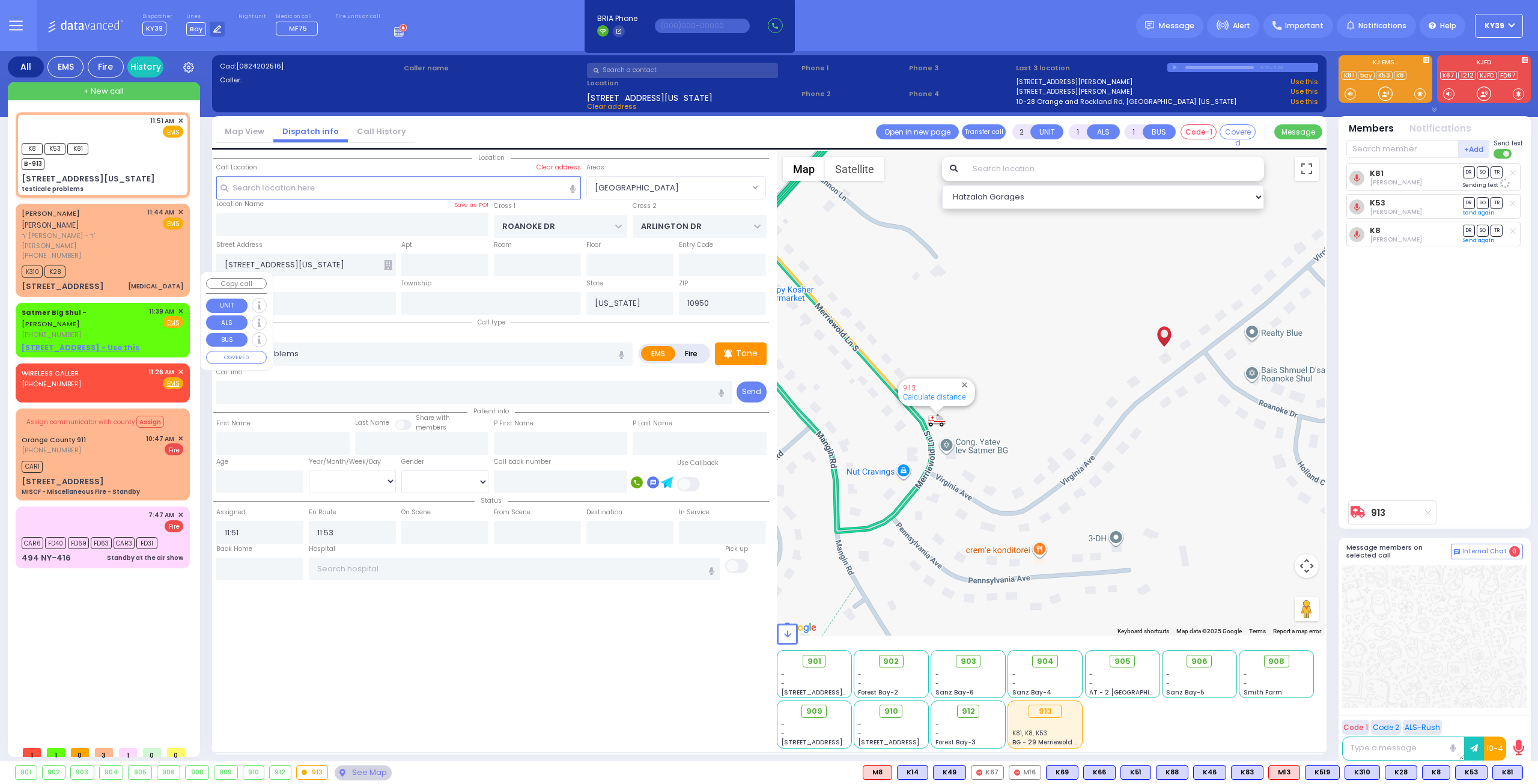
select select
type input "11:39"
select select "Hatzalah Garages"
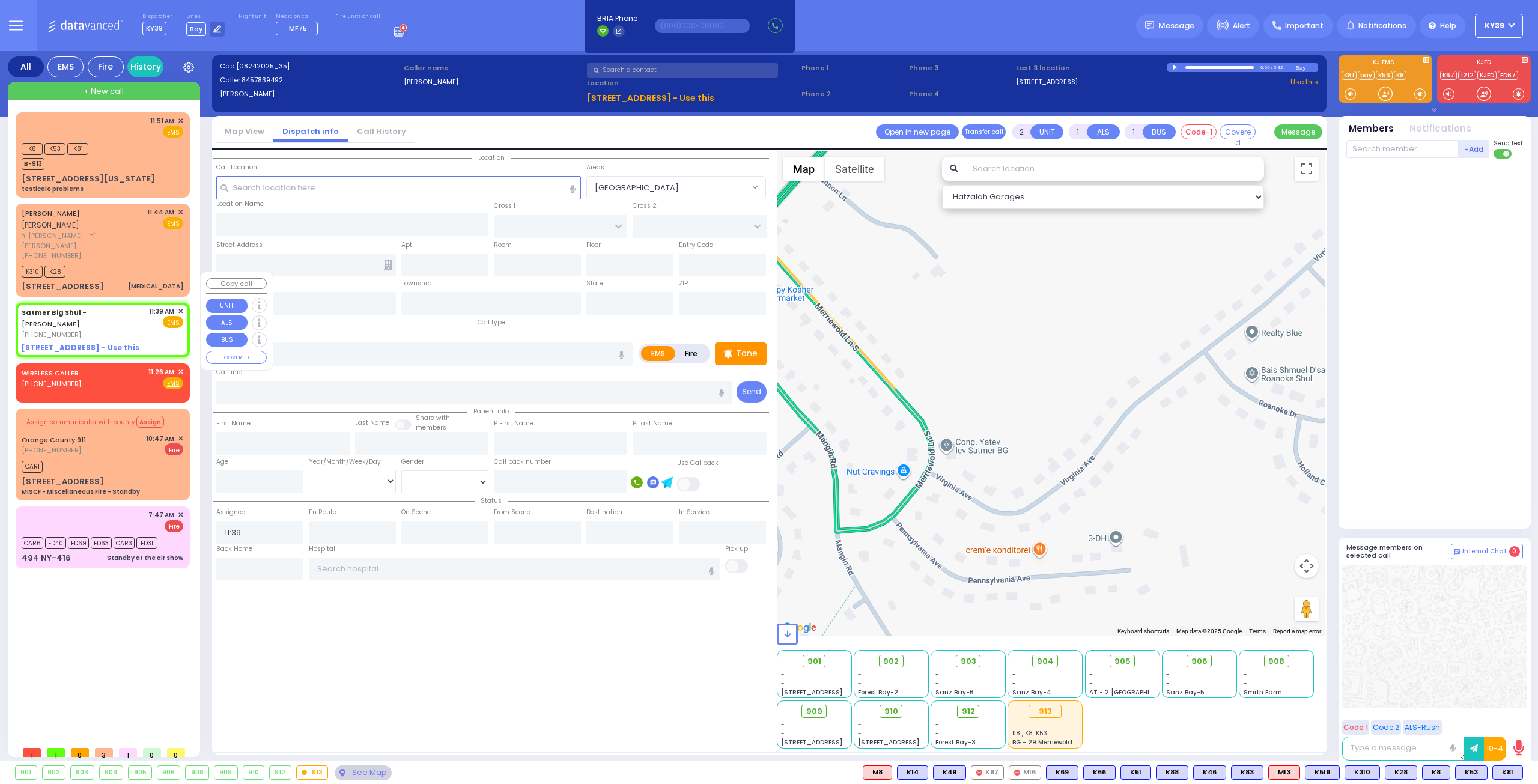
click at [181, 307] on span "✕" at bounding box center [180, 312] width 5 height 10
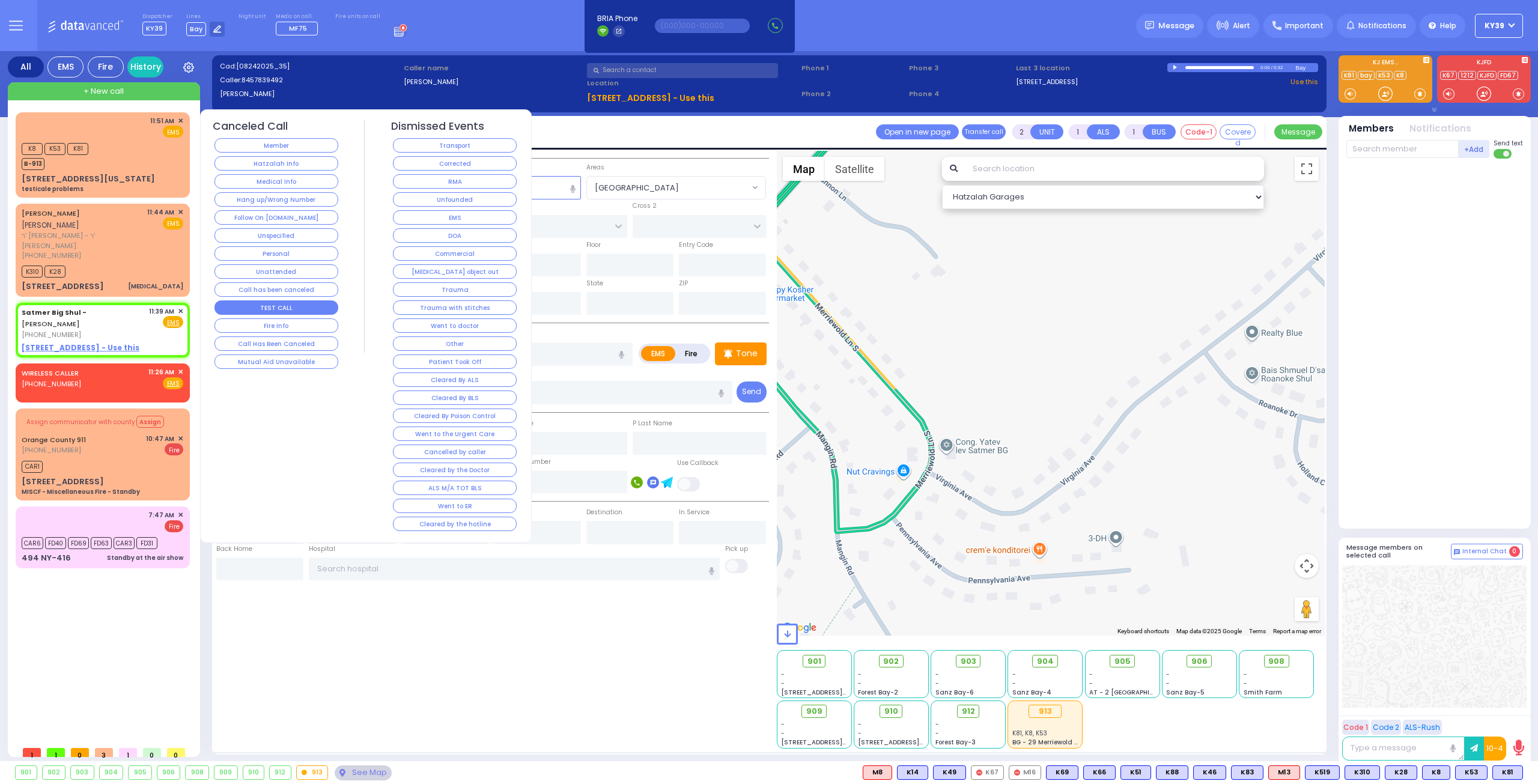
click at [299, 306] on button "TEST CALL" at bounding box center [275, 308] width 123 height 15
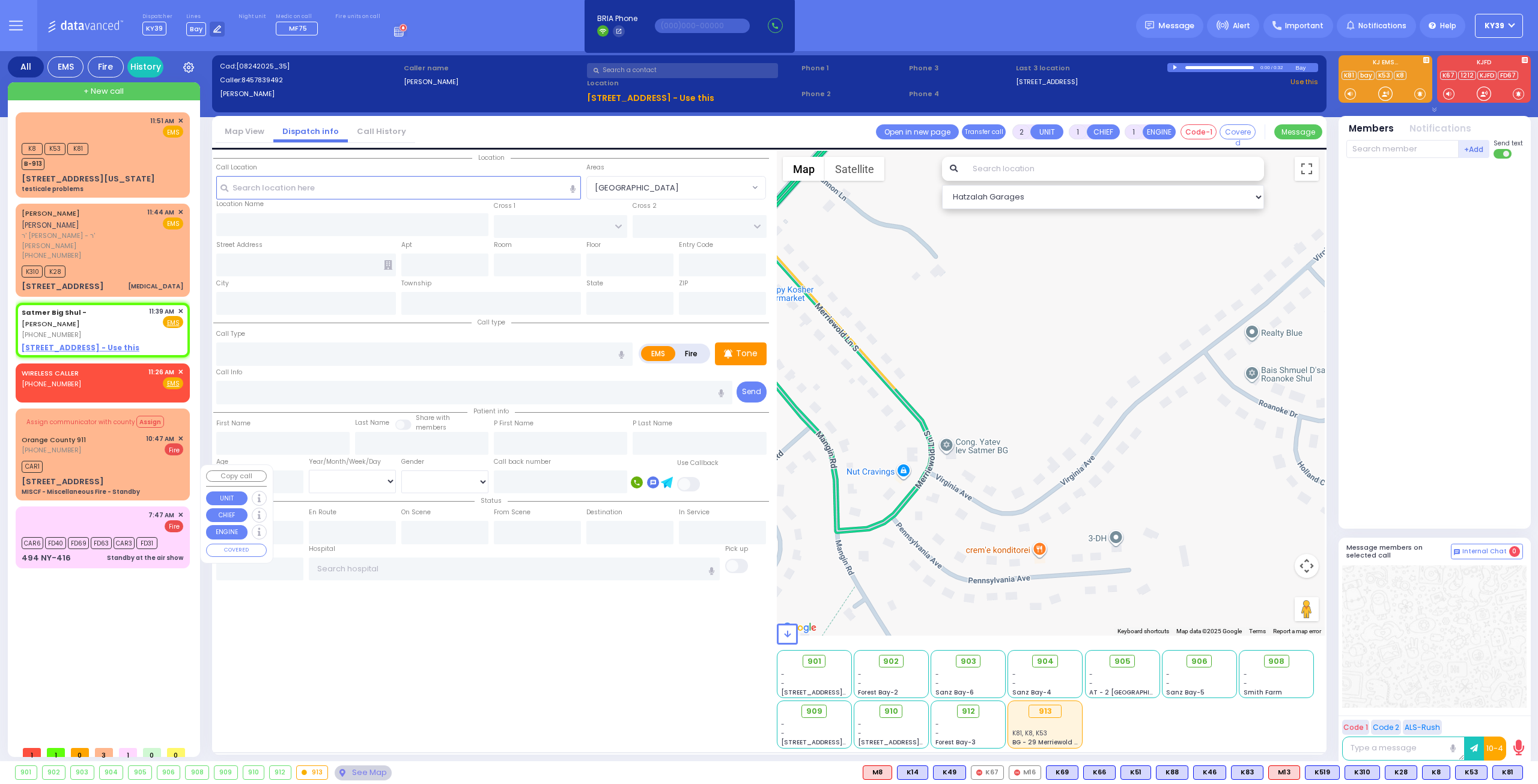
select select
radio input "true"
select select
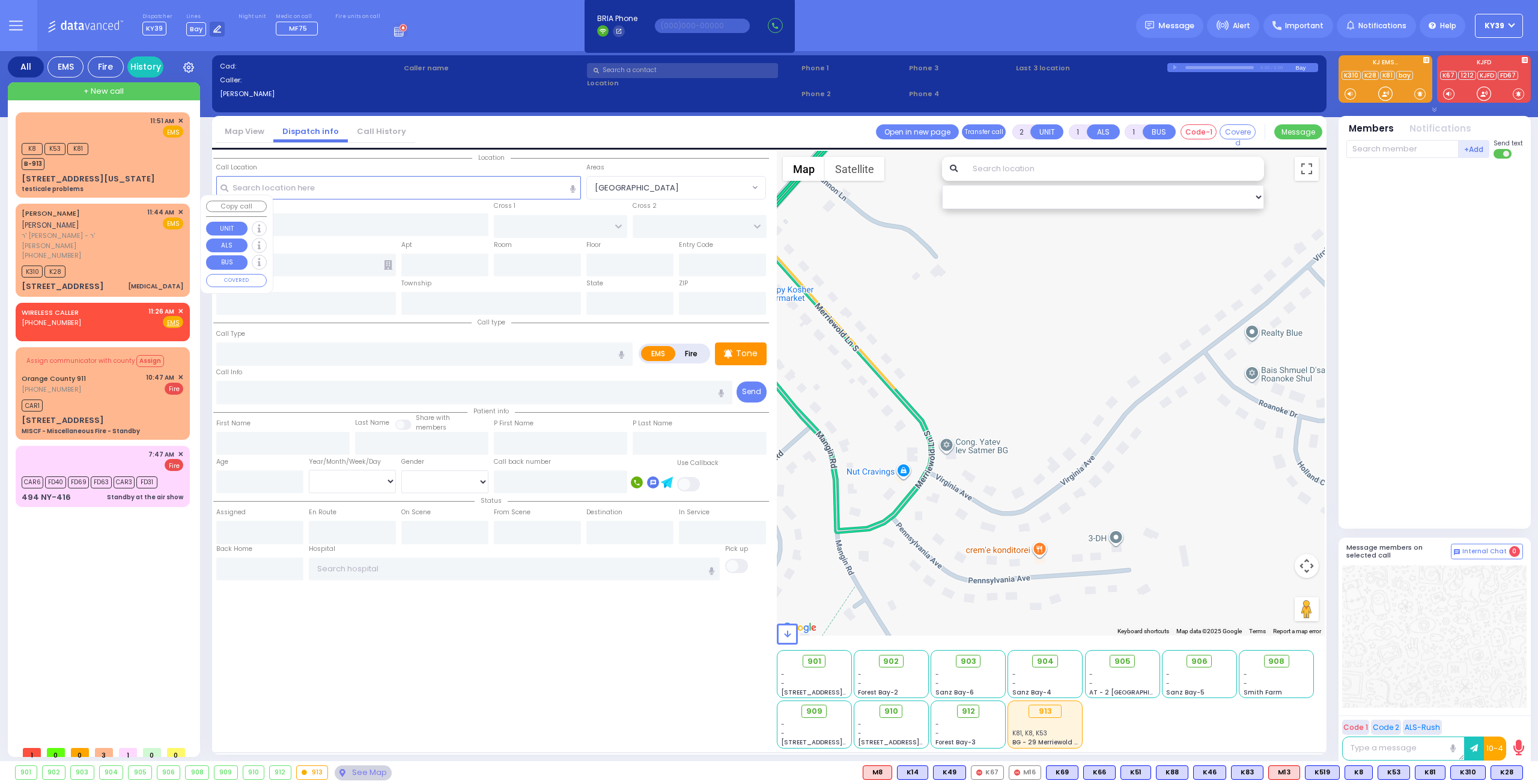
click at [84, 250] on div "(845) 637-6582" at bounding box center [82, 255] width 121 height 10
select select
type input "hand injury"
radio input "true"
type input "JOEL"
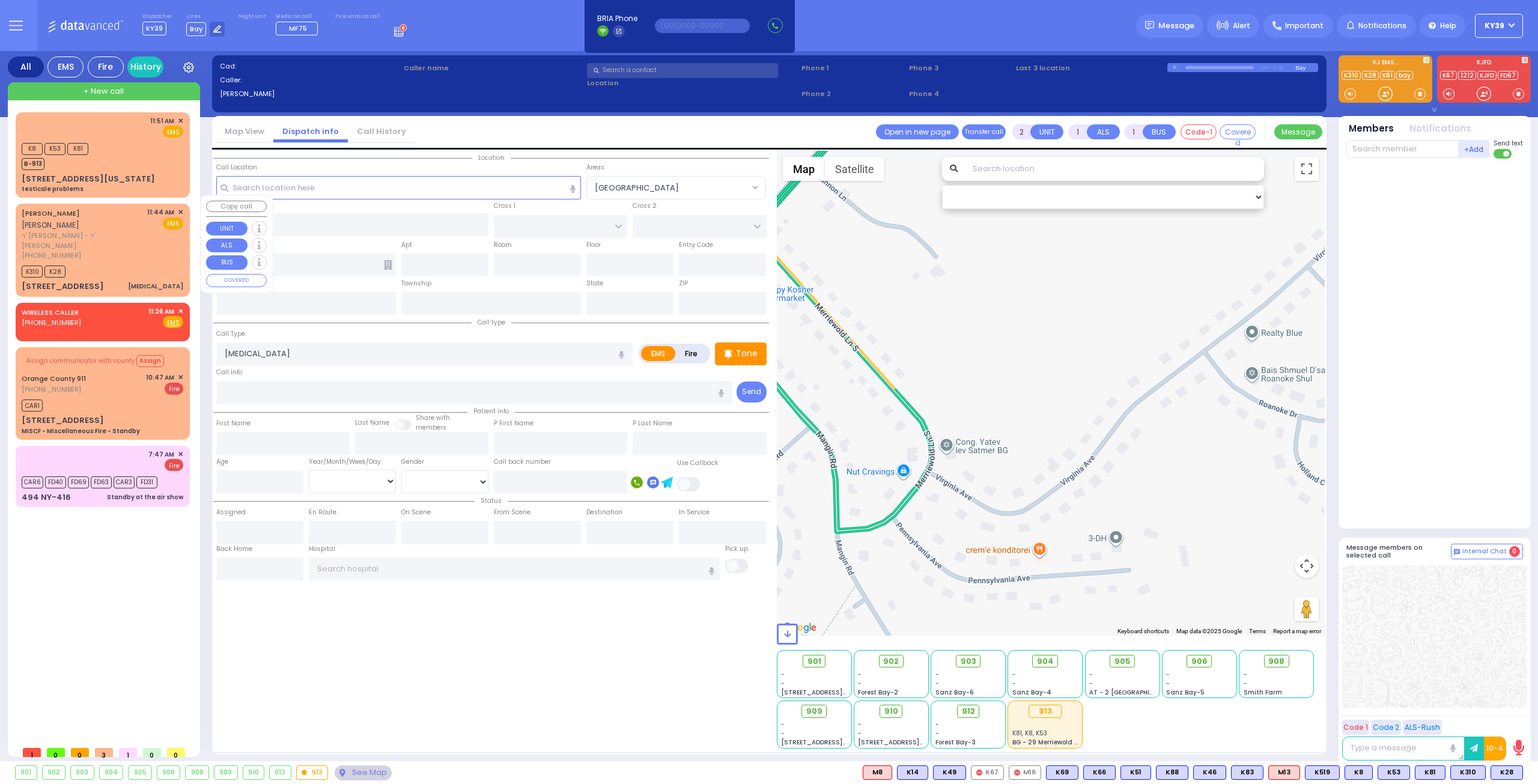
type input "SHIMONOWITZ"
select select
type input "11:44"
type input "11:47"
select select "Hatzalah Garages"
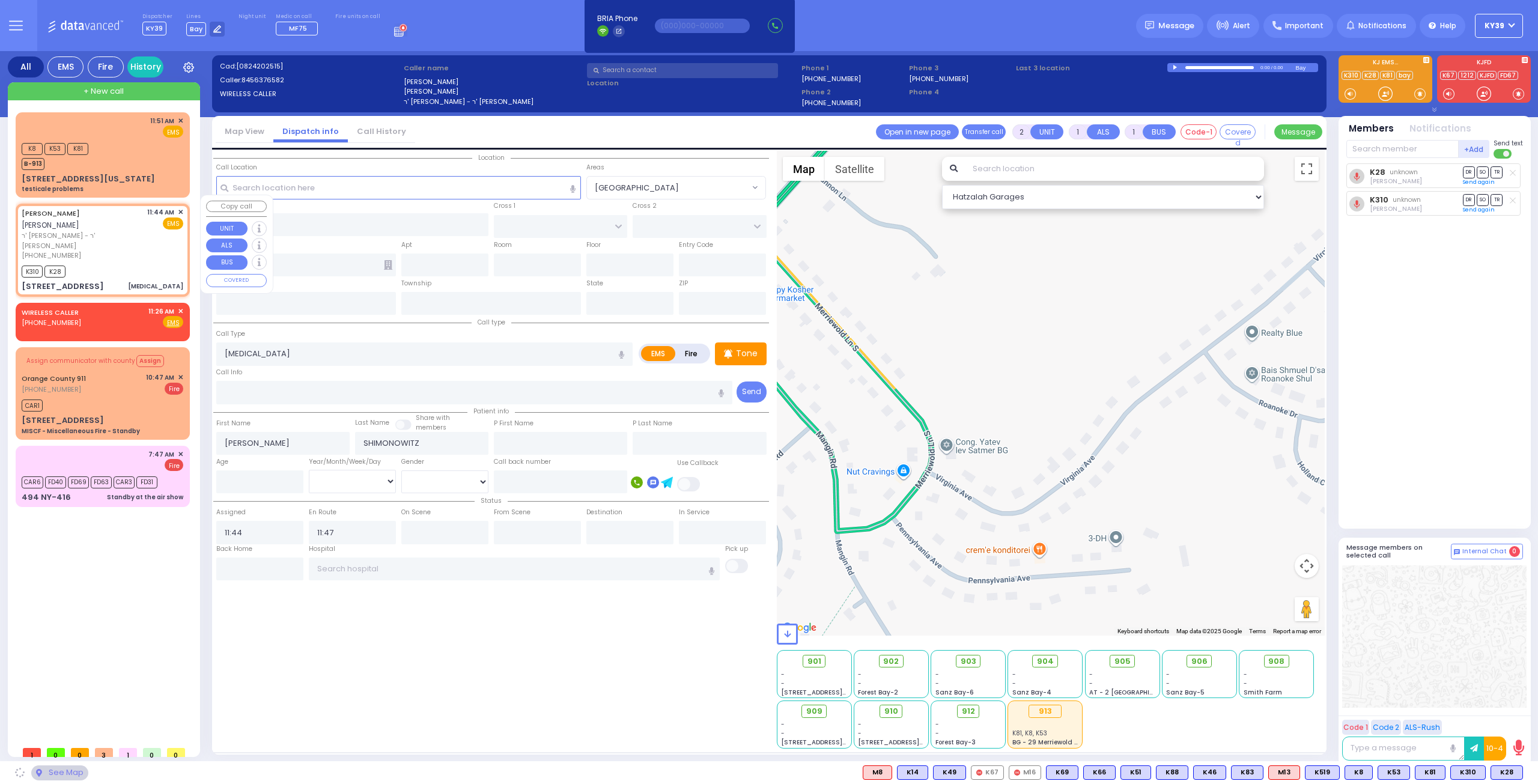
type input "ORCHARD DR"
type input "ARLINGTON DR"
type input "8 BERWYNN RD"
type input "Harriman"
type input "[US_STATE]"
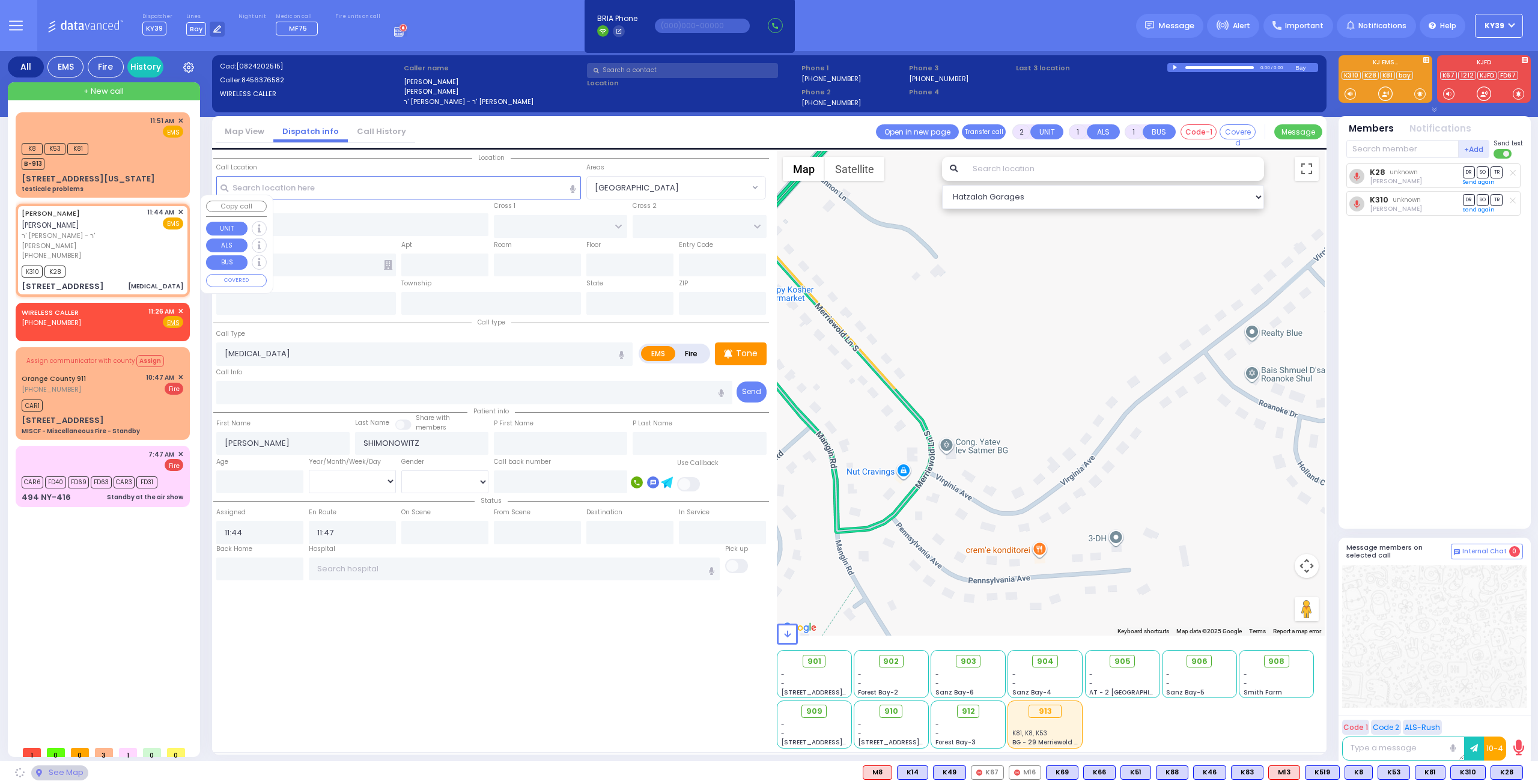
type input "10926"
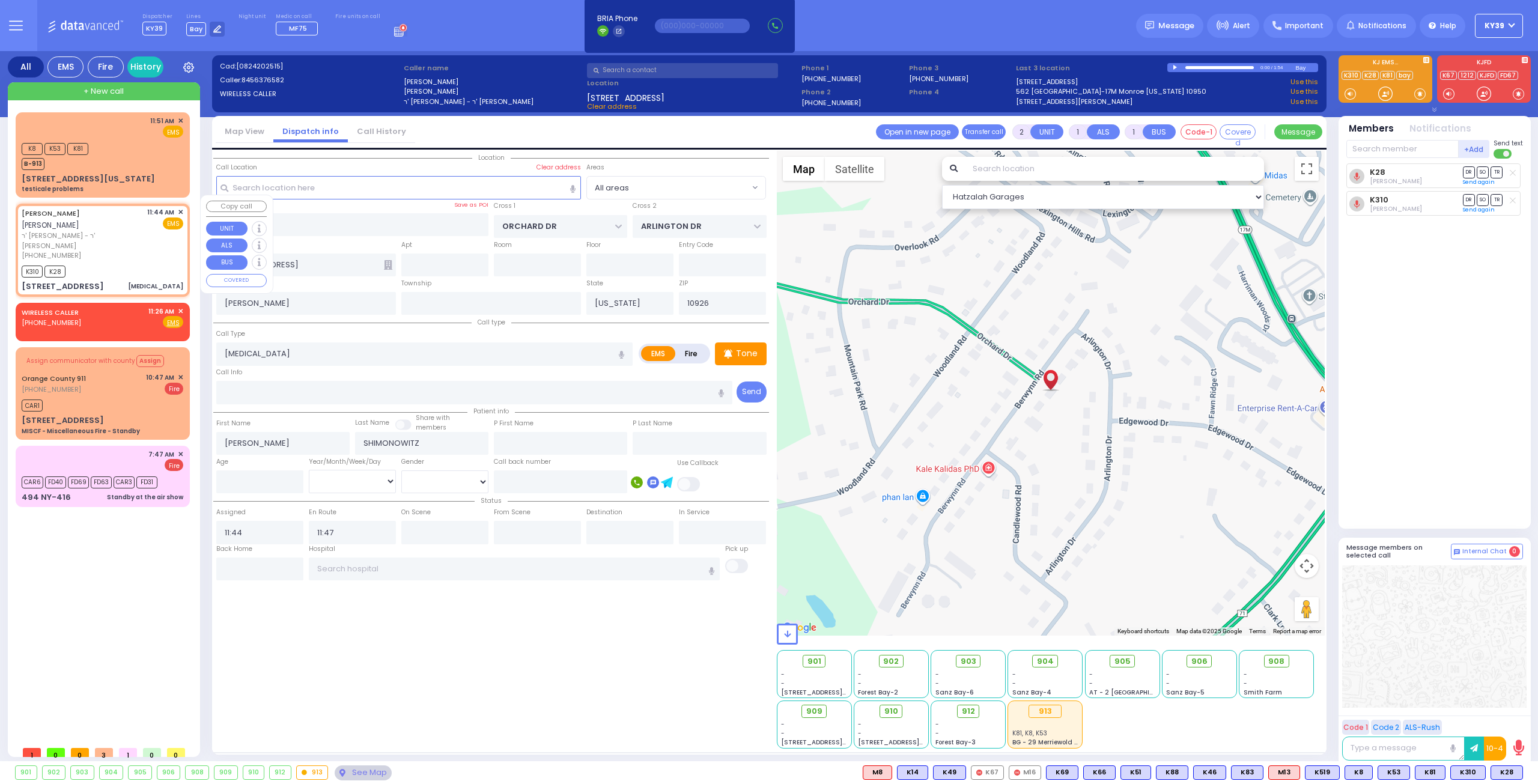
click at [178, 207] on div "11:44 AM ✕" at bounding box center [165, 212] width 37 height 10
select select
radio input "true"
select select
select select "Hatzalah Garages"
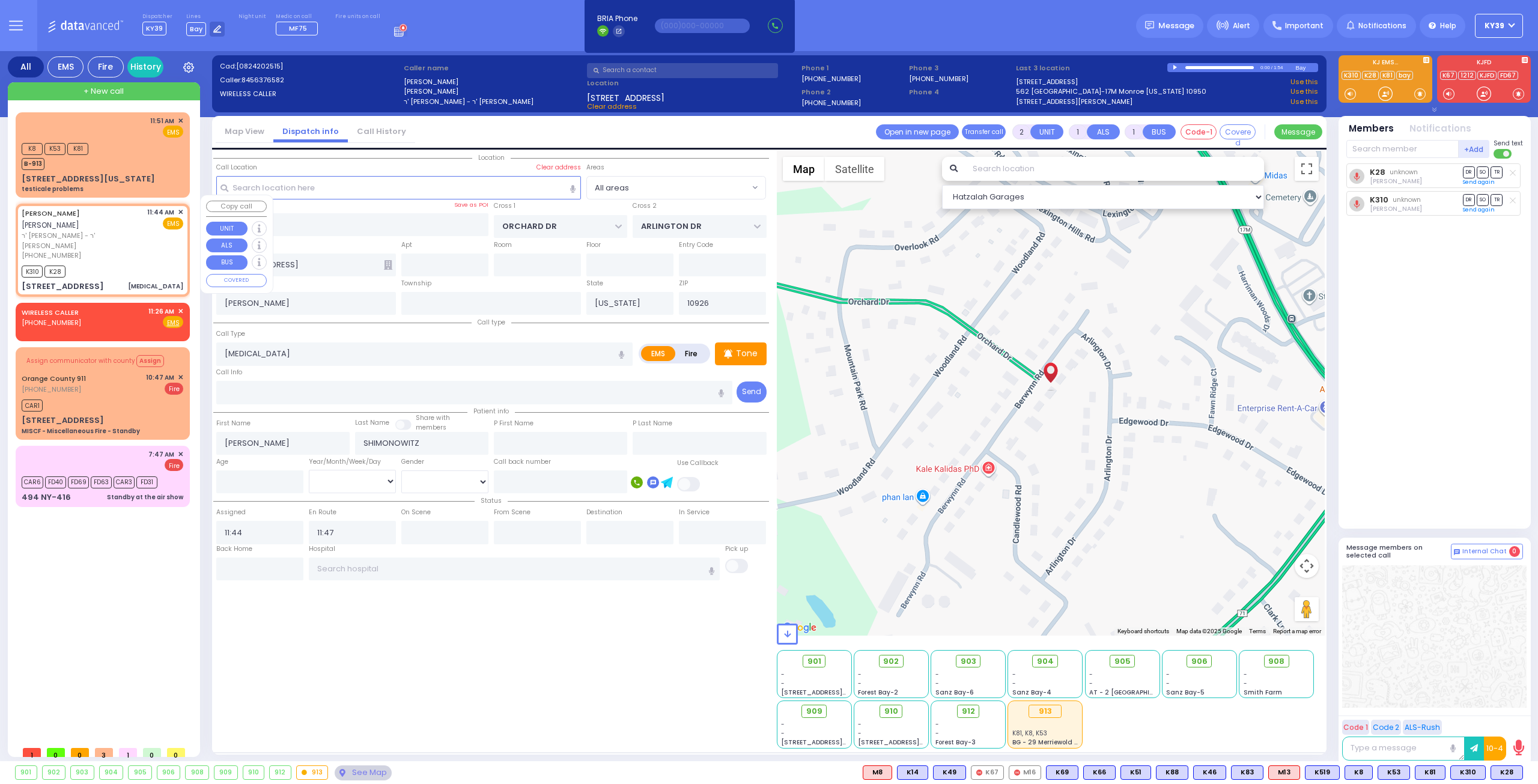
click at [180, 207] on span "✕" at bounding box center [180, 212] width 5 height 10
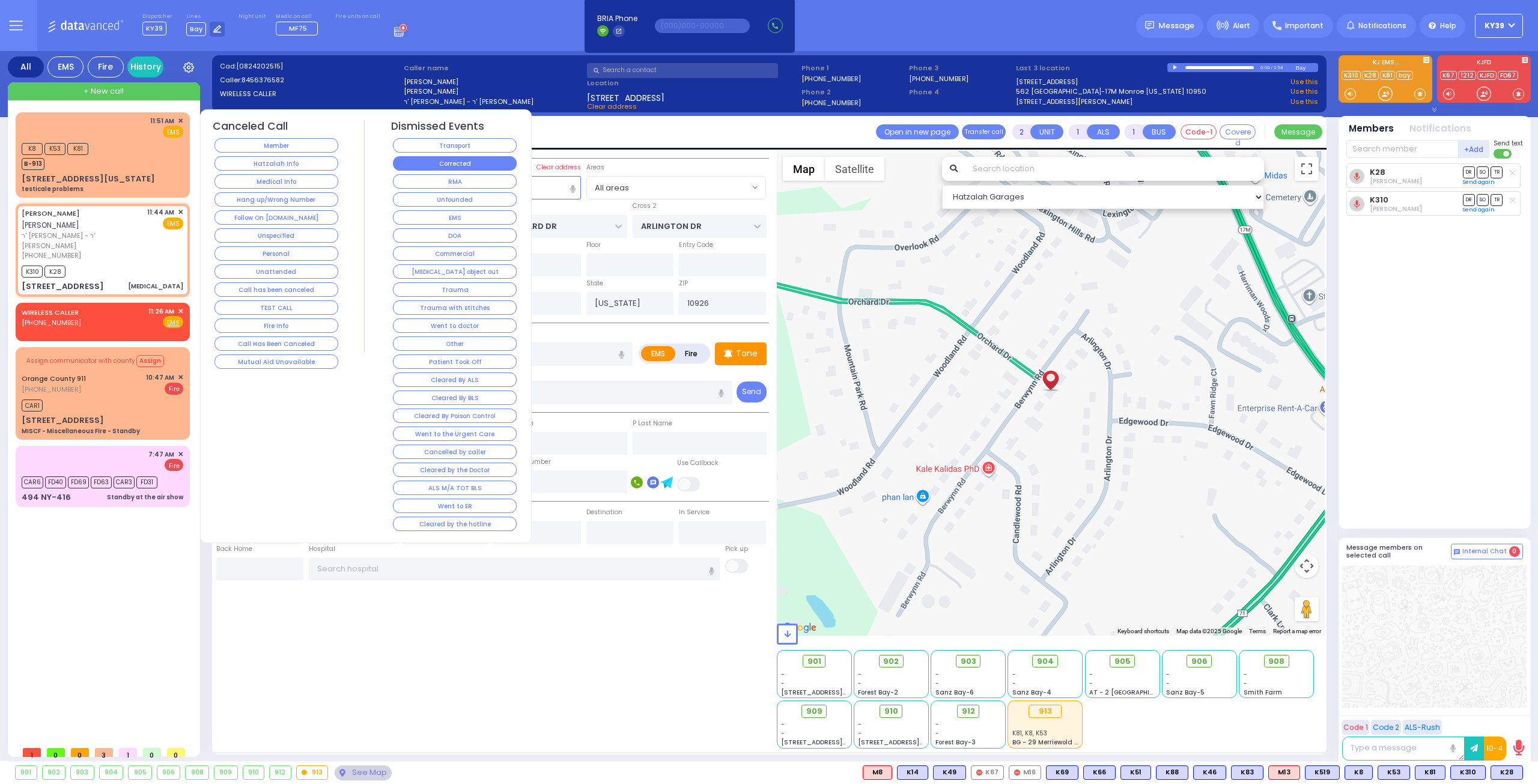
click at [427, 169] on button "Corrected" at bounding box center [454, 163] width 123 height 15
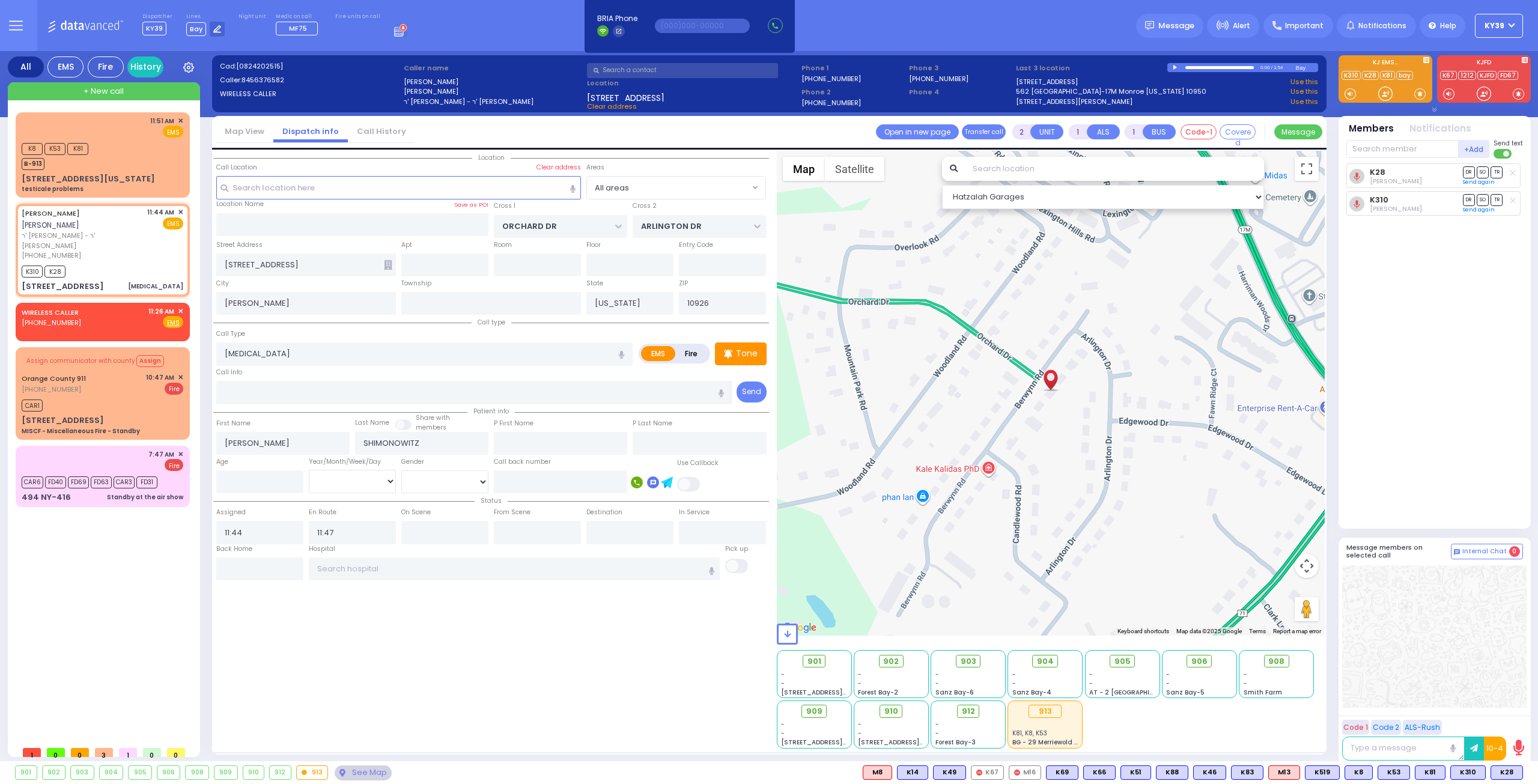
select select
radio input "true"
select select
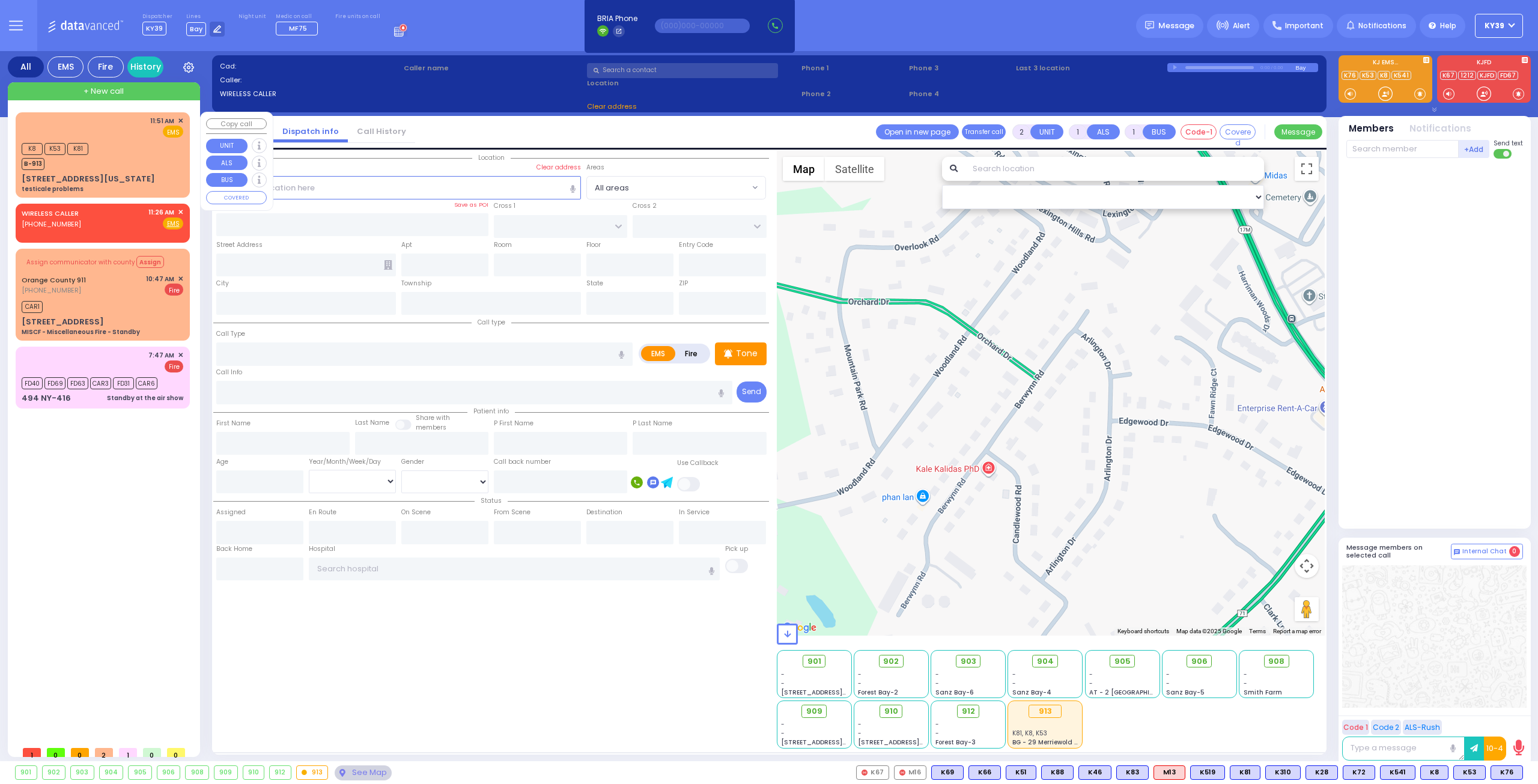
click at [117, 159] on div "K8 K53 K81 B-913" at bounding box center [103, 155] width 162 height 30
select select
type input "testicale problems"
radio input "true"
select select
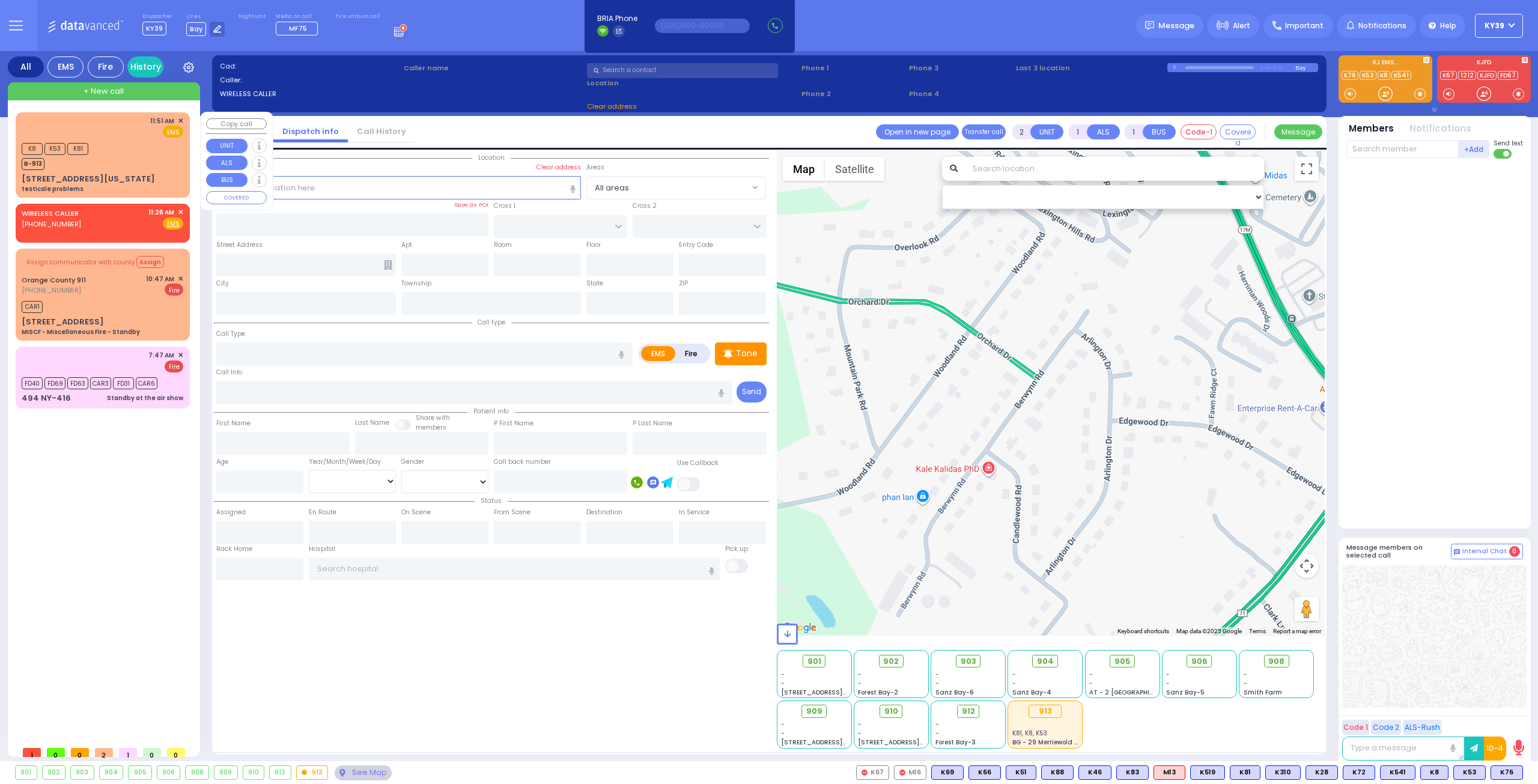
type input "11:51"
type input "11:53"
select select "Hatzalah Garages"
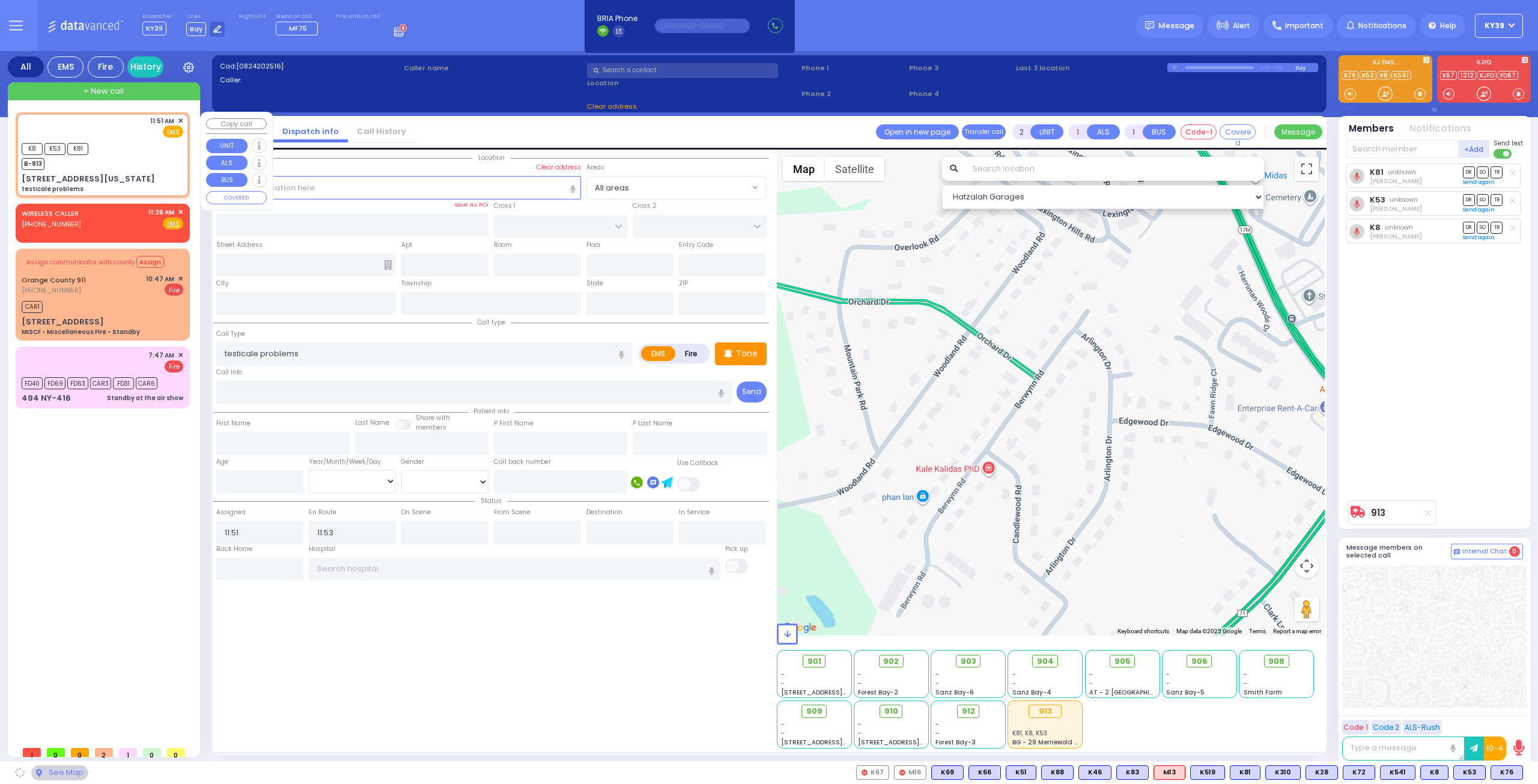
type input "ROANOKE DR"
type input "ARLINGTON DR"
type input "[STREET_ADDRESS][US_STATE]"
type input "Monroe"
type input "[US_STATE]"
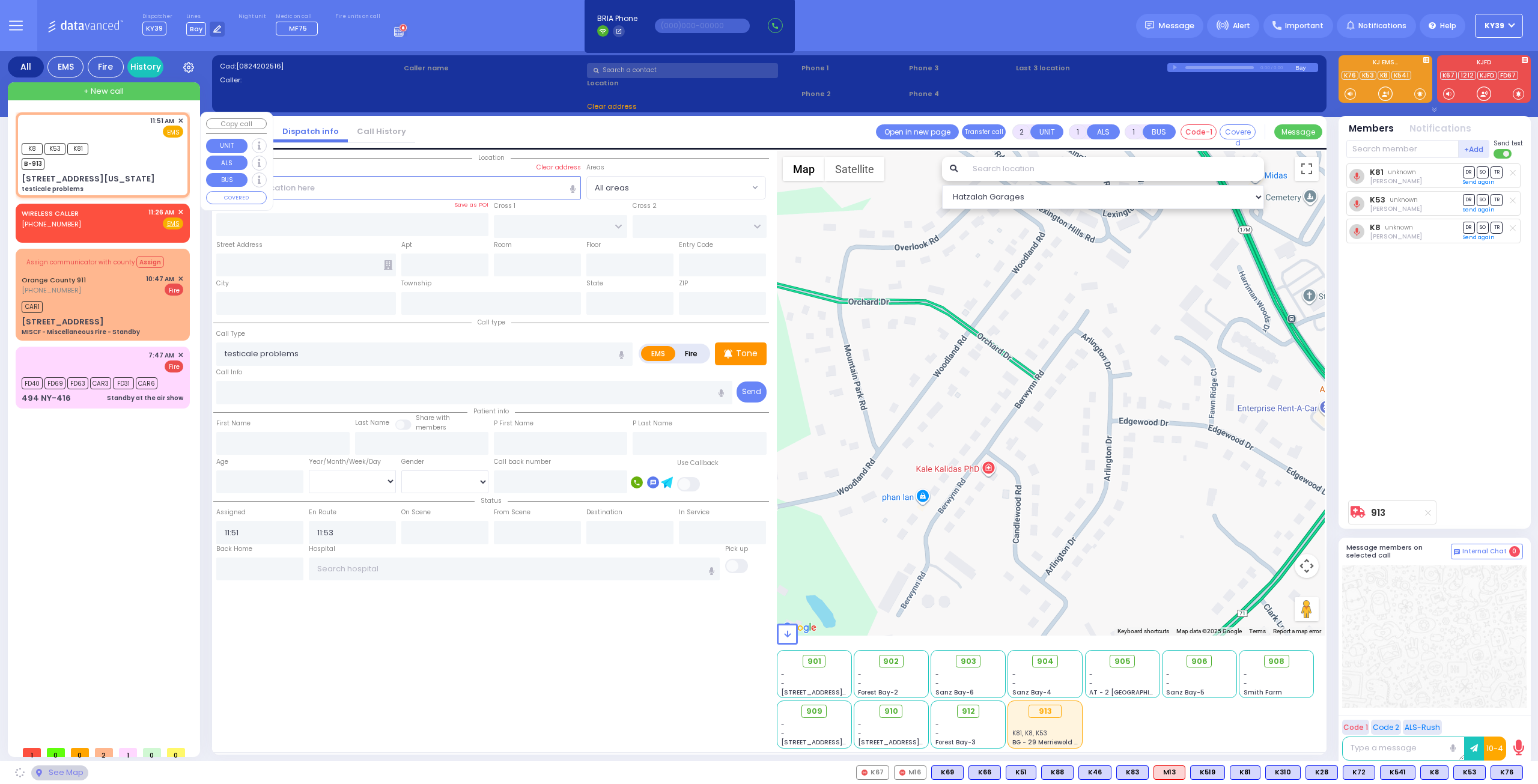
type input "10950"
select select "[GEOGRAPHIC_DATA]"
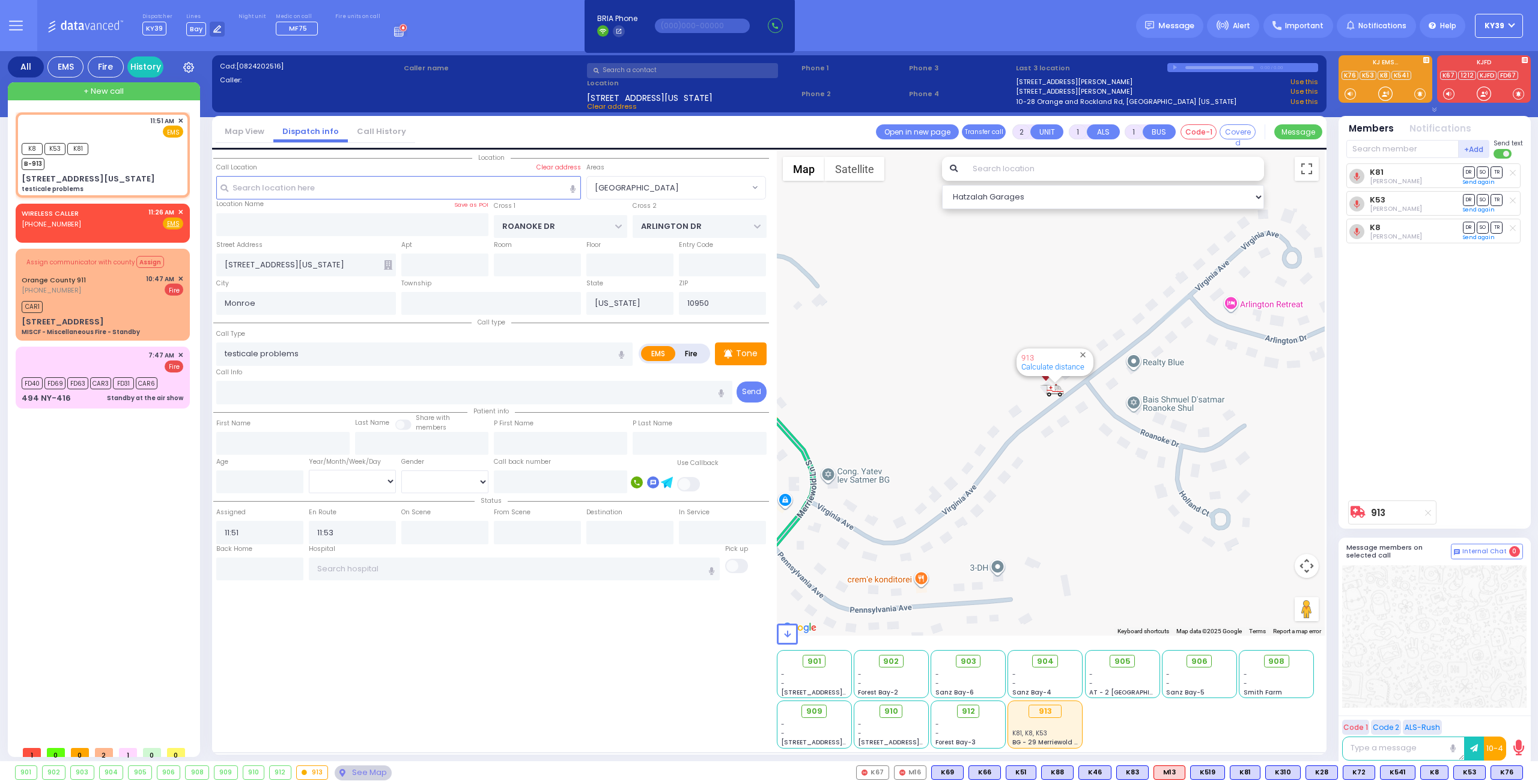
click at [1409, 333] on div "K81 Berish Mertz DR SO TR" at bounding box center [1436, 329] width 180 height 331
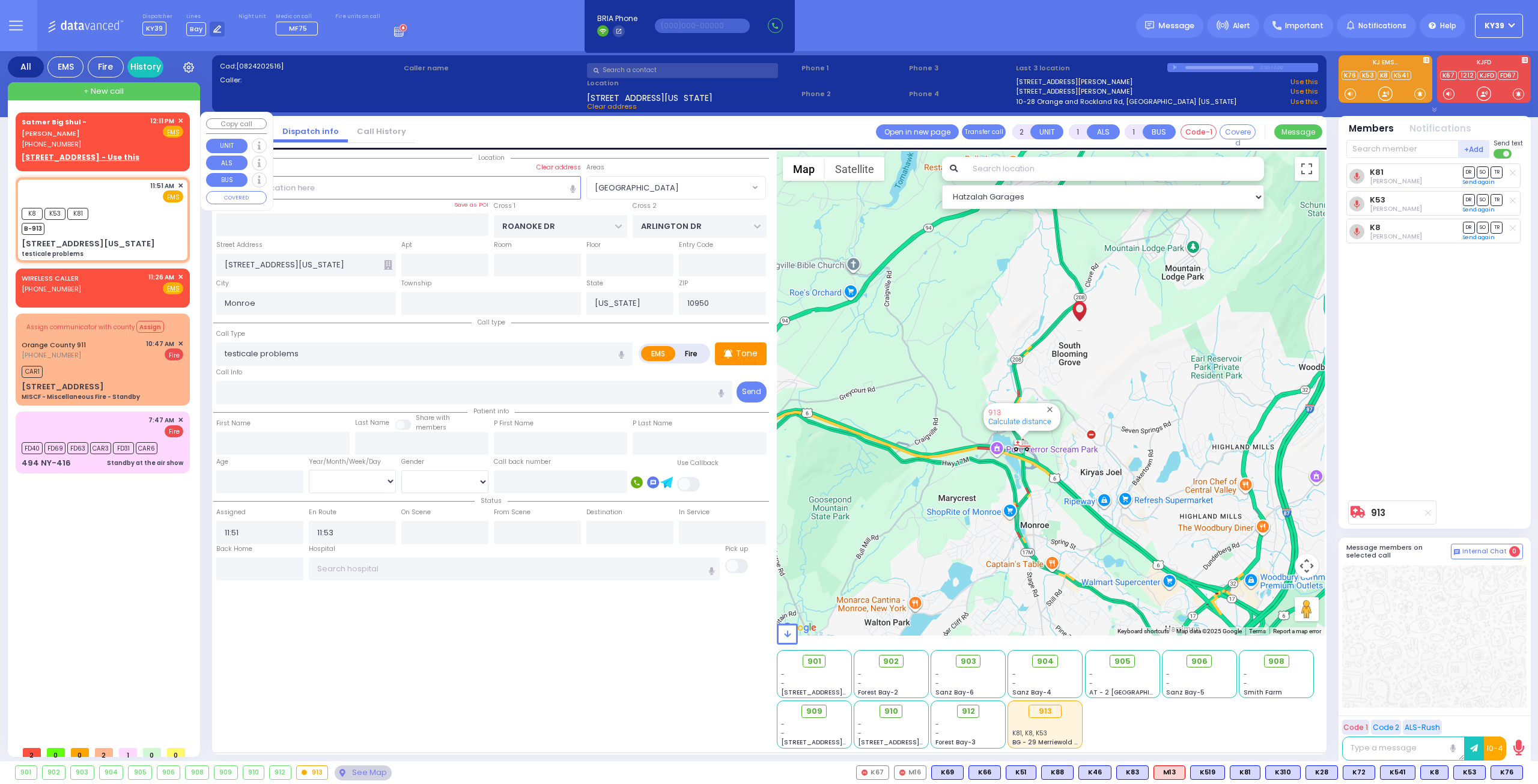
click at [183, 120] on span "✕" at bounding box center [180, 121] width 5 height 10
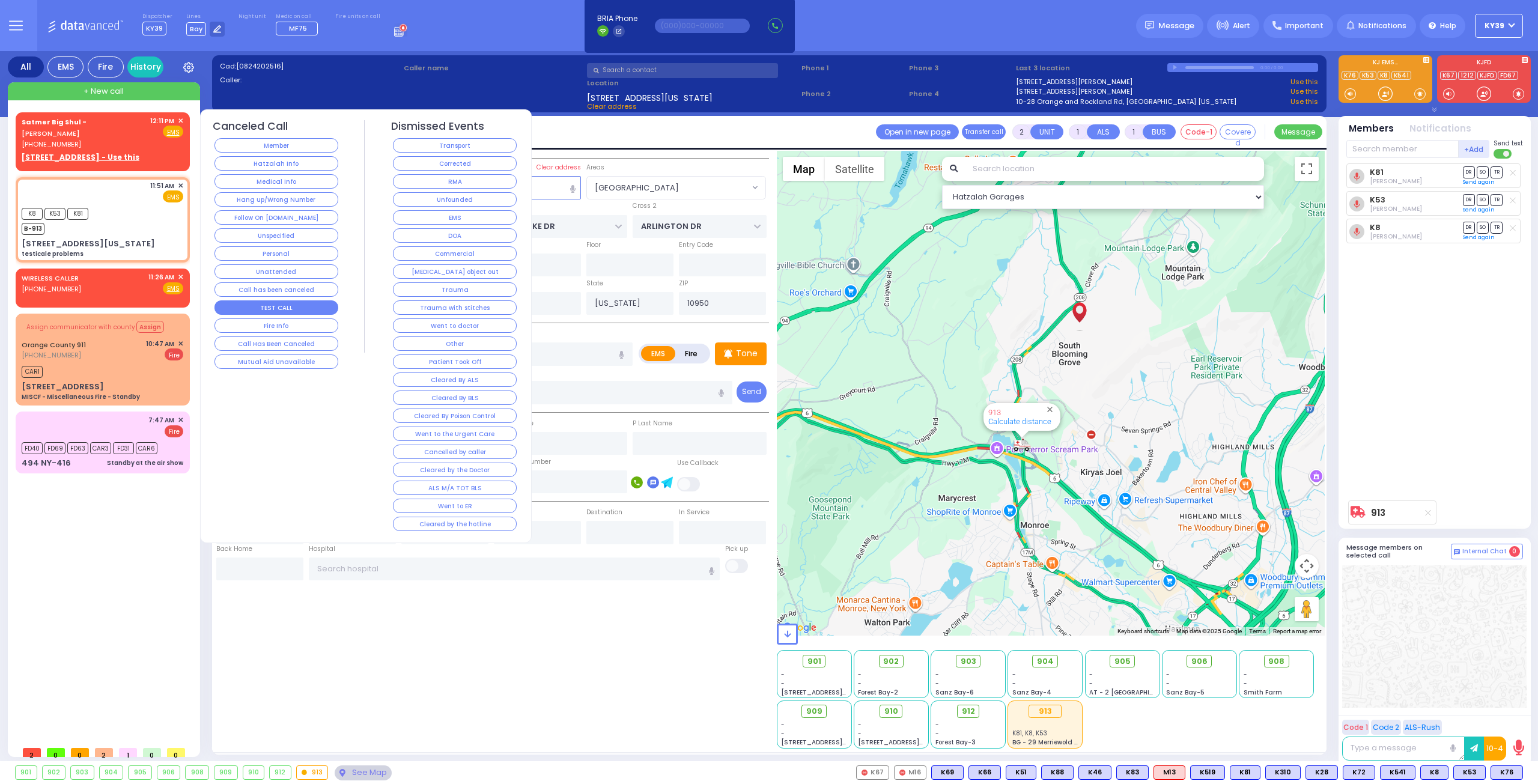
click at [269, 307] on button "TEST CALL" at bounding box center [275, 308] width 123 height 15
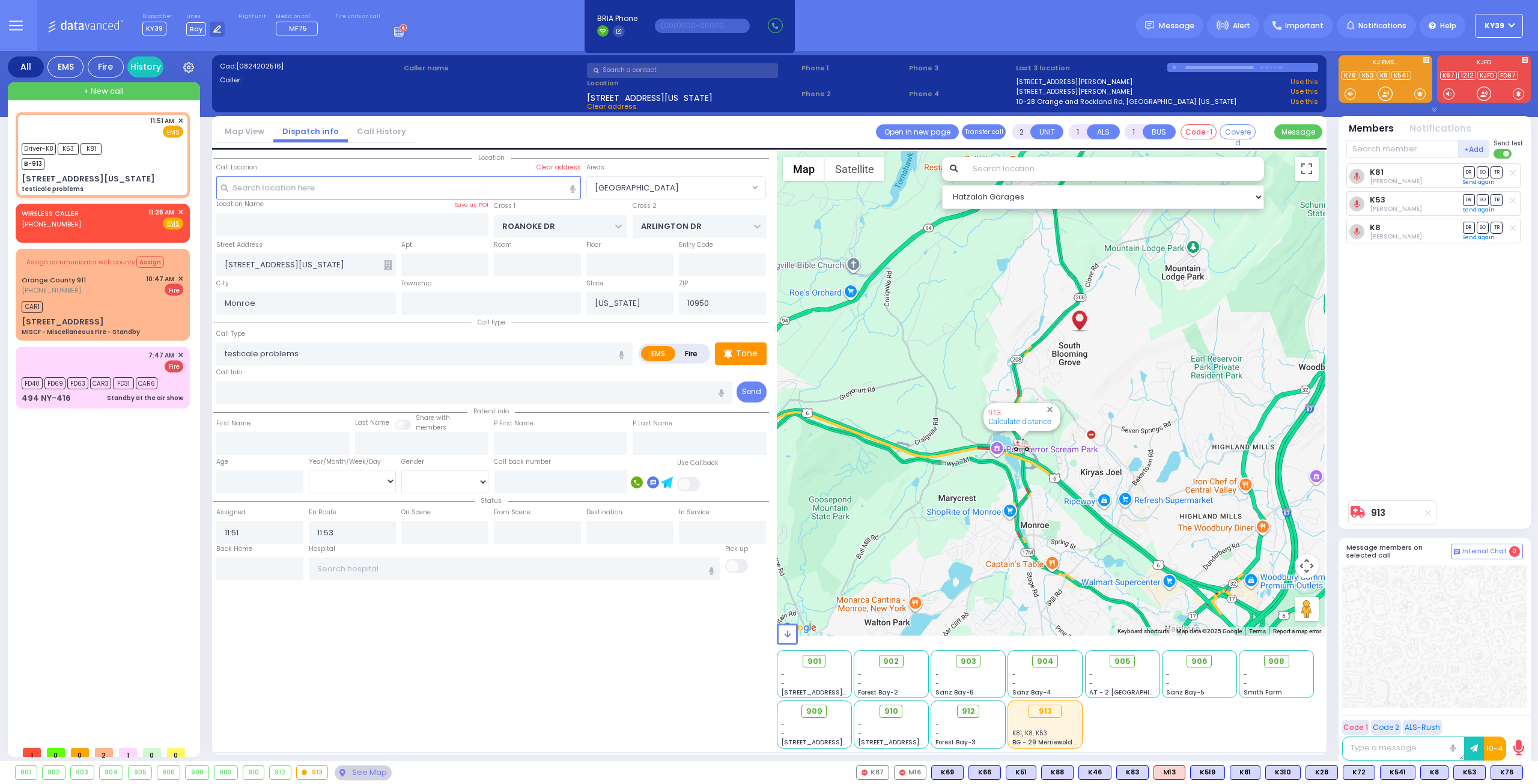
type input "6"
select select
radio input "true"
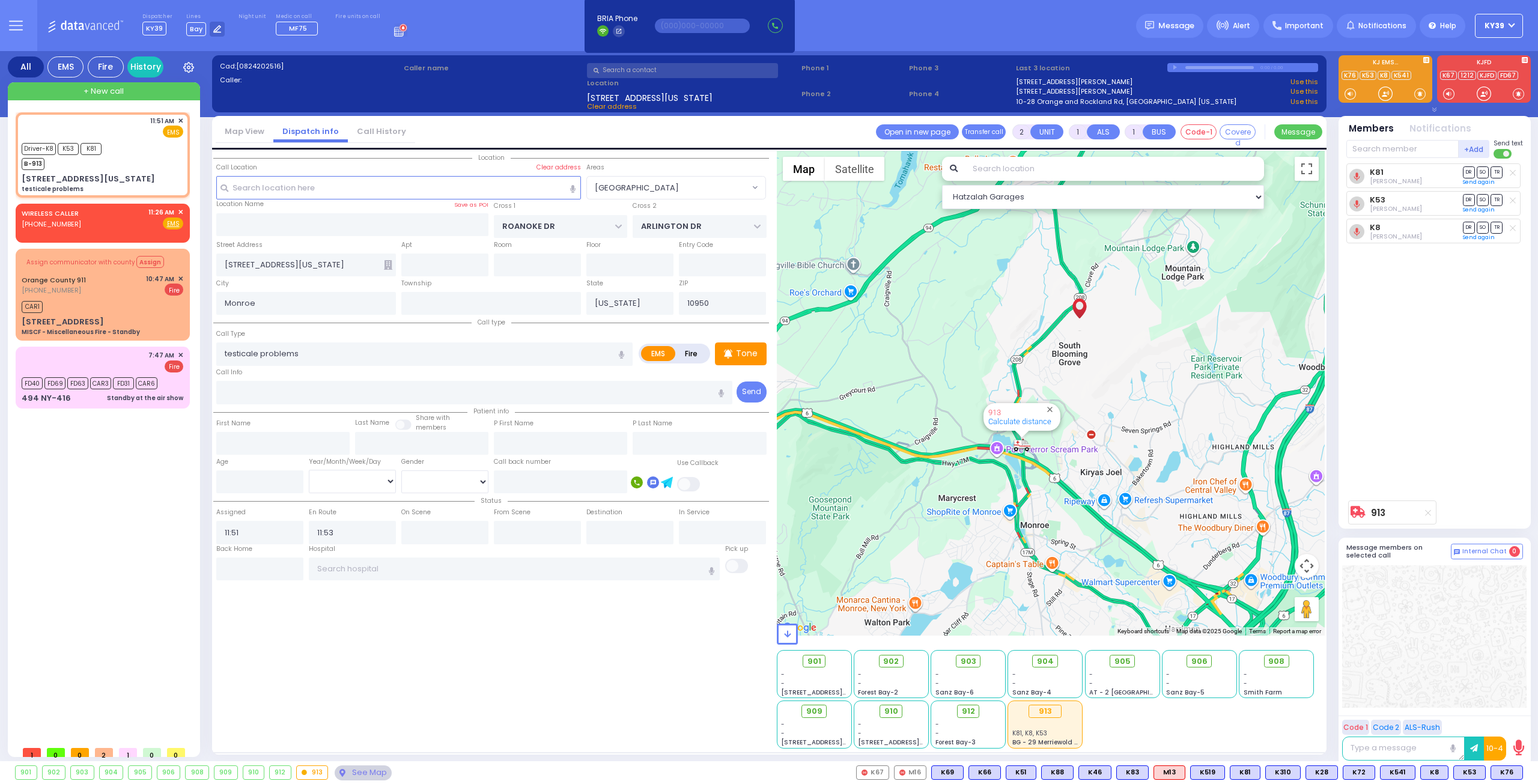
type input "Unknown"
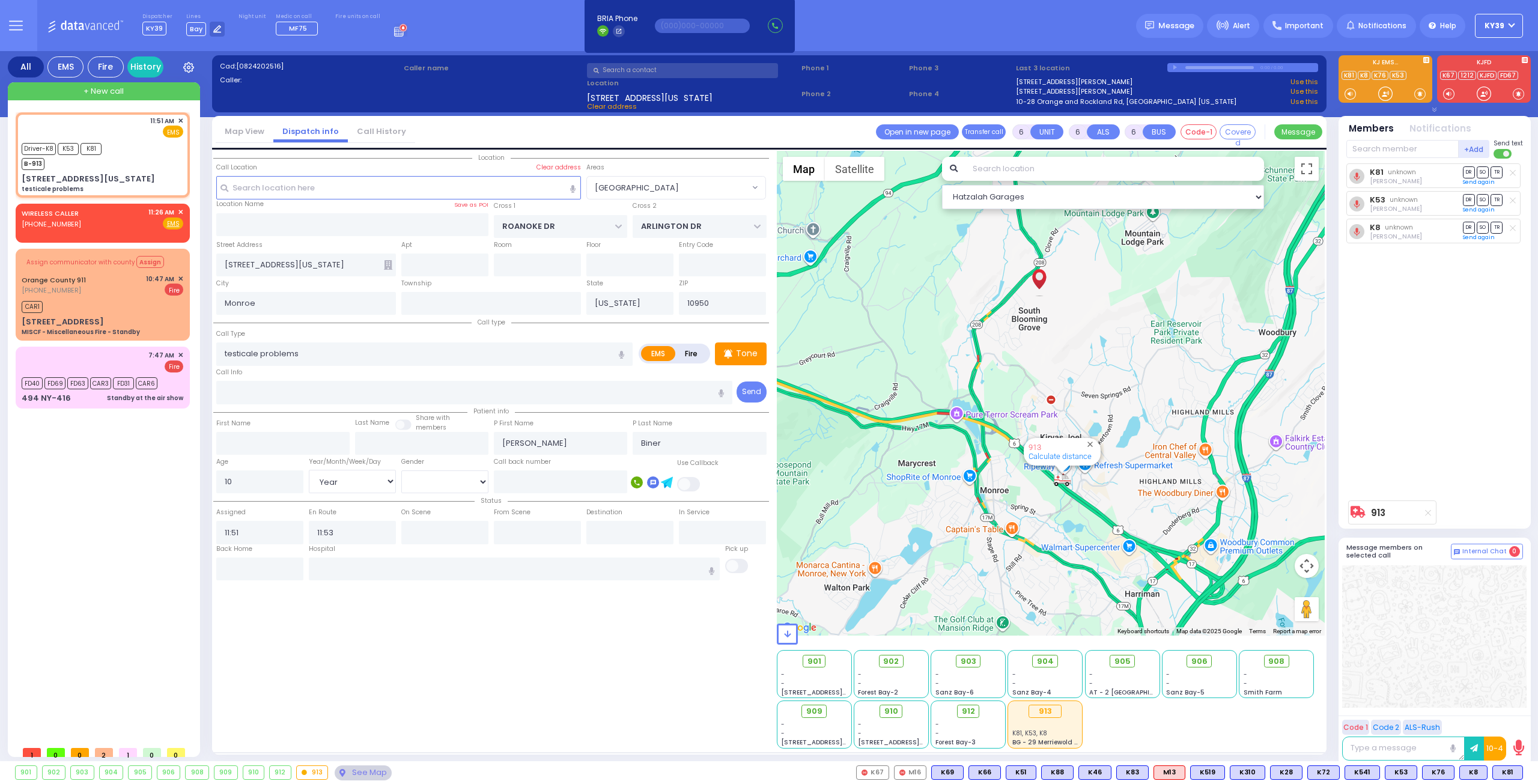
select select "[GEOGRAPHIC_DATA]"
select select "Year"
select select
radio input "true"
select select "Year"
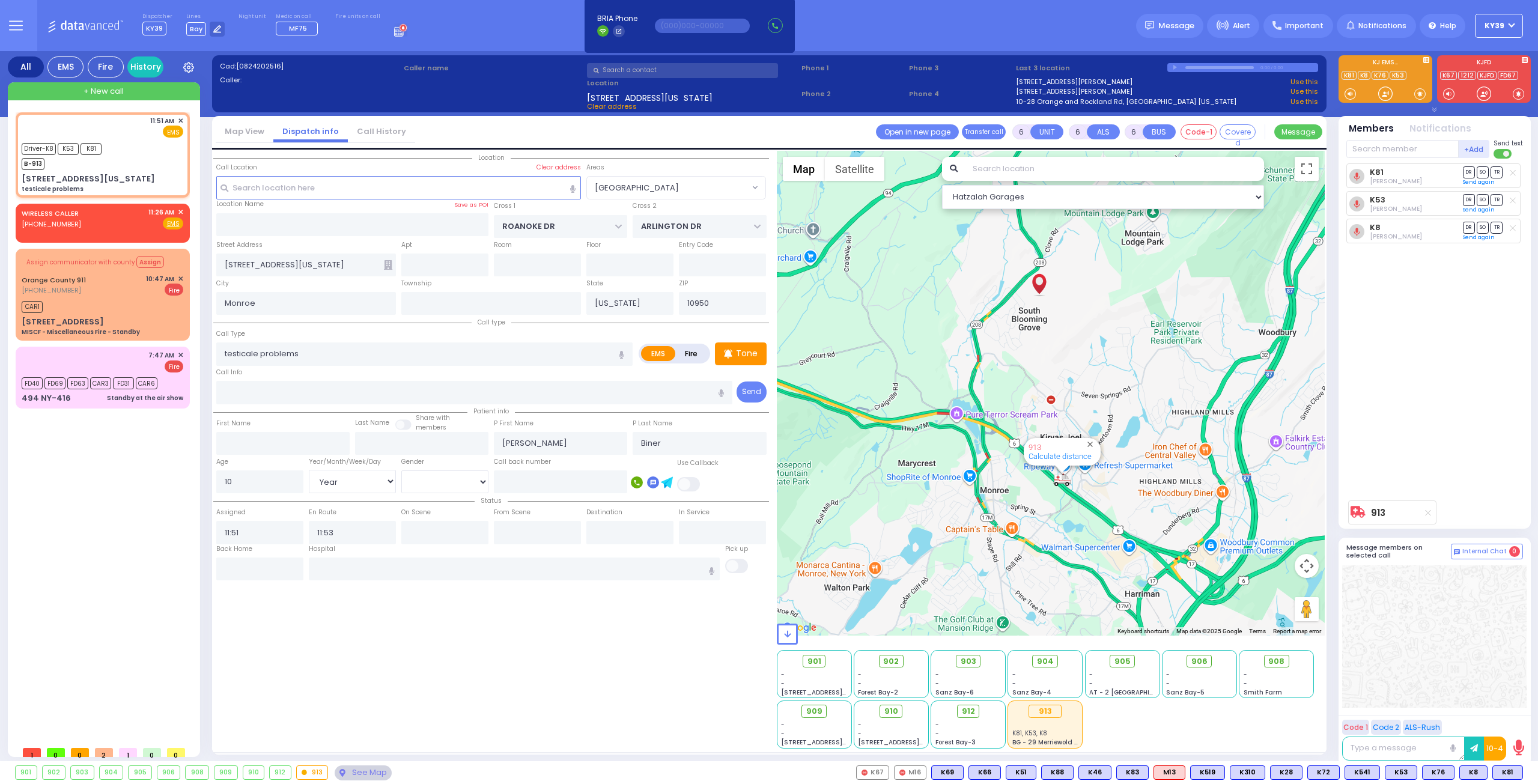
select select "Hatzalah Garages"
select select "[GEOGRAPHIC_DATA]"
select select
radio input "true"
select select "Year"
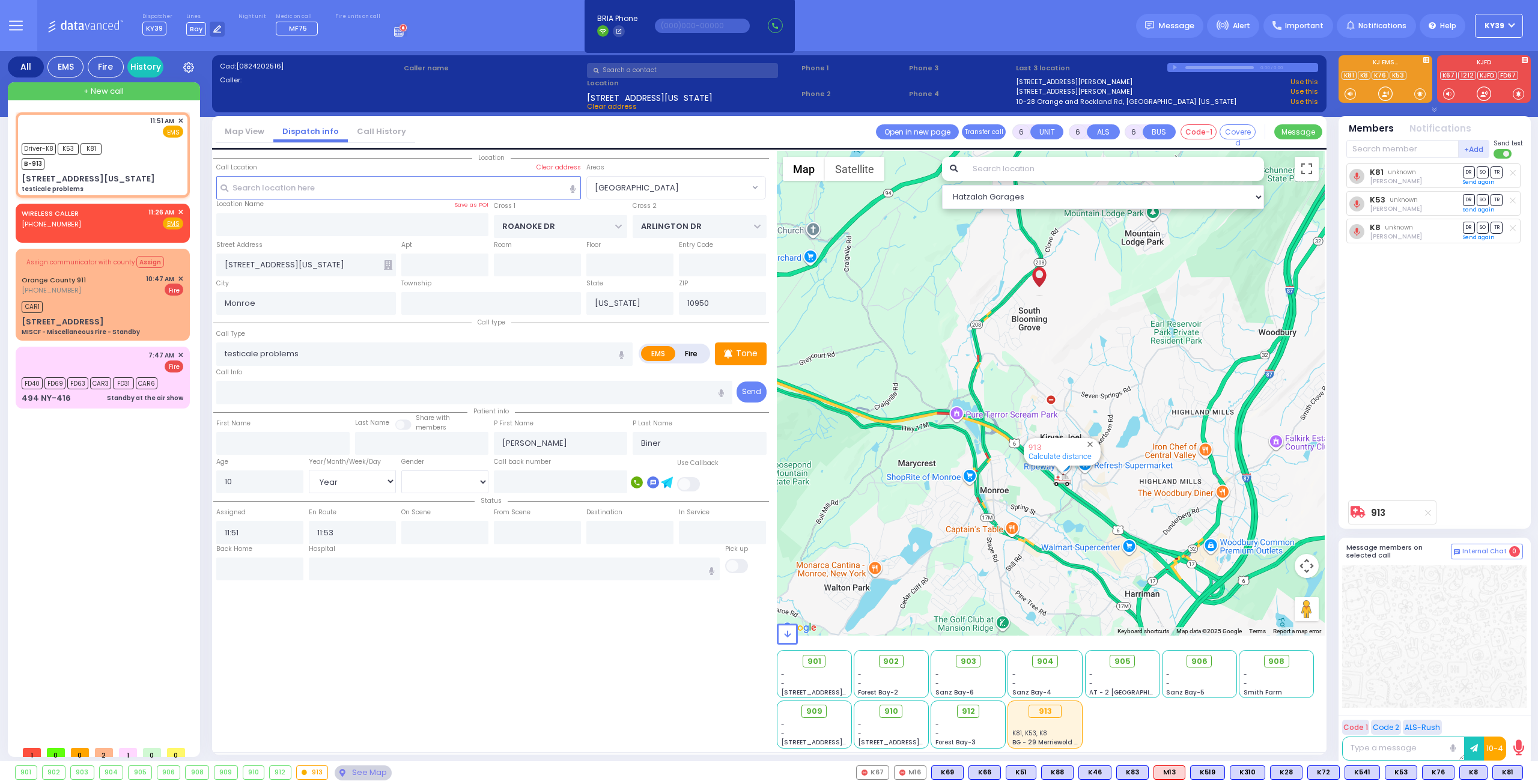
select select "Hatzalah Garages"
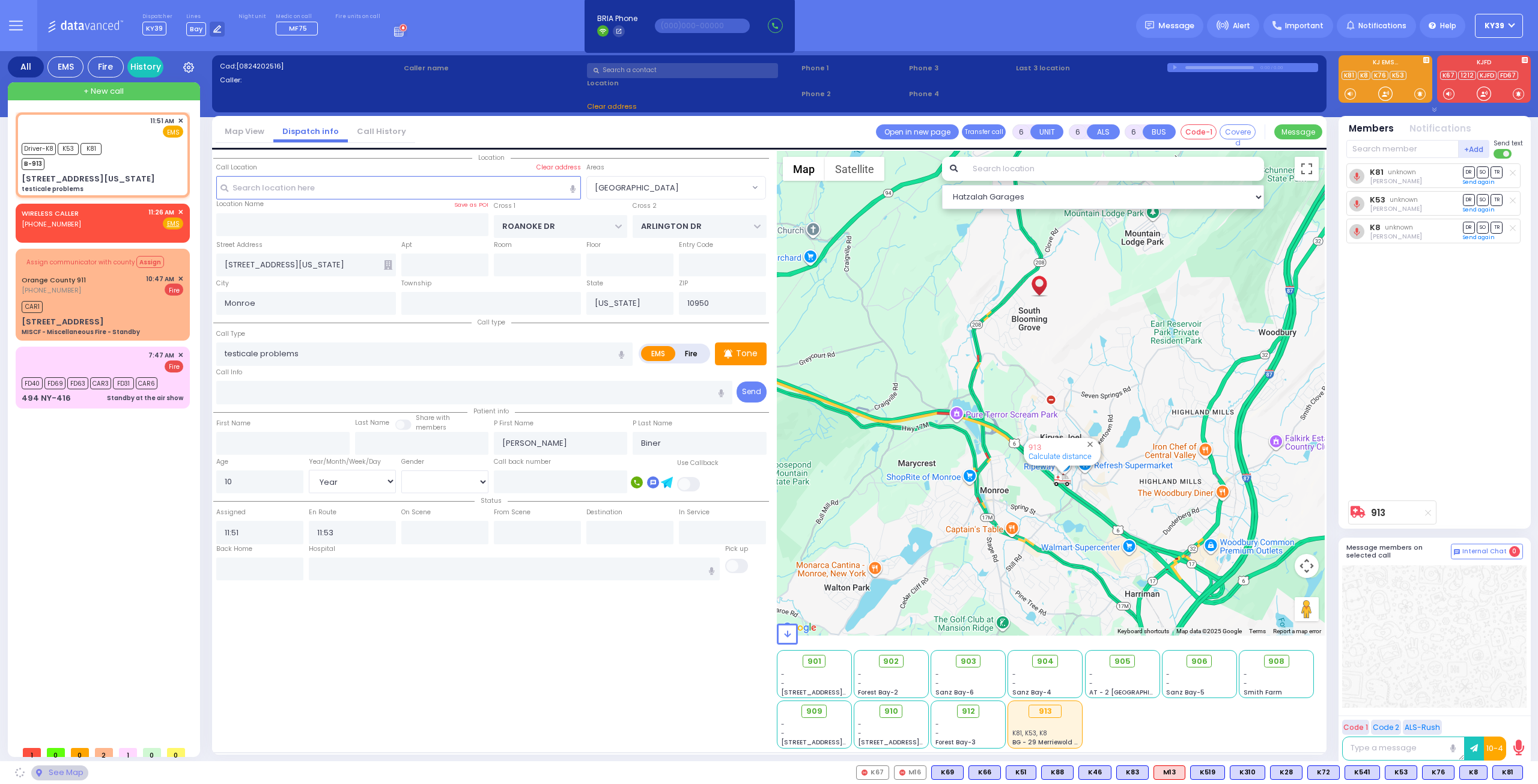
select select "[GEOGRAPHIC_DATA]"
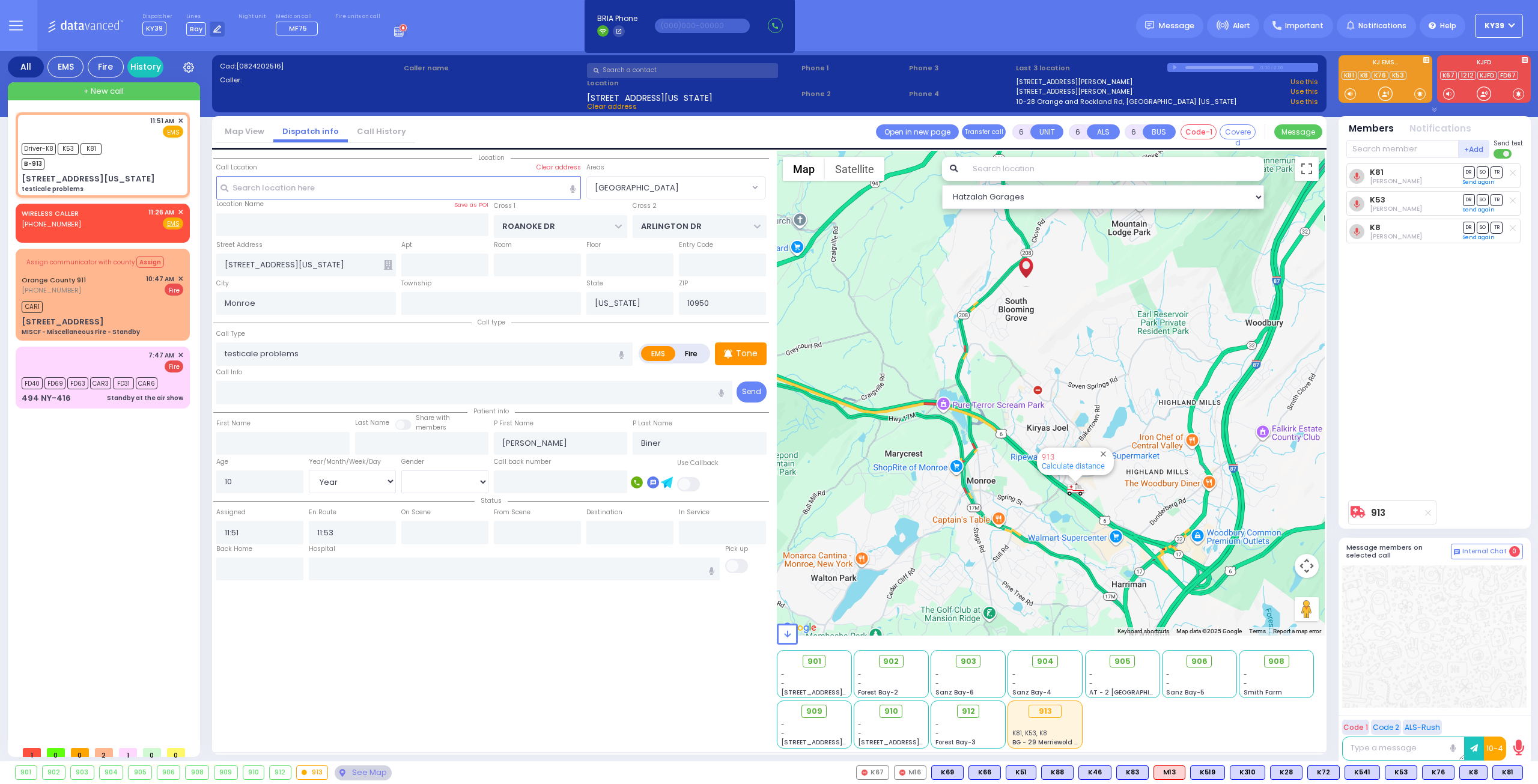
select select
radio input "true"
select select "Year"
select select "Hatzalah Garages"
select select "[GEOGRAPHIC_DATA]"
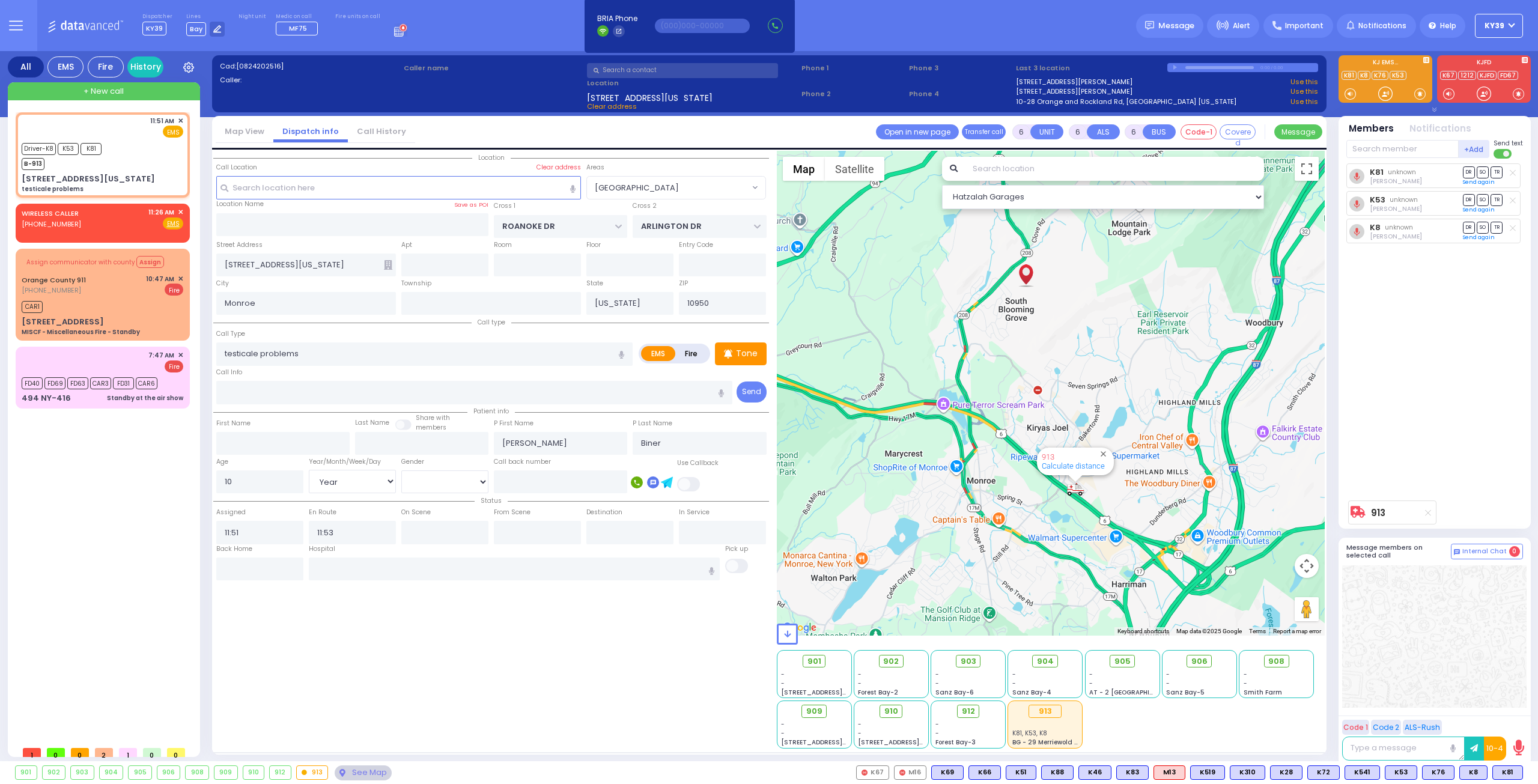
select select
radio input "true"
select select "Year"
select select "Hatzalah Garages"
select select
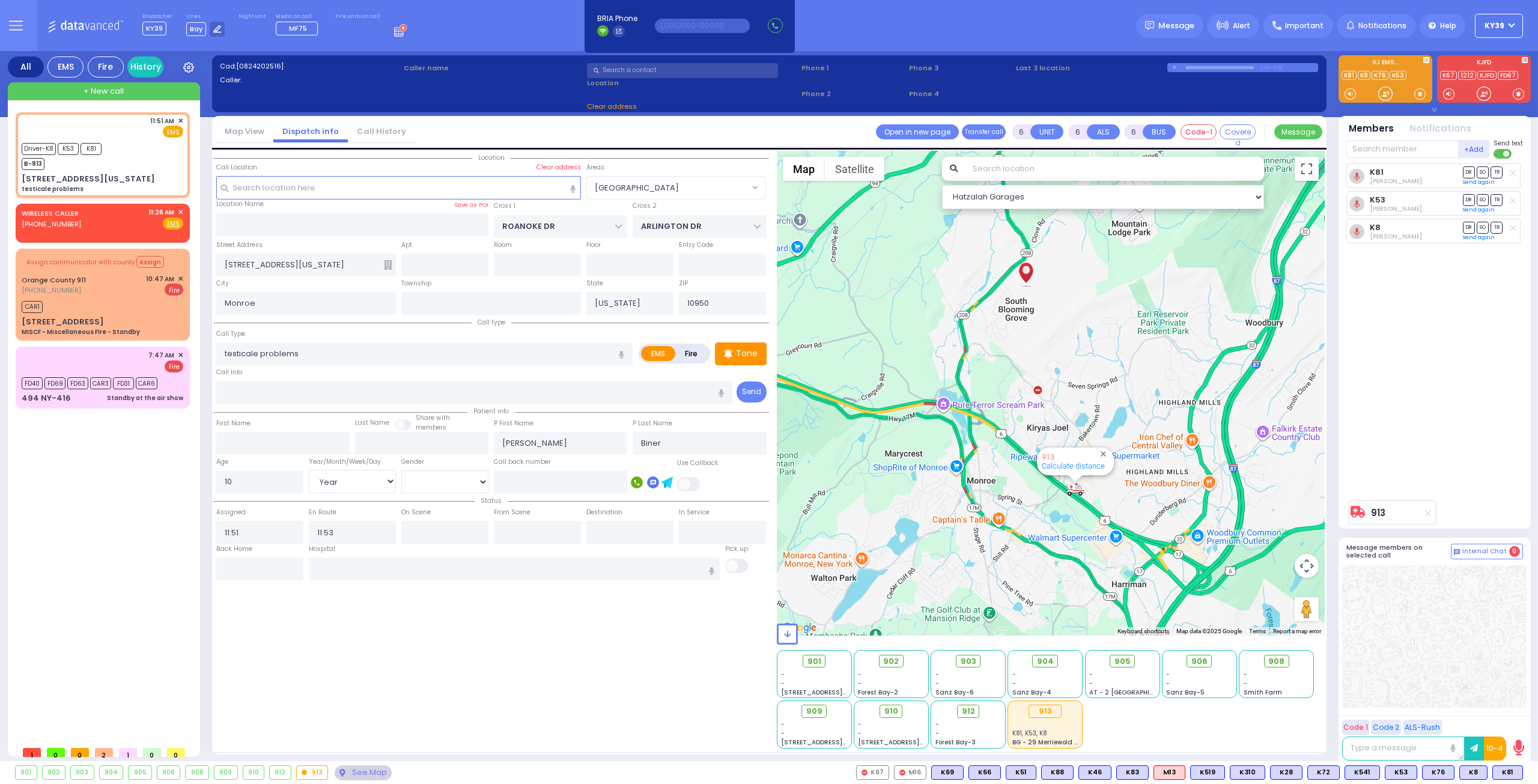
radio input "true"
select select "Year"
select select "Hatzalah Garages"
select select "[GEOGRAPHIC_DATA]"
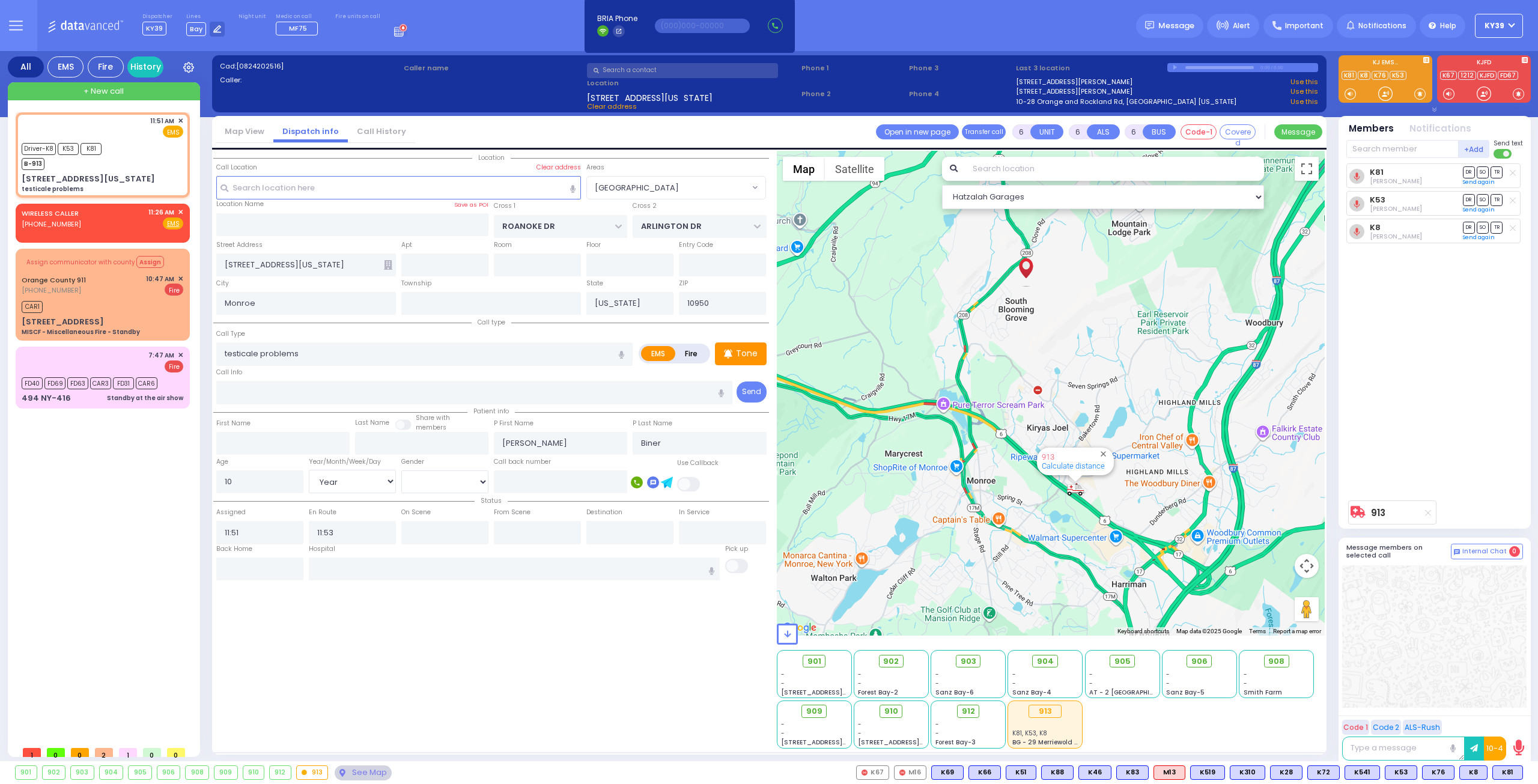
select select
radio input "true"
select select "Year"
select select "Hatzalah Garages"
select select "[GEOGRAPHIC_DATA]"
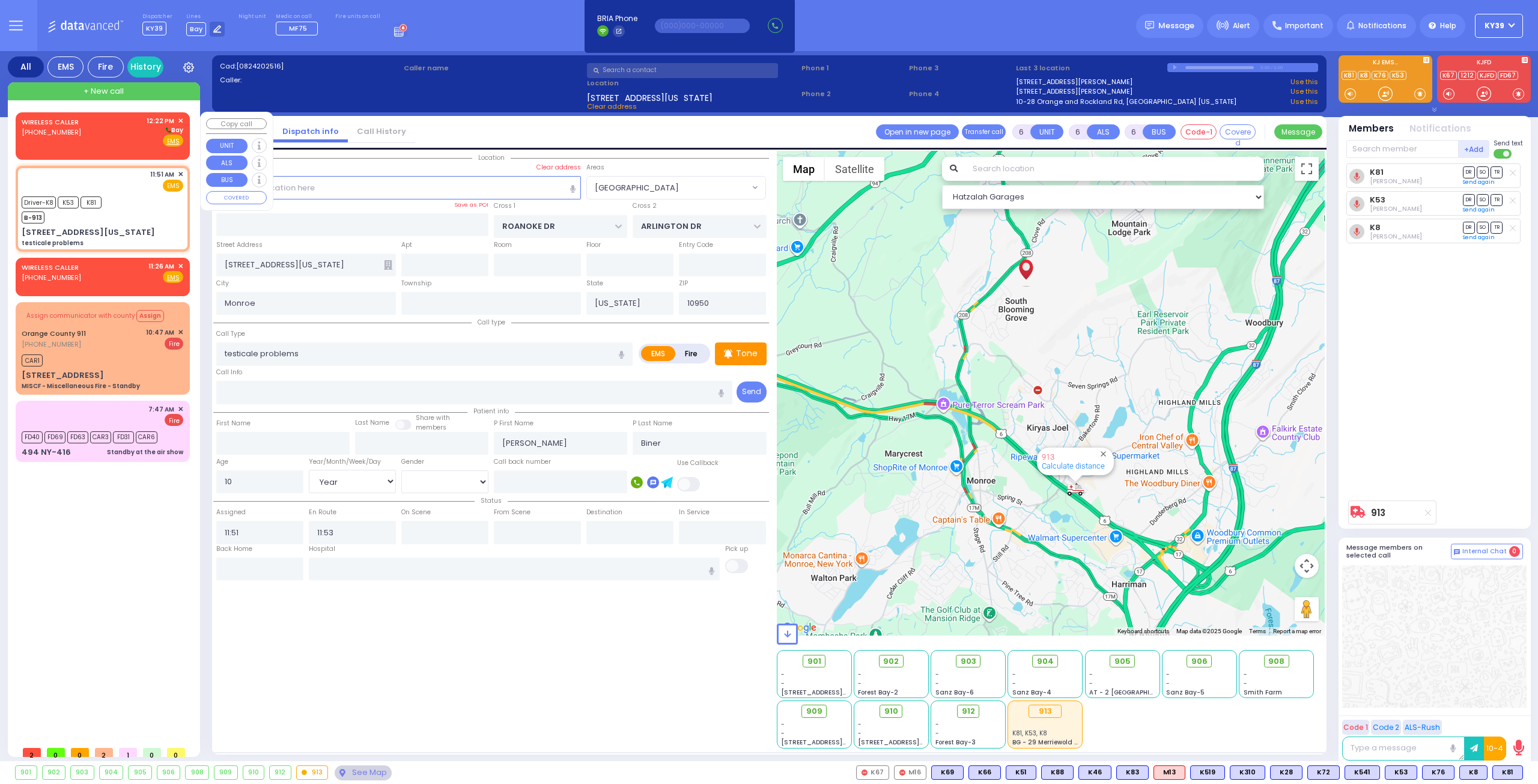
drag, startPoint x: 82, startPoint y: 135, endPoint x: 89, endPoint y: 141, distance: 9.2
click at [82, 134] on div "WIRELESS CALLER [PHONE_NUMBER] 12:22 PM ✕ [GEOGRAPHIC_DATA]" at bounding box center [103, 132] width 162 height 32
type input "2"
type input "1"
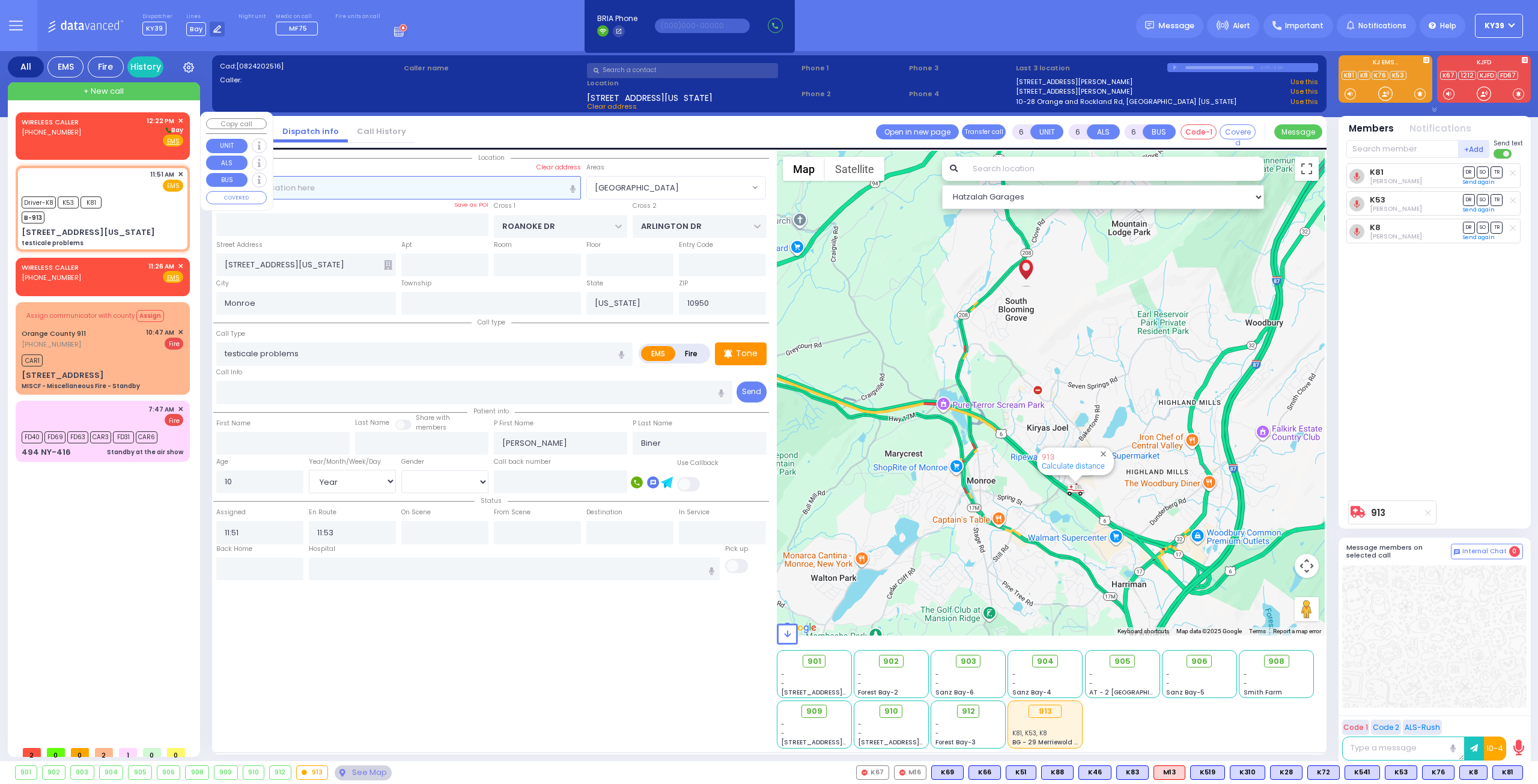
select select
radio input "true"
select select
type input "12:22"
select select "Hatzalah Garages"
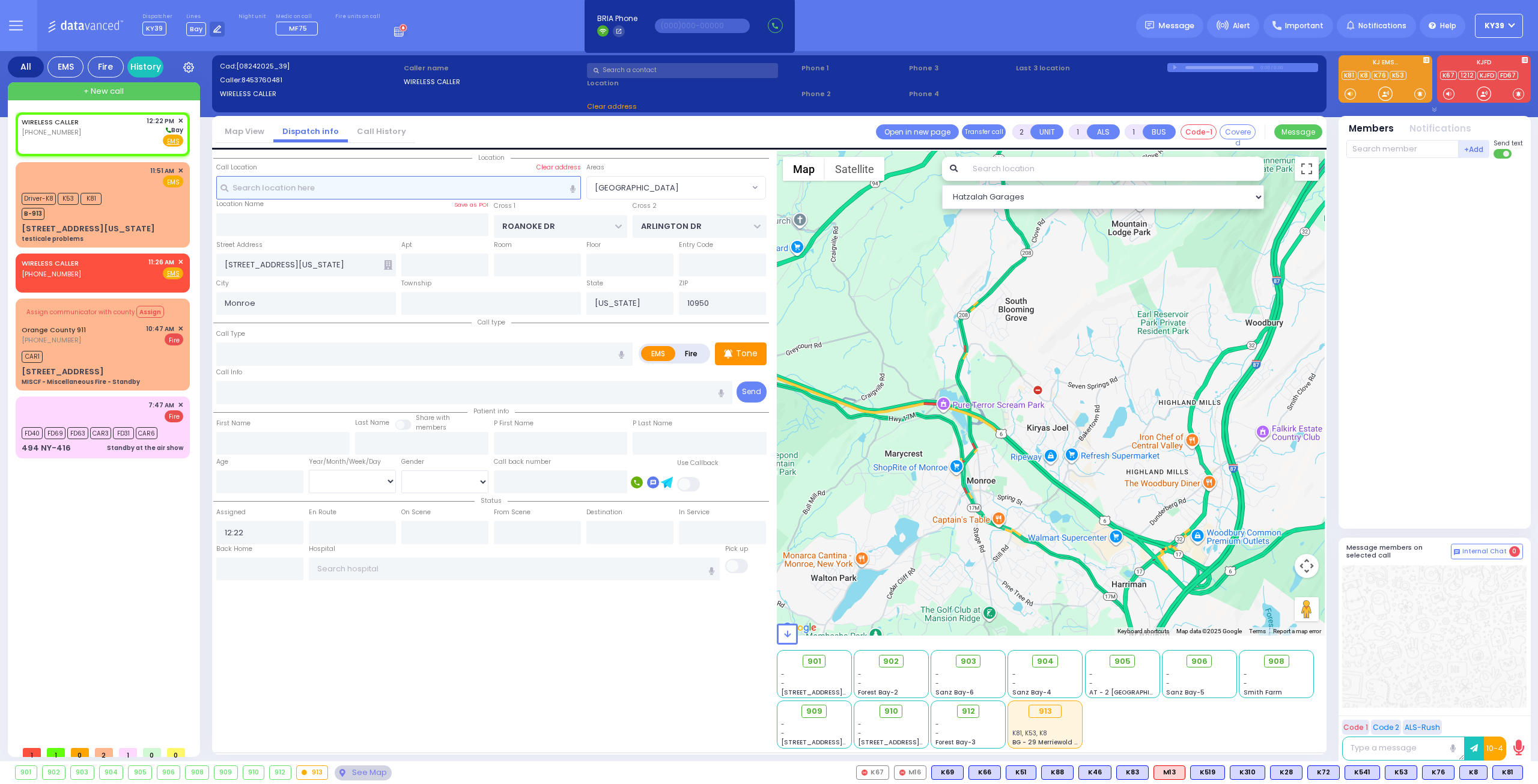
select select
radio input "true"
select select
select select "Hatzalah Garages"
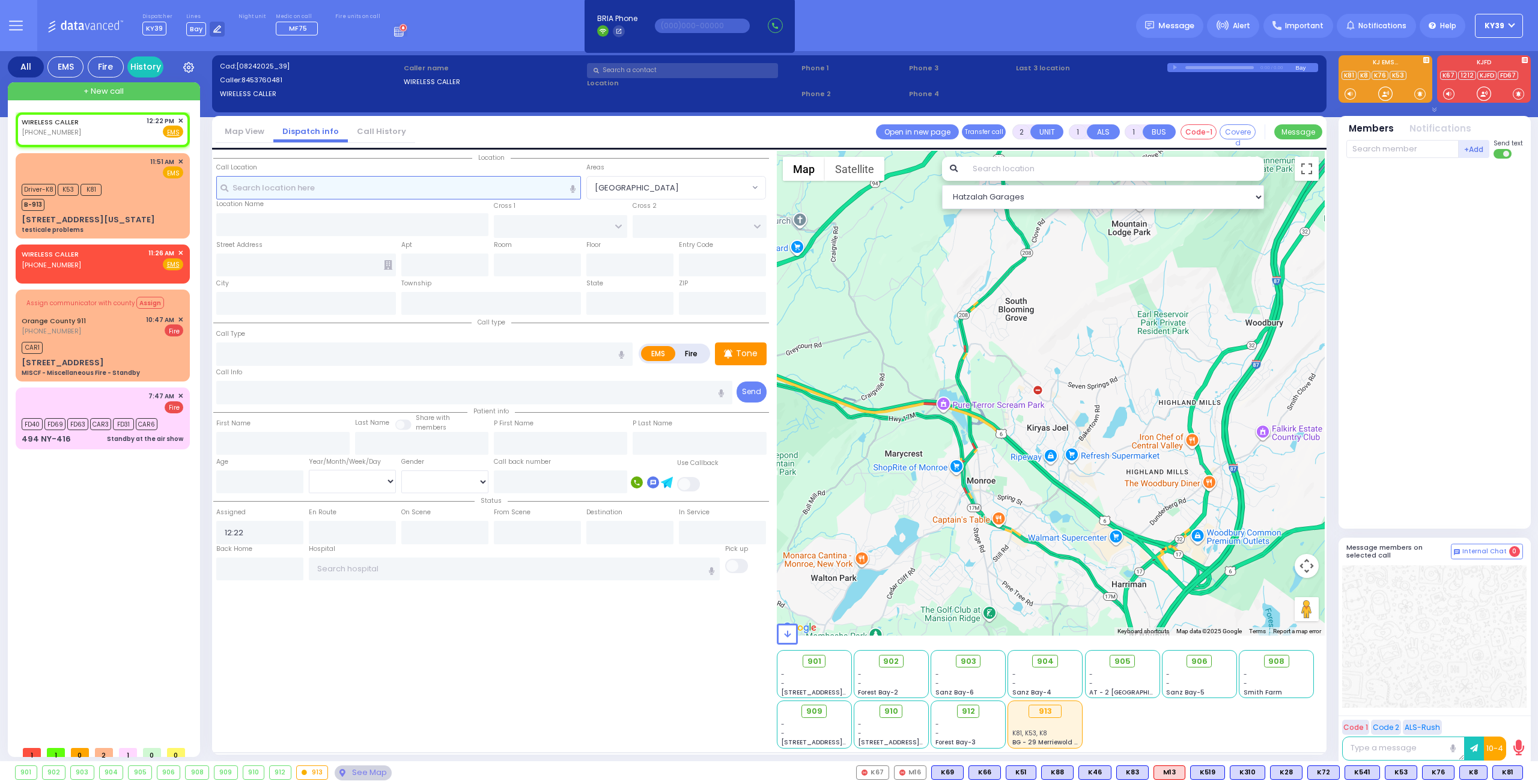
select select
radio input "true"
select select
select select "Hatzalah Garages"
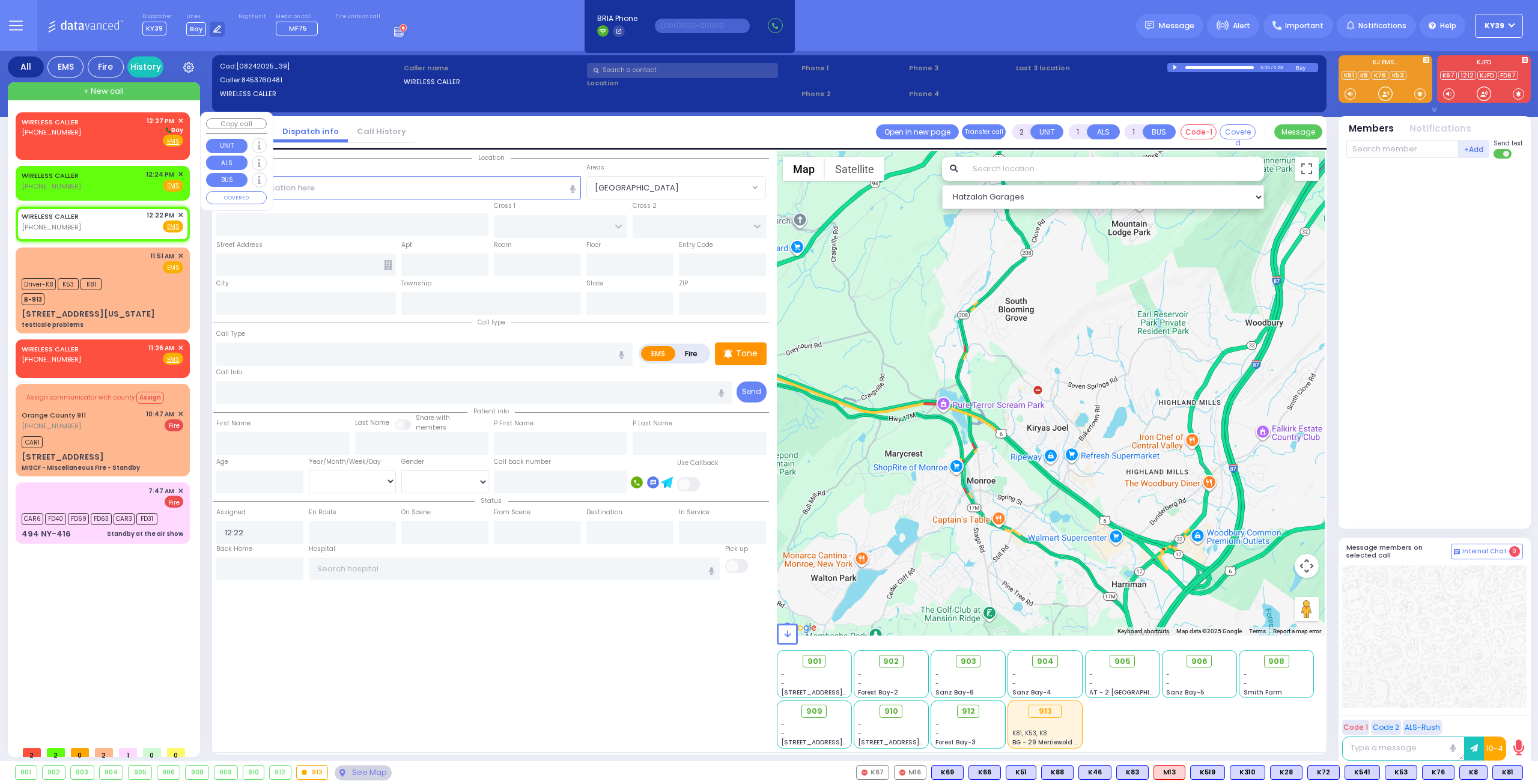
click at [130, 124] on div "WIRELESS CALLER [PHONE_NUMBER] 12:27 PM ✕ [GEOGRAPHIC_DATA]" at bounding box center [103, 132] width 162 height 32
select select
radio input "true"
select select
type input "12:27"
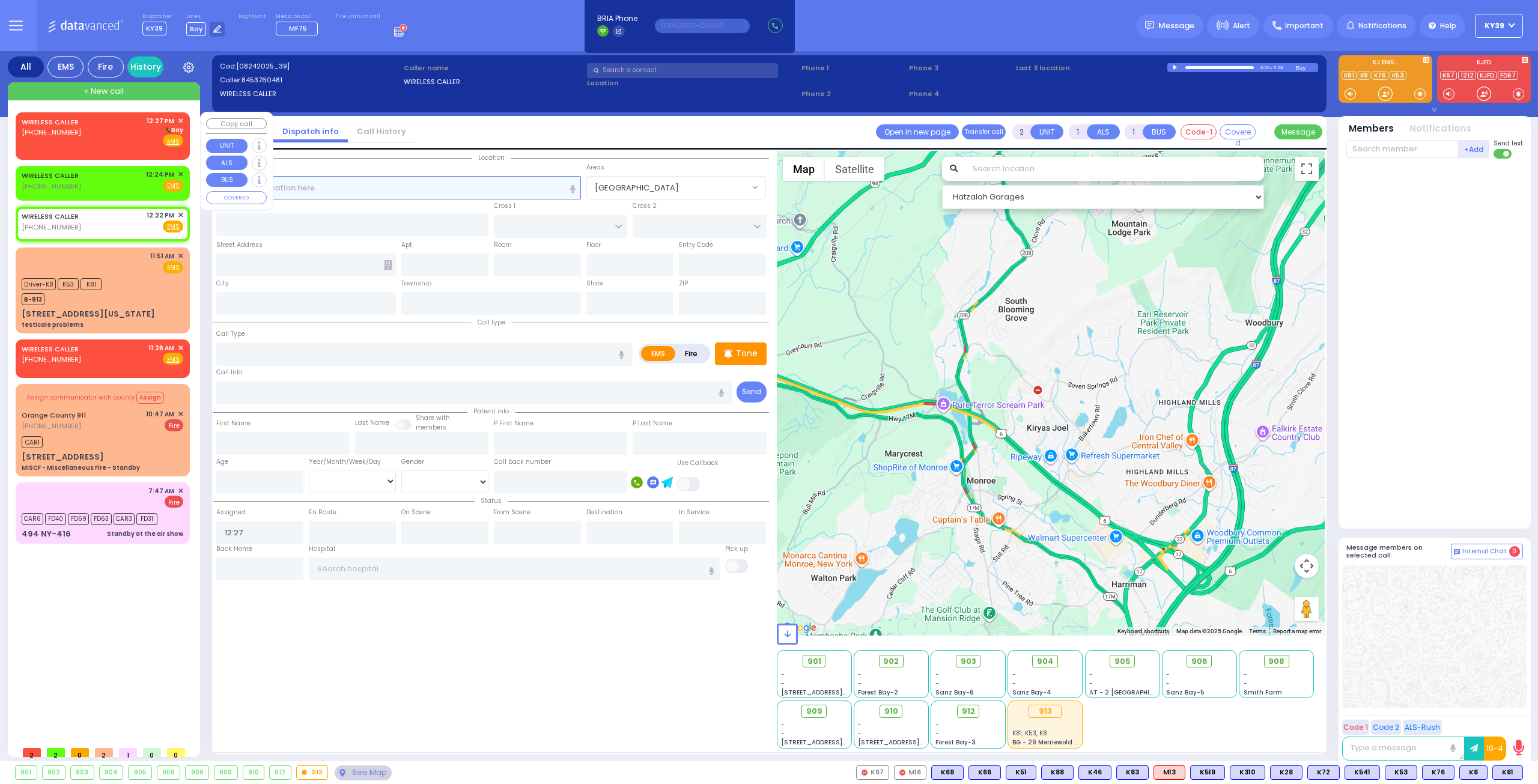
select select "Hatzalah Garages"
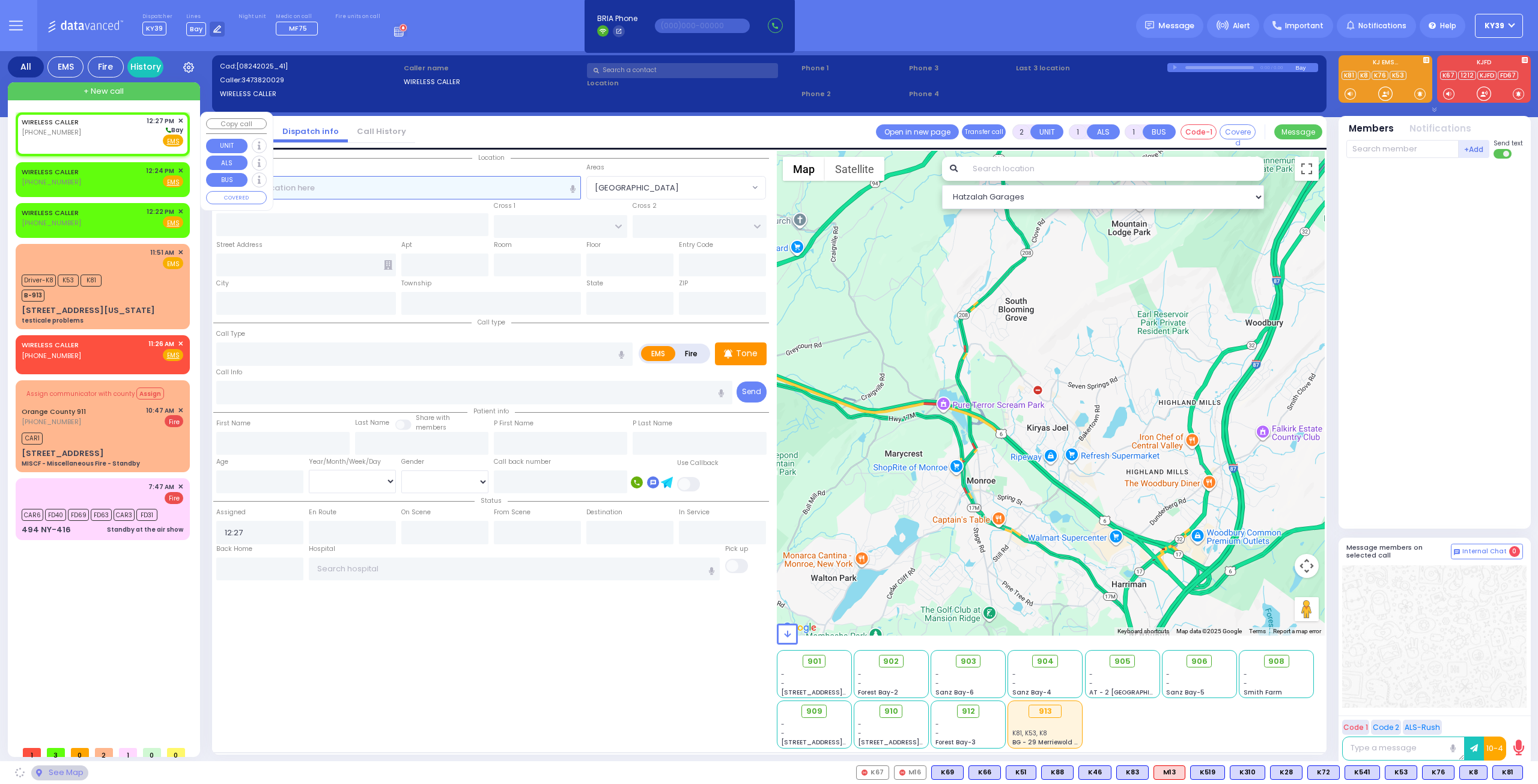
select select
radio input "true"
select select
select select "Hatzalah Garages"
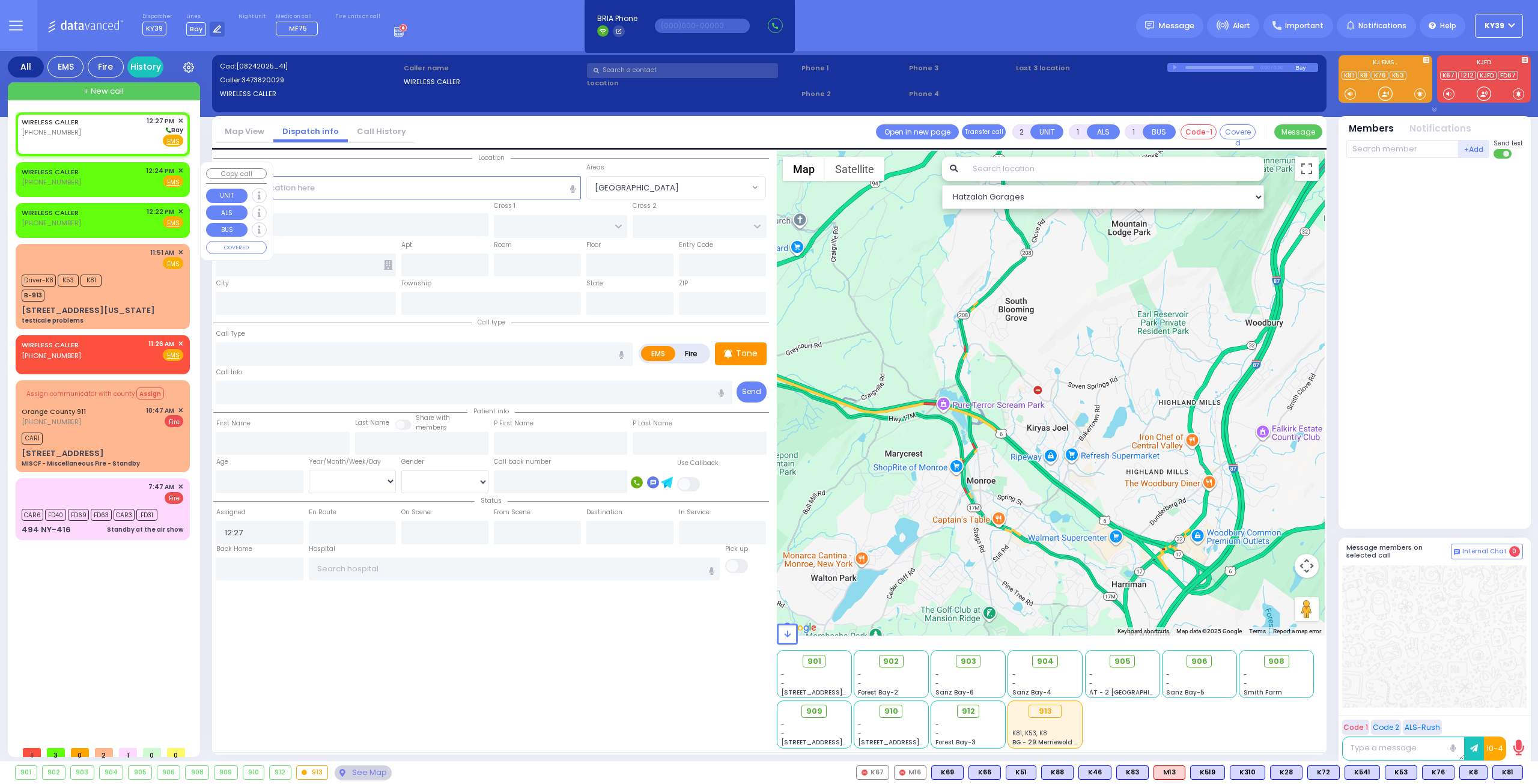
click at [113, 182] on div "WIRELESS CALLER [PHONE_NUMBER] 12:24 PM ✕ Fire EMS" at bounding box center [103, 177] width 162 height 23
select select
radio input "true"
select select
type input "12:24"
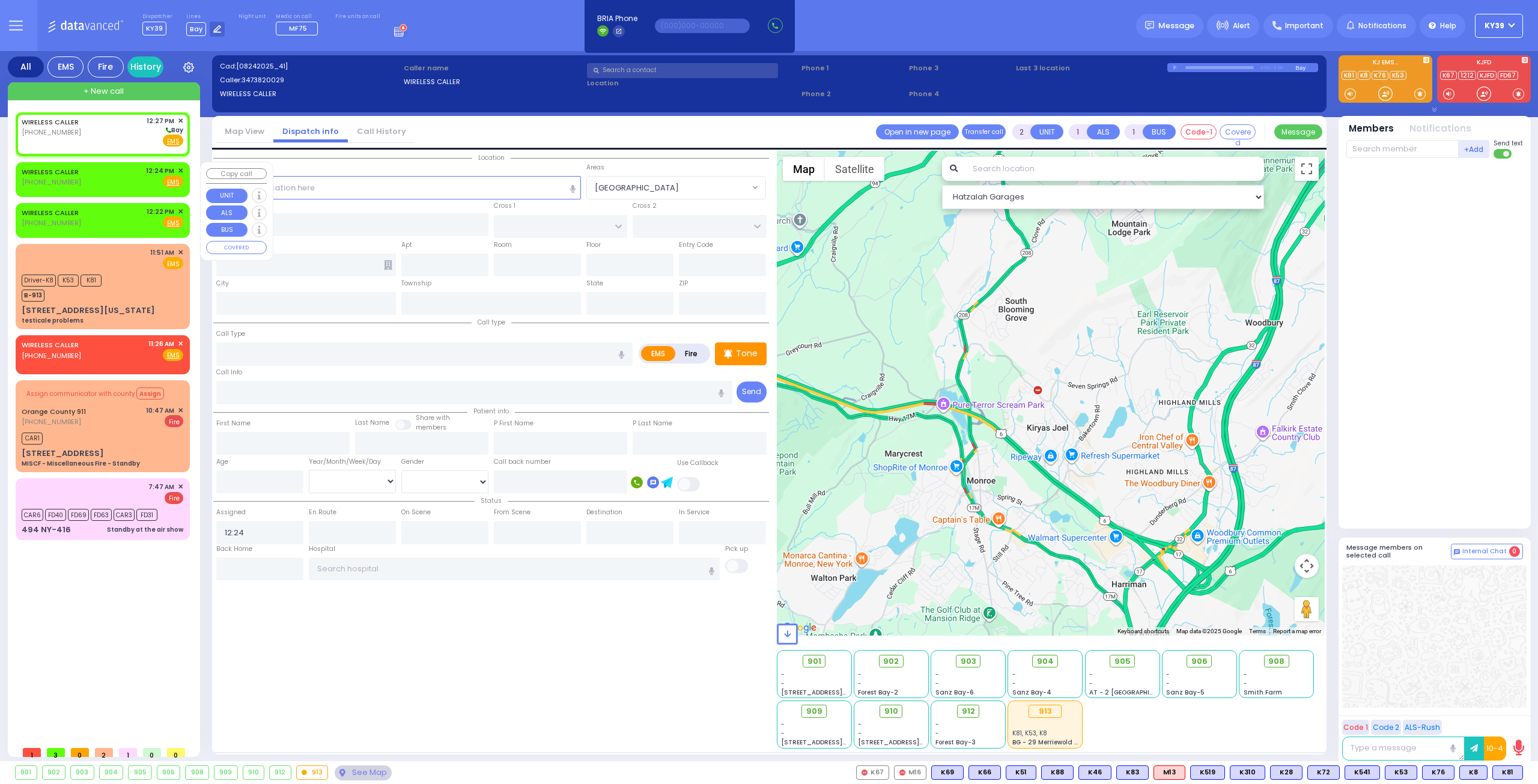
select select "Hatzalah Garages"
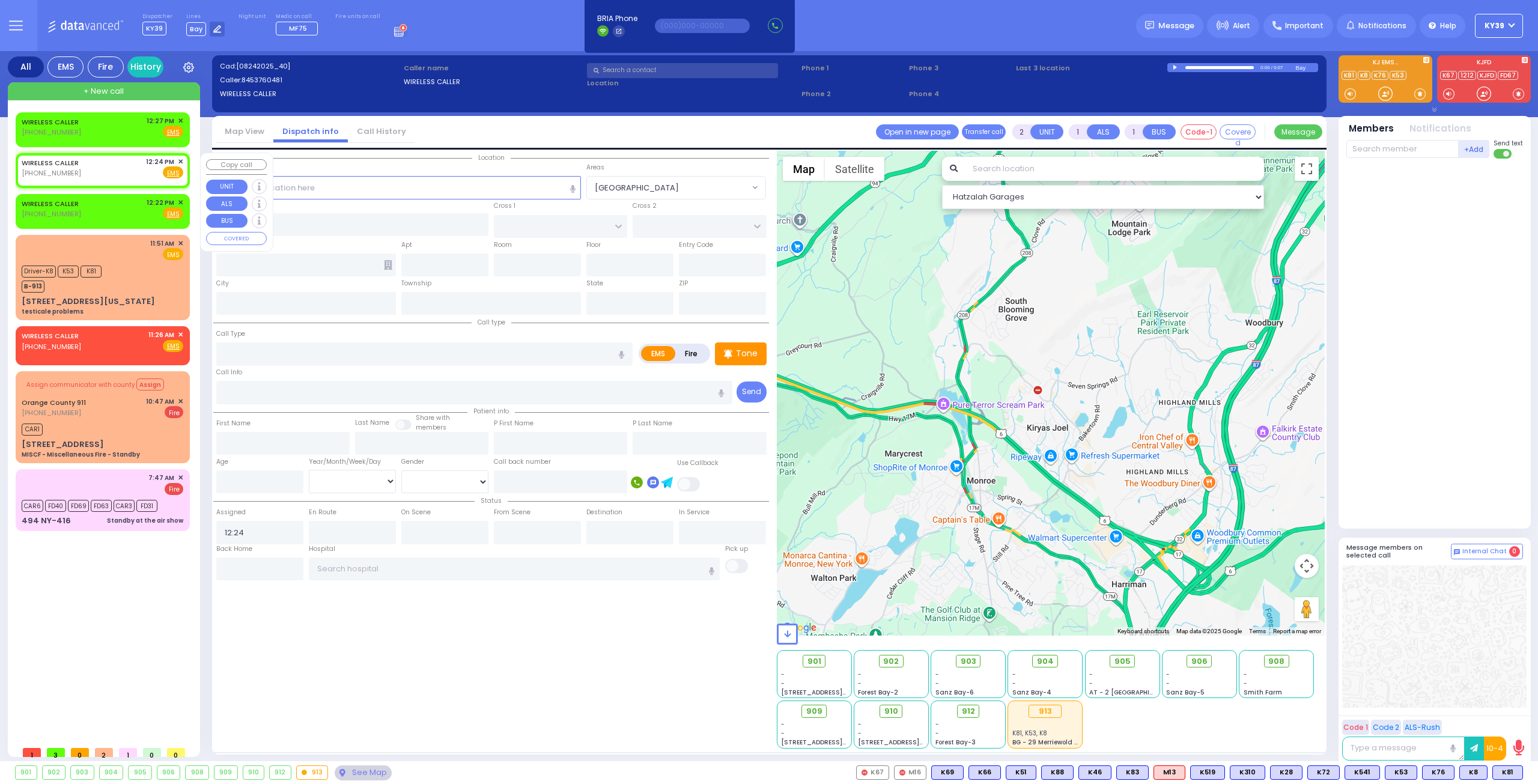
click at [183, 161] on span "✕" at bounding box center [180, 162] width 5 height 10
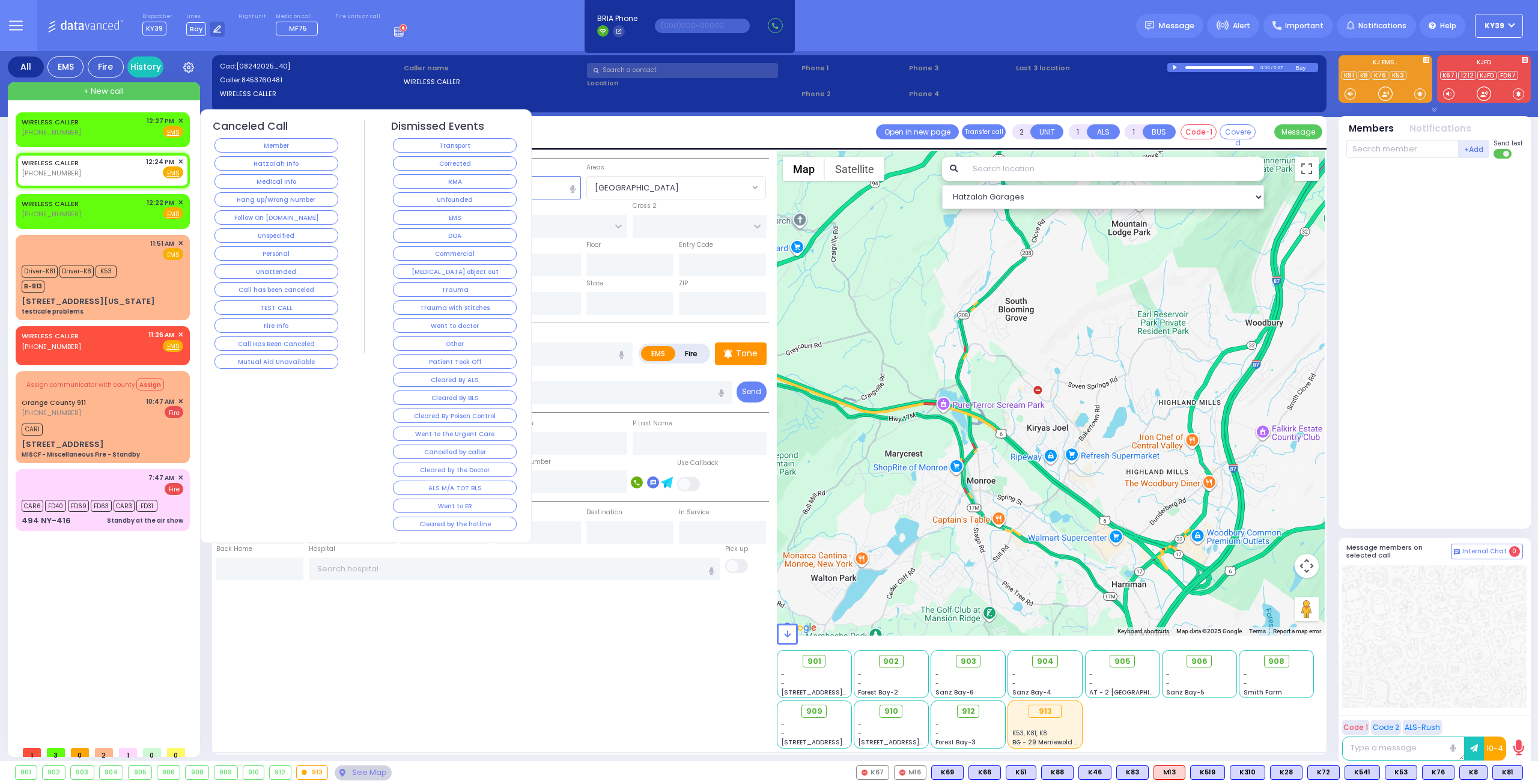
click at [301, 198] on button "Hang up/Wrong Number" at bounding box center [275, 199] width 123 height 15
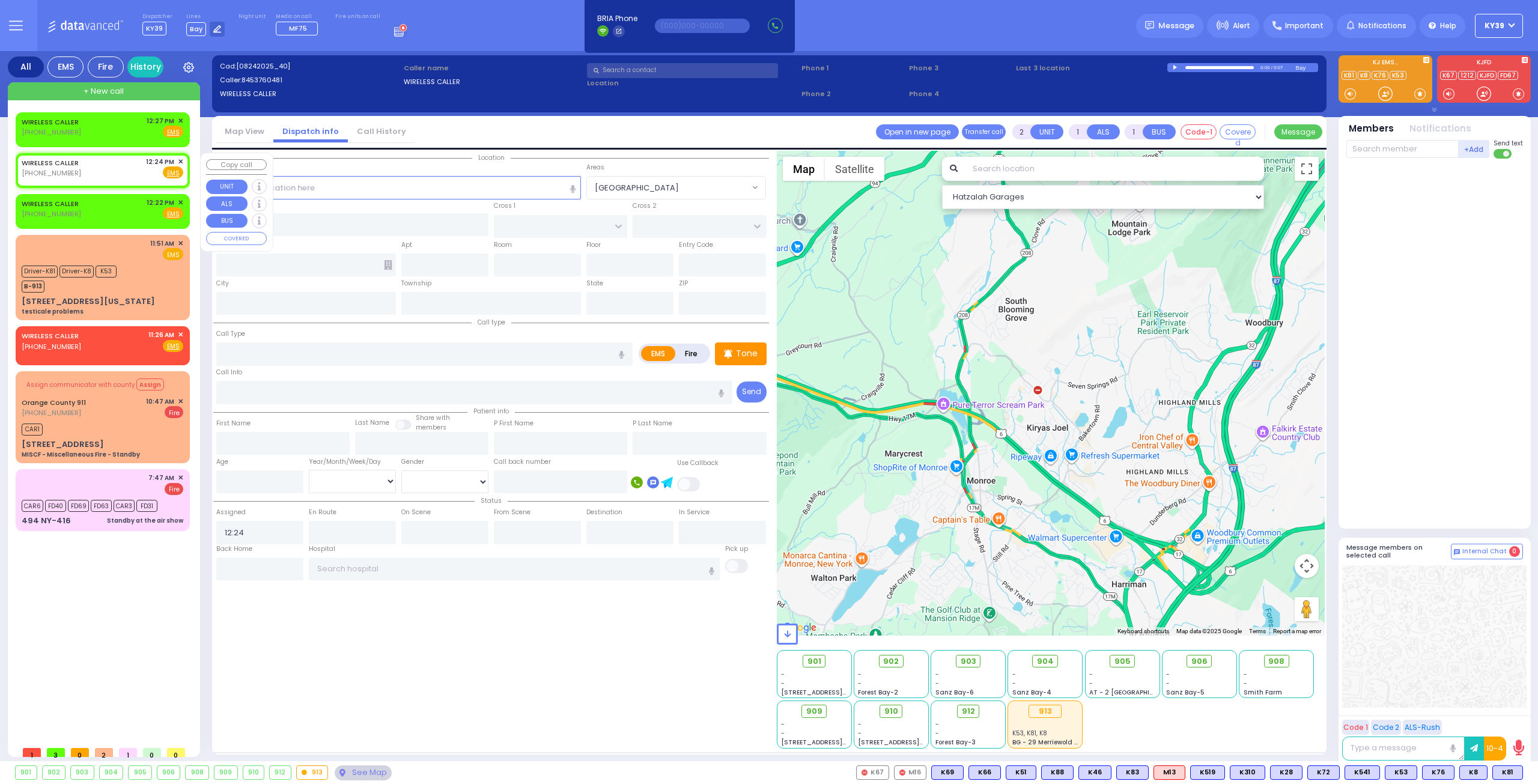
select select
radio input "true"
select select
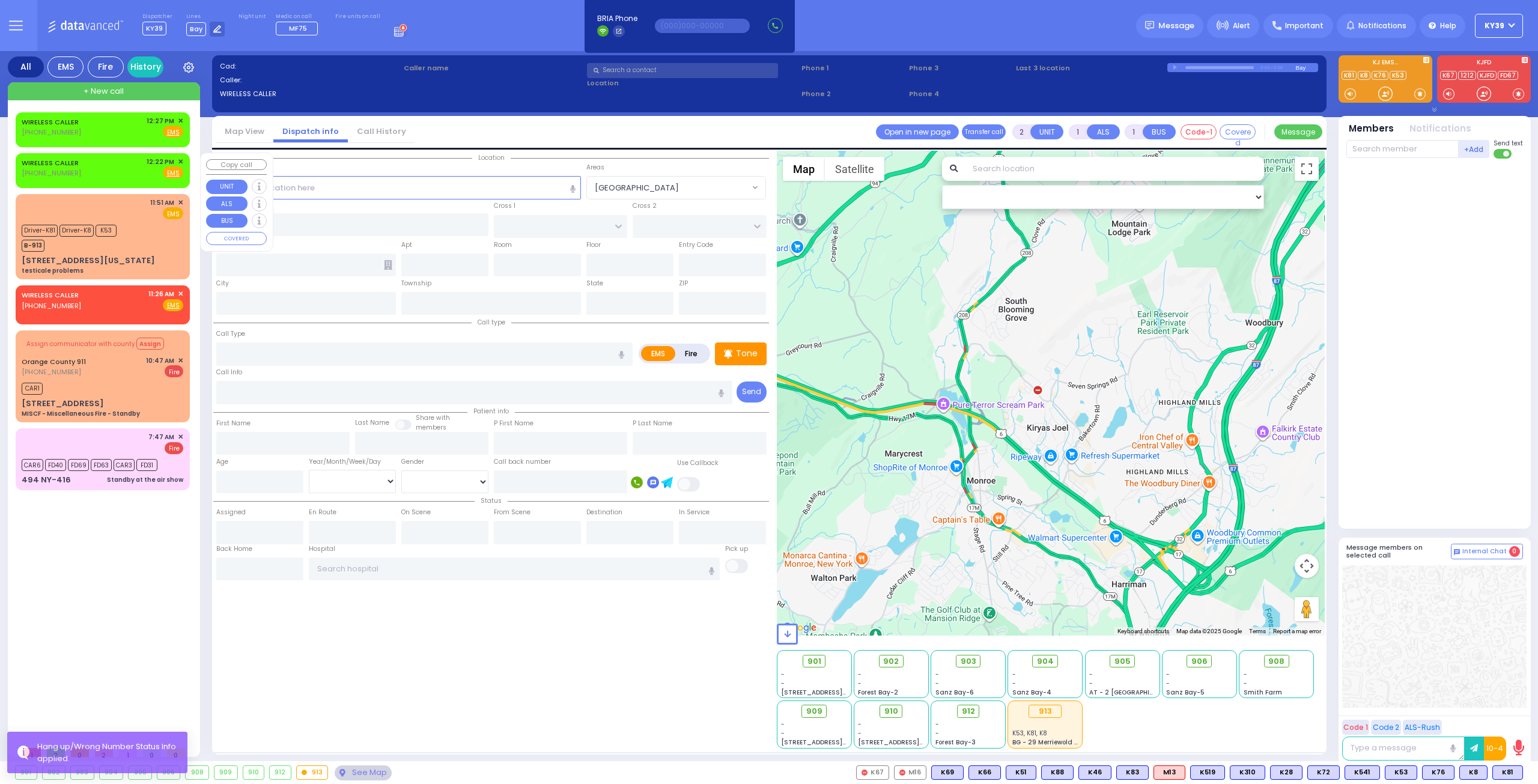
click at [182, 161] on span "✕" at bounding box center [180, 162] width 5 height 10
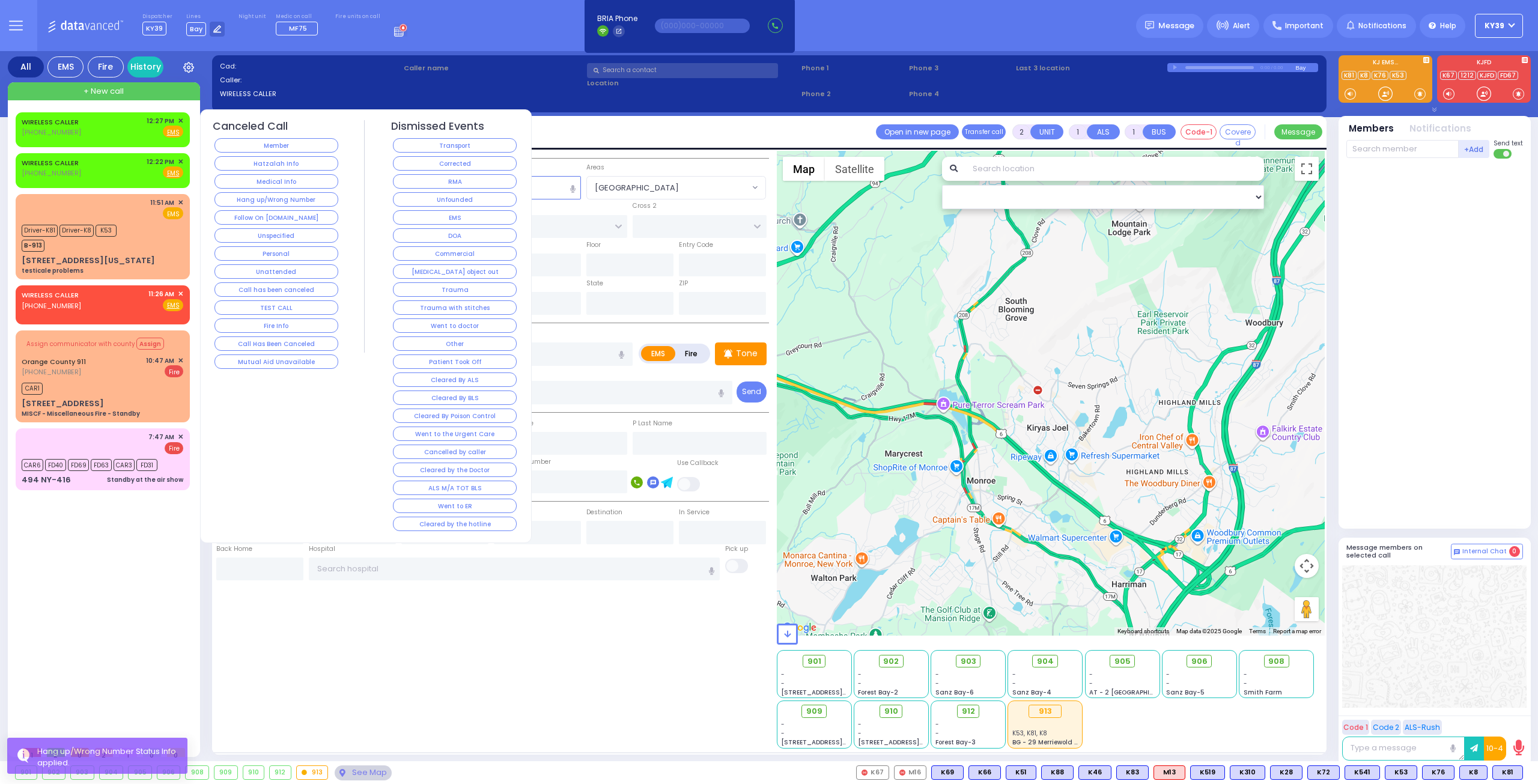
click at [282, 199] on button "Hang up/Wrong Number" at bounding box center [275, 199] width 123 height 15
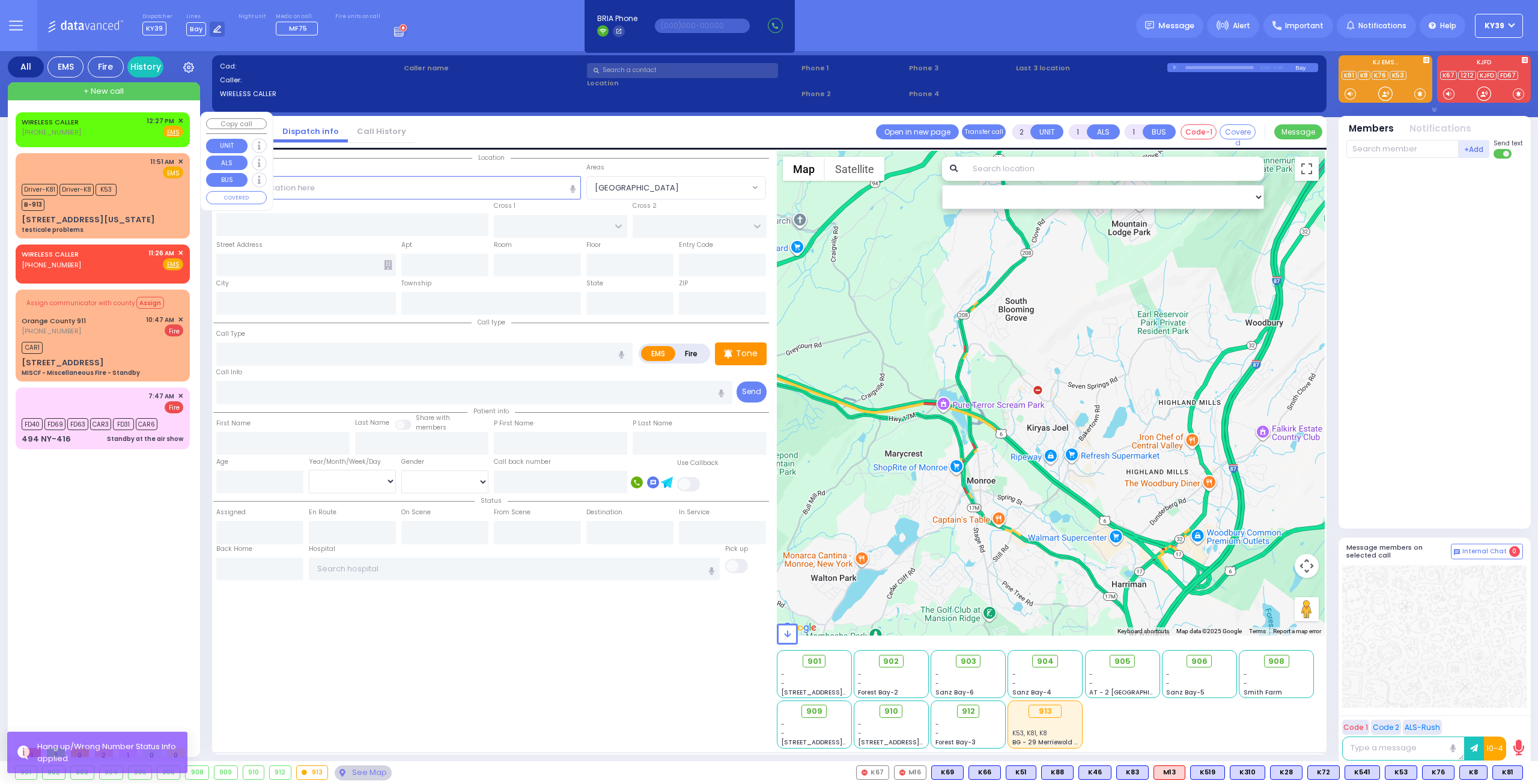
click at [126, 122] on div "WIRELESS CALLER [PHONE_NUMBER] 12:27 PM ✕ Fire EMS" at bounding box center [103, 127] width 162 height 23
select select
radio input "true"
select select
type input "12:27"
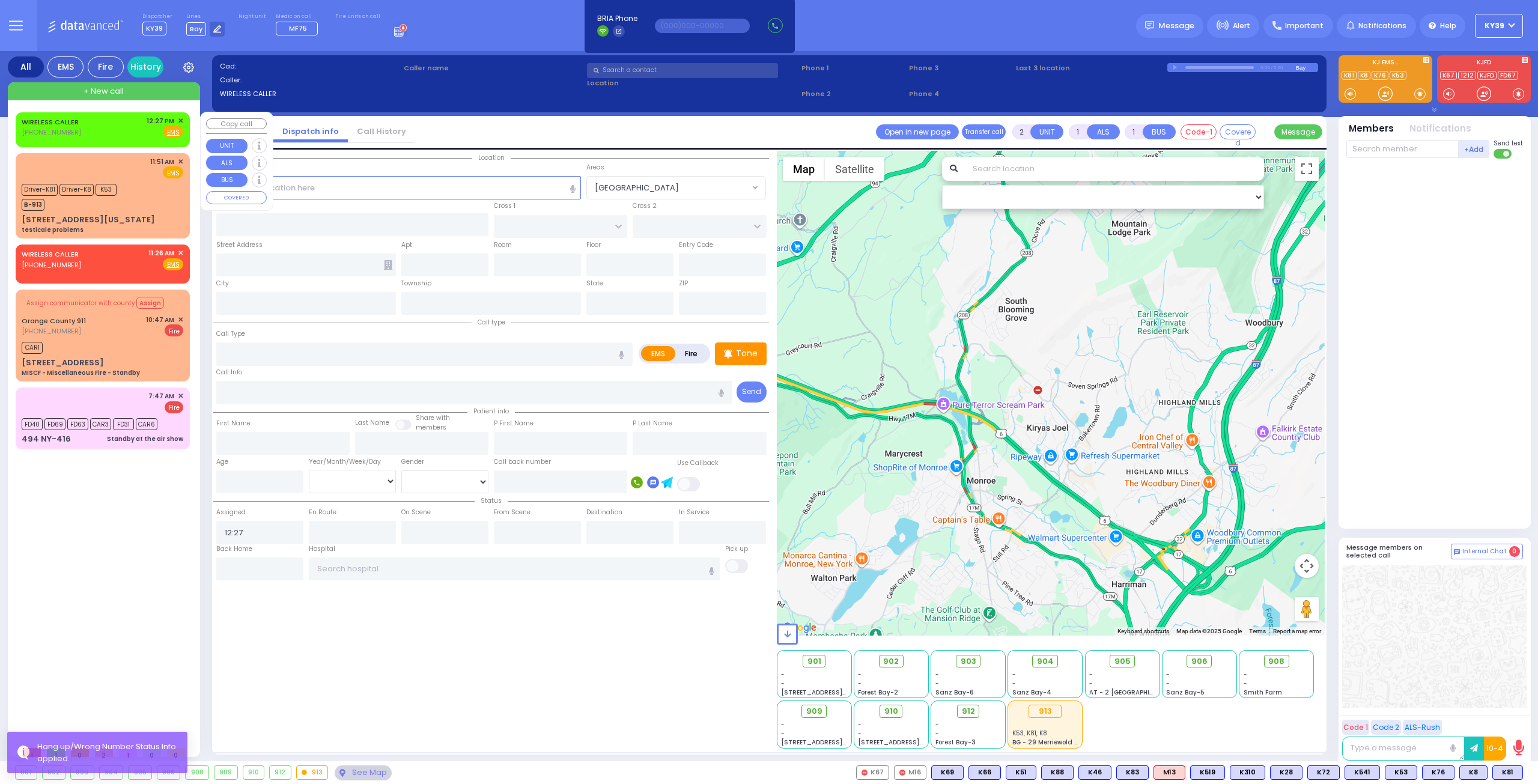
select select "Hatzalah Garages"
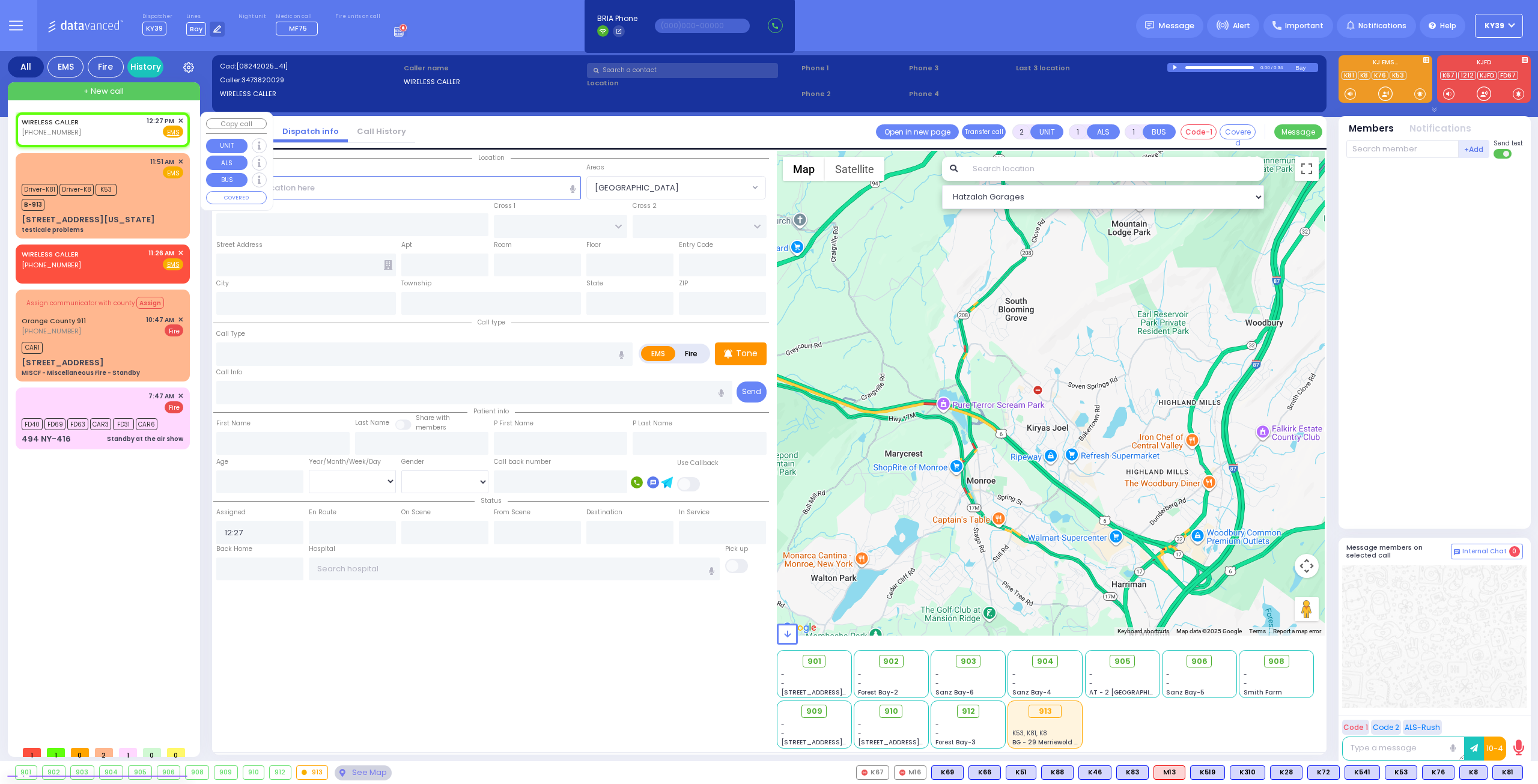
click at [183, 123] on span "✕" at bounding box center [180, 121] width 5 height 10
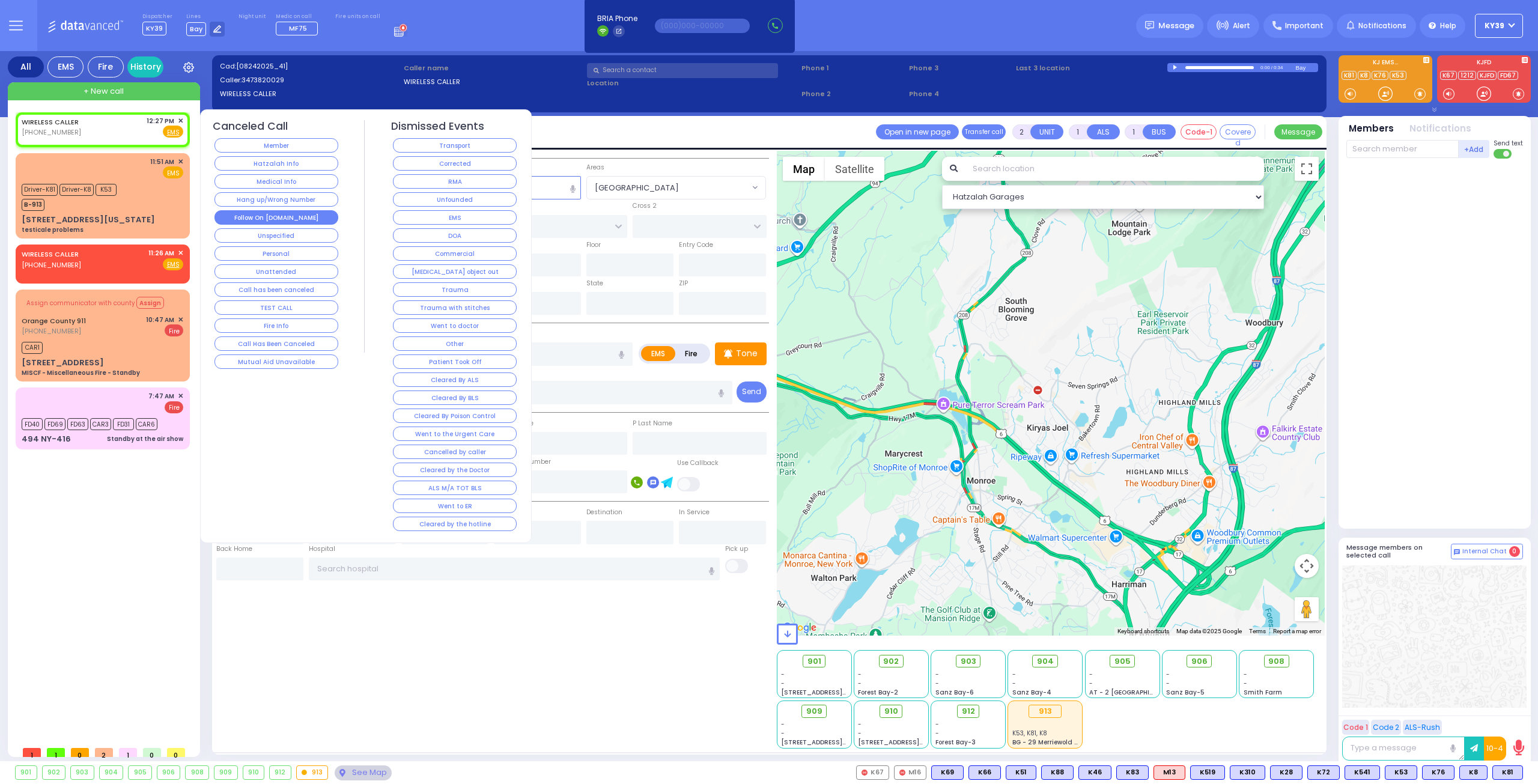
click at [286, 217] on button "Follow On [DOMAIN_NAME]" at bounding box center [275, 217] width 123 height 15
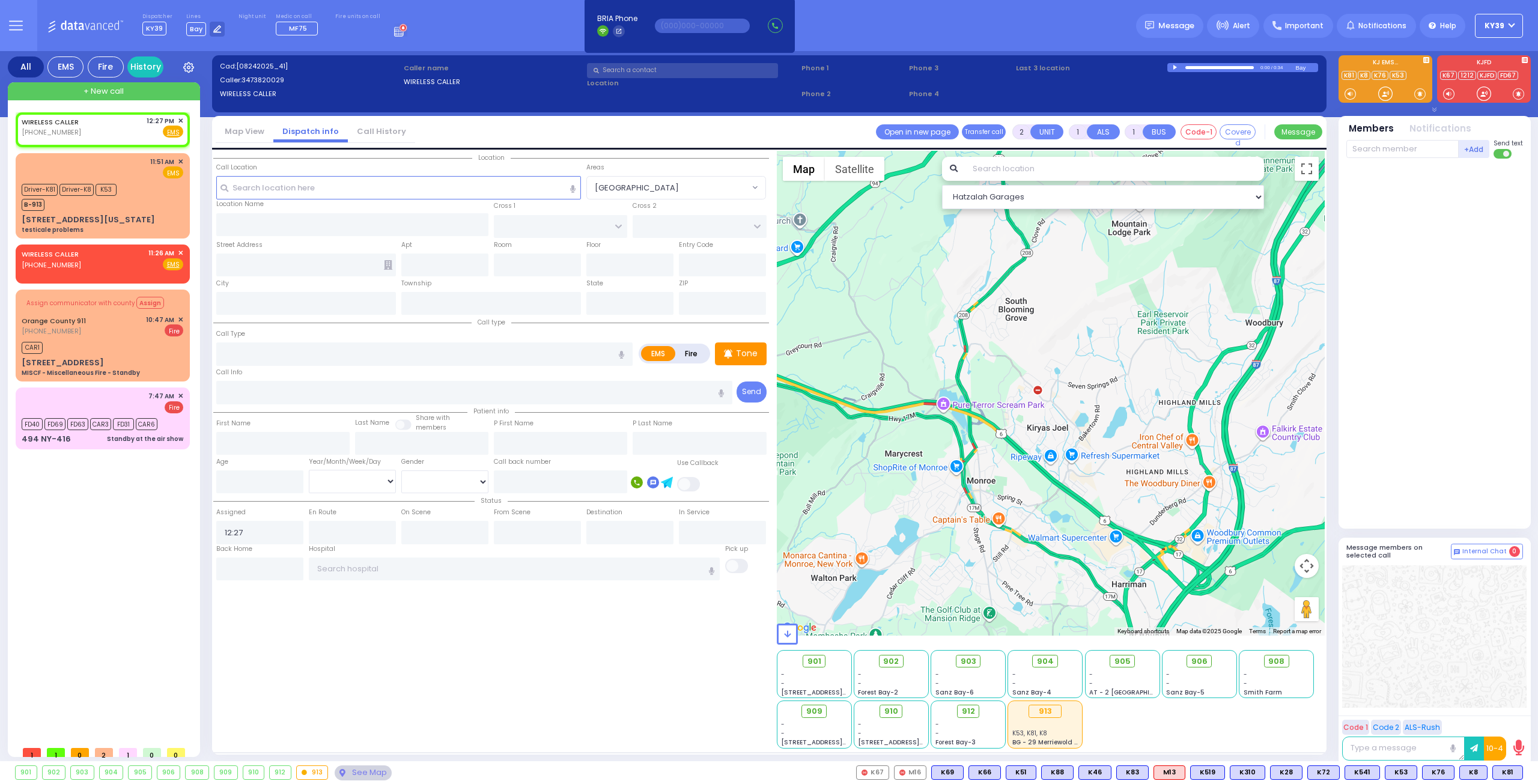
select select
radio input "true"
select select
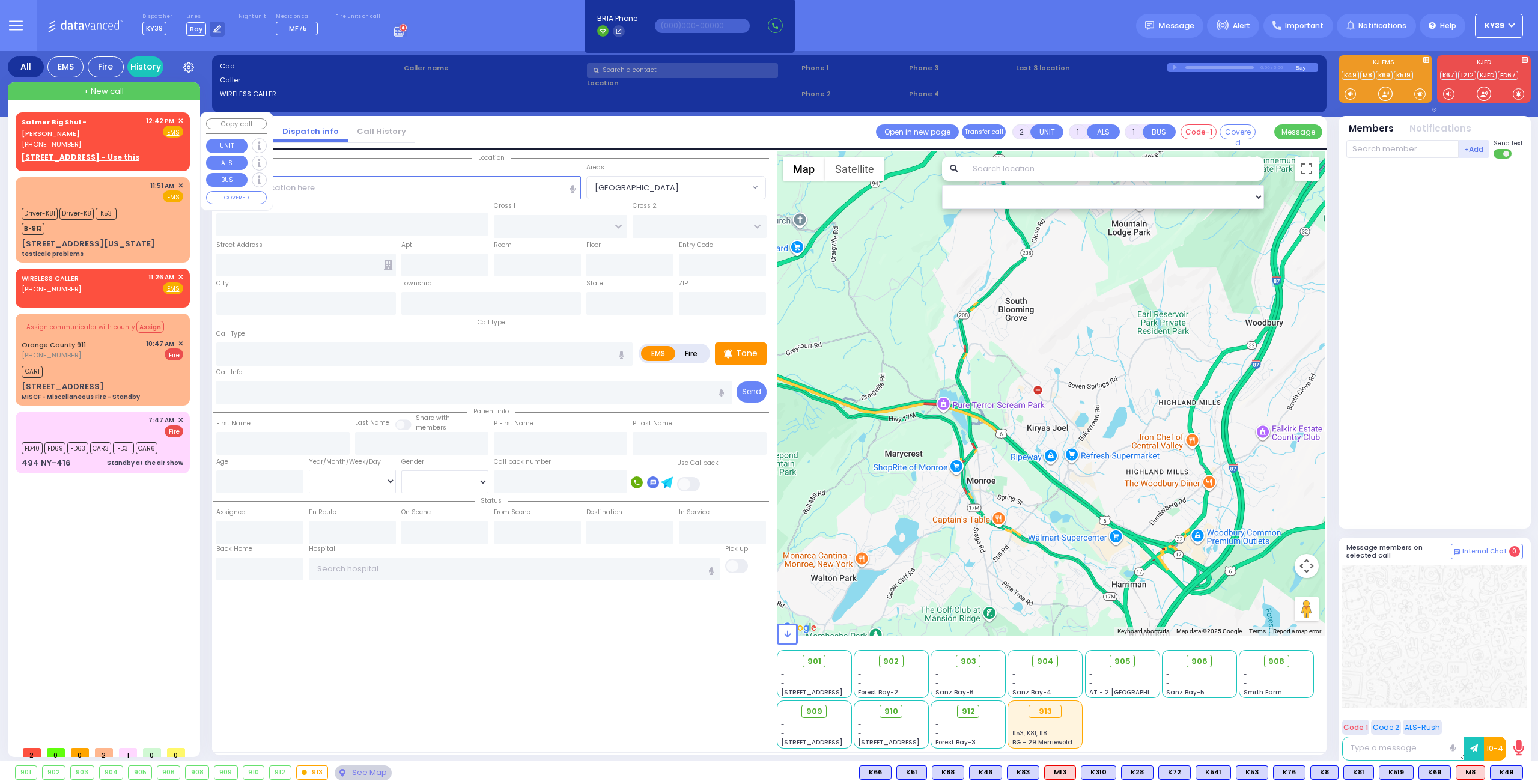
click at [182, 117] on span "✕" at bounding box center [180, 121] width 5 height 10
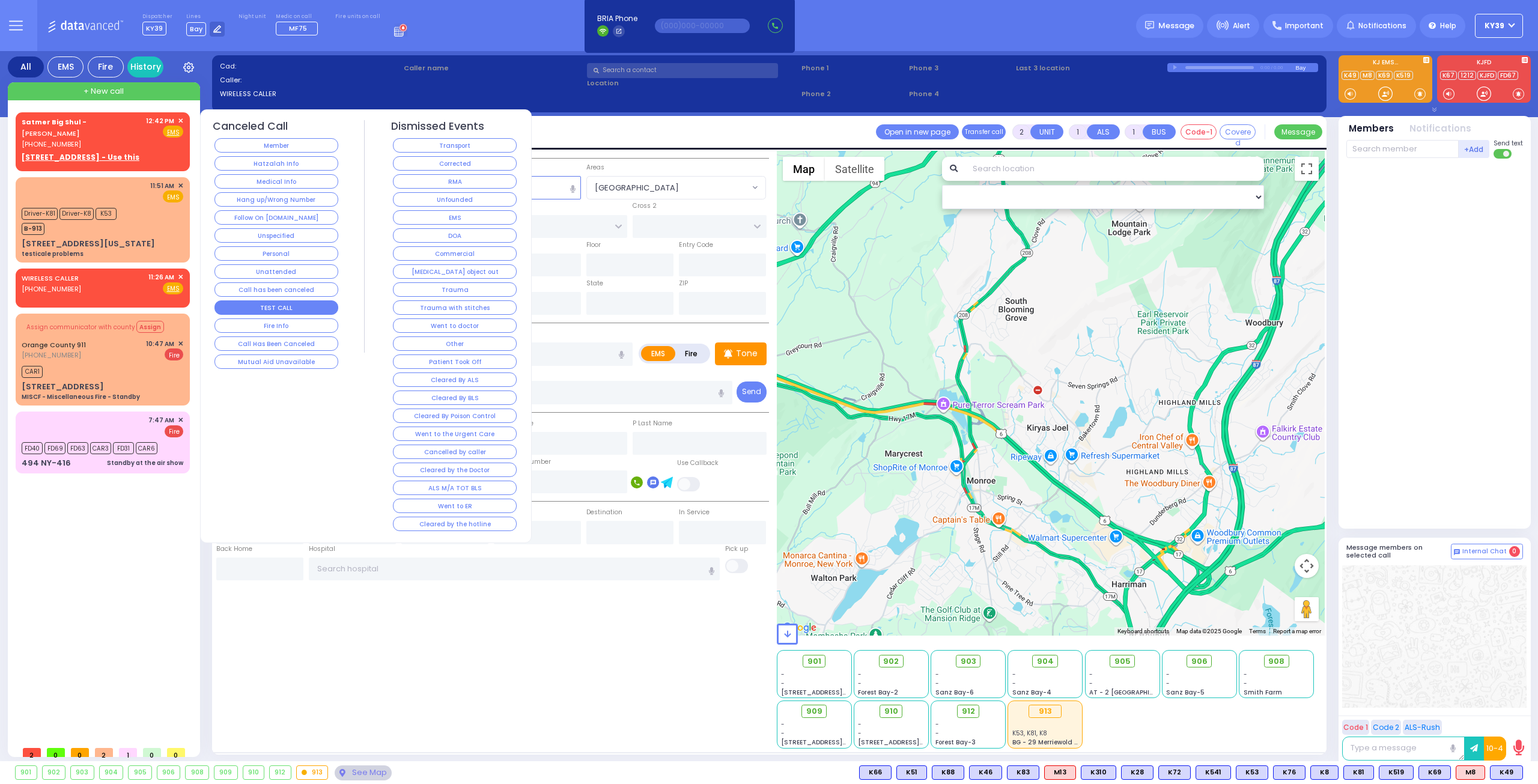
click at [276, 304] on button "TEST CALL" at bounding box center [275, 308] width 123 height 15
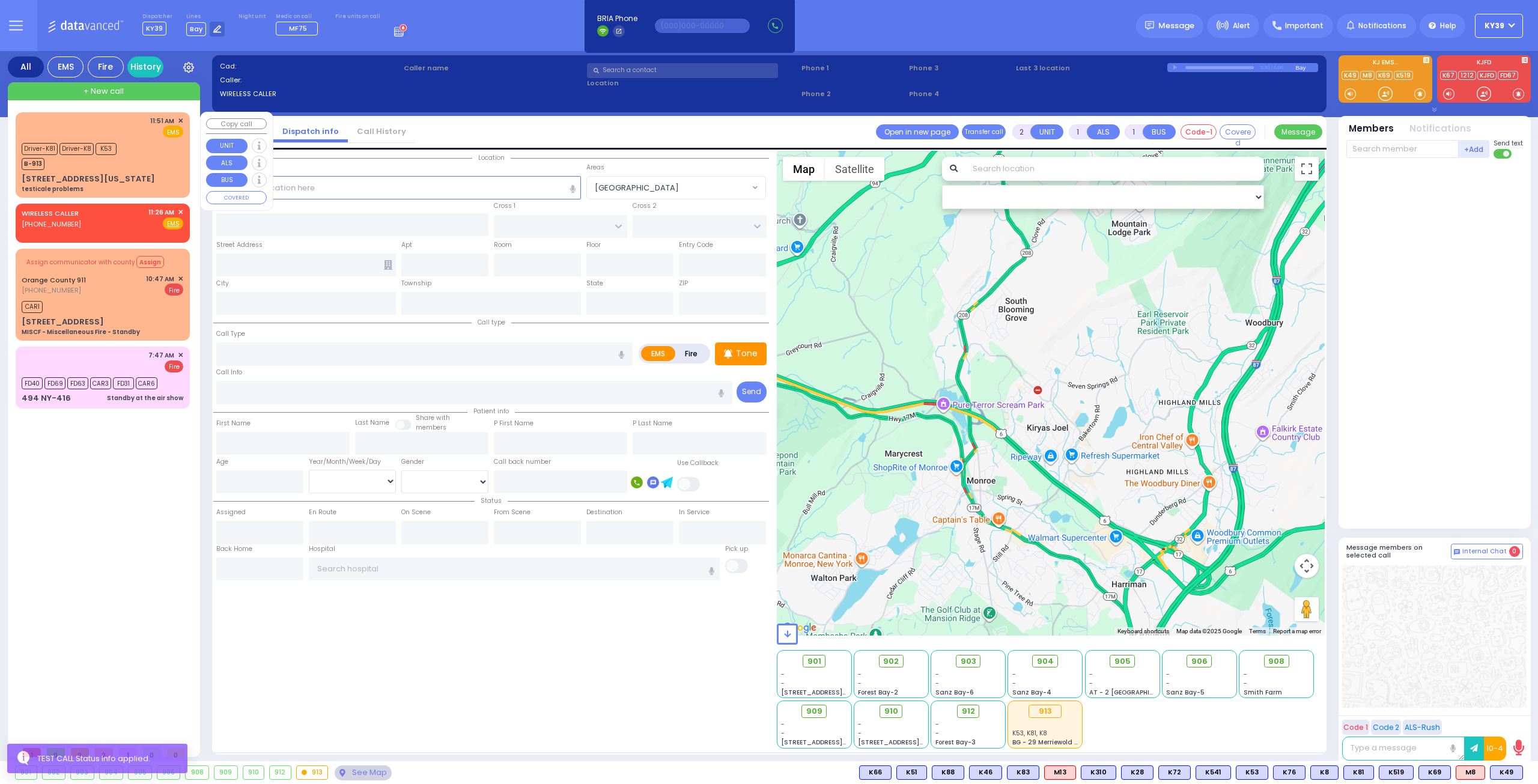
click at [145, 137] on div "11:51 AM ✕ EMS Driver-K81" at bounding box center [103, 155] width 170 height 82
type input "6"
select select
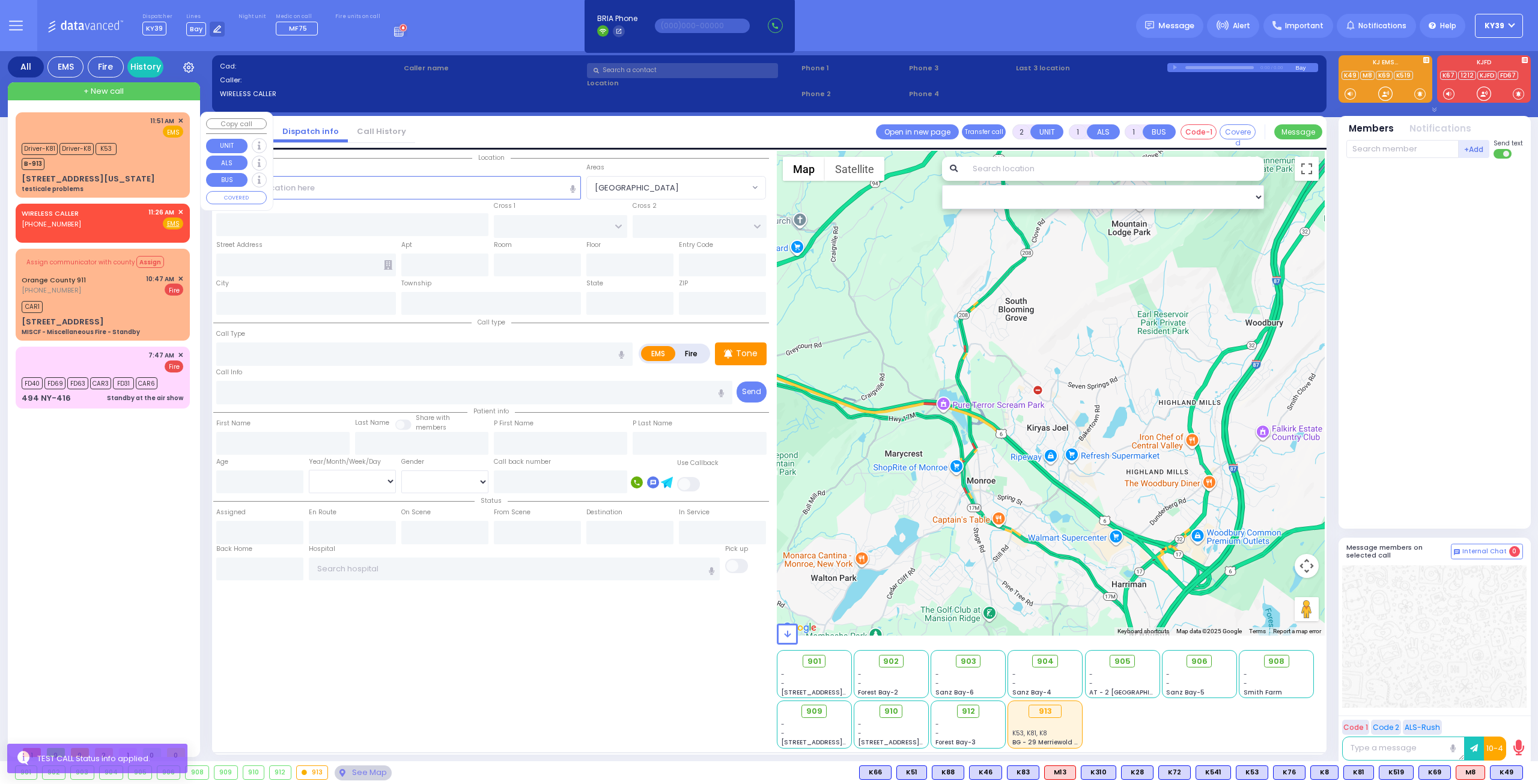
type input "testicale problems"
radio input "true"
type input "[PERSON_NAME]"
type input "Biner"
type input "10"
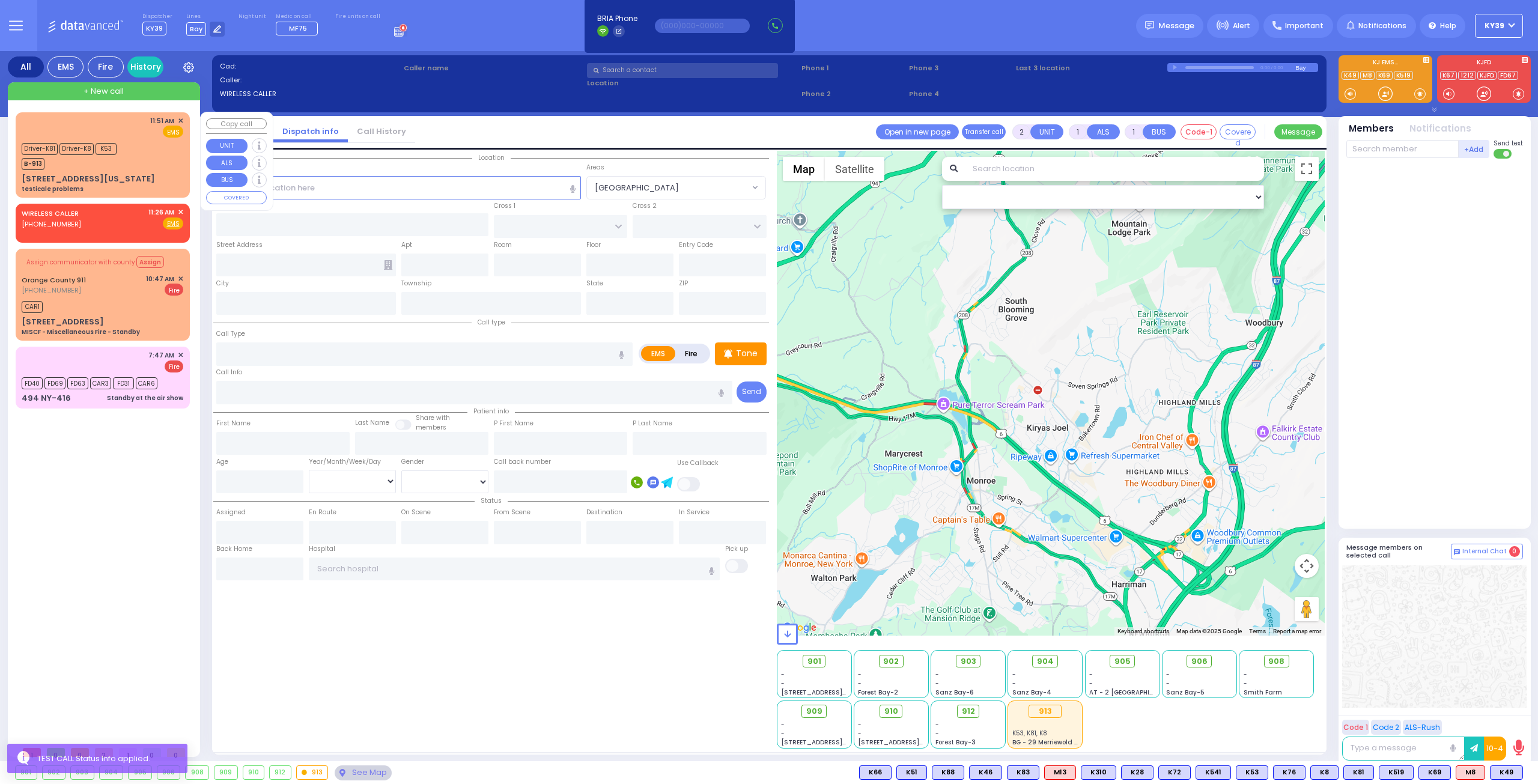
select select "Year"
select select "[DEMOGRAPHIC_DATA]"
type input "11:51"
type input "11:53"
type input "11:56"
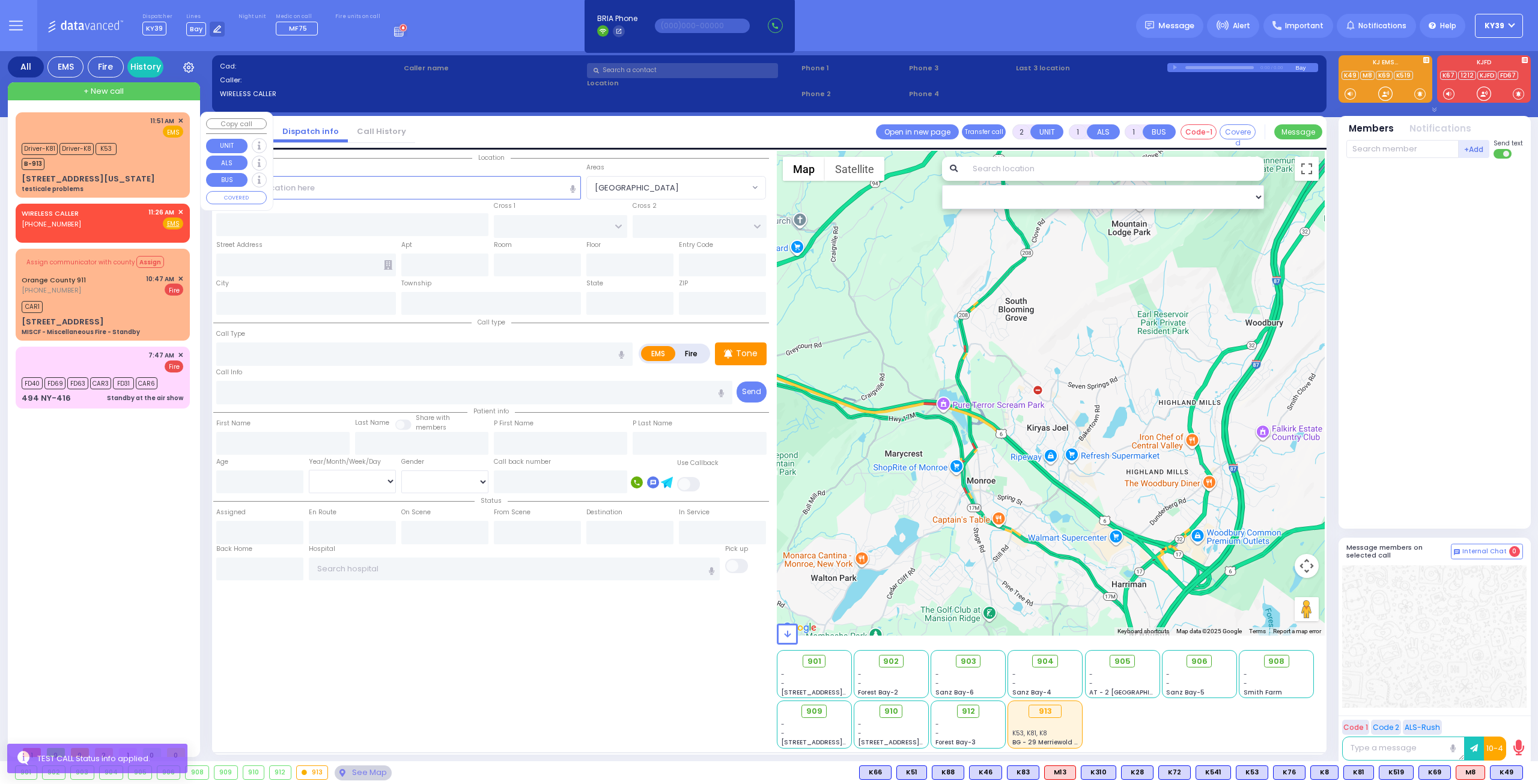
type input "12:07"
type input "[US_STATE][GEOGRAPHIC_DATA]- [GEOGRAPHIC_DATA] [STREET_ADDRESS][US_STATE]"
select select "Hatzalah Garages"
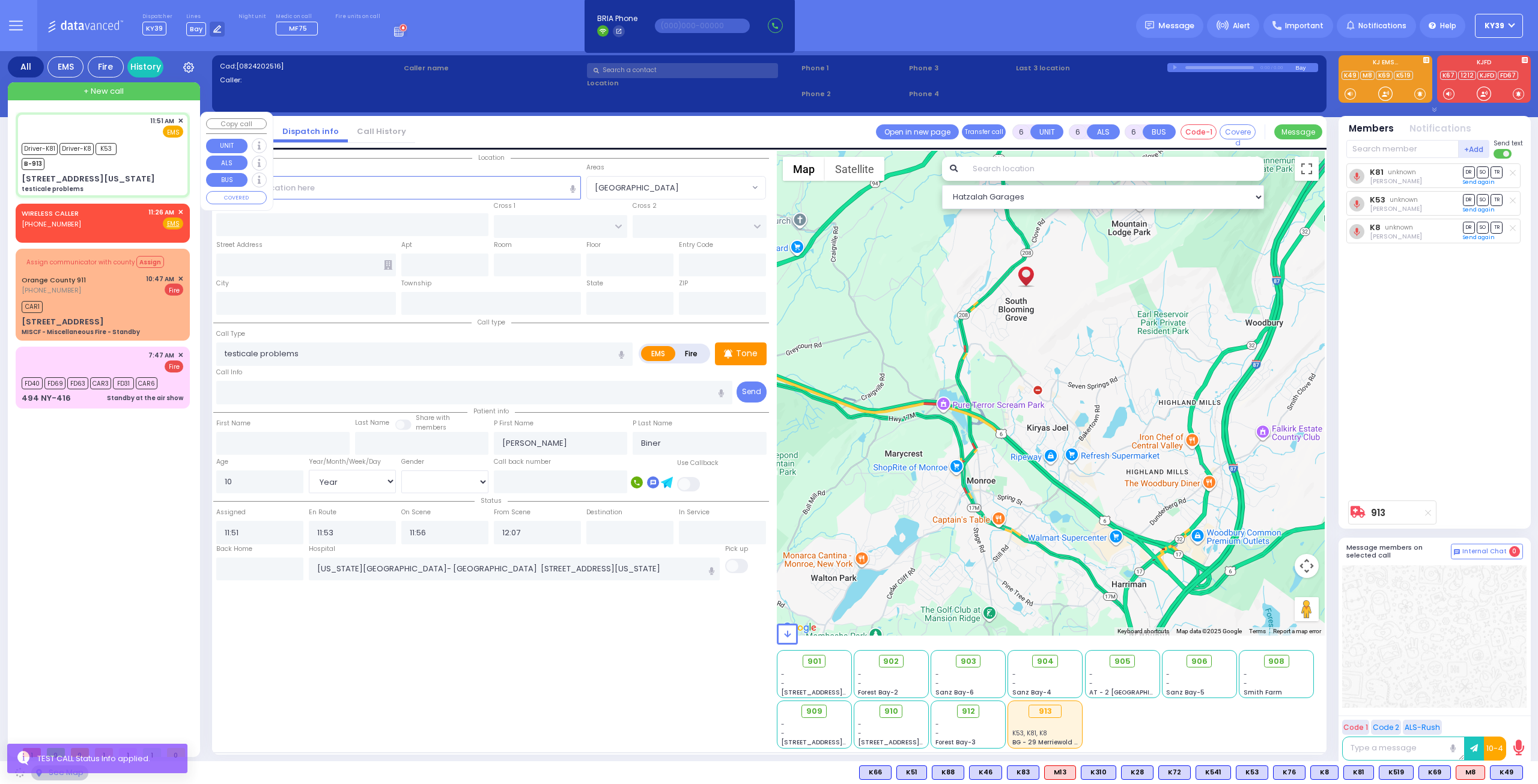
select select
radio input "true"
select select "Year"
select select "[DEMOGRAPHIC_DATA]"
select select "Hatzalah Garages"
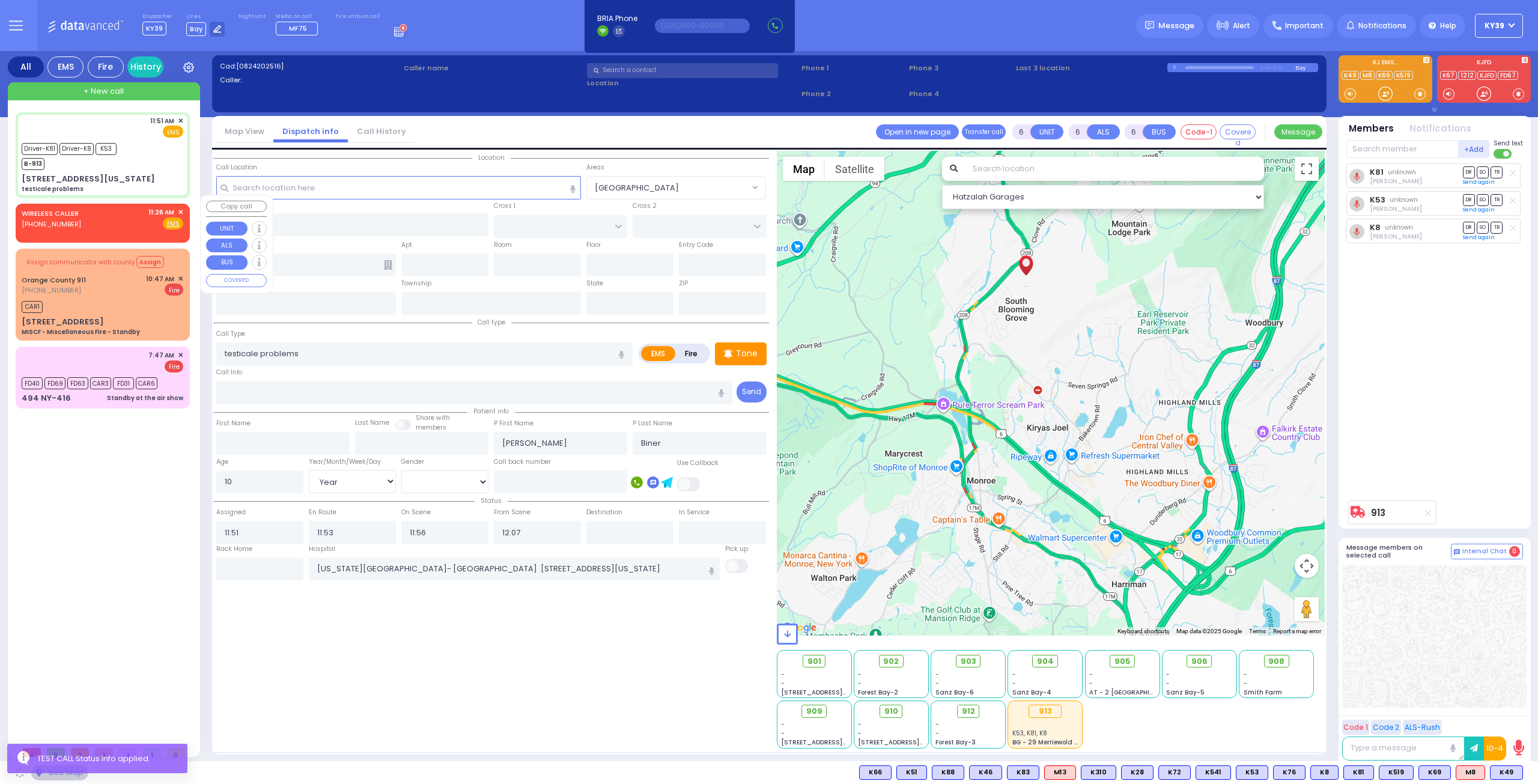
type input "ROANOKE DR"
type input "ARLINGTON DR"
type input "[STREET_ADDRESS][US_STATE]"
type input "Monroe"
type input "[US_STATE]"
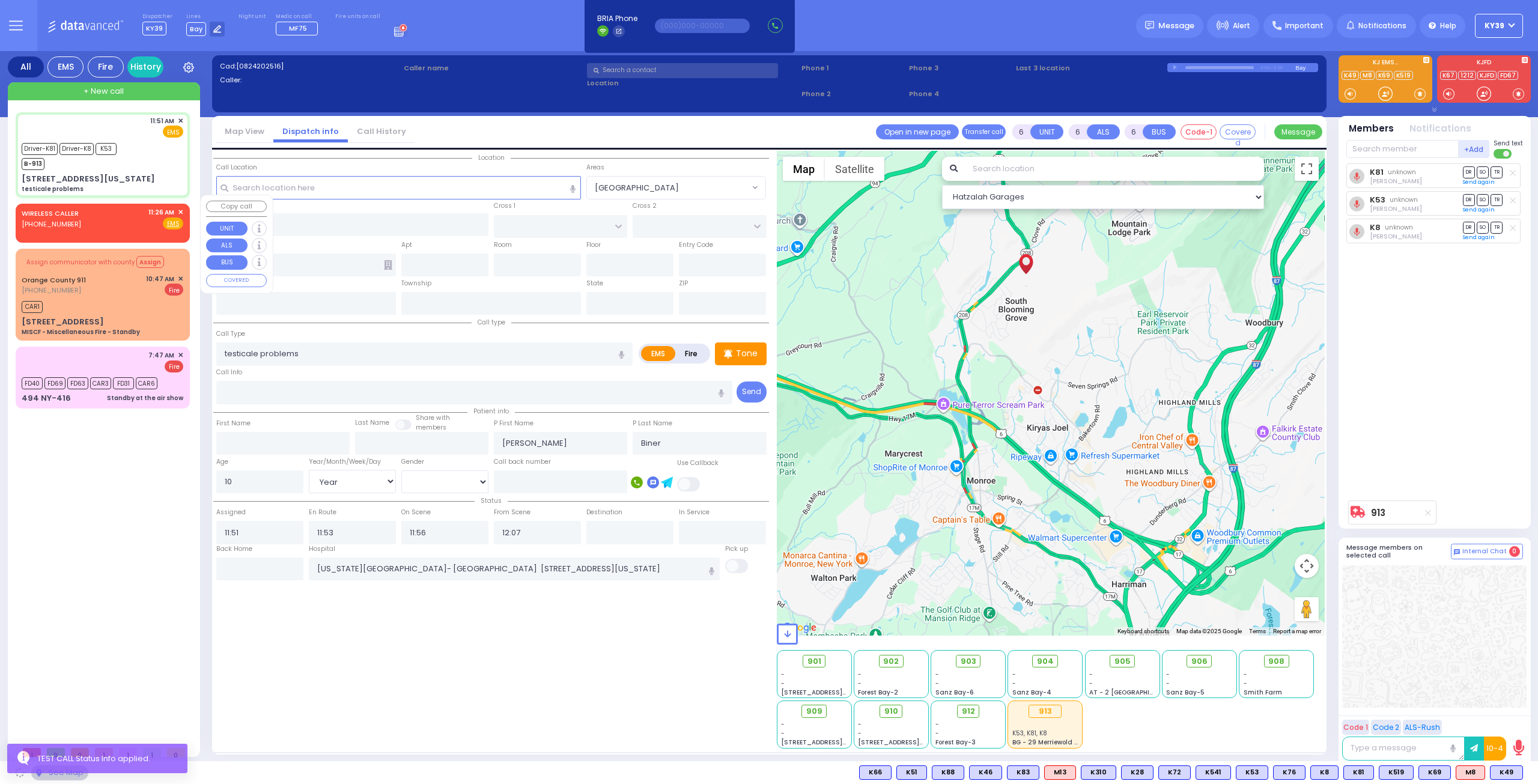
type input "10950"
select select "[GEOGRAPHIC_DATA]"
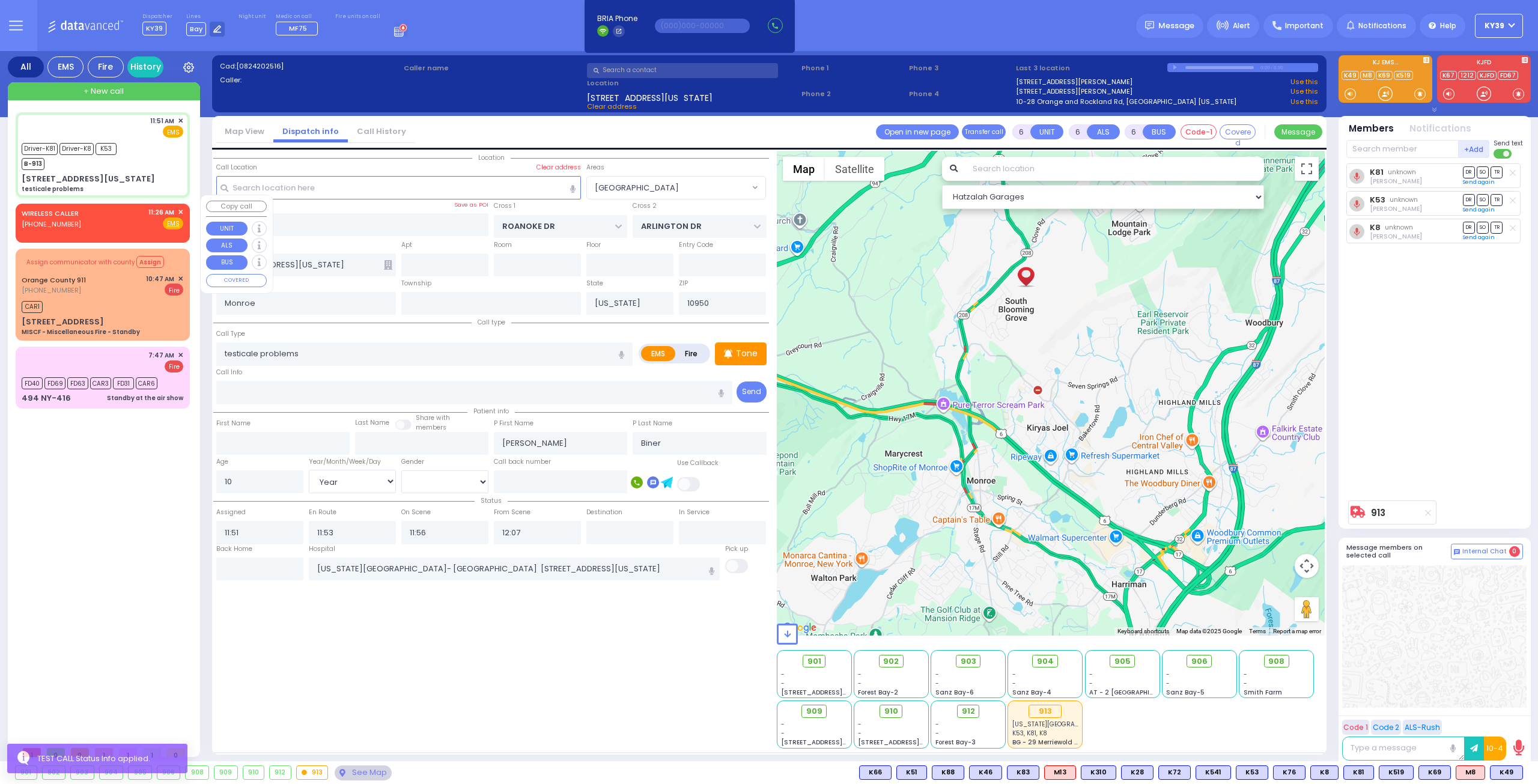
select select "[GEOGRAPHIC_DATA]"
click at [129, 216] on div "WIRELESS CALLER [PHONE_NUMBER] 11:26 AM ✕ Fire EMS" at bounding box center [103, 218] width 162 height 23
type input "2"
type input "1"
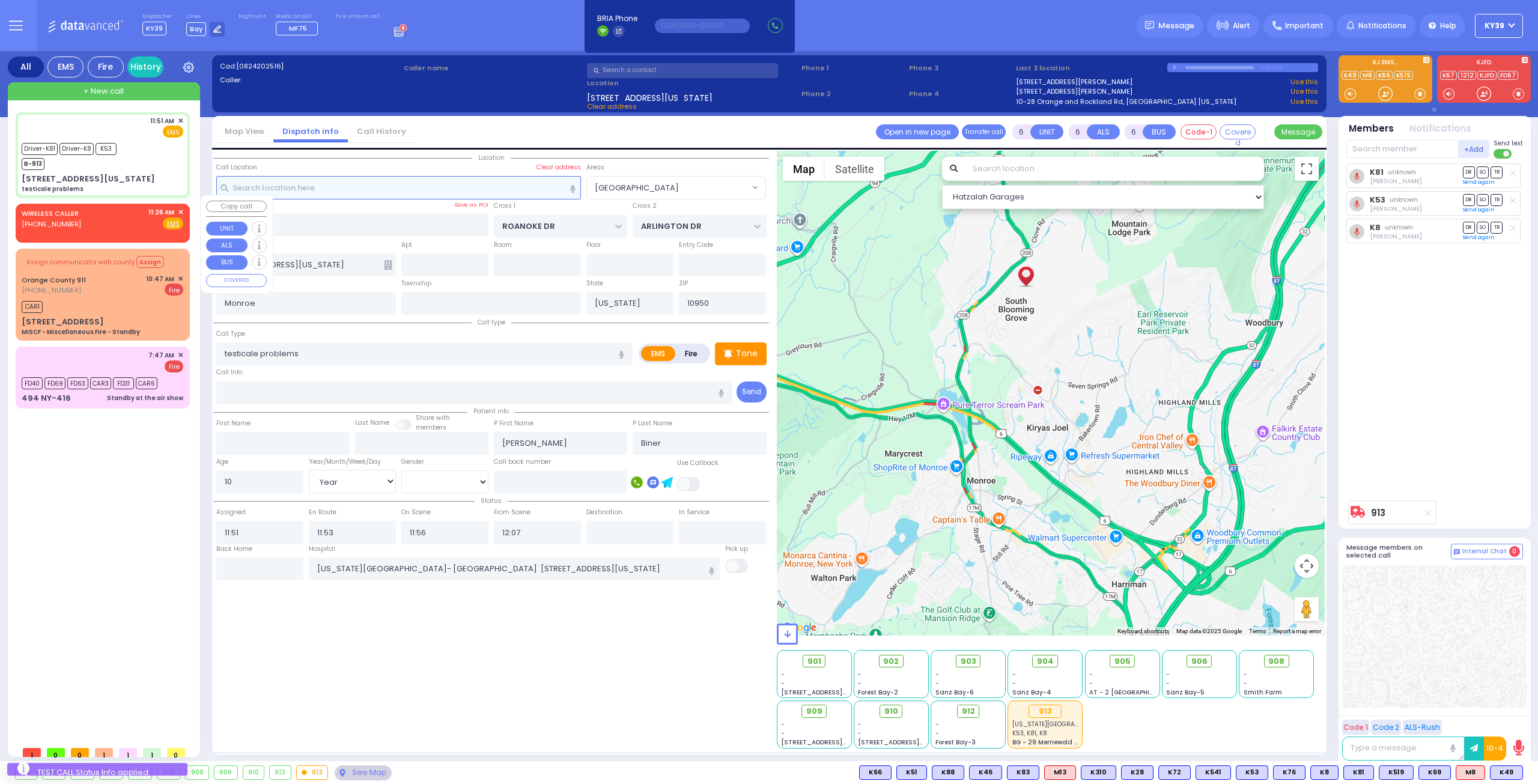
select select
radio input "true"
select select
type input "11:26"
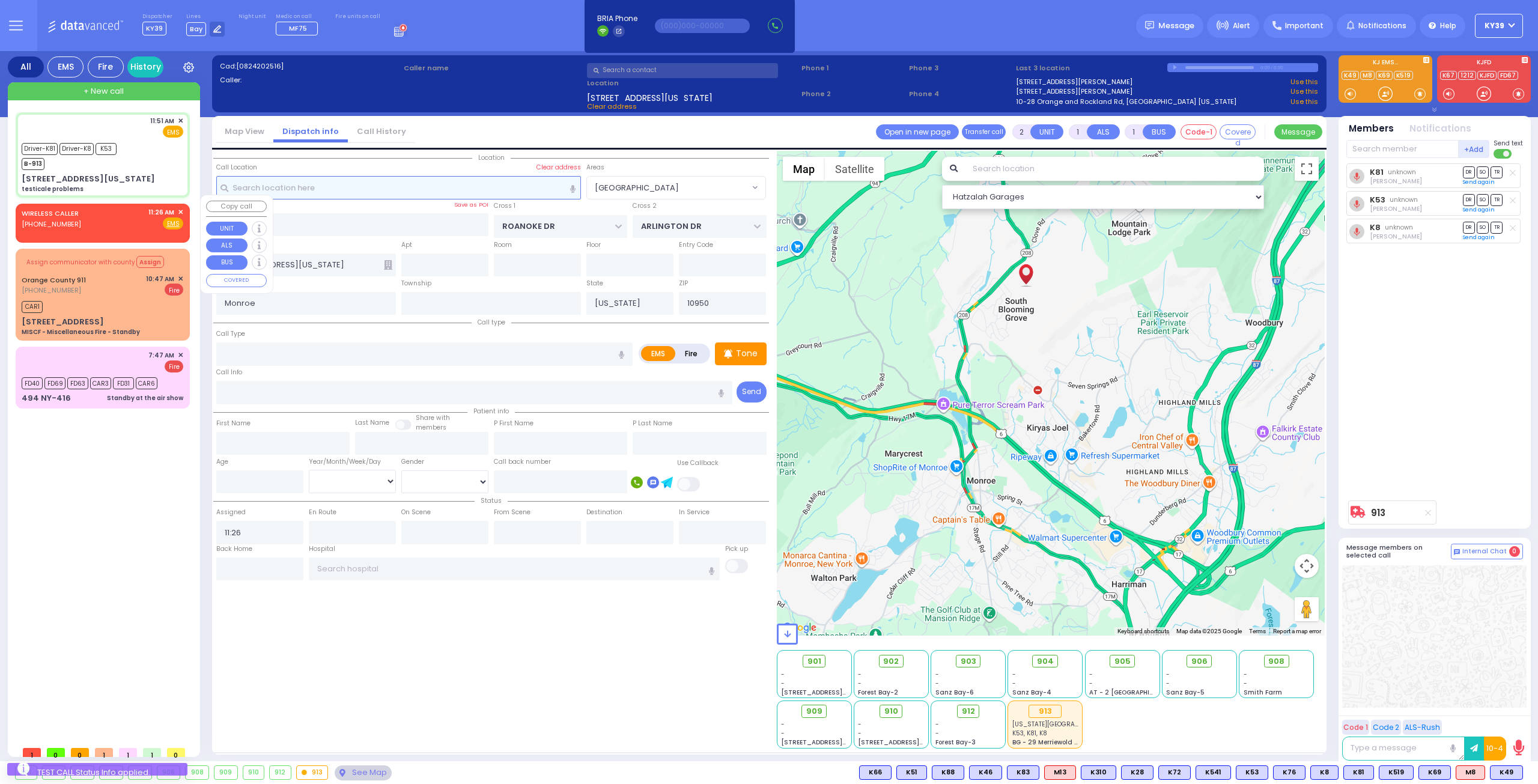
select select "Hatzalah Garages"
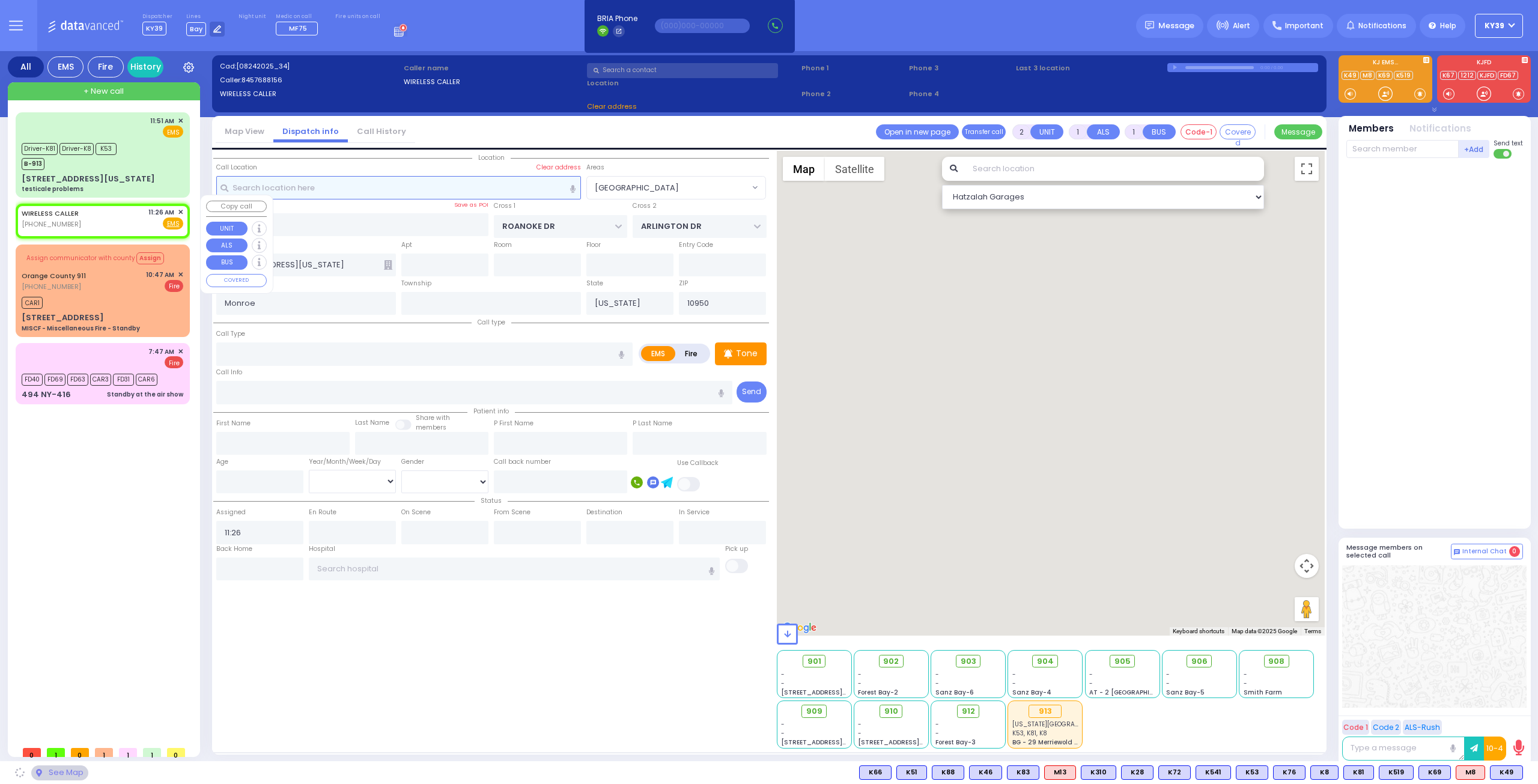
select select
radio input "true"
select select
select select "Hatzalah Garages"
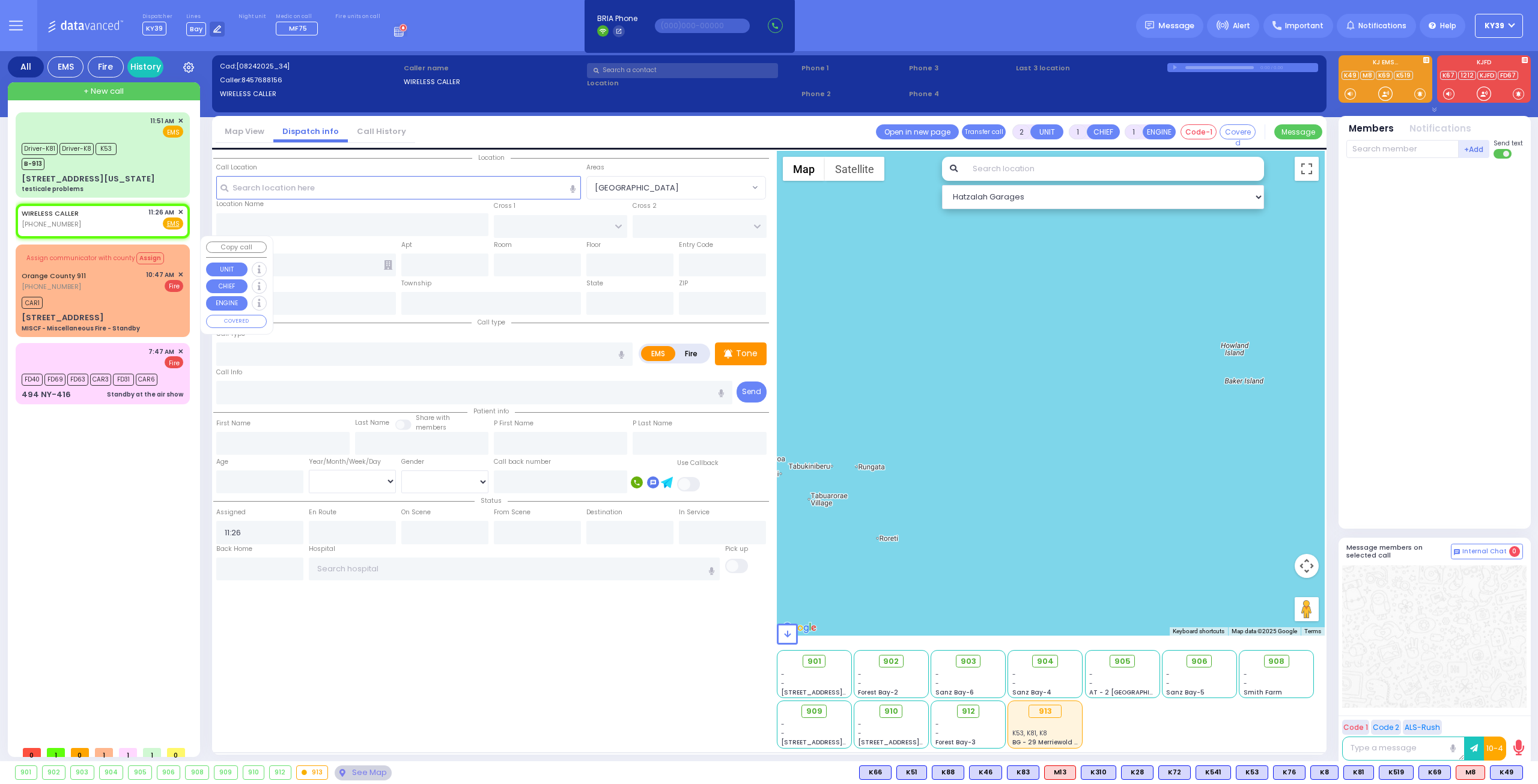
click at [123, 282] on div "Orange County 911 [PHONE_NUMBER] 10:47 AM ✕ Fire" at bounding box center [103, 281] width 162 height 23
type input "6"
select select
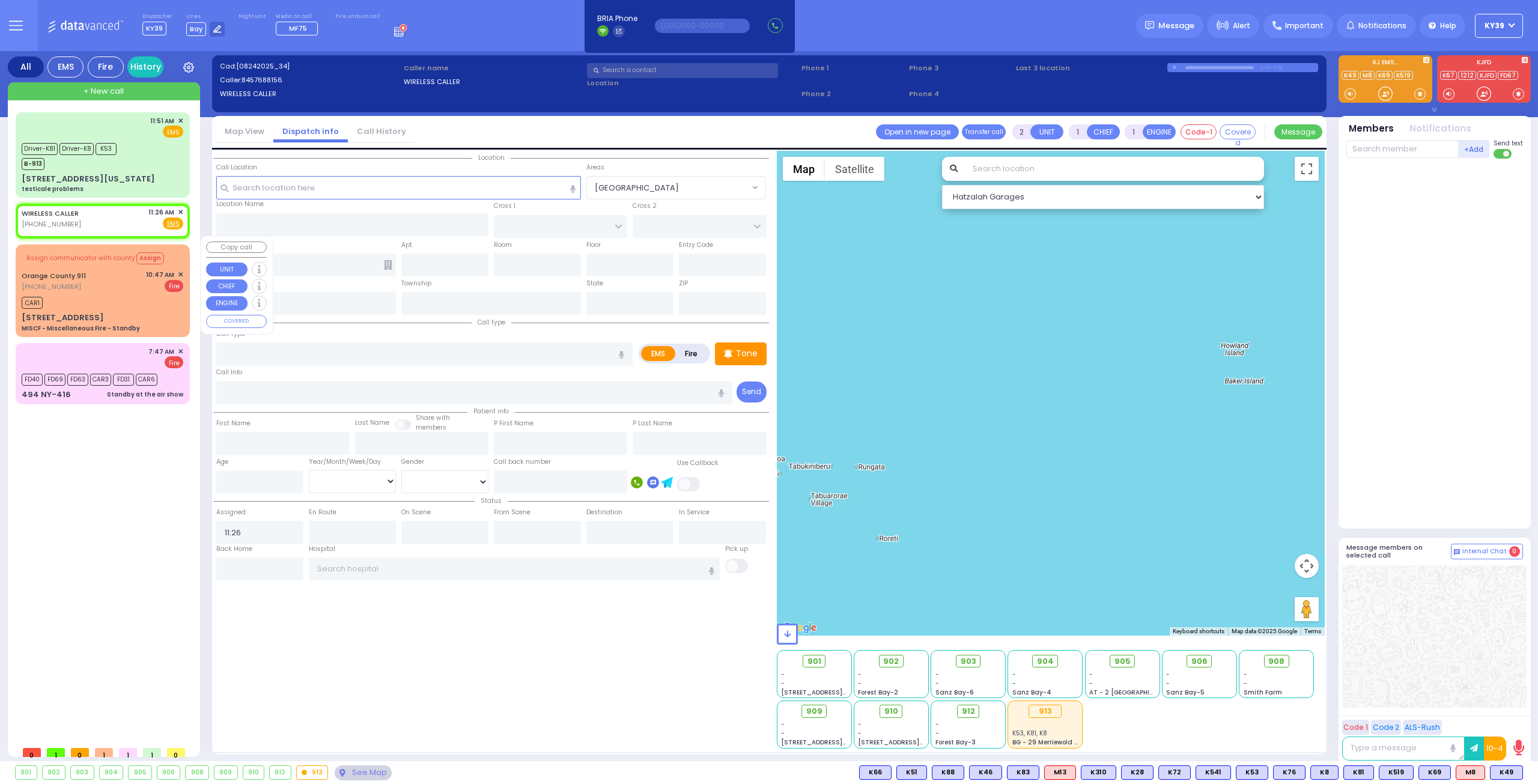
type input "MISCF - Miscellaneous Fire - Standby"
radio input "false"
radio input "true"
type input "Nature: : MISCF - Miscellaneous Fire - Standby Address: : [STREET_ADDRESS]: : […"
select select
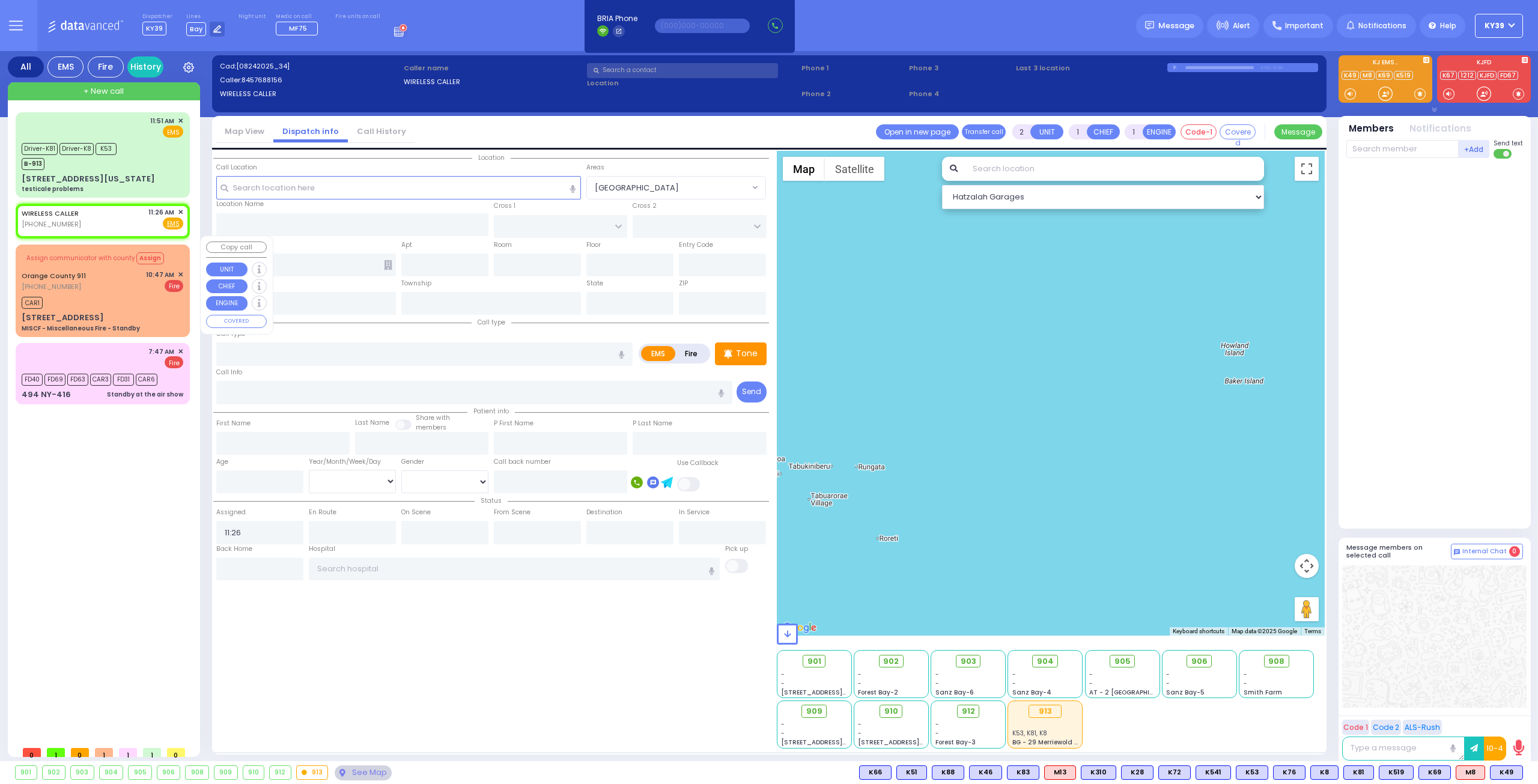
type input "10:47"
select select "Hatzalah Garages"
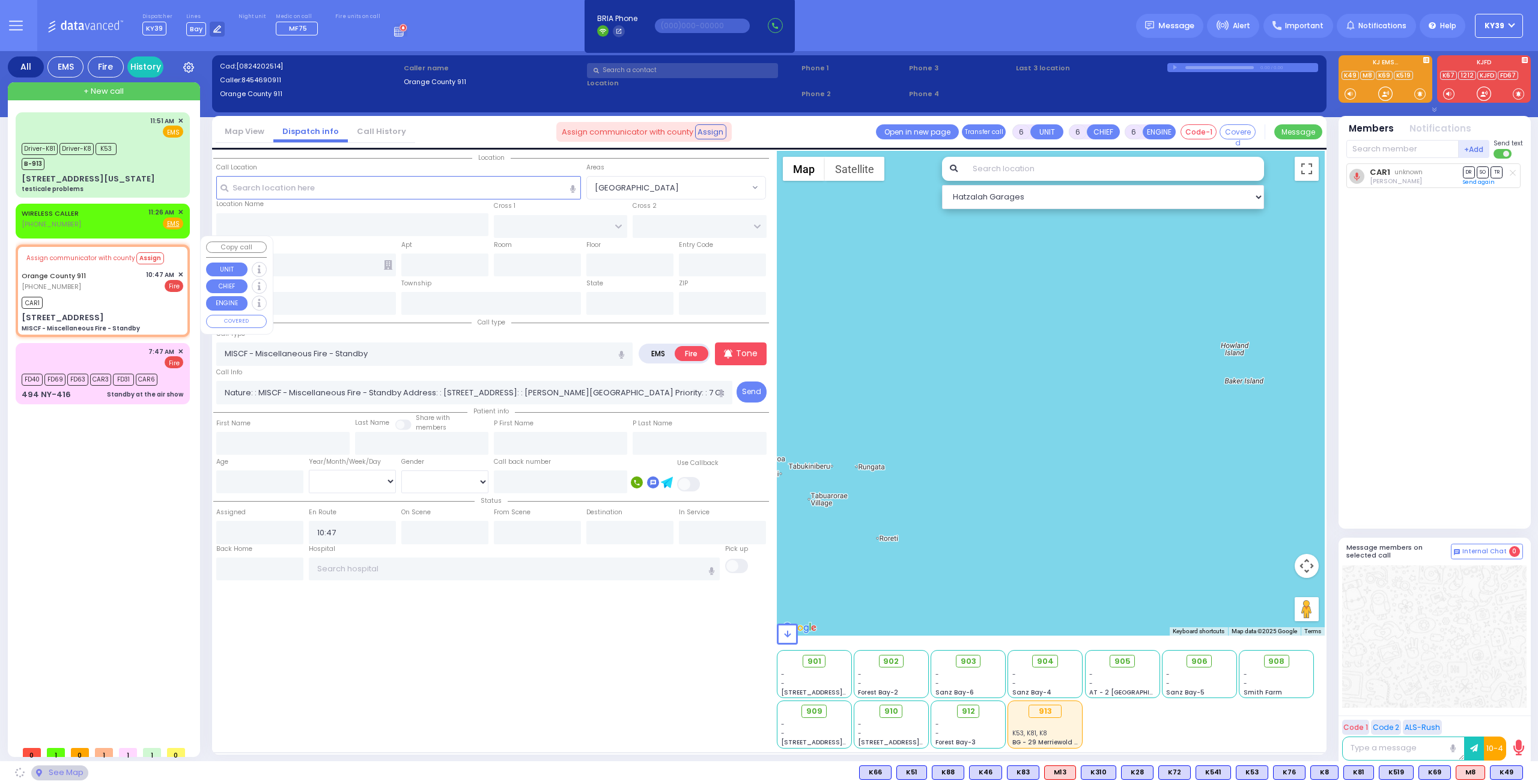
type input "[STREET_ADDRESS]"
type input "Monroe"
type input "[US_STATE]"
type input "12549"
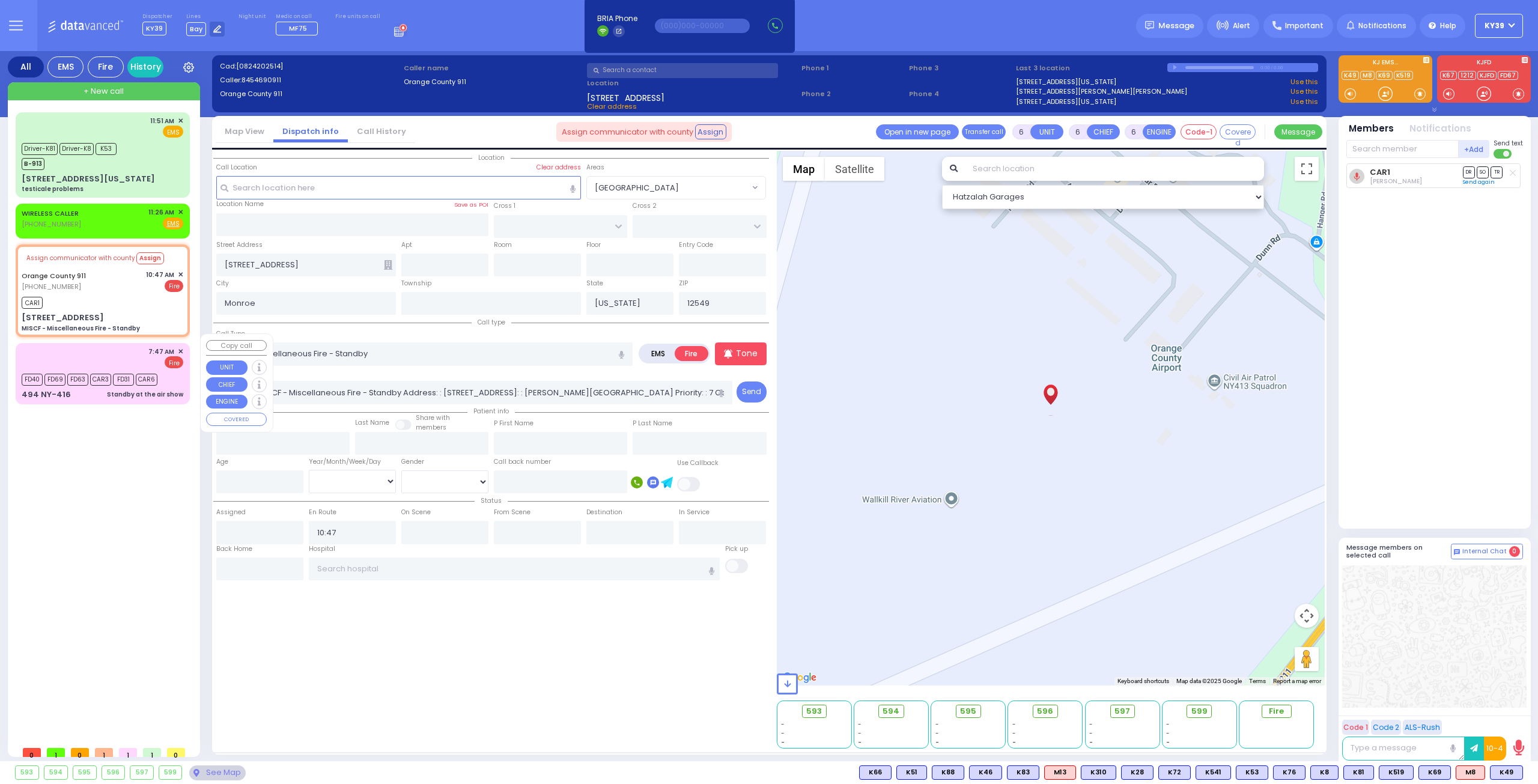
click at [130, 348] on div "7:47 AM ✕ Fire" at bounding box center [103, 357] width 162 height 23
type input "2"
type input "1"
select select
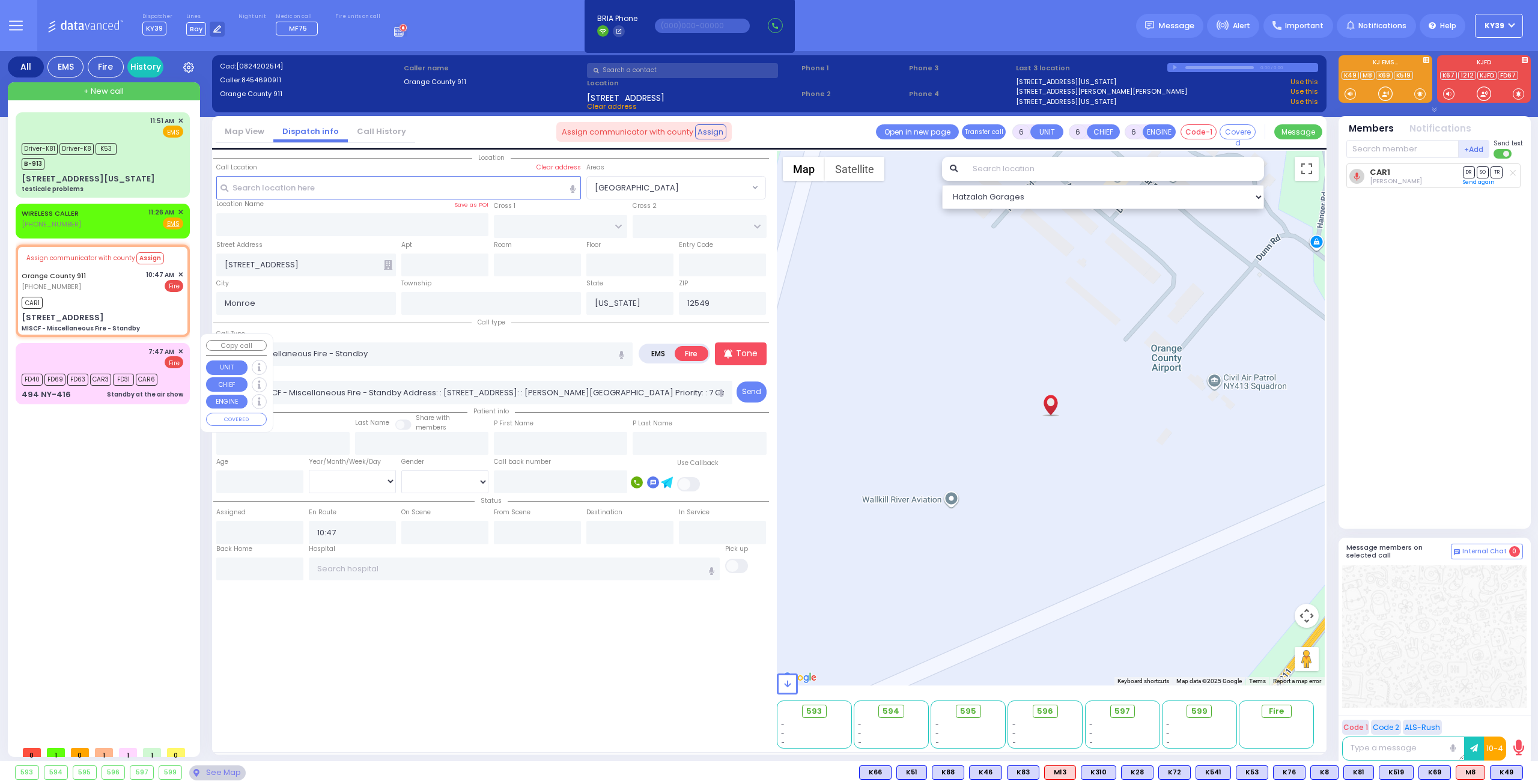
type input "Standby at the air show"
radio input "true"
select select
type input "07:47"
type input "07:49"
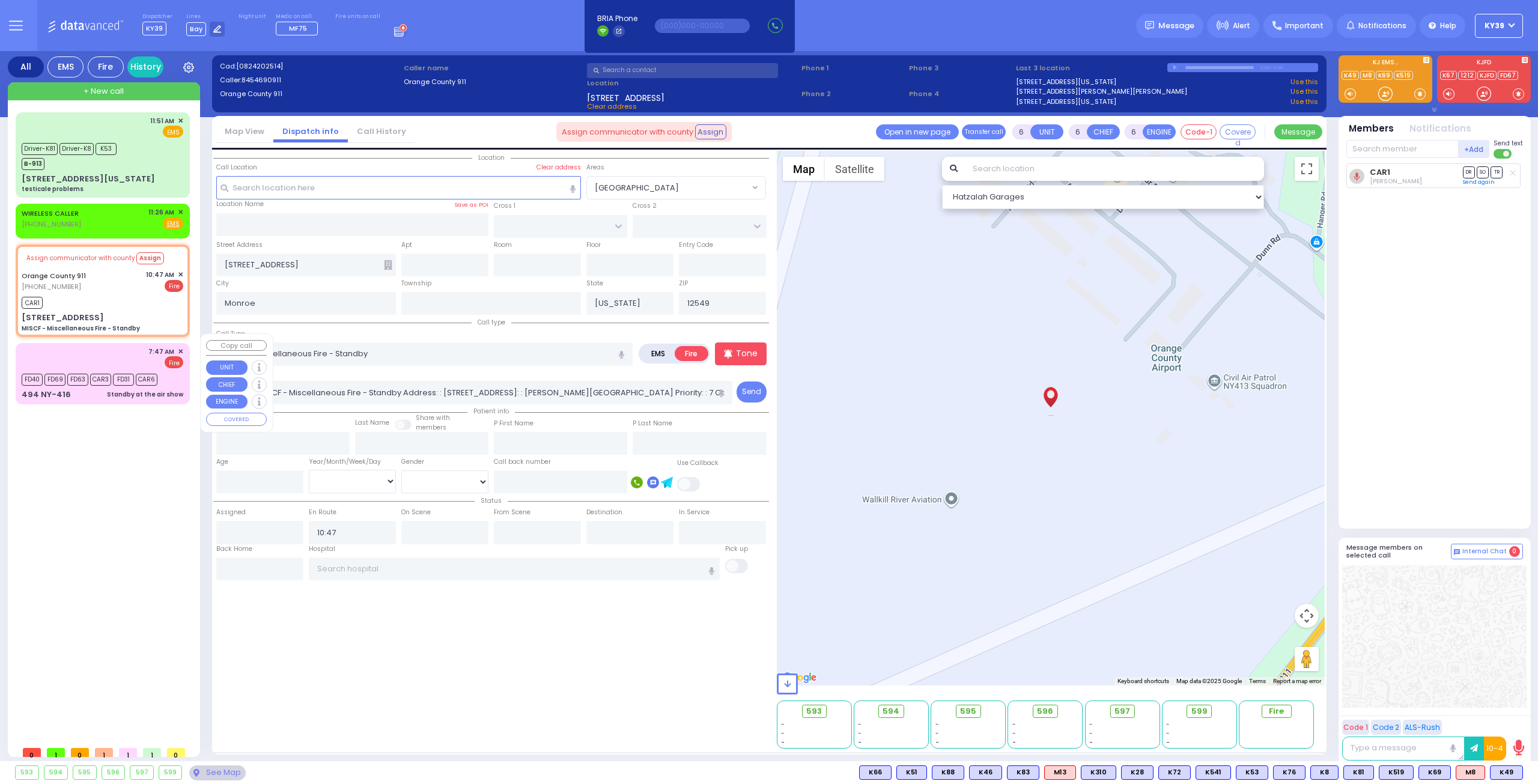
type input "08:30"
select select "Hatzalah Garages"
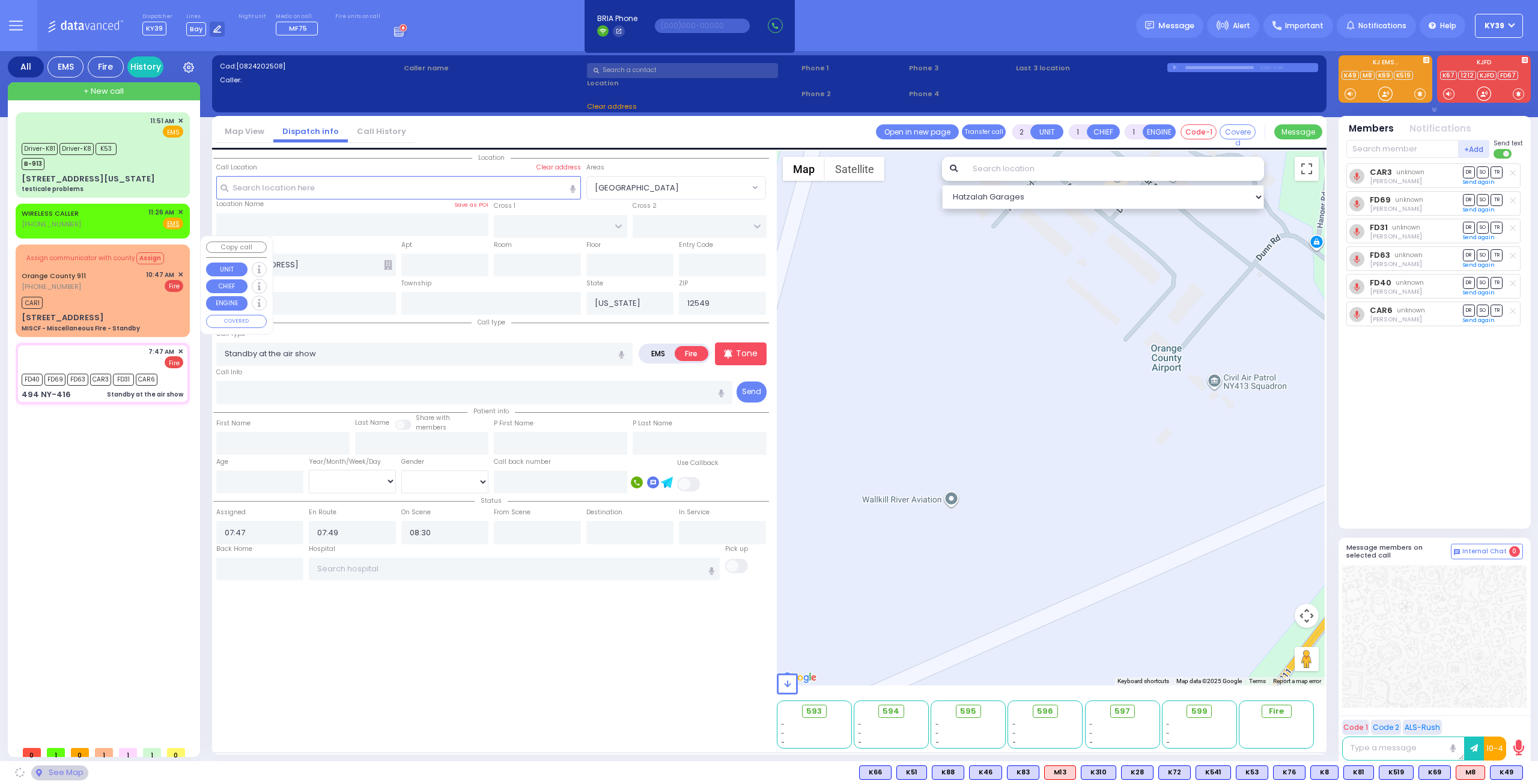
type input "CANNING RD"
type input "494 NY-416"
type input "[PERSON_NAME]"
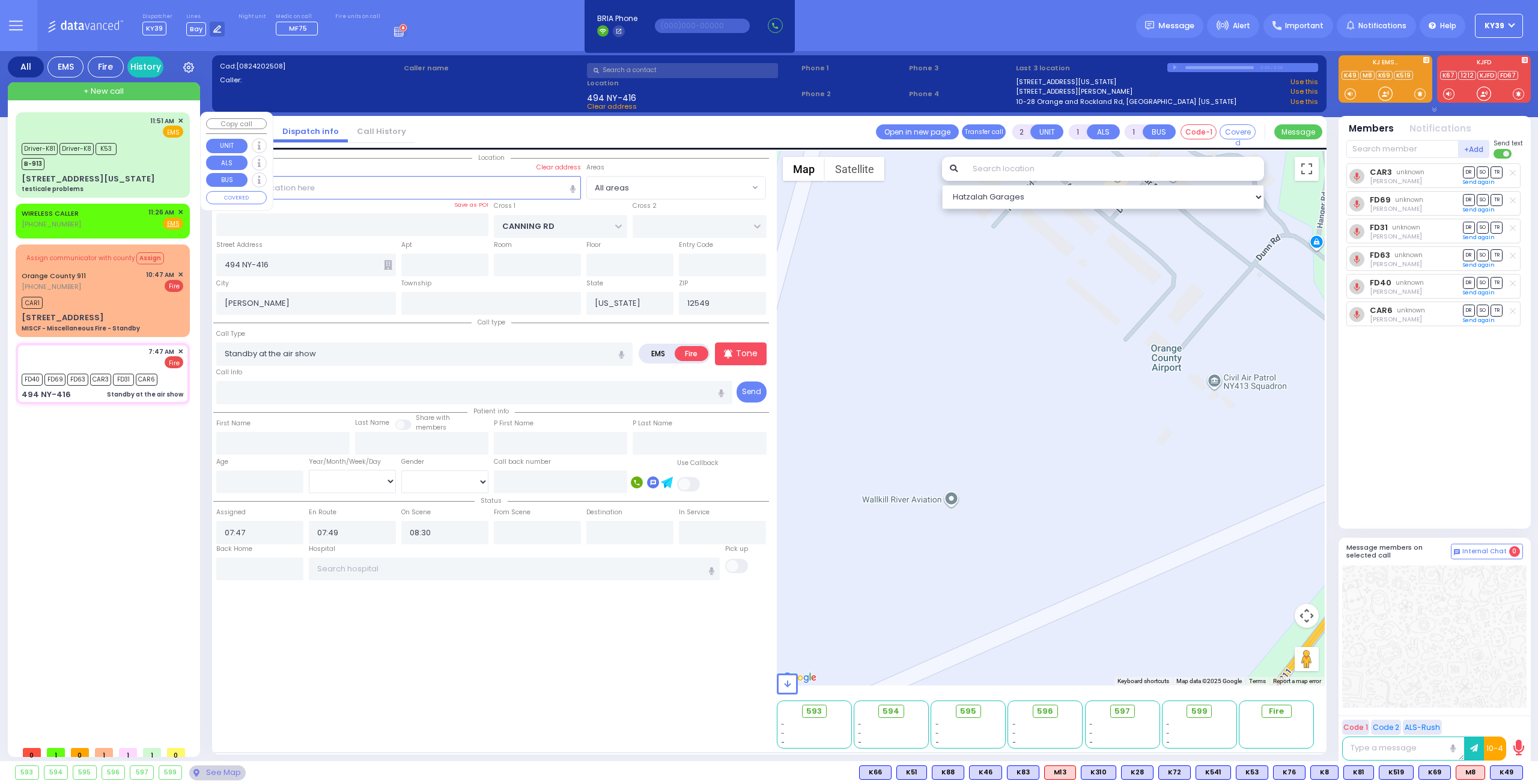
click at [154, 145] on div "Driver-K81 Driver-K8 K53 B-913" at bounding box center [103, 155] width 162 height 30
type input "6"
select select
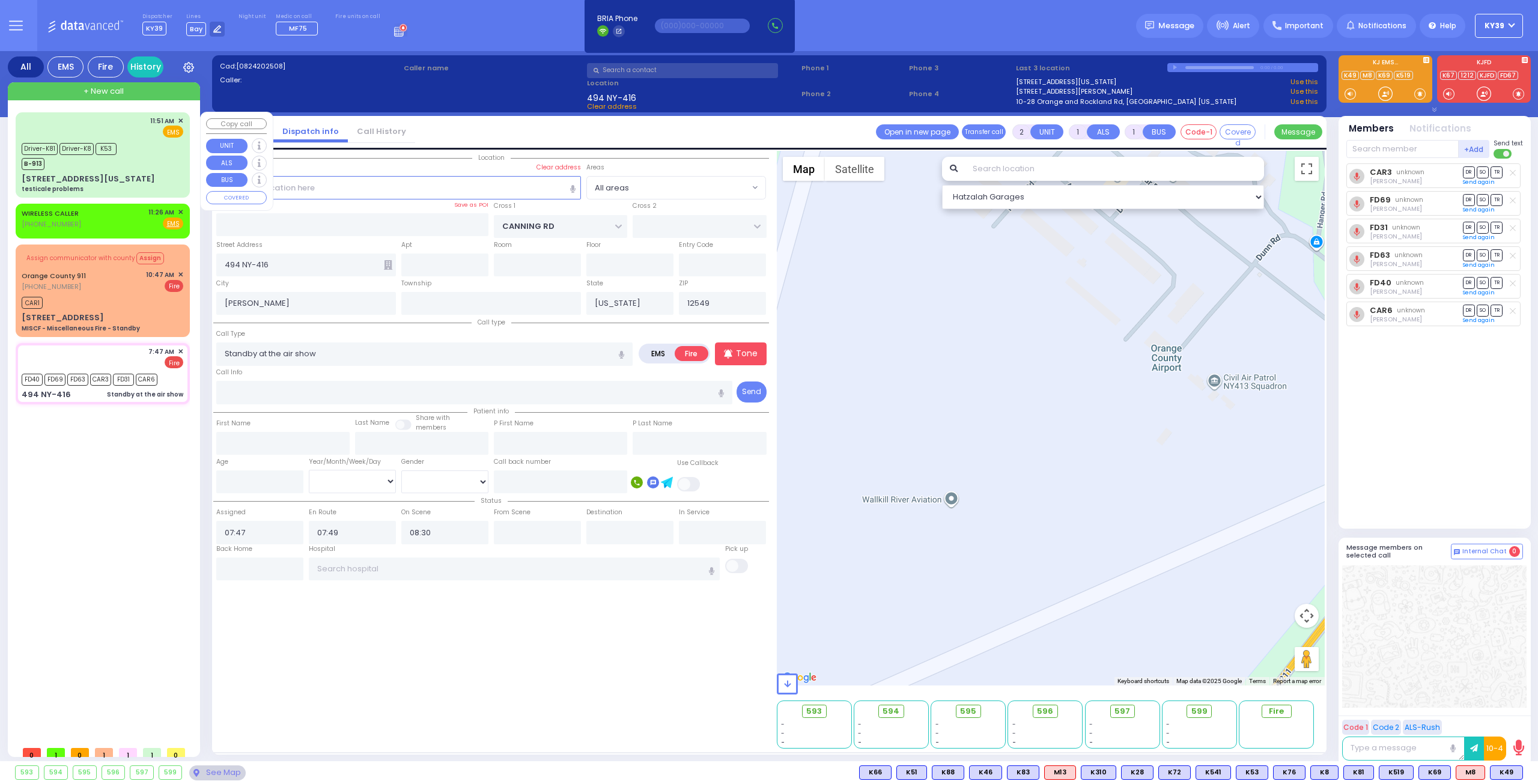
type input "testicale problems"
radio input "true"
type input "[PERSON_NAME]"
type input "Biner"
type input "10"
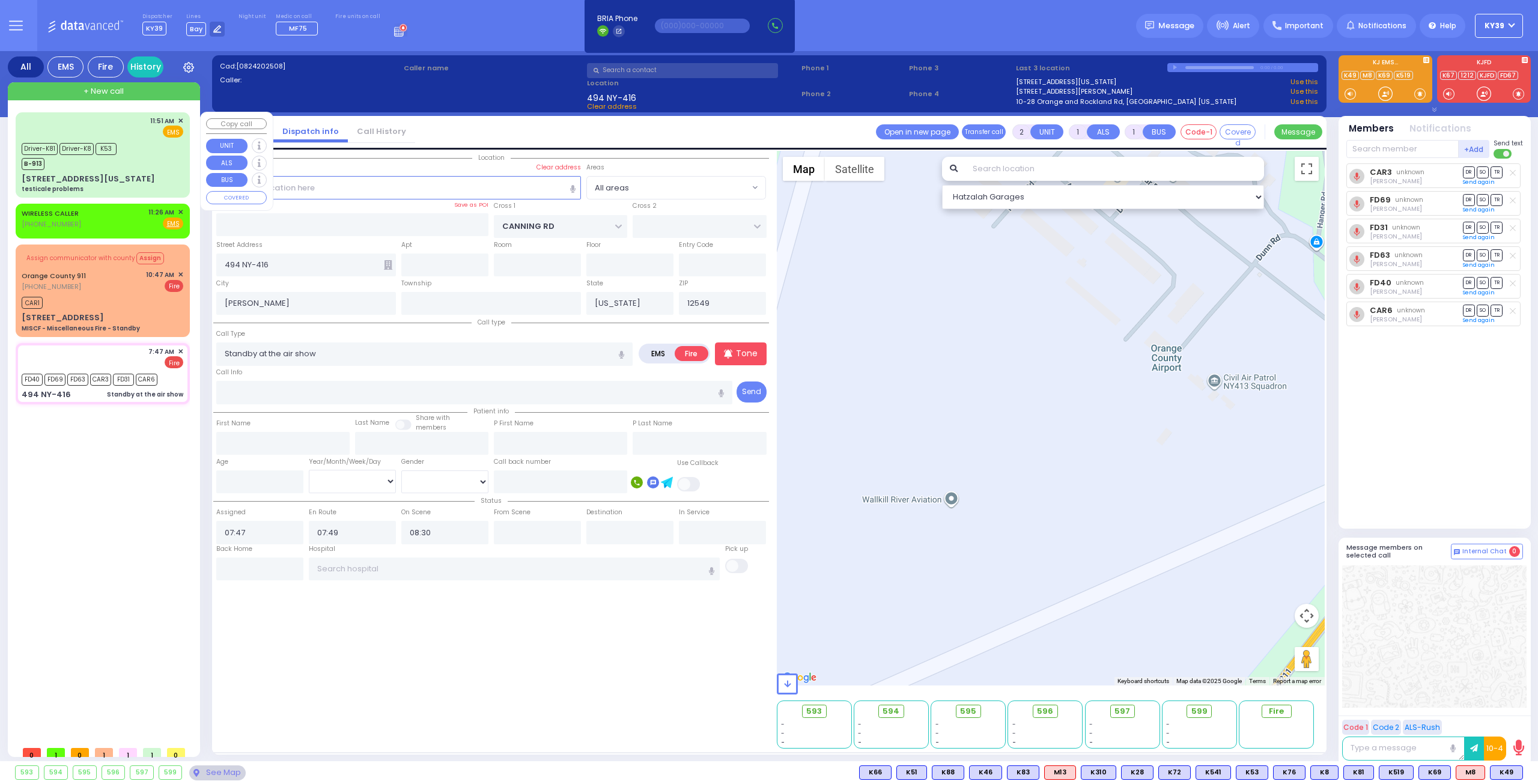
select select "Year"
select select "[DEMOGRAPHIC_DATA]"
type input "11:51"
type input "11:53"
type input "11:56"
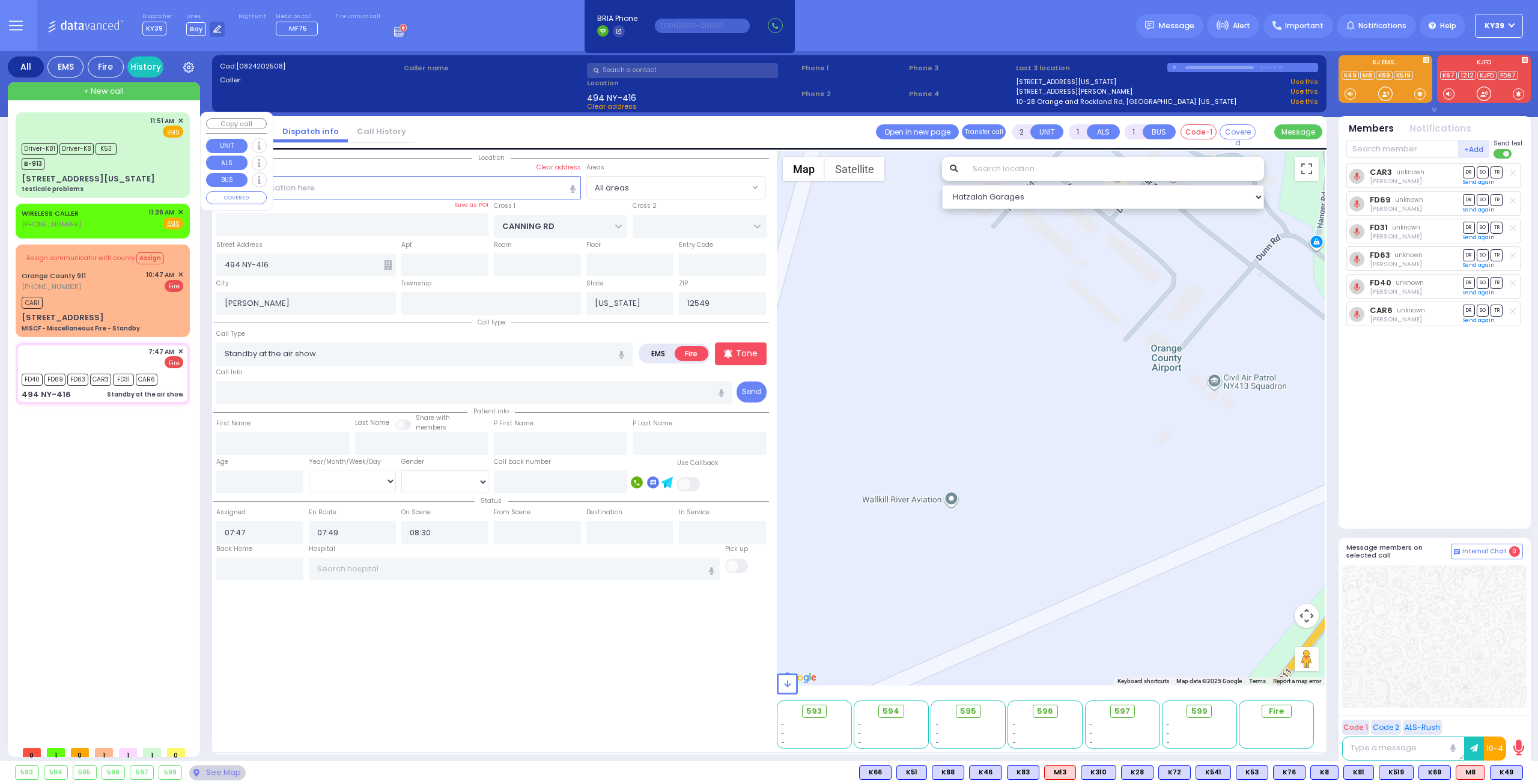
type input "12:07"
type input "[US_STATE][GEOGRAPHIC_DATA]- [GEOGRAPHIC_DATA] [STREET_ADDRESS][US_STATE]"
select select "Hatzalah Garages"
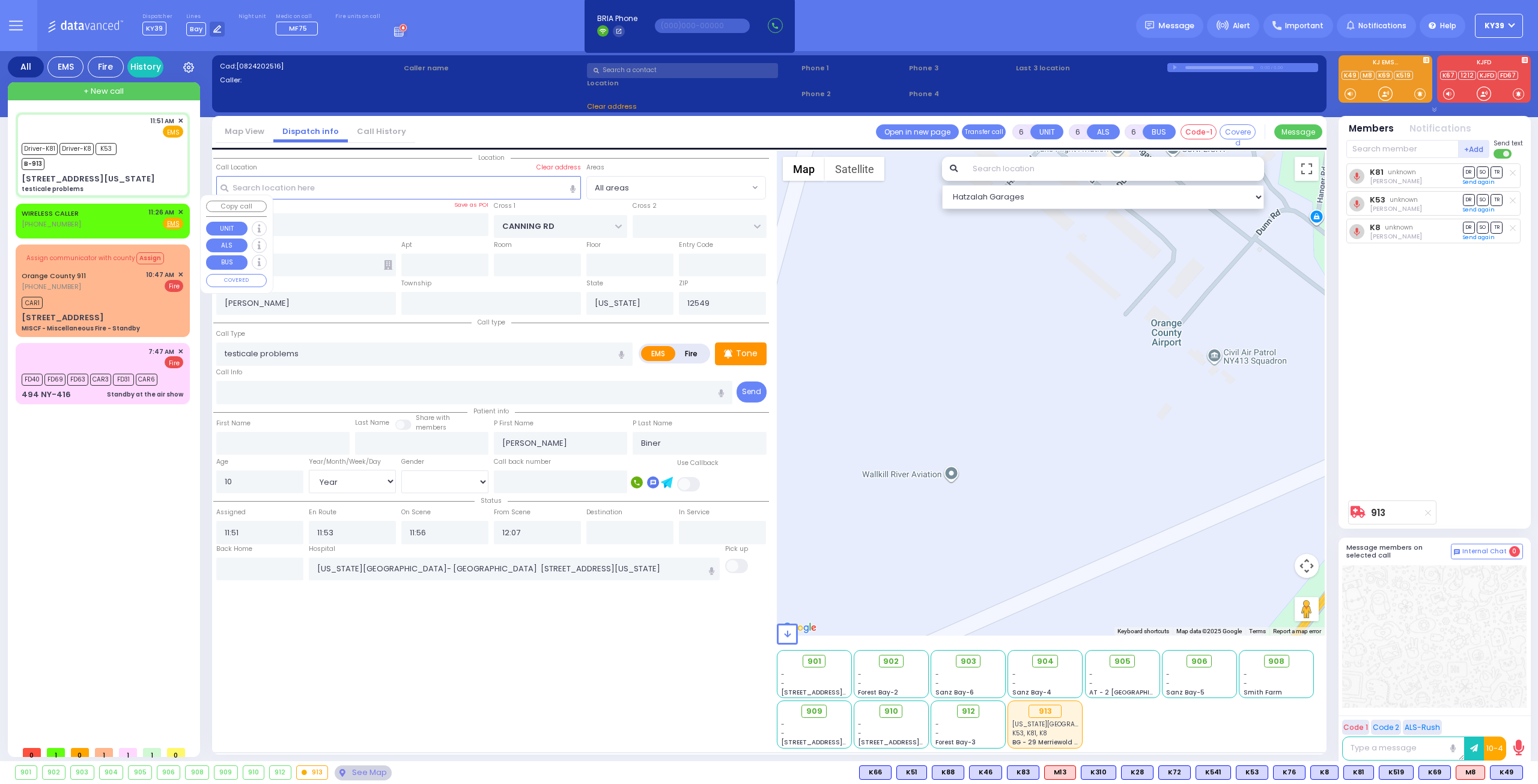
type input "ROANOKE DR"
type input "ARLINGTON DR"
type input "[STREET_ADDRESS][US_STATE]"
type input "Monroe"
type input "10950"
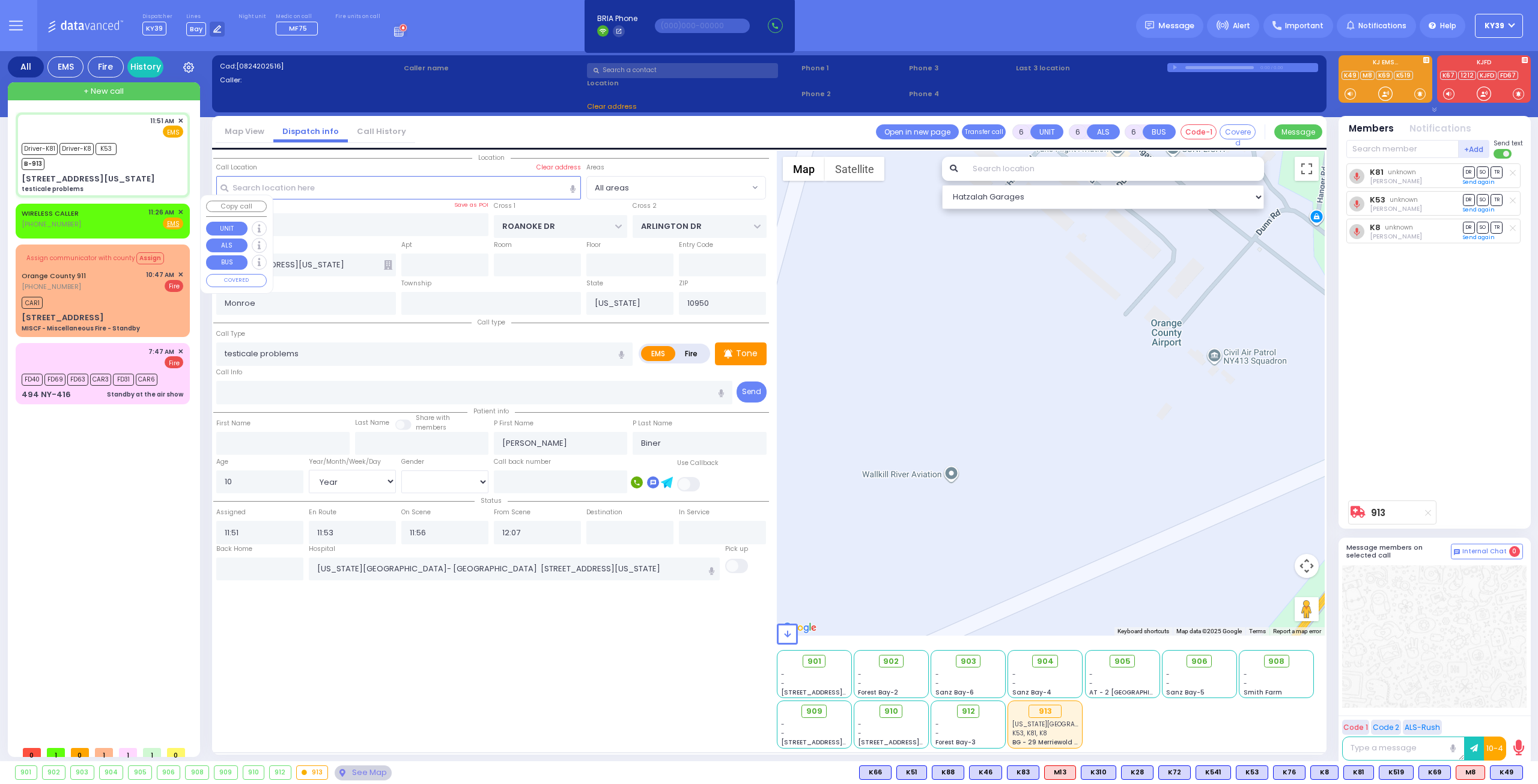
select select "[GEOGRAPHIC_DATA]"
